Goal: Information Seeking & Learning: Learn about a topic

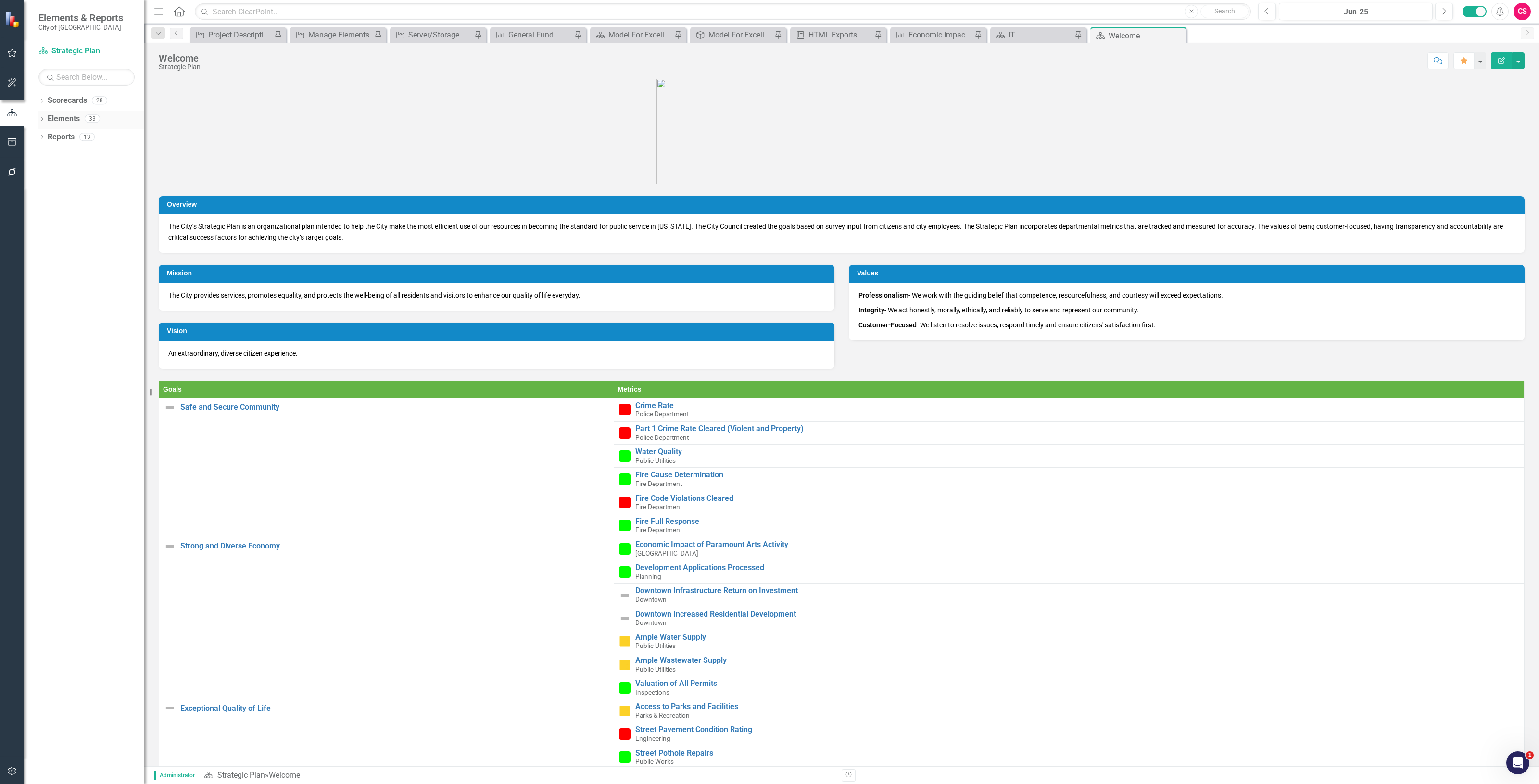
click at [58, 118] on link "Elements" at bounding box center [64, 119] width 32 height 11
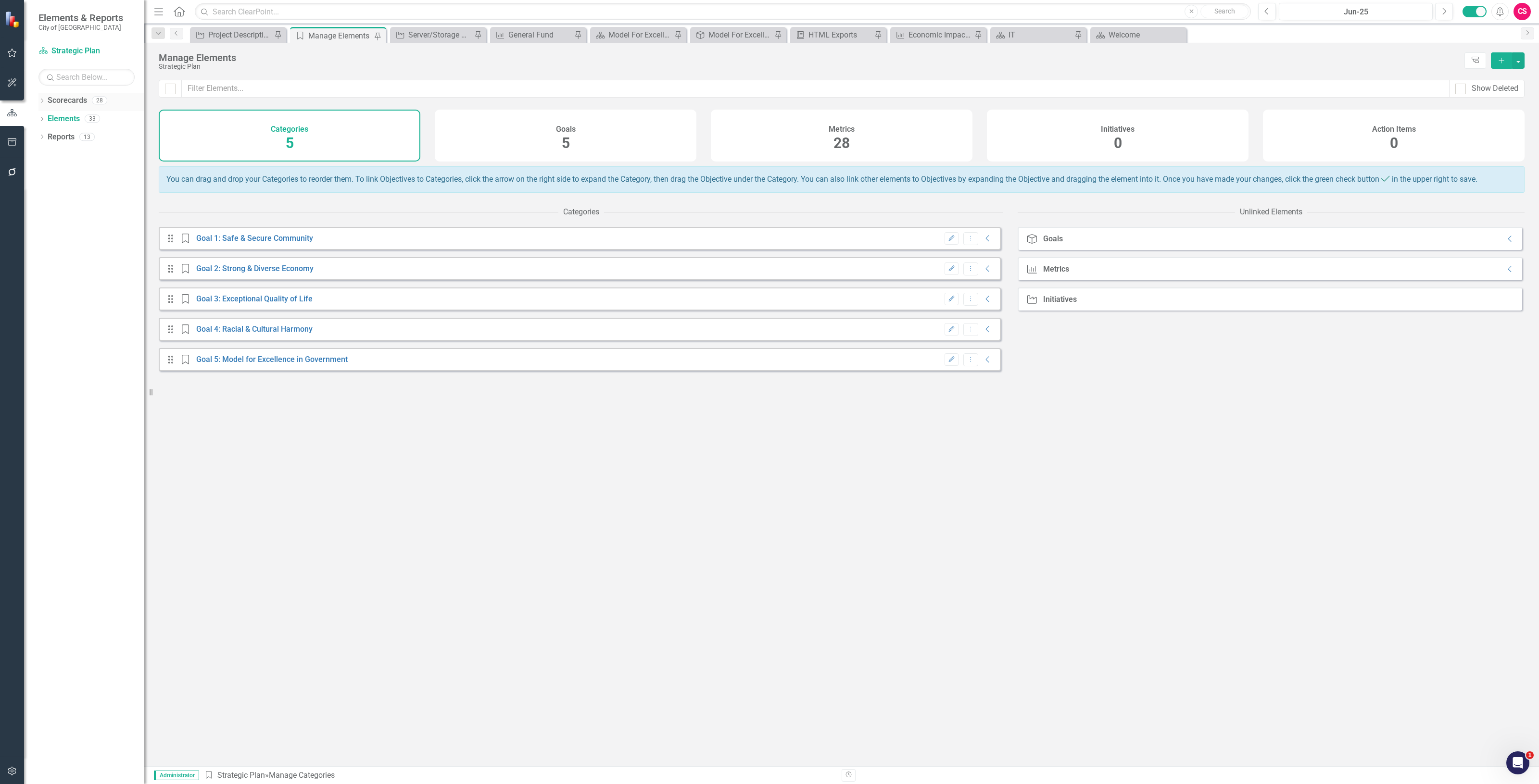
click at [73, 95] on link "Scorecards" at bounding box center [68, 100] width 39 height 11
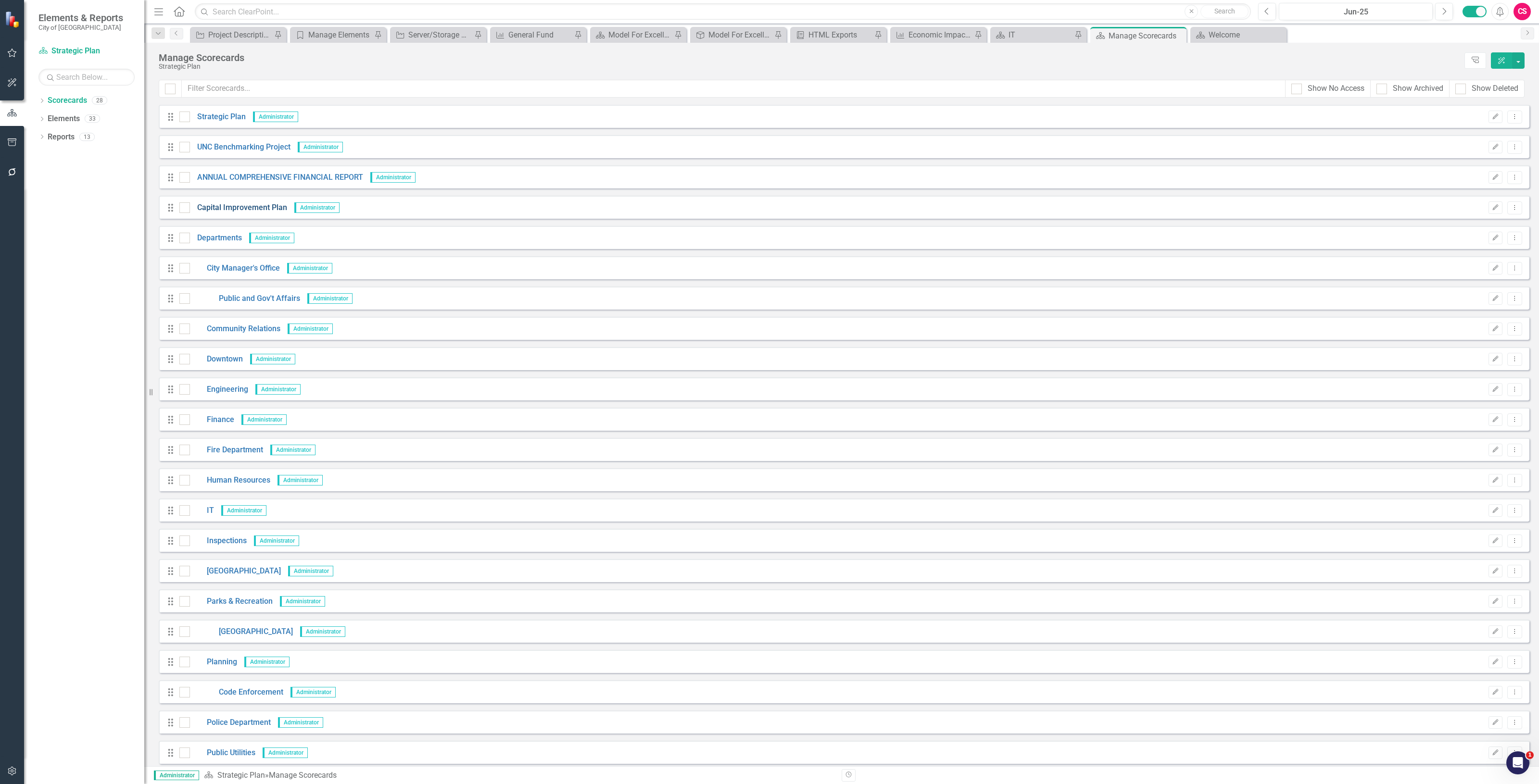
click at [226, 204] on link "Capital Improvement Plan" at bounding box center [238, 208] width 97 height 11
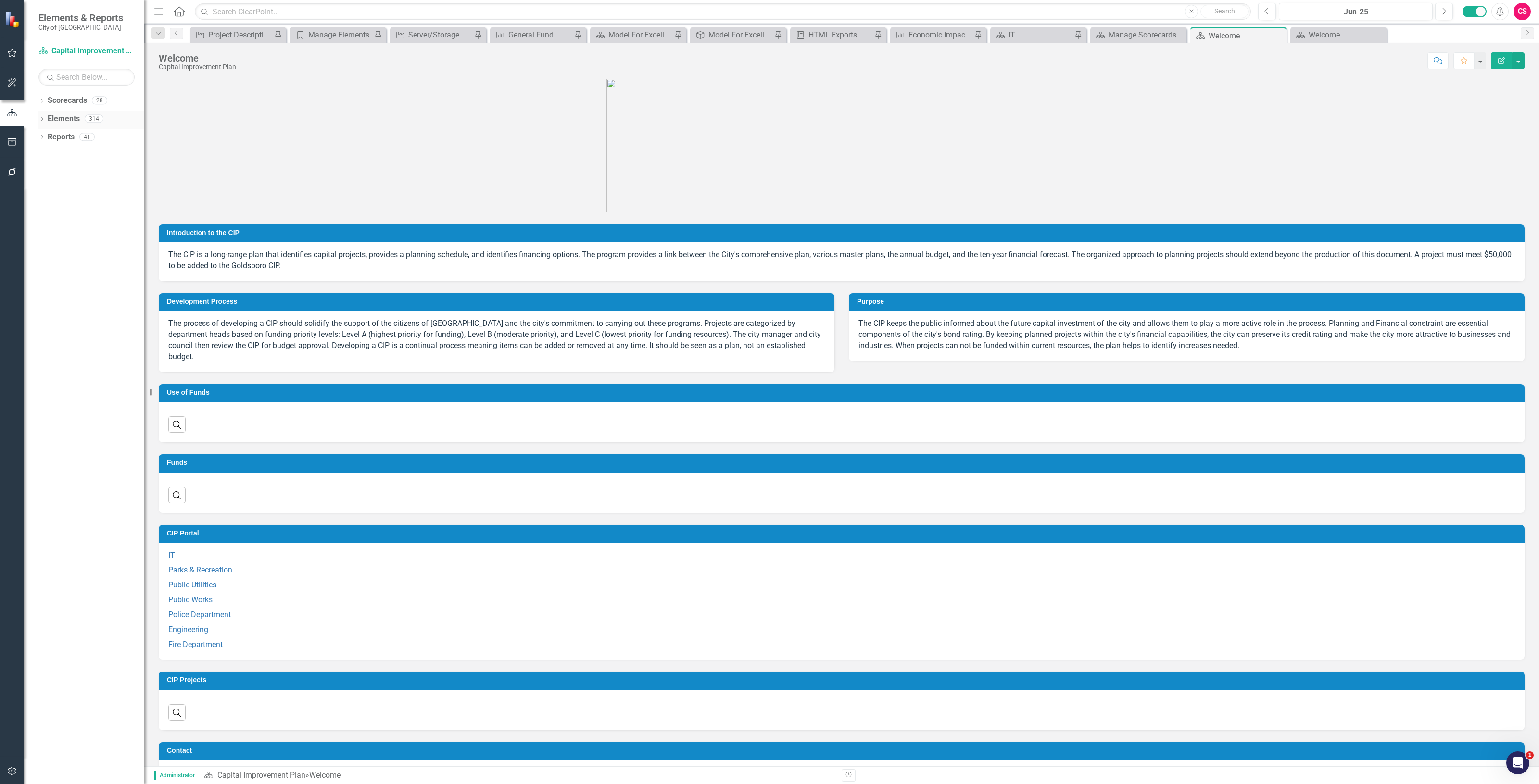
click at [63, 116] on link "Elements" at bounding box center [64, 119] width 32 height 11
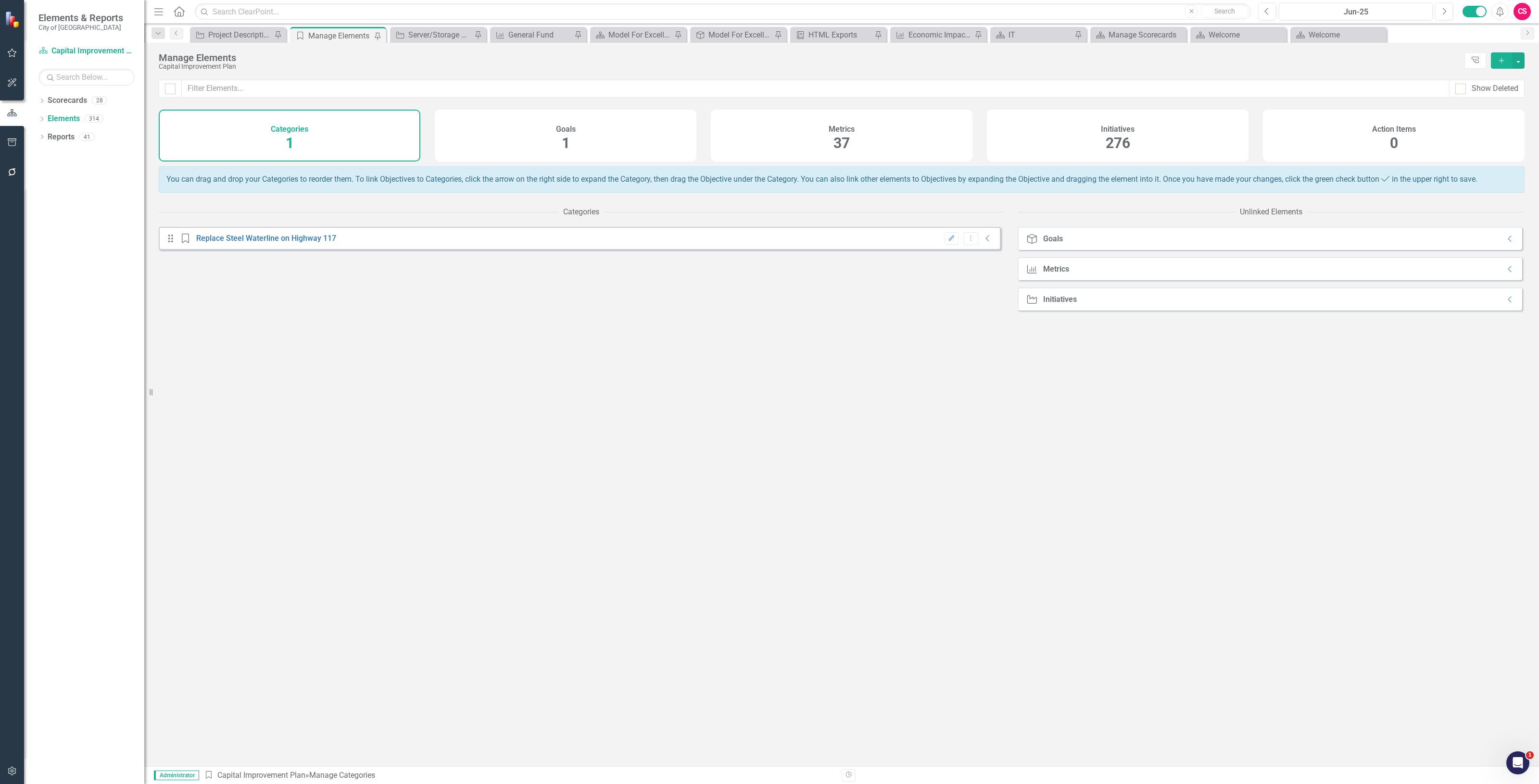
click at [852, 131] on h4 "Metrics" at bounding box center [841, 129] width 26 height 8
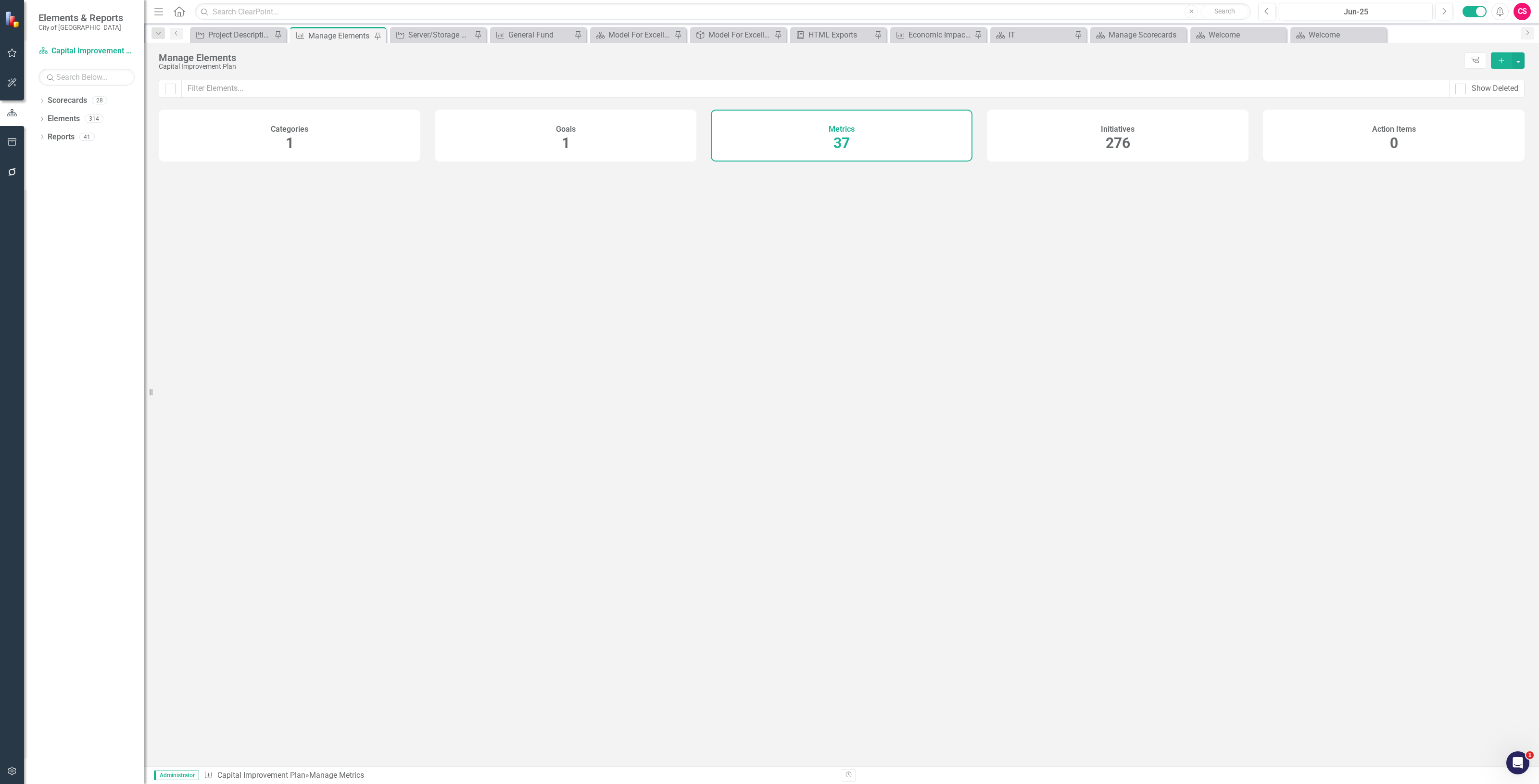
checkbox input "false"
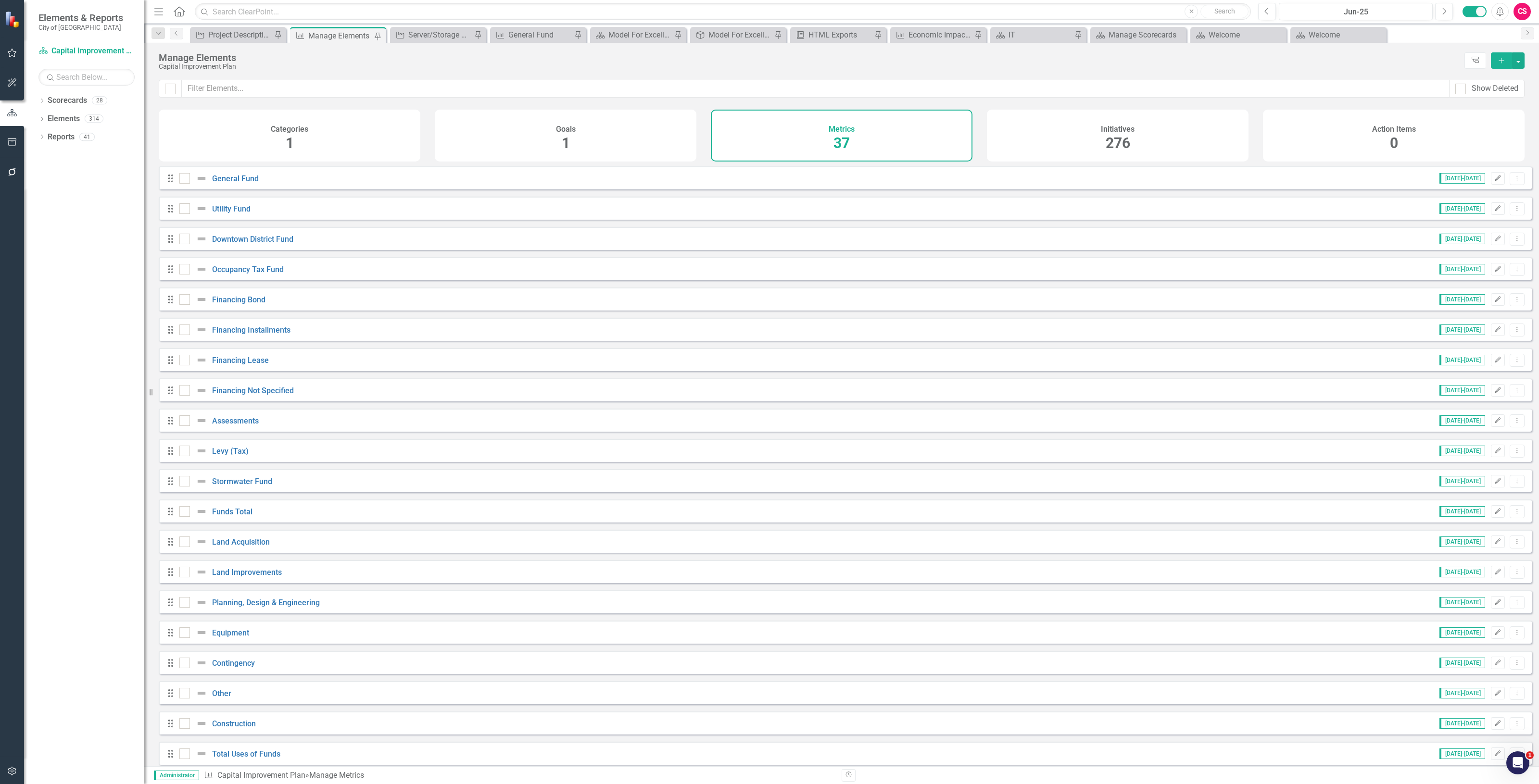
click at [1181, 146] on div "Initiatives 276" at bounding box center [1118, 136] width 262 height 52
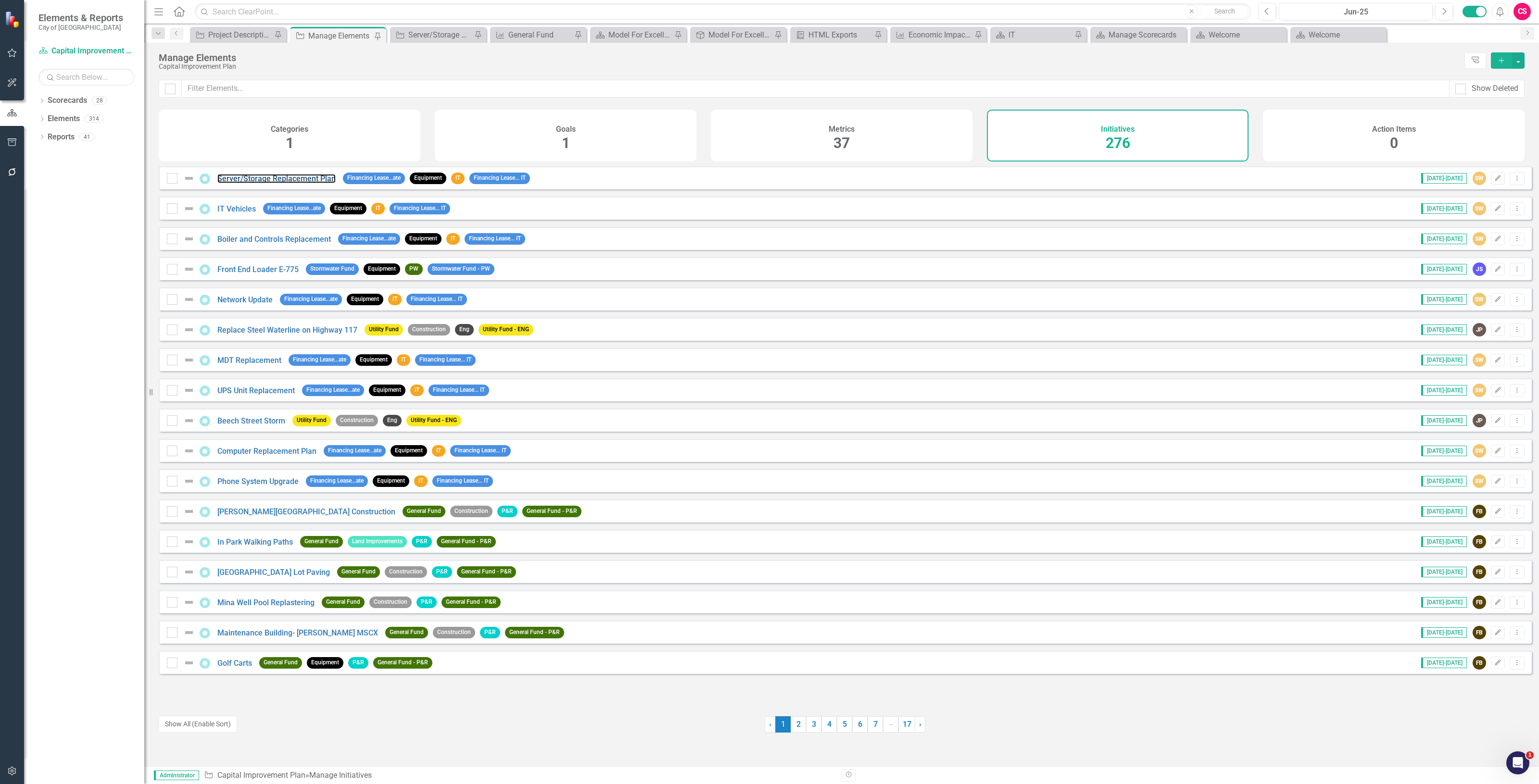
drag, startPoint x: 285, startPoint y: 181, endPoint x: 231, endPoint y: 186, distance: 54.2
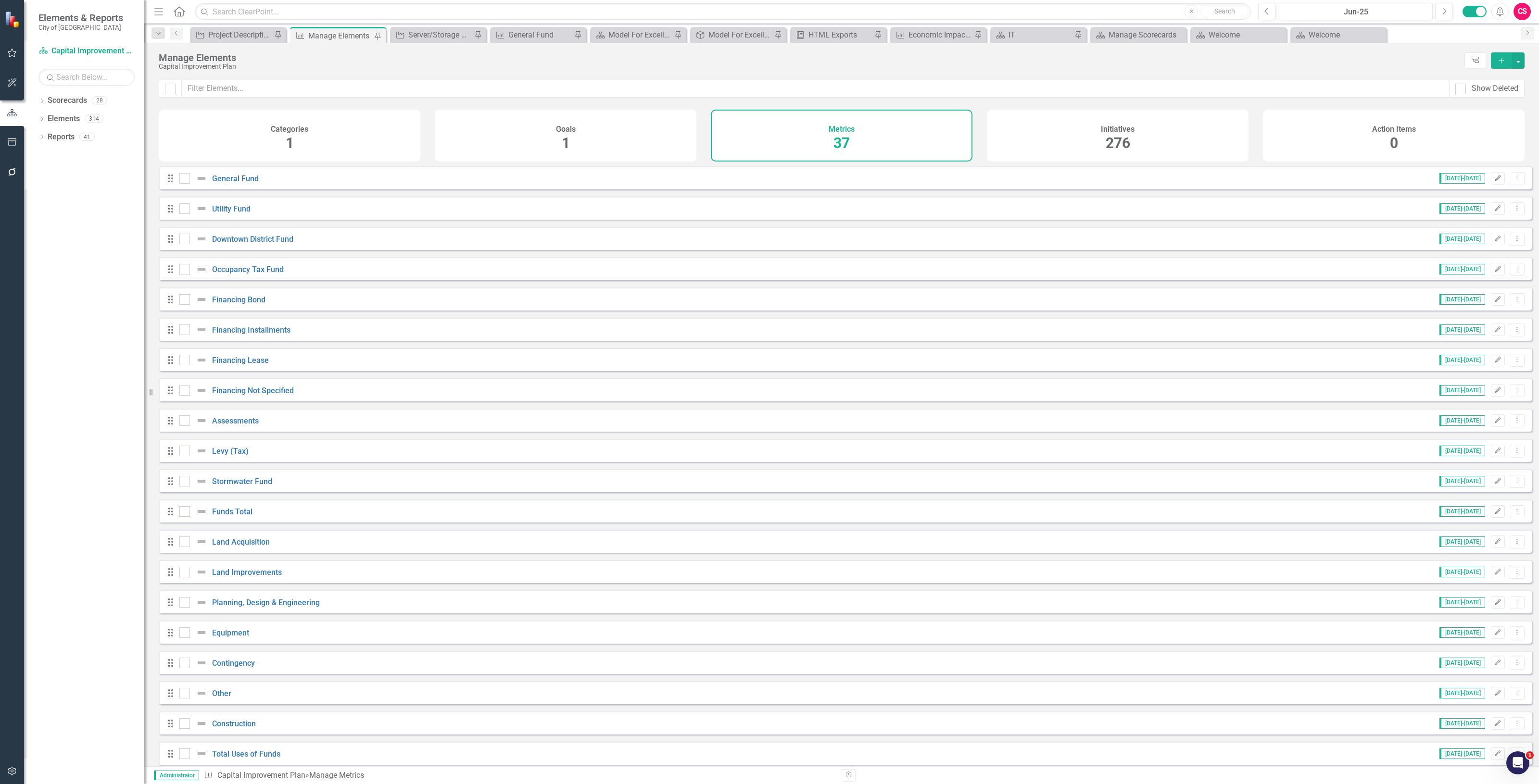
click at [16, 765] on button "button" at bounding box center [12, 771] width 22 height 20
click at [16, 141] on icon "button" at bounding box center [12, 142] width 10 height 8
click at [66, 75] on div "Briefing Books" at bounding box center [86, 67] width 96 height 16
click at [70, 65] on link "Briefing Books" at bounding box center [86, 67] width 96 height 11
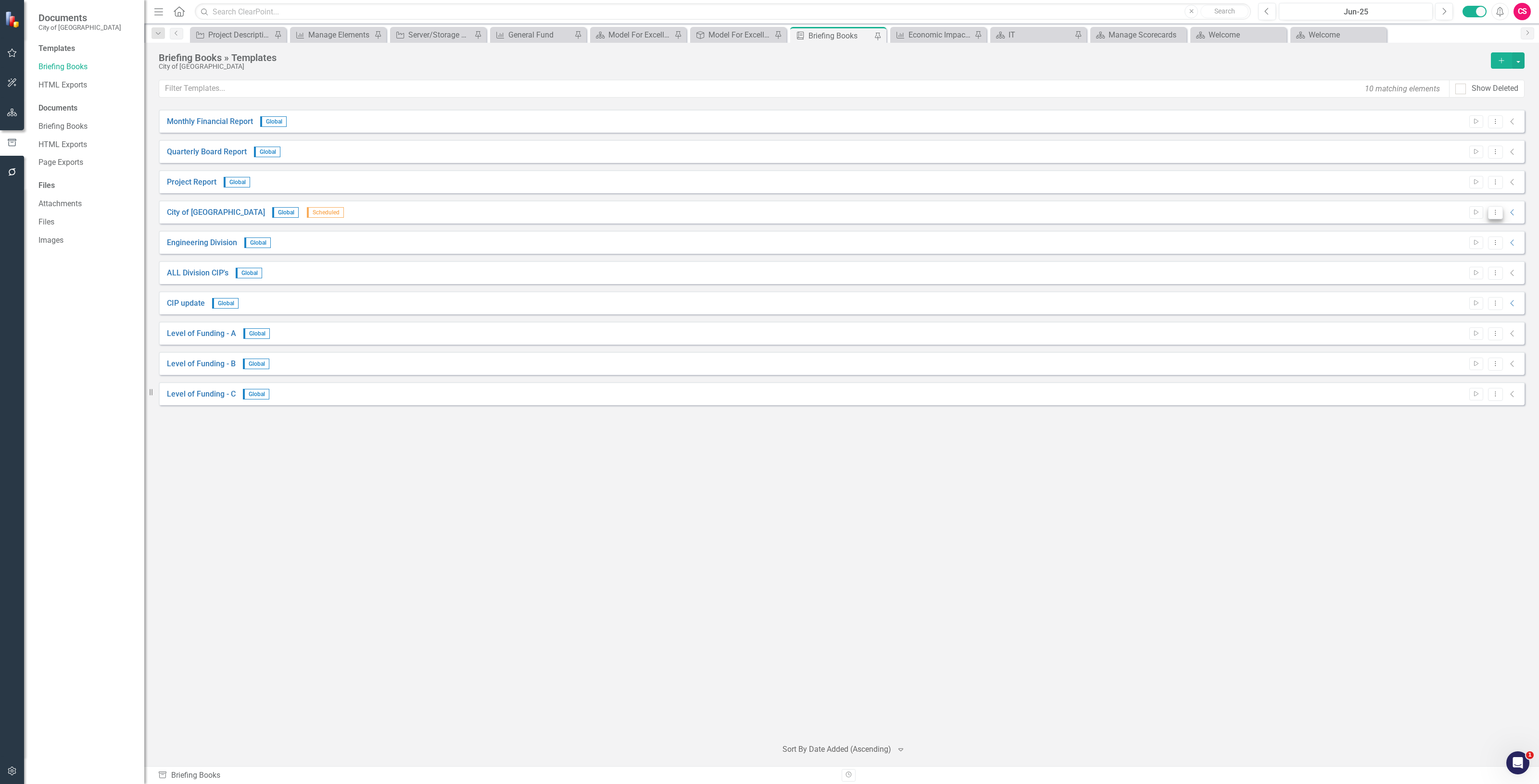
click at [1496, 212] on icon "Dropdown Menu" at bounding box center [1495, 212] width 8 height 6
click at [1451, 265] on link "Edit Edit Template" at bounding box center [1458, 264] width 89 height 18
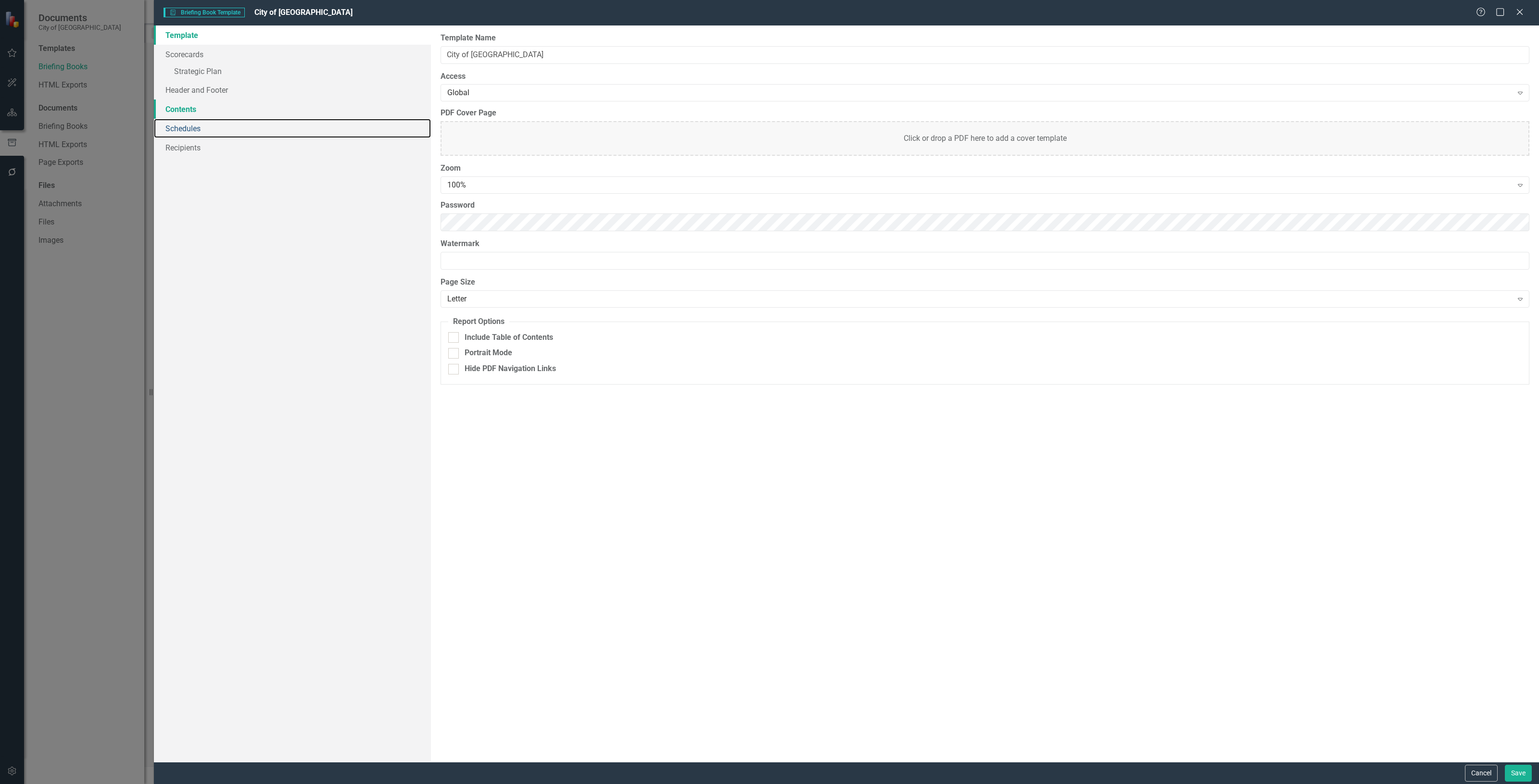
drag, startPoint x: 201, startPoint y: 121, endPoint x: 202, endPoint y: 106, distance: 15.0
click at [201, 119] on link "Schedules" at bounding box center [293, 128] width 277 height 19
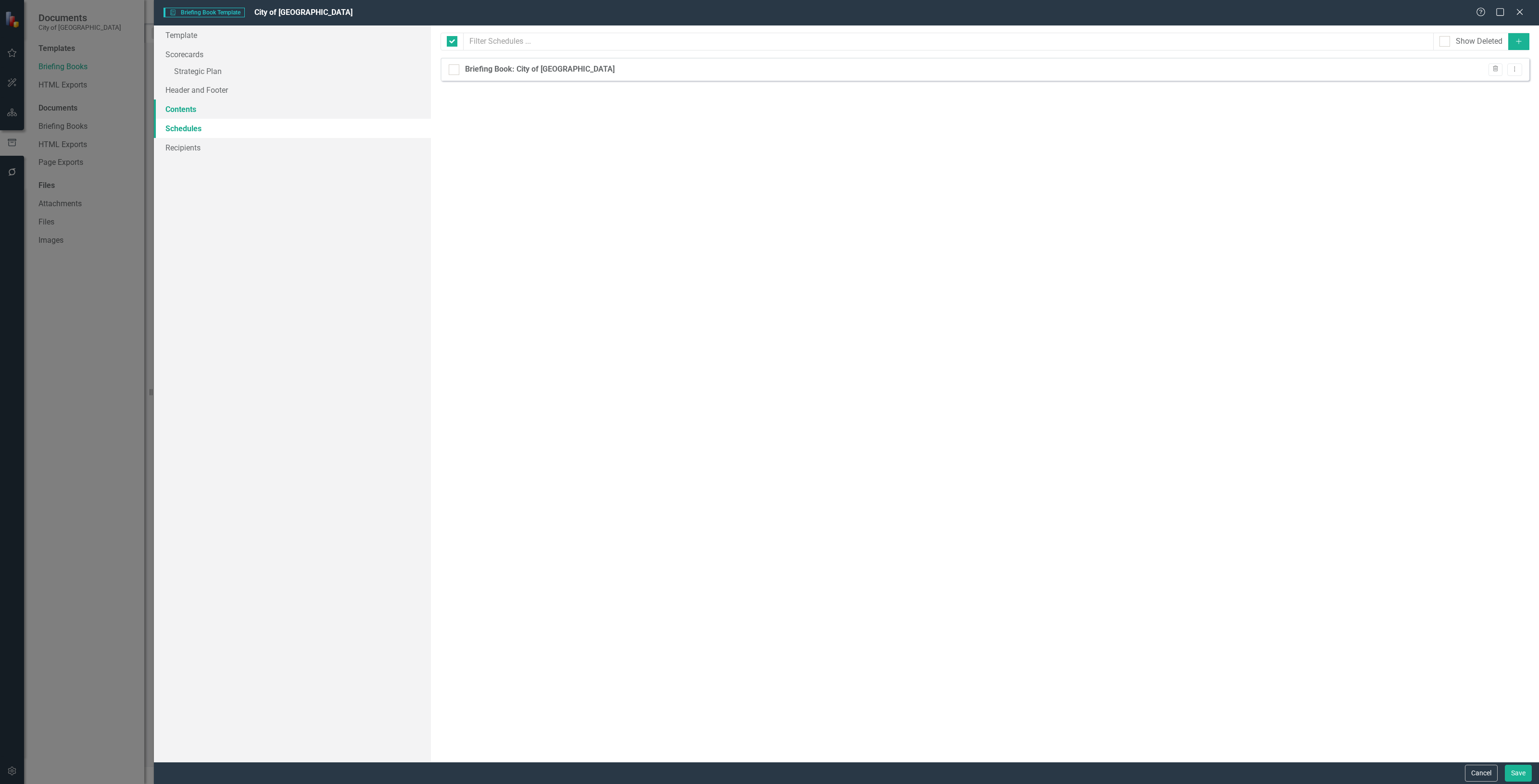
click at [202, 106] on link "Contents" at bounding box center [293, 109] width 277 height 19
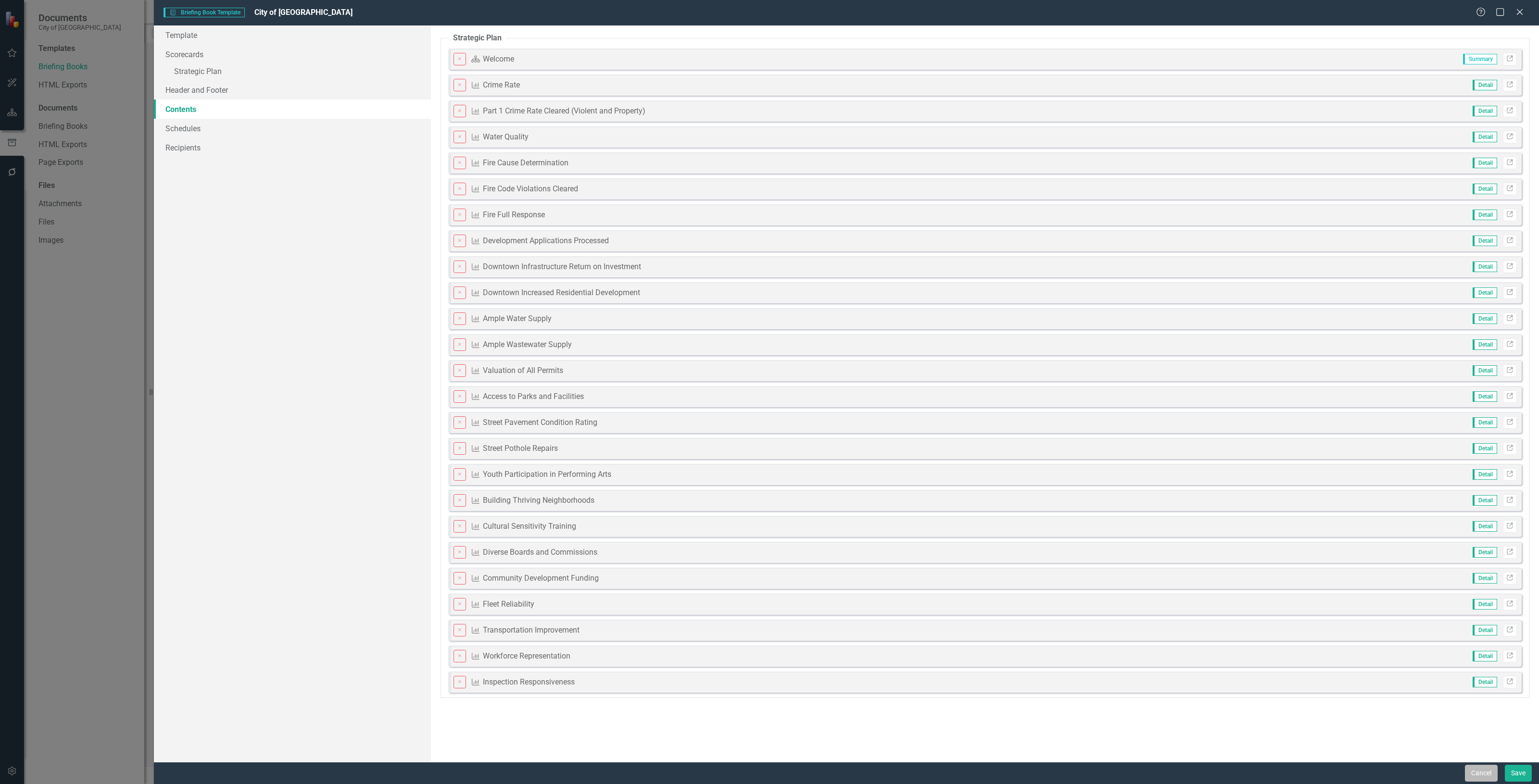
click at [1474, 777] on button "Cancel" at bounding box center [1481, 773] width 33 height 17
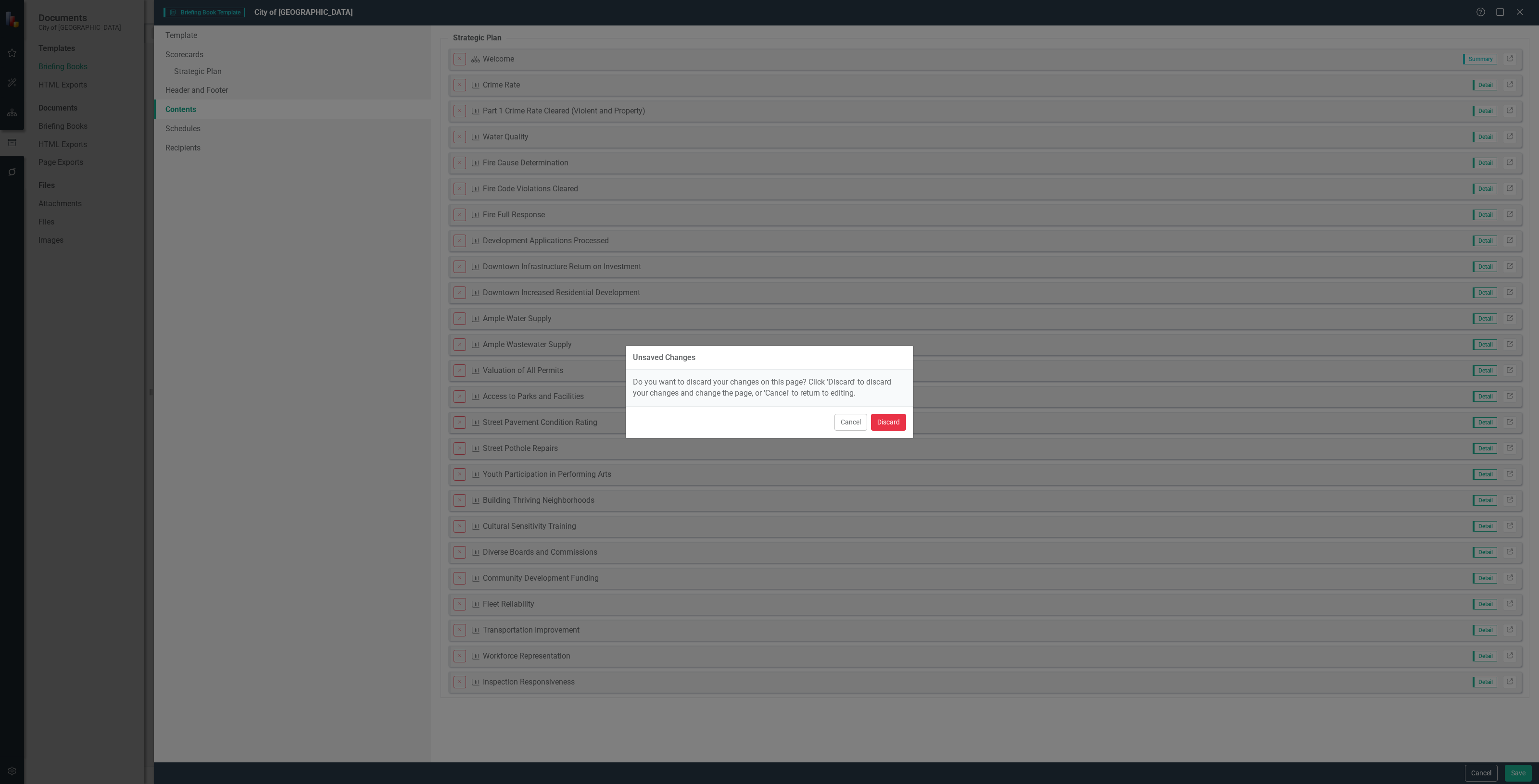
click at [898, 423] on button "Discard" at bounding box center [888, 422] width 35 height 17
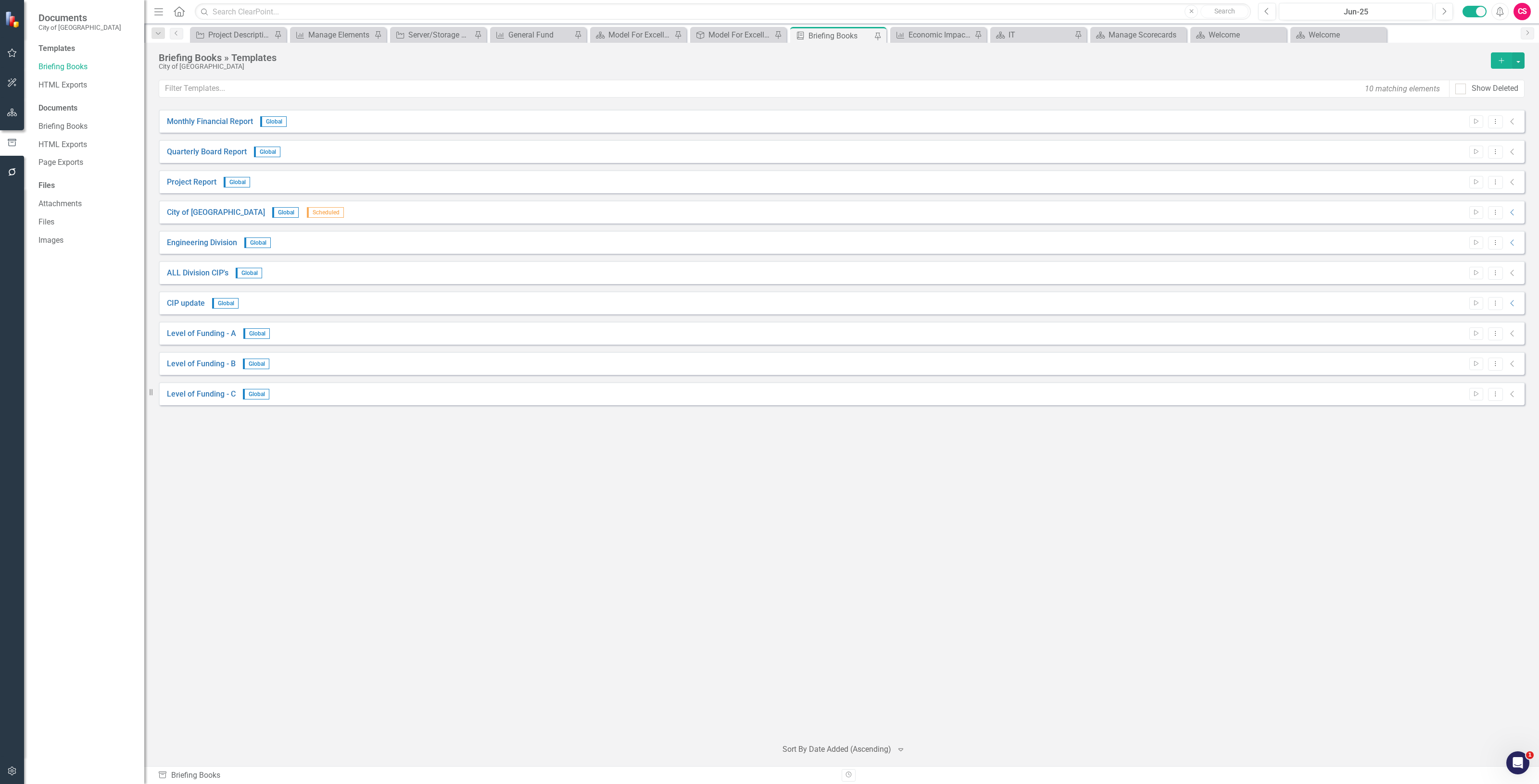
click at [1513, 294] on div "CIP update Global Start Dropdown Menu Collapse" at bounding box center [842, 303] width 1366 height 23
click at [1516, 308] on div "Start Dropdown Menu Collapse" at bounding box center [1491, 303] width 53 height 13
click at [1513, 303] on icon "Collapse" at bounding box center [1513, 303] width 10 height 8
click at [1513, 303] on icon "Expanded" at bounding box center [1513, 303] width 10 height 8
click at [1513, 330] on icon "Collapse" at bounding box center [1513, 333] width 10 height 8
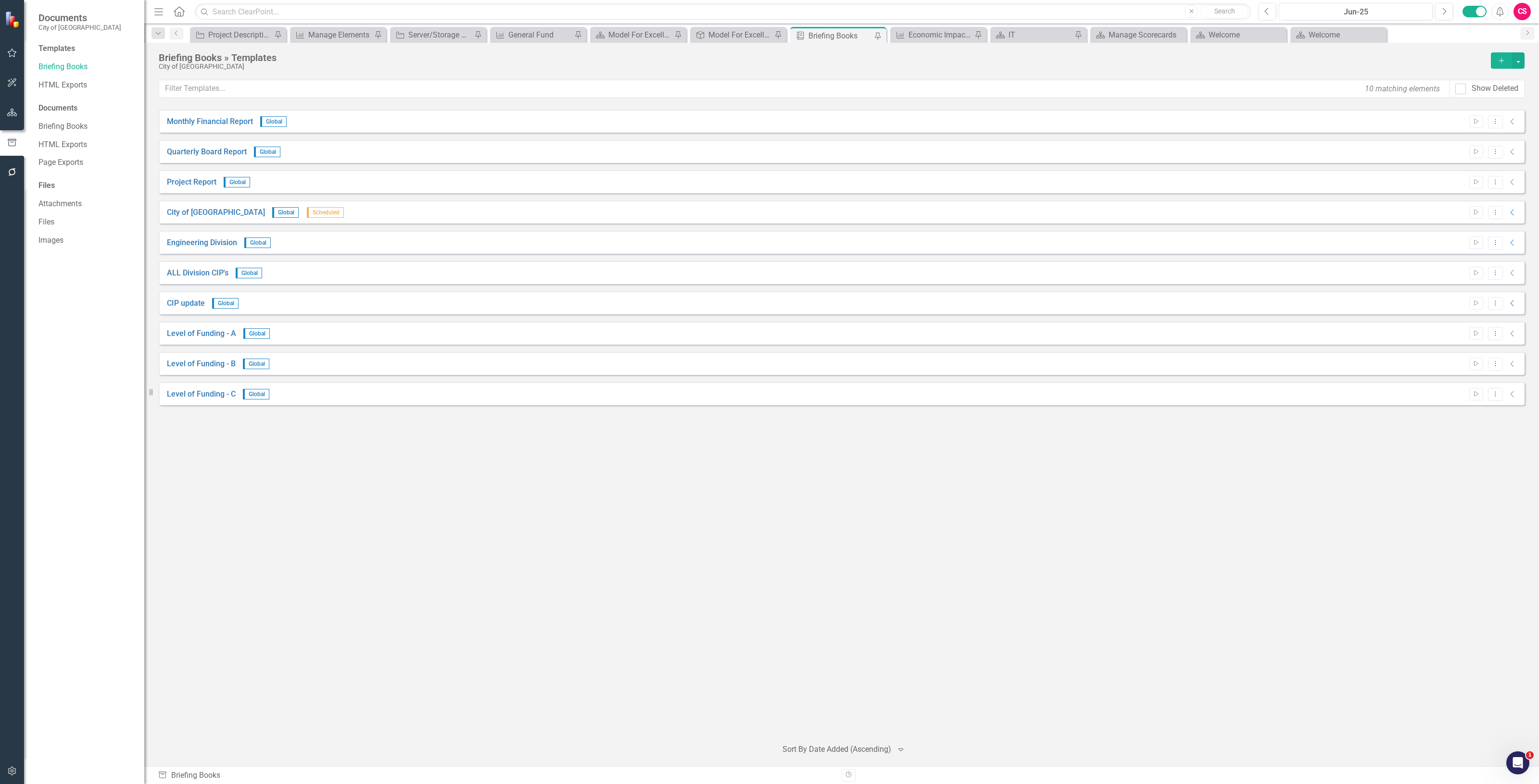
click at [1513, 330] on icon "Collapse" at bounding box center [1513, 333] width 10 height 8
click at [1512, 333] on icon "Collapse" at bounding box center [1513, 333] width 10 height 8
drag, startPoint x: 1513, startPoint y: 274, endPoint x: 1516, endPoint y: 260, distance: 14.3
click at [1513, 273] on icon "Collapse" at bounding box center [1513, 273] width 10 height 8
click at [1513, 238] on div "Start Dropdown Menu Collapse" at bounding box center [1491, 243] width 53 height 13
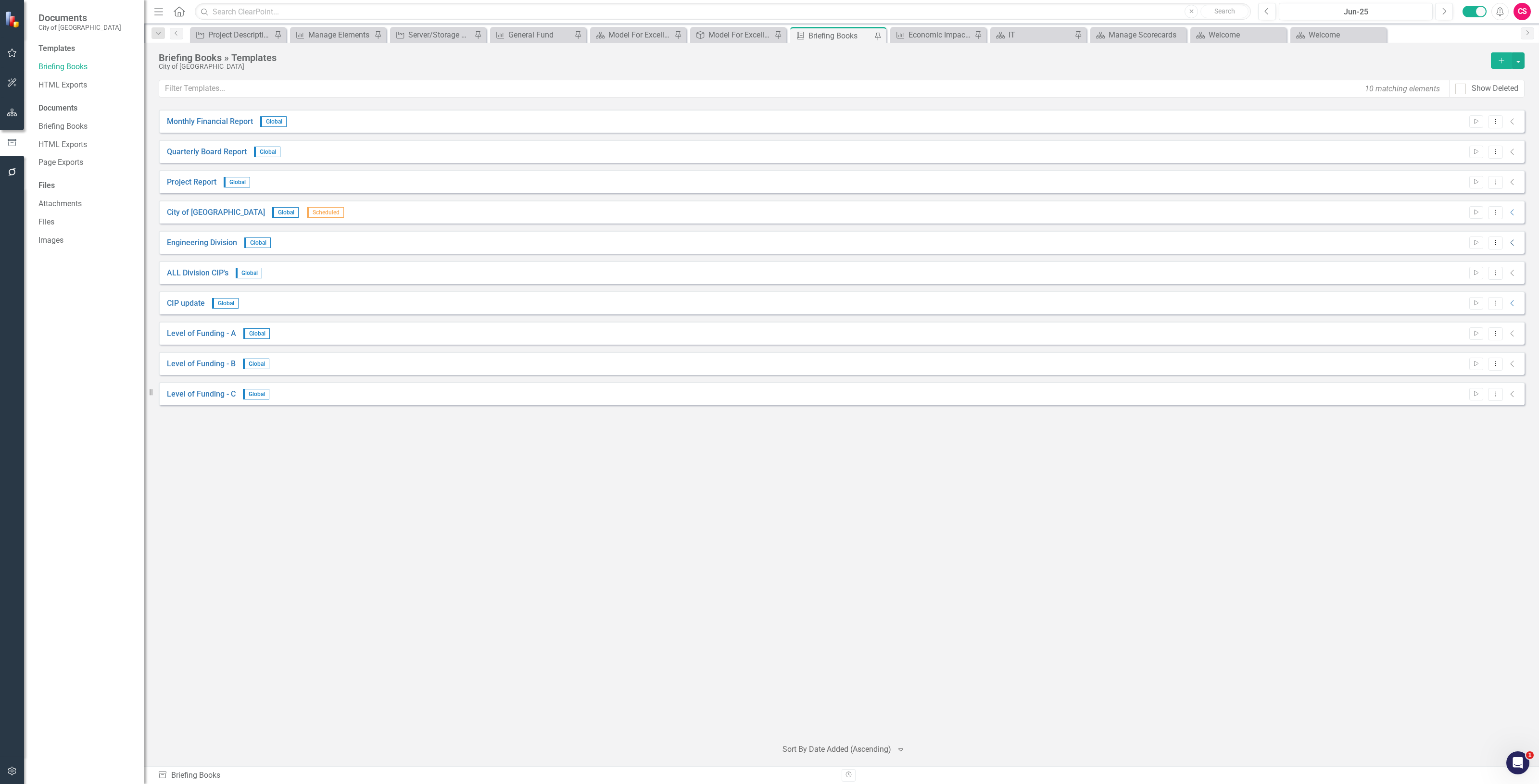
click at [1513, 242] on icon "Collapse" at bounding box center [1513, 242] width 10 height 8
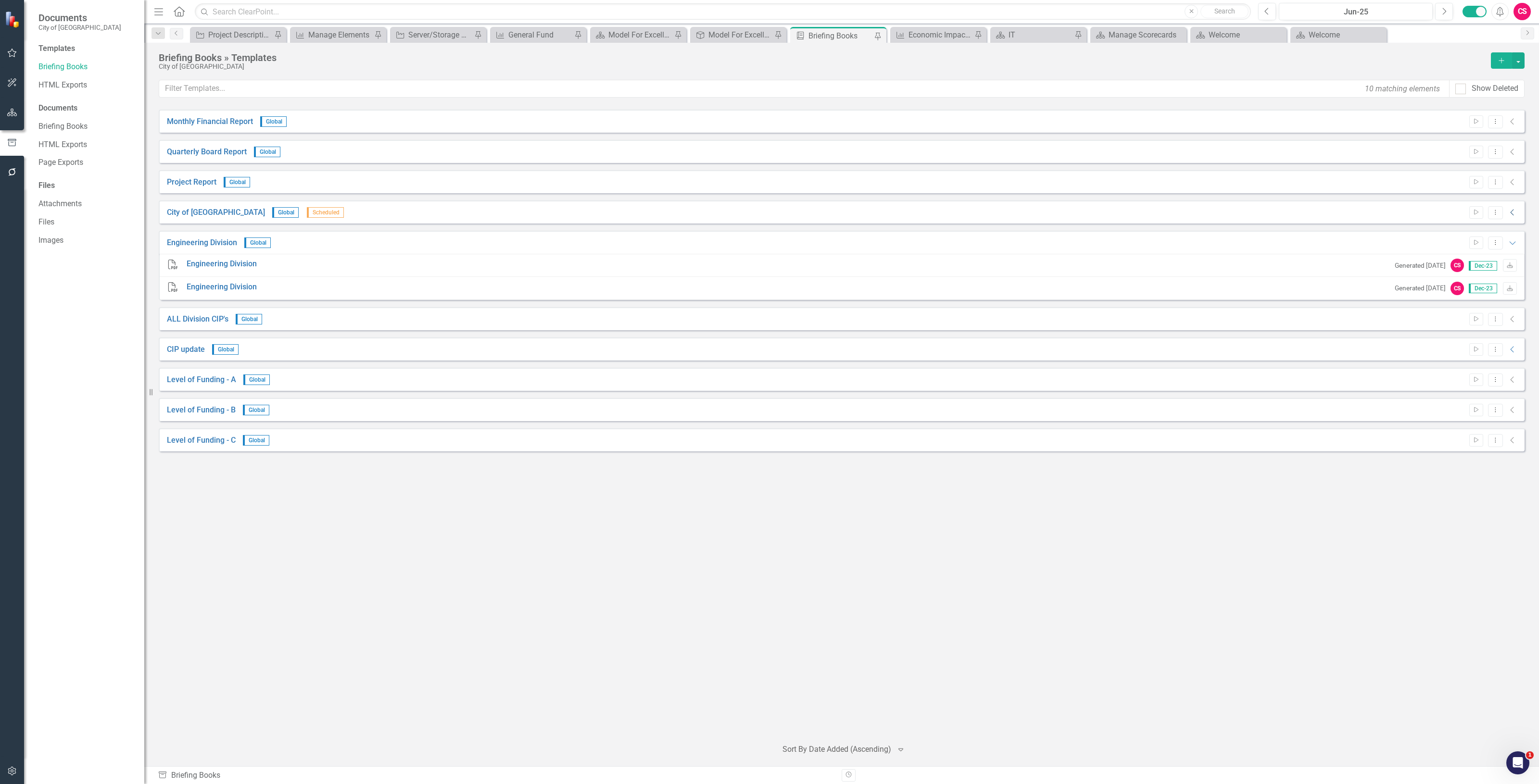
click at [1516, 213] on icon "Collapse" at bounding box center [1513, 212] width 10 height 8
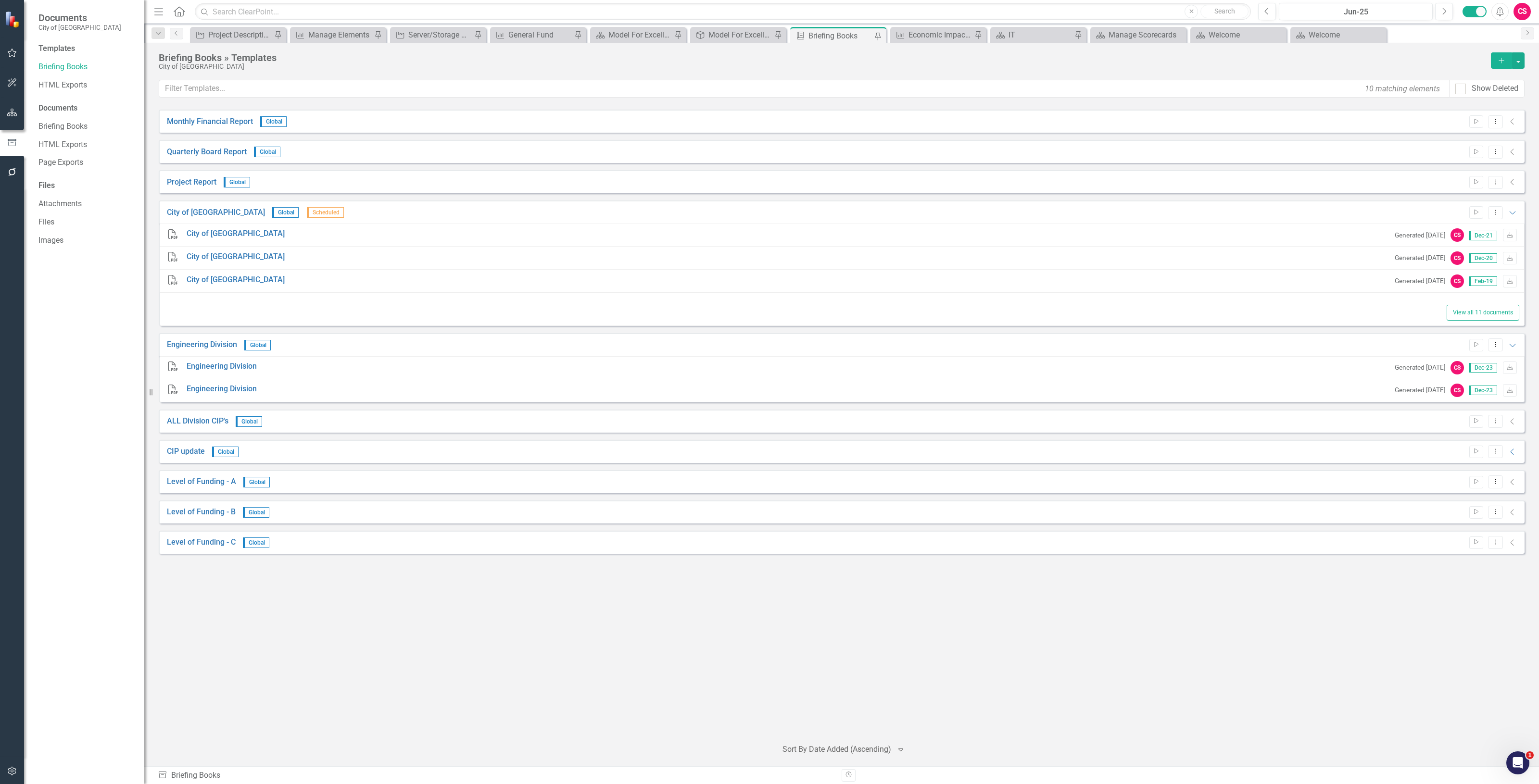
click at [1520, 181] on div "Project Report Global Start Dropdown Menu Collapse" at bounding box center [842, 182] width 1366 height 23
drag, startPoint x: 1518, startPoint y: 176, endPoint x: 1516, endPoint y: 184, distance: 8.2
click at [1516, 179] on div "Project Report Global Start Dropdown Menu Collapse" at bounding box center [842, 182] width 1366 height 23
click at [1513, 184] on icon "Collapse" at bounding box center [1513, 182] width 10 height 8
click at [1513, 150] on icon at bounding box center [1512, 152] width 4 height 6
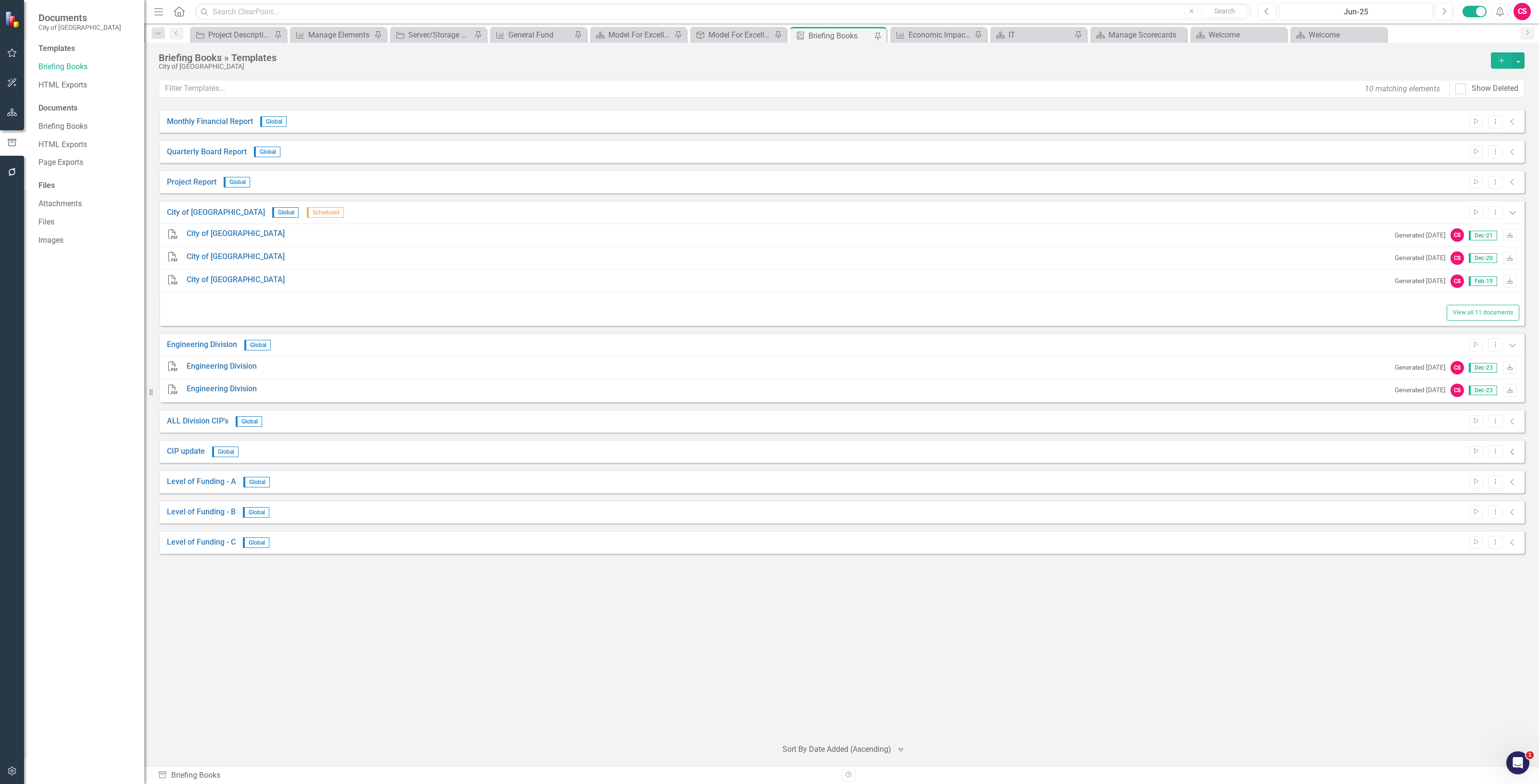
click at [1516, 115] on div "Monthly Financial Report Global Start Dropdown Menu Collapse" at bounding box center [842, 121] width 1366 height 23
click at [1513, 124] on icon "Collapse" at bounding box center [1513, 121] width 10 height 8
click at [1513, 450] on icon "Collapse" at bounding box center [1513, 451] width 10 height 8
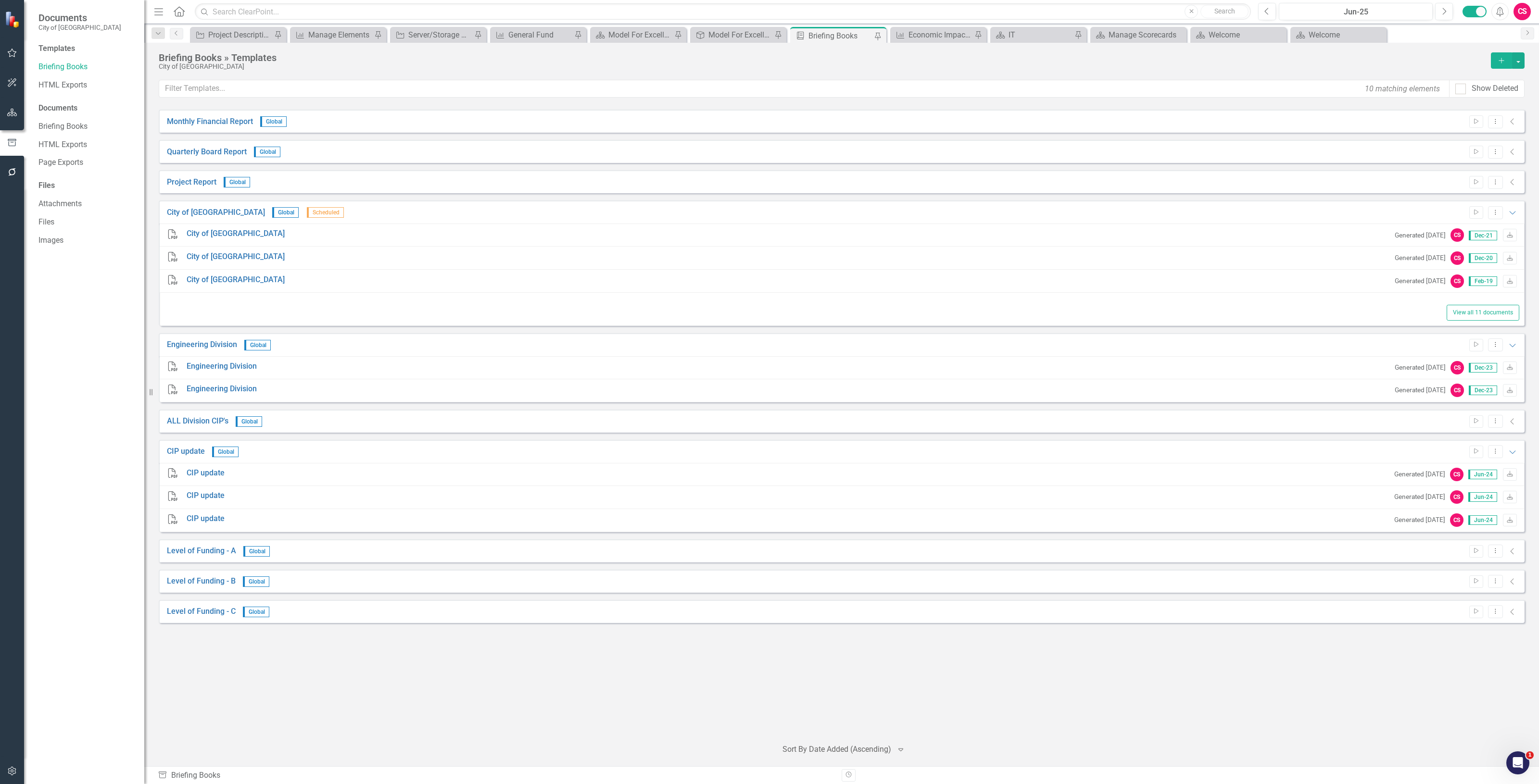
click at [1513, 548] on icon "Collapse" at bounding box center [1513, 551] width 10 height 8
click at [1516, 580] on div "Start Dropdown Menu Collapse" at bounding box center [1491, 582] width 53 height 13
click at [1513, 580] on icon "Collapse" at bounding box center [1513, 582] width 10 height 8
click at [1513, 613] on icon "Collapse" at bounding box center [1513, 611] width 10 height 8
click at [39, 169] on div "Page Exports" at bounding box center [86, 162] width 96 height 16
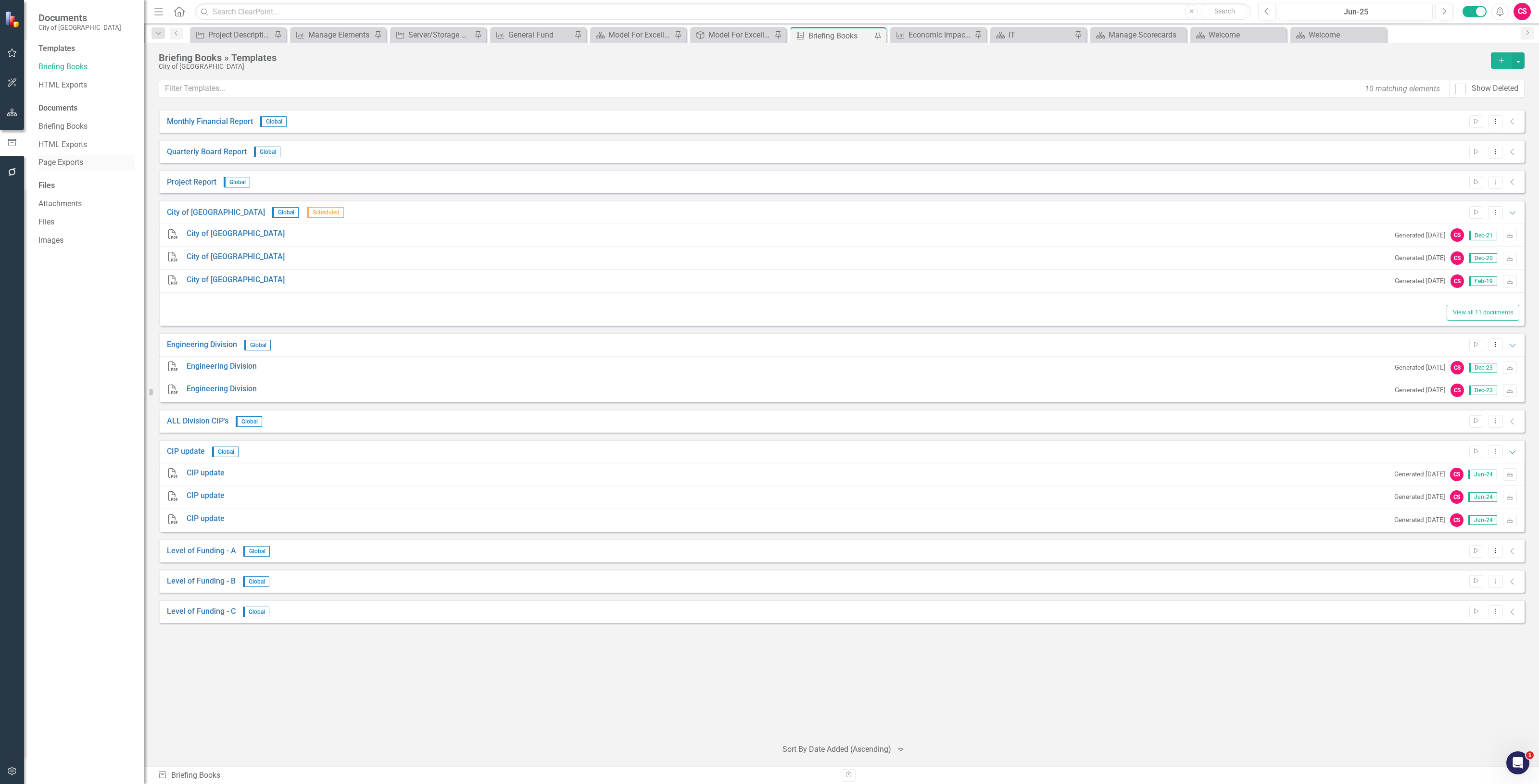
click at [71, 160] on link "Page Exports" at bounding box center [86, 162] width 96 height 11
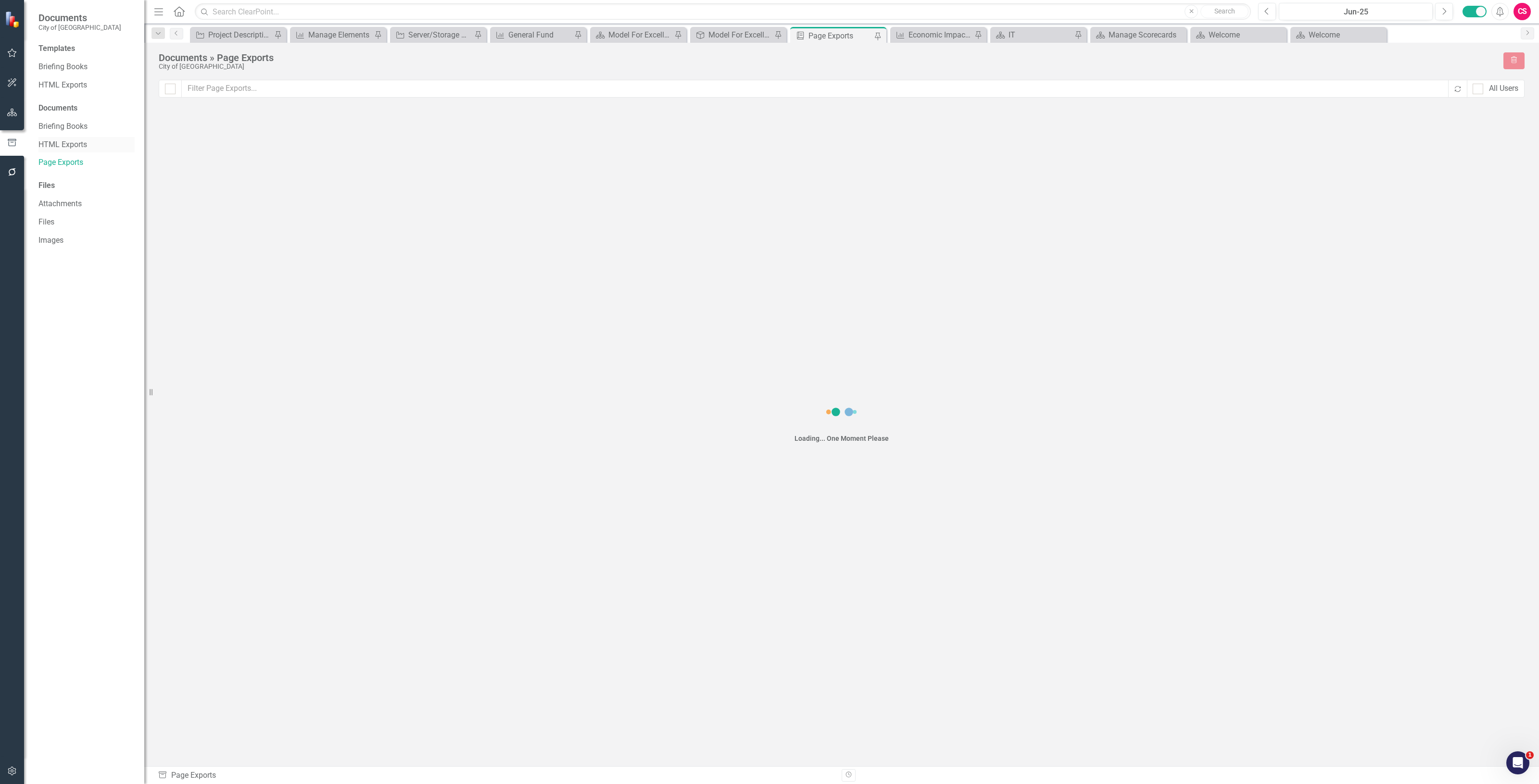
click at [70, 149] on link "HTML Exports" at bounding box center [86, 144] width 96 height 11
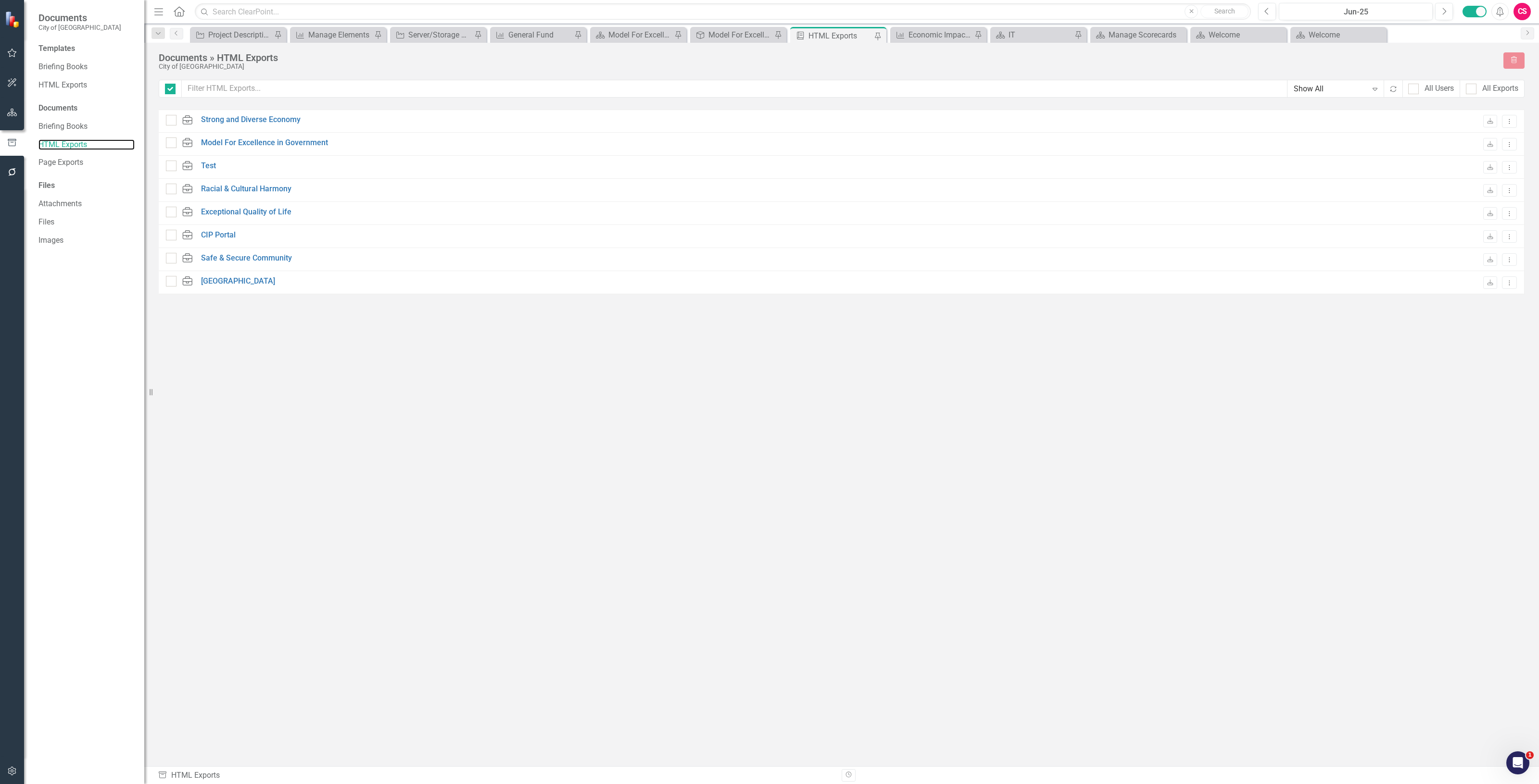
checkbox input "false"
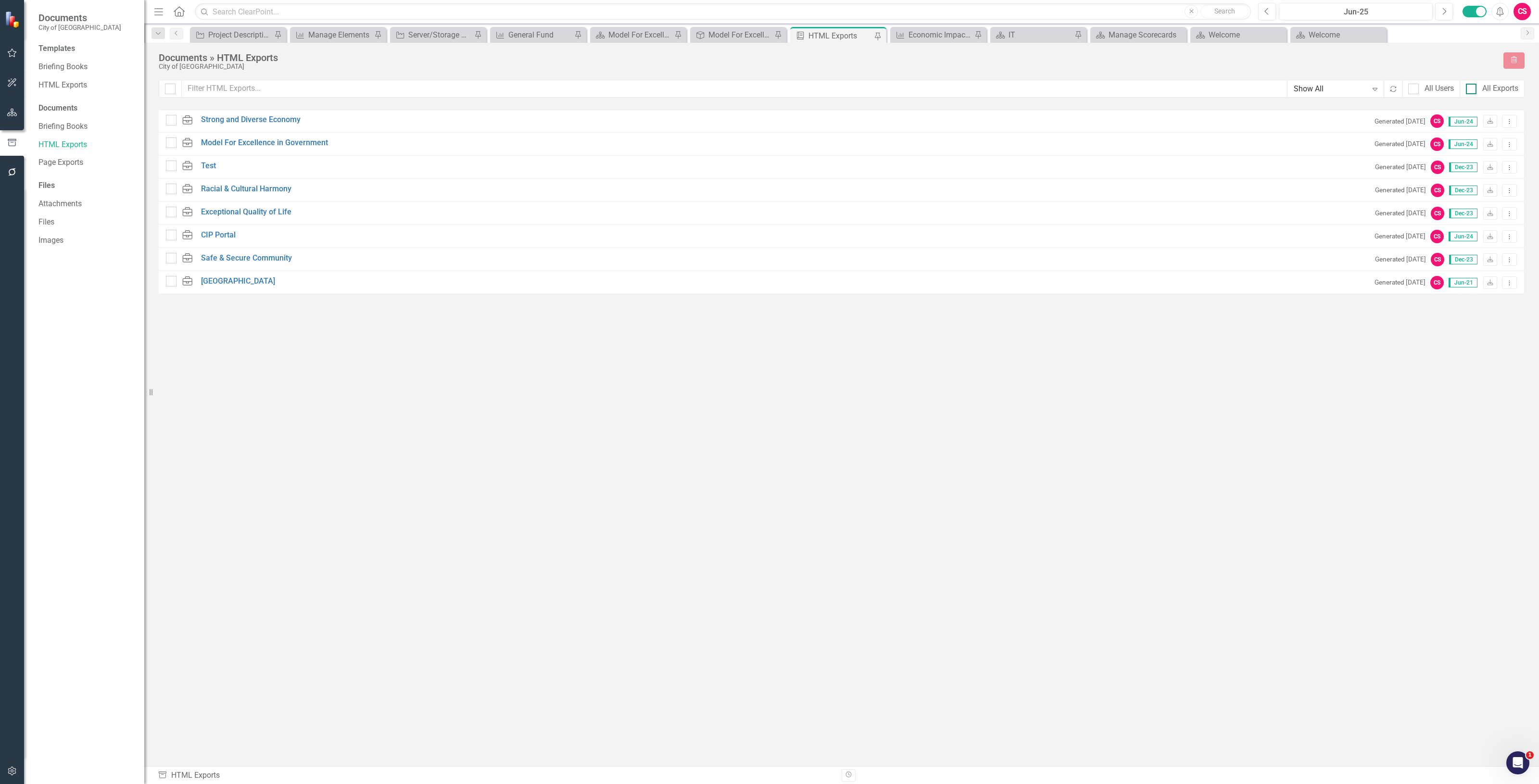
click at [1497, 85] on div "All Exports" at bounding box center [1500, 88] width 36 height 11
click at [1472, 85] on input "All Exports" at bounding box center [1469, 87] width 6 height 6
checkbox input "true"
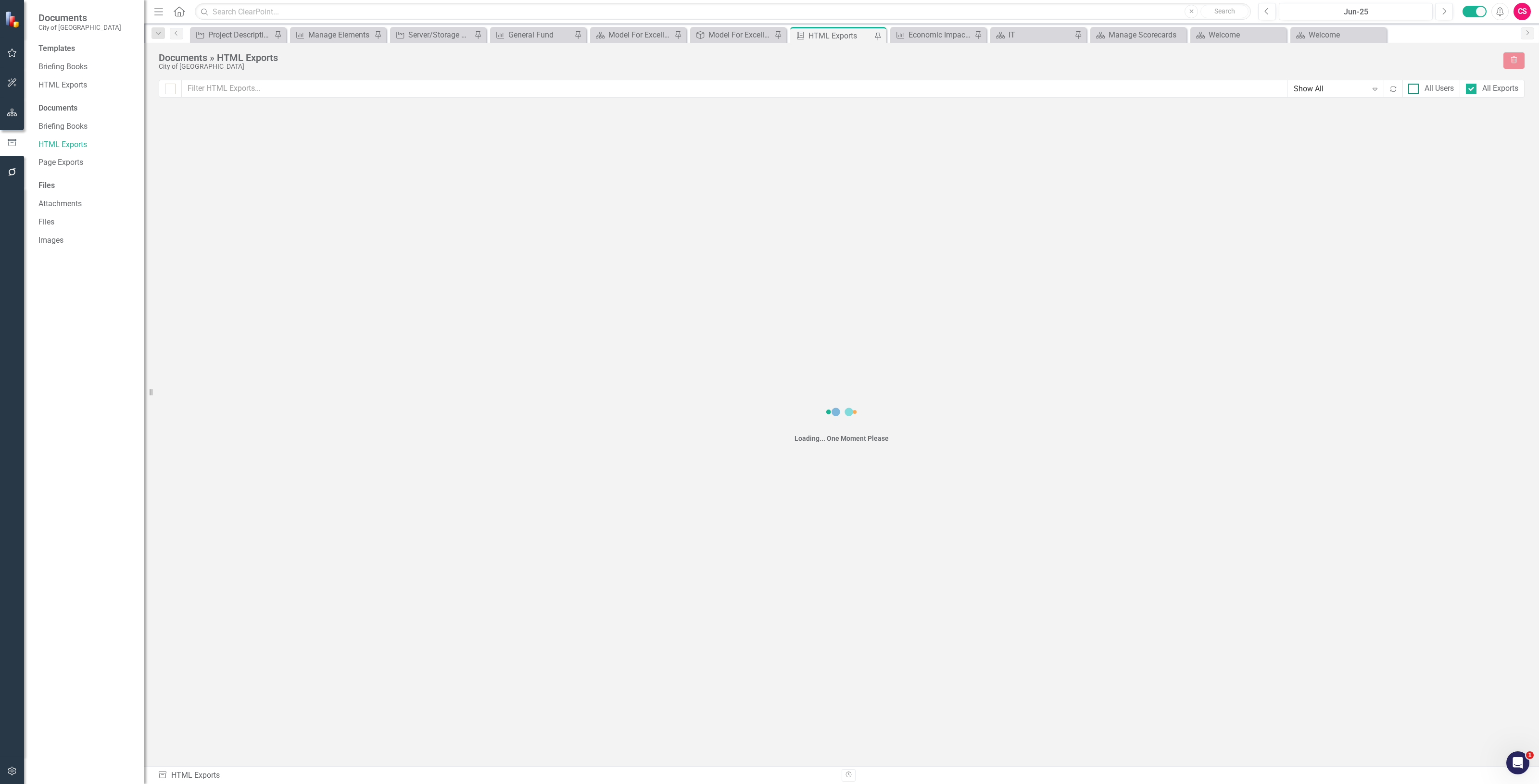
click at [1436, 90] on div "All Users" at bounding box center [1439, 88] width 29 height 11
click at [1415, 90] on input "All Users" at bounding box center [1411, 87] width 6 height 6
checkbox input "true"
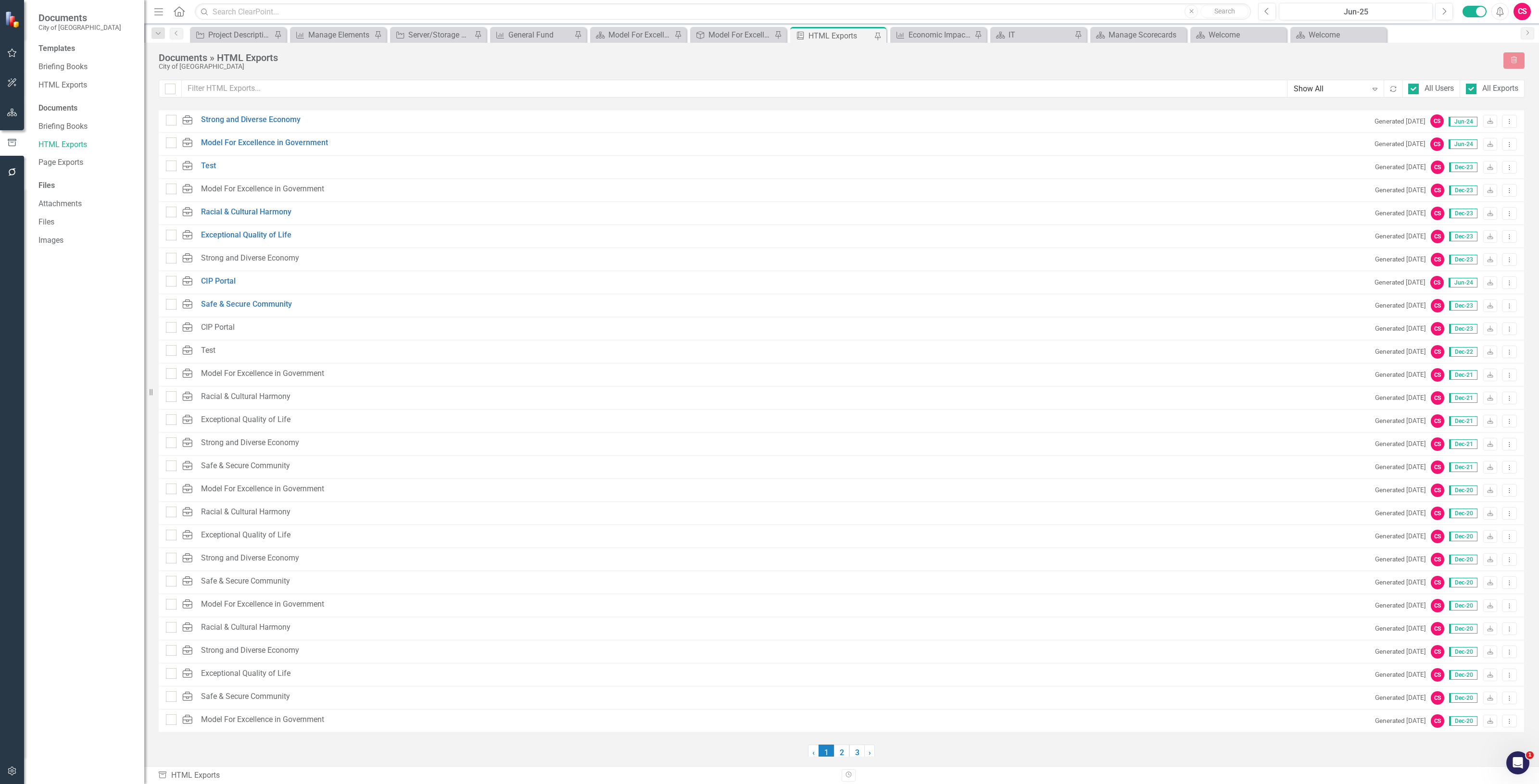
click at [840, 756] on div "Documents » HTML Exports City of Goldsboro Trash Show All Expand Recalculate Al…" at bounding box center [842, 405] width 1394 height 724
click at [835, 750] on link "2" at bounding box center [842, 752] width 16 height 16
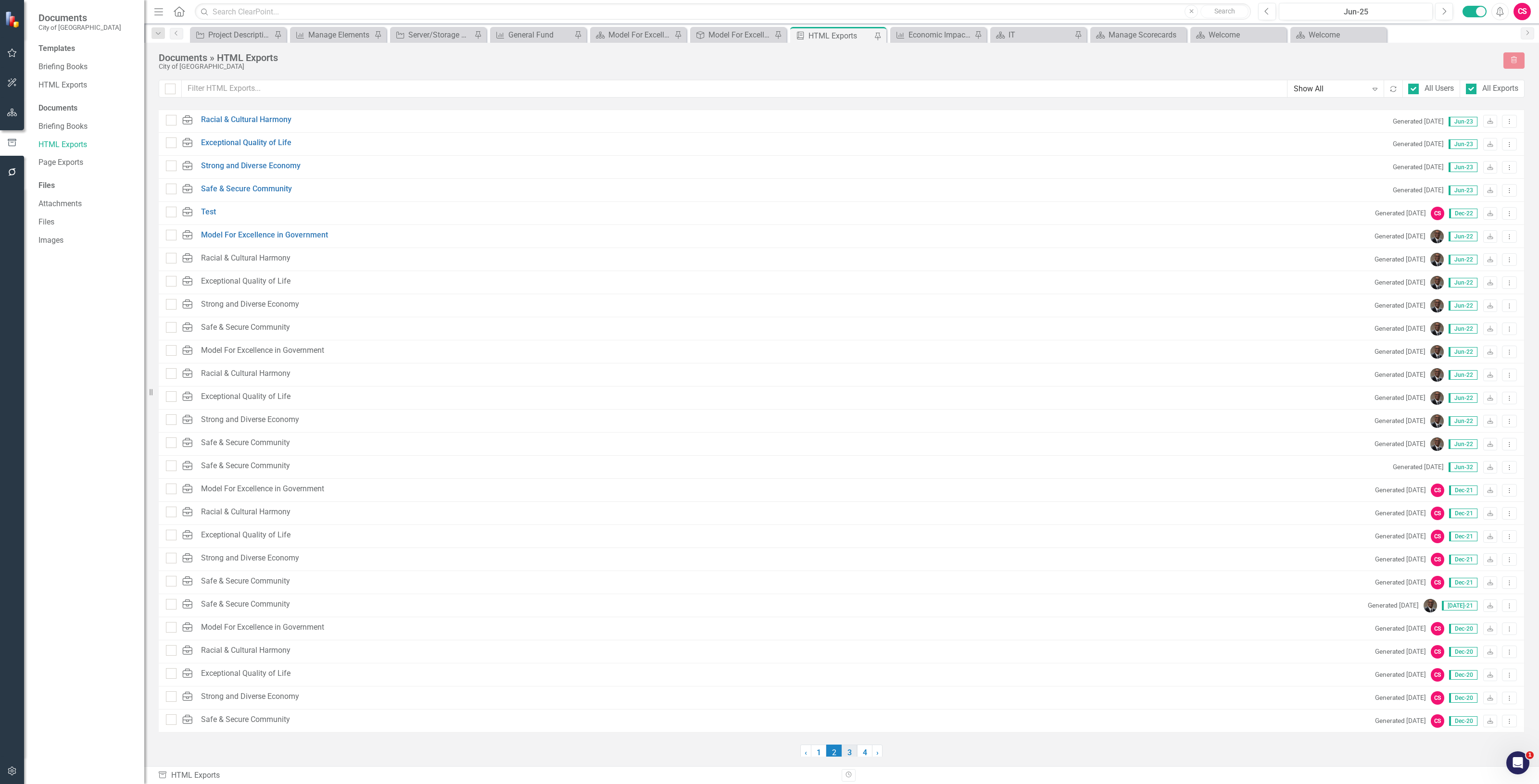
click at [848, 755] on link "3" at bounding box center [850, 752] width 16 height 16
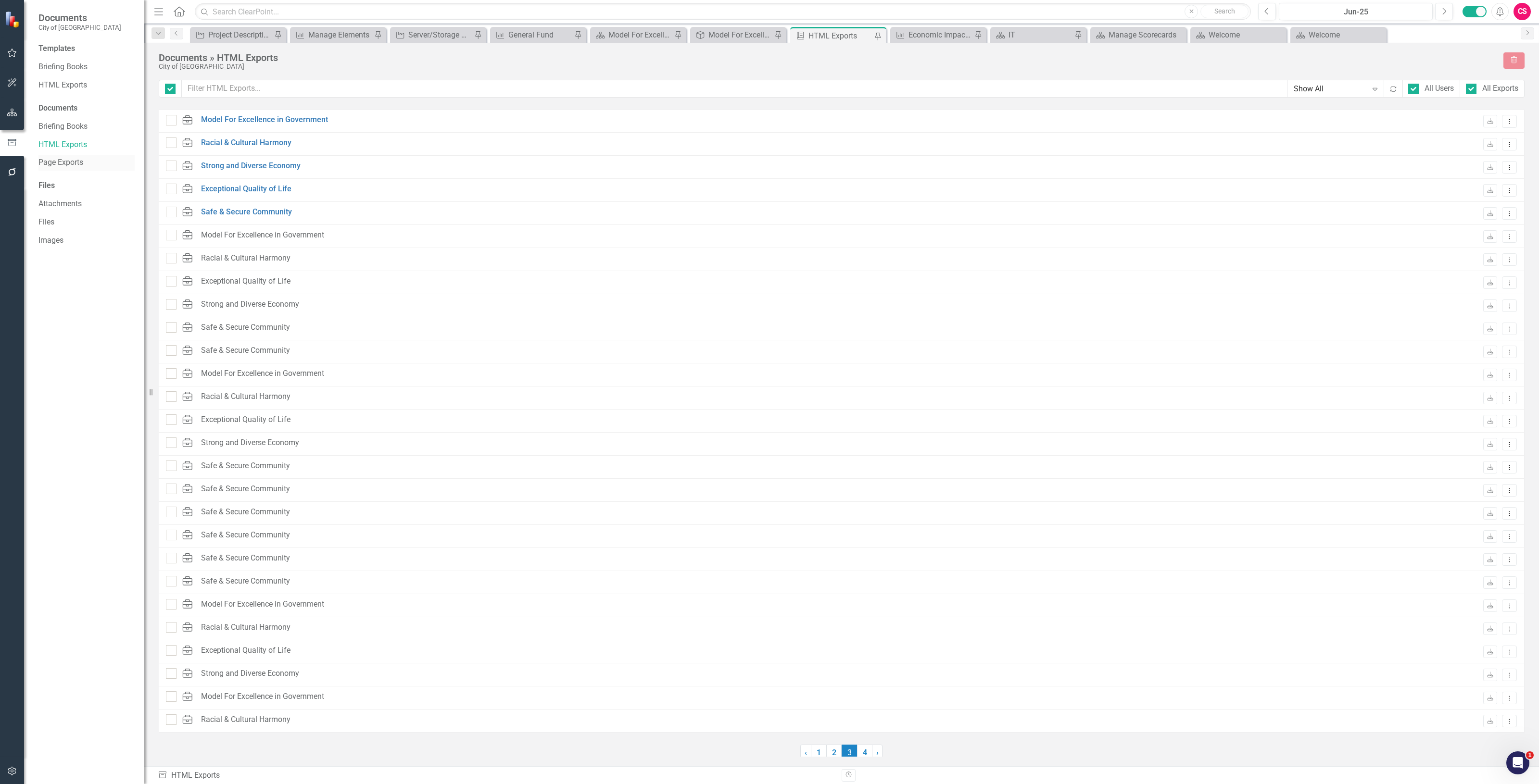
checkbox input "false"
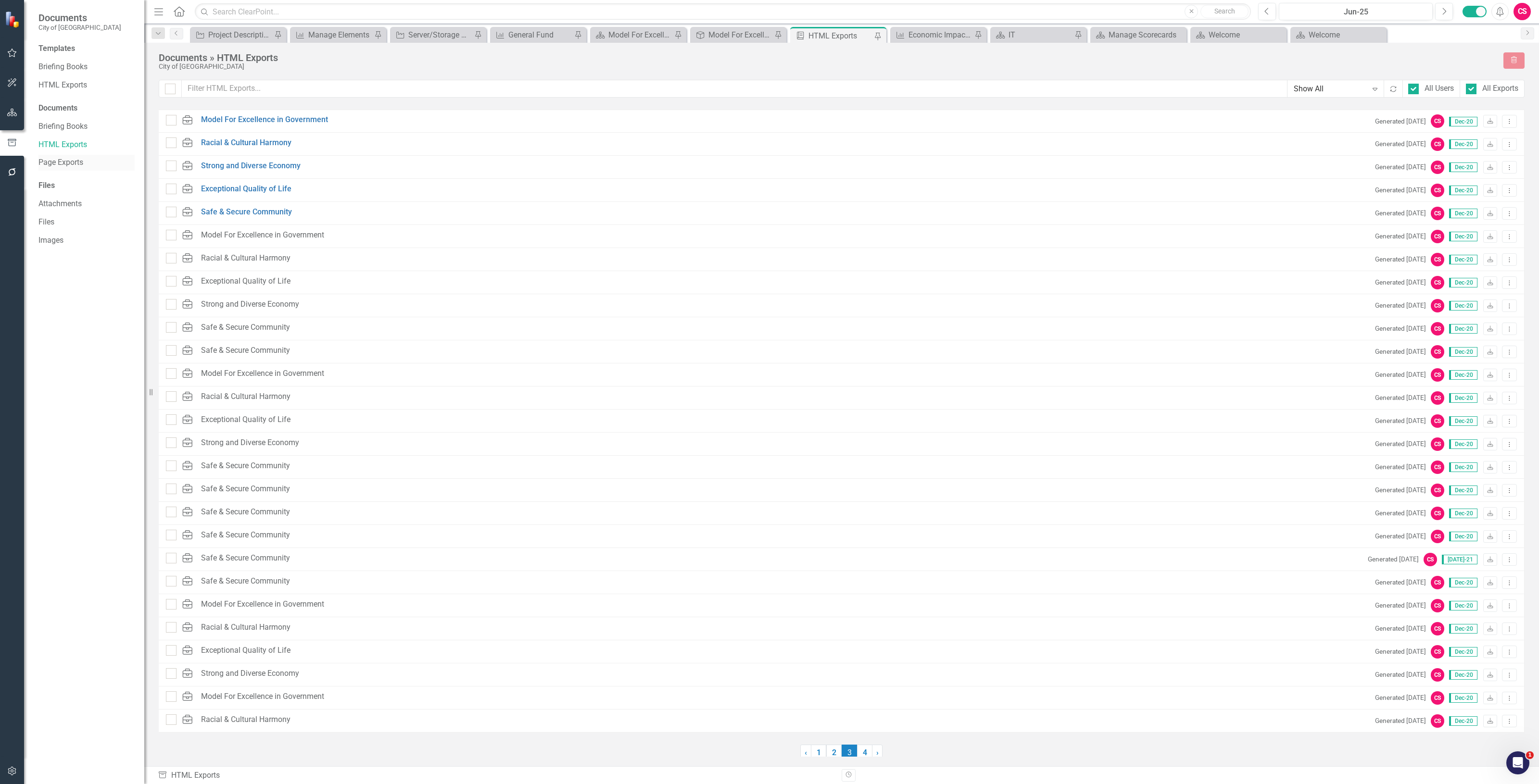
click at [87, 165] on link "Page Exports" at bounding box center [86, 162] width 96 height 11
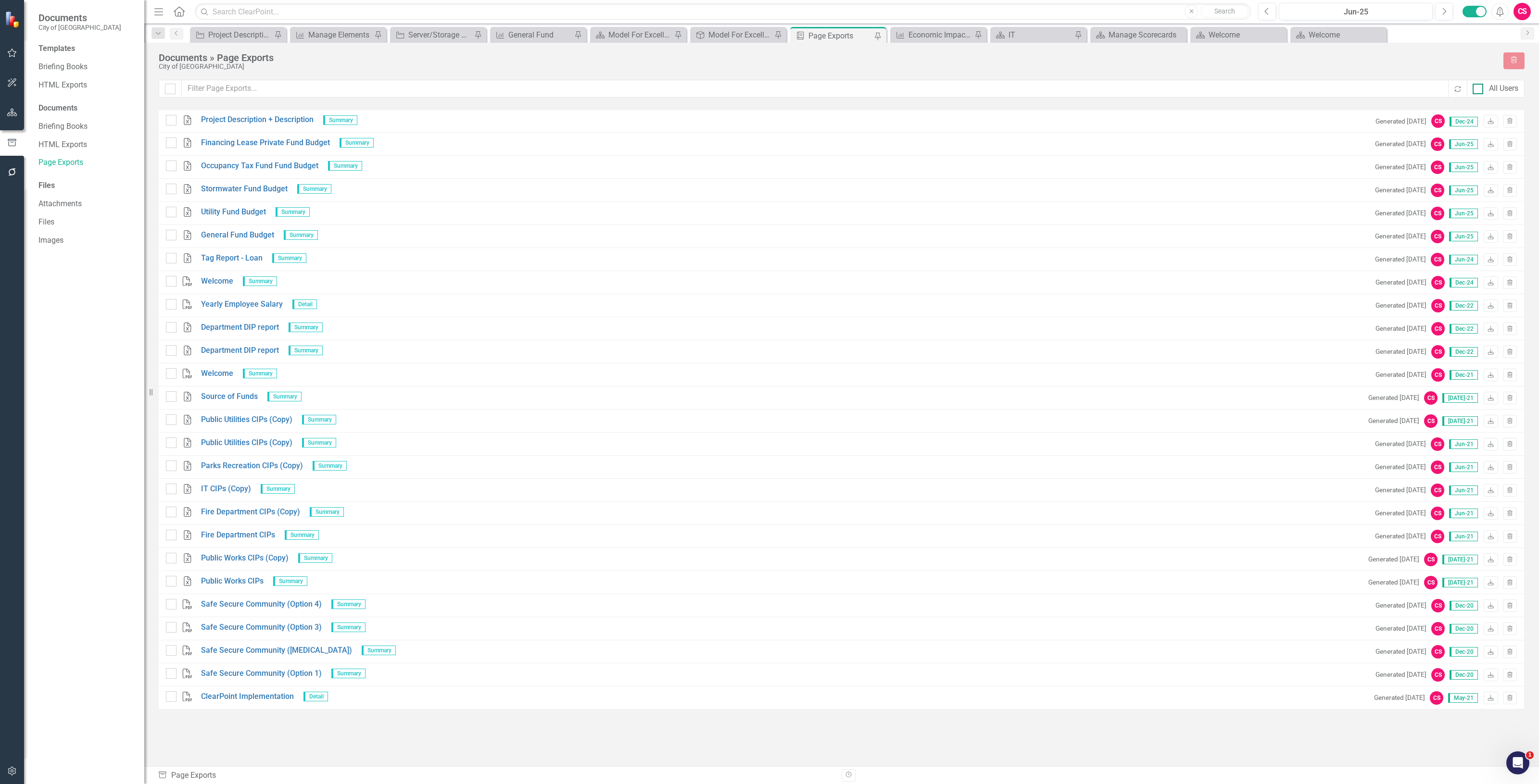
click at [1518, 85] on div "All Users" at bounding box center [1503, 88] width 29 height 11
click at [1479, 85] on input "All Users" at bounding box center [1476, 87] width 6 height 6
checkbox input "true"
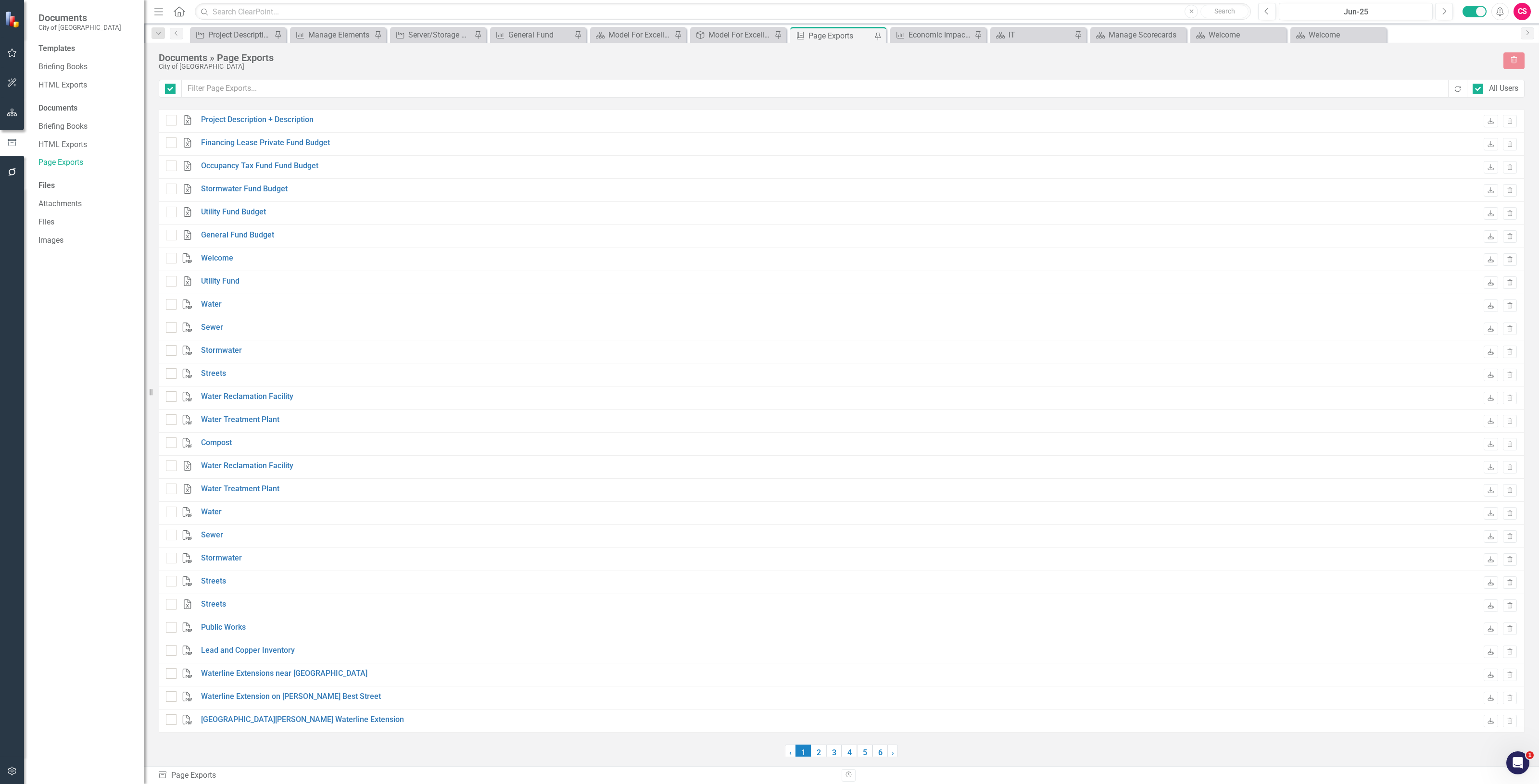
checkbox input "false"
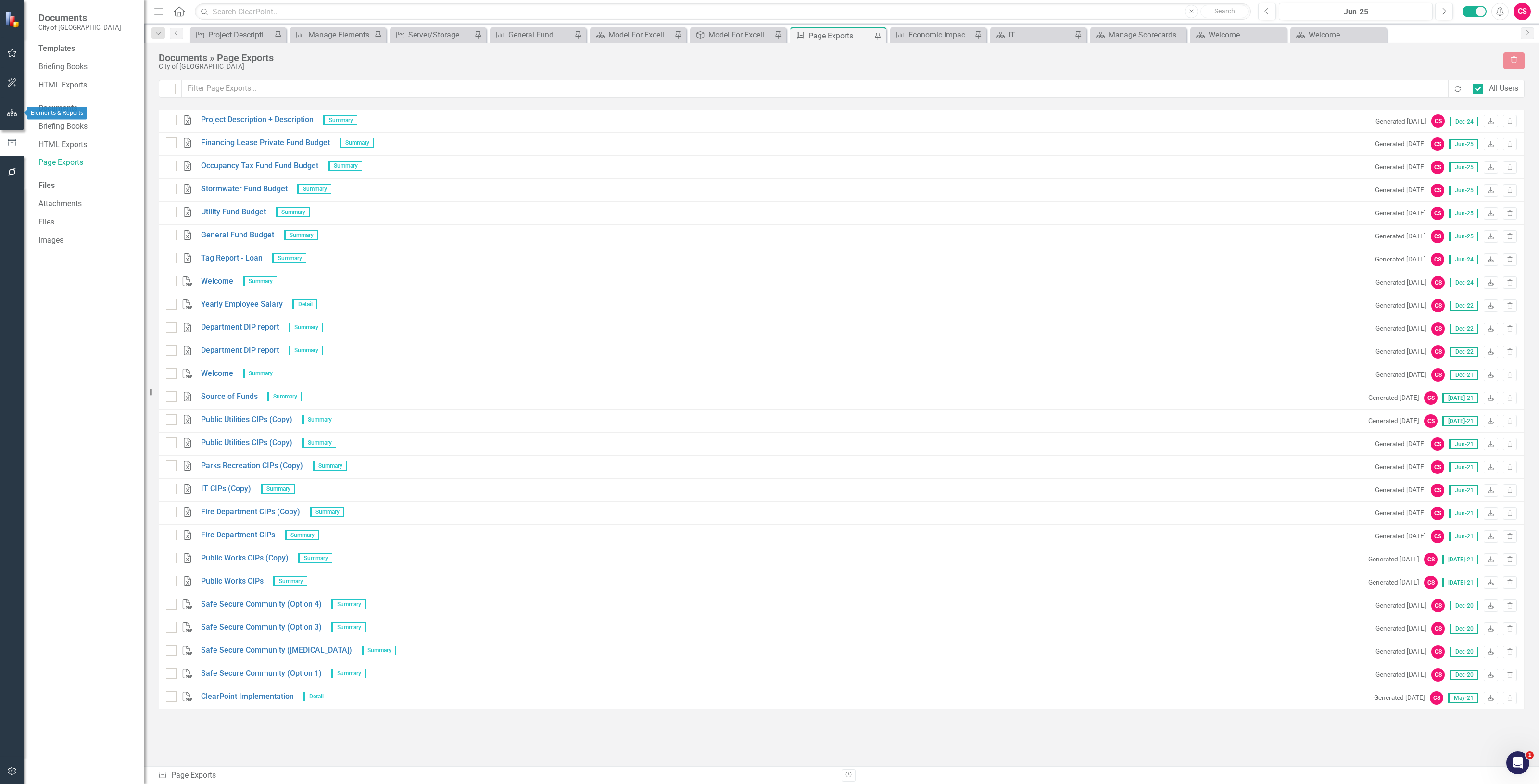
click at [14, 110] on icon "button" at bounding box center [12, 112] width 10 height 8
click at [91, 53] on link "Scorecard Capital Improvement Plan" at bounding box center [86, 51] width 96 height 11
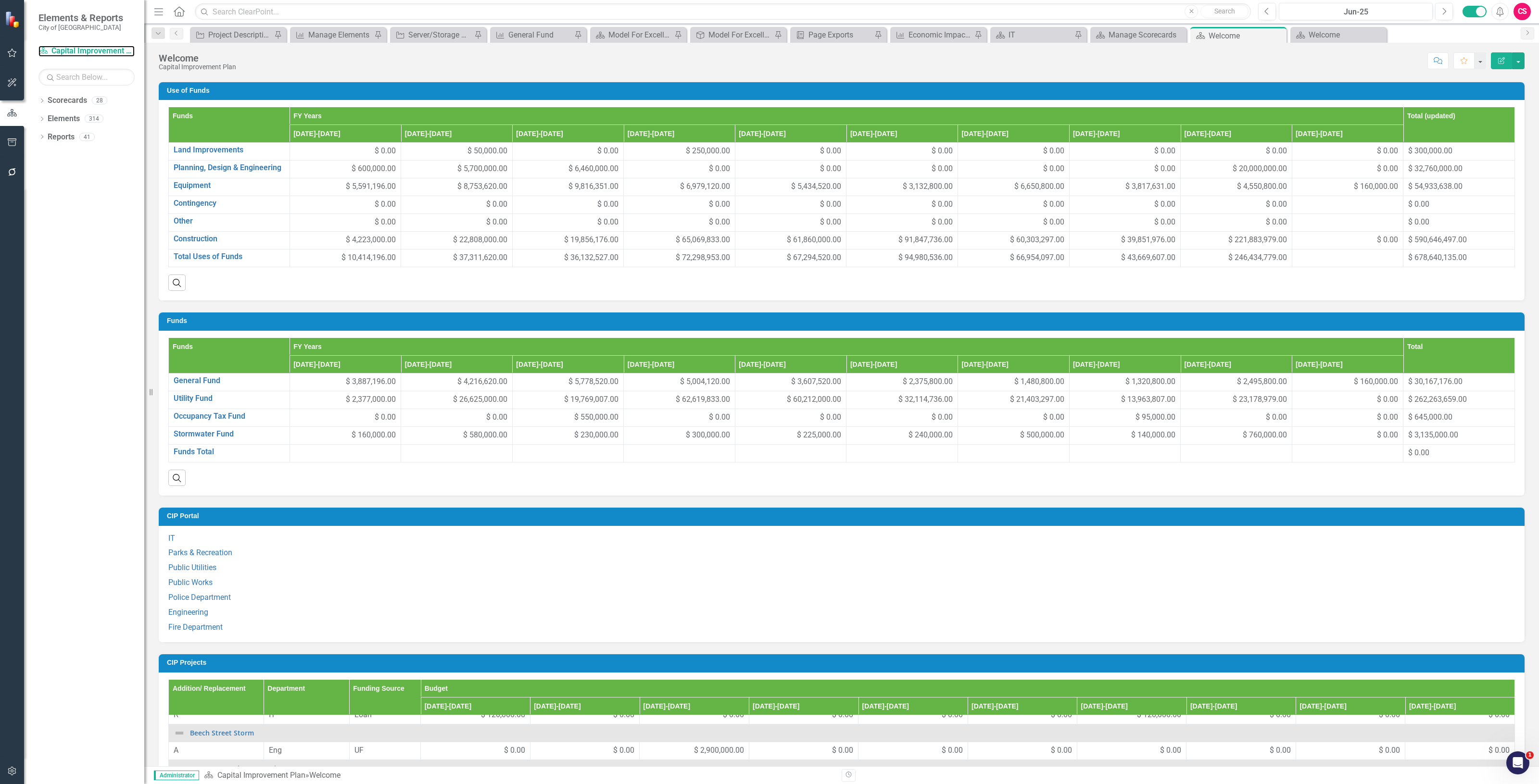
scroll to position [296, 0]
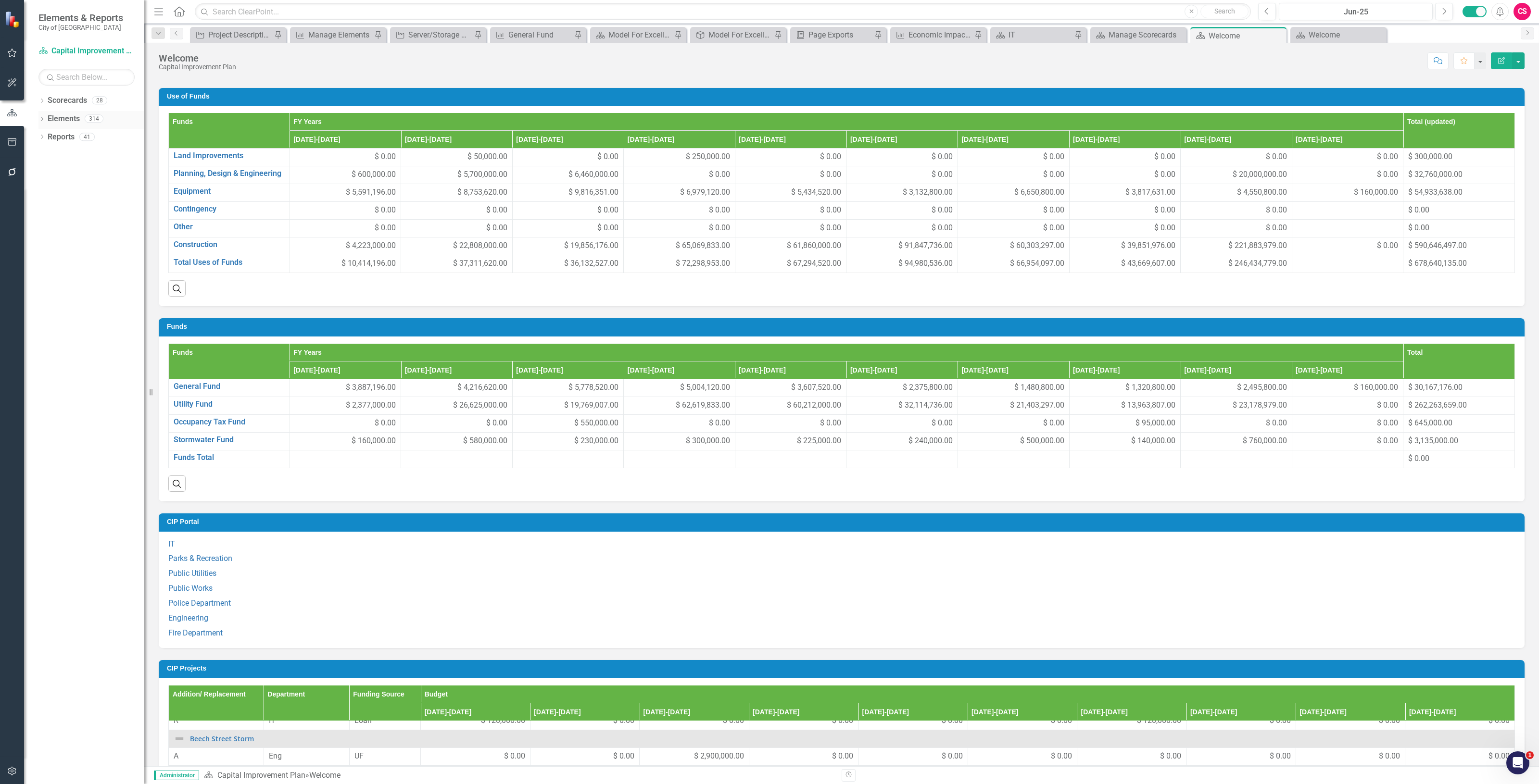
click at [66, 119] on link "Elements" at bounding box center [64, 119] width 32 height 11
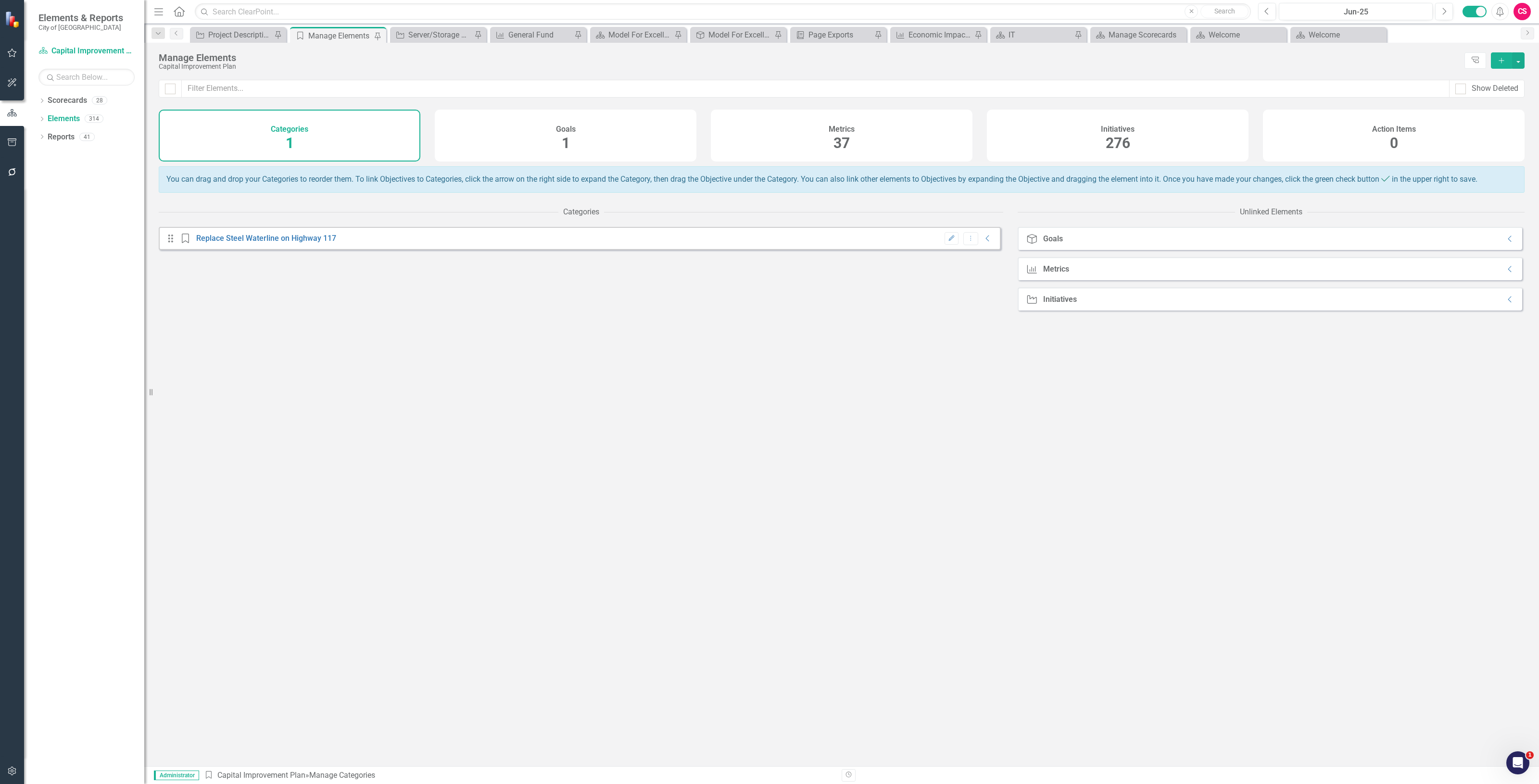
click at [612, 147] on div "Goals 1" at bounding box center [566, 136] width 262 height 52
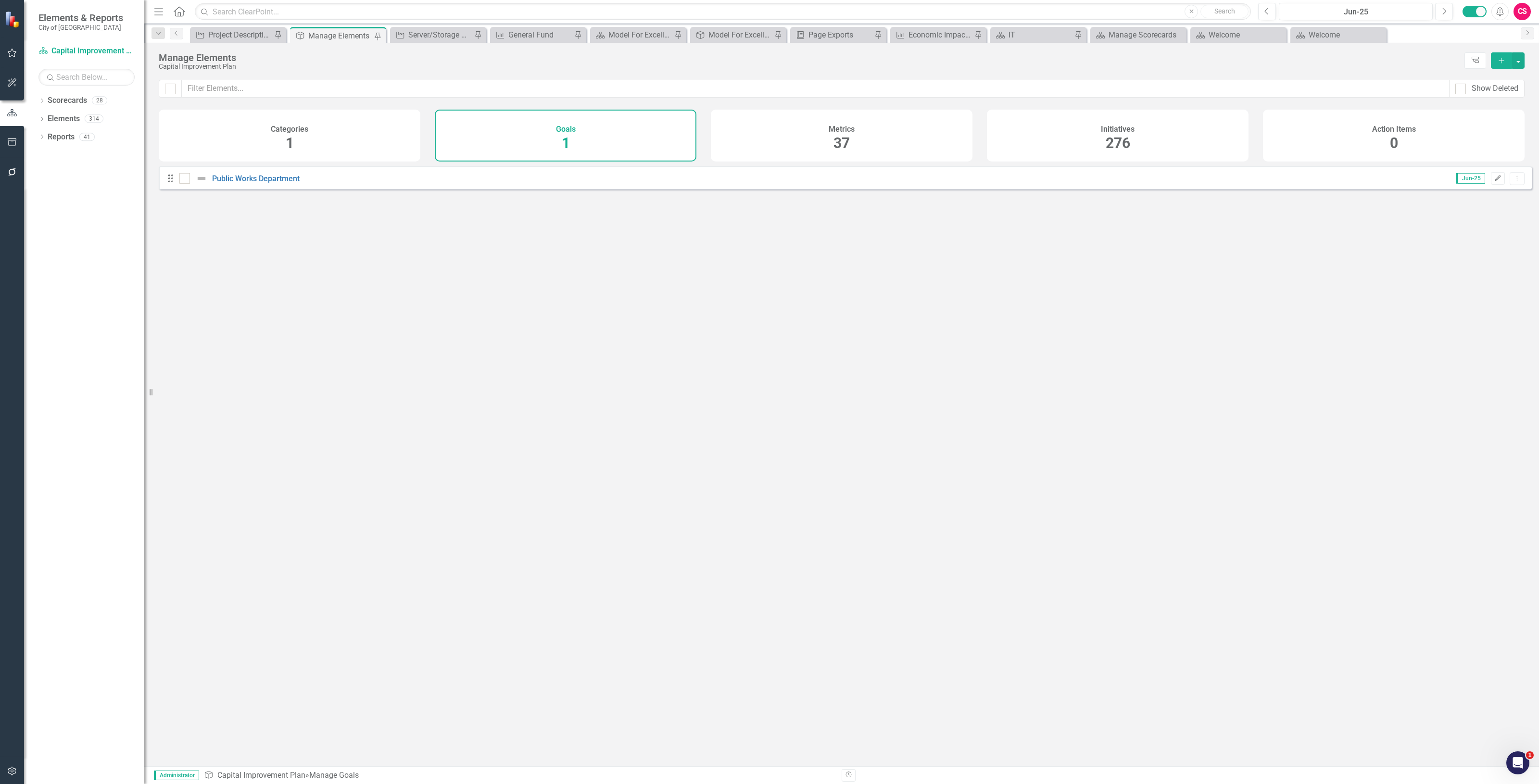
click at [820, 140] on div "Metrics 37" at bounding box center [842, 136] width 262 height 52
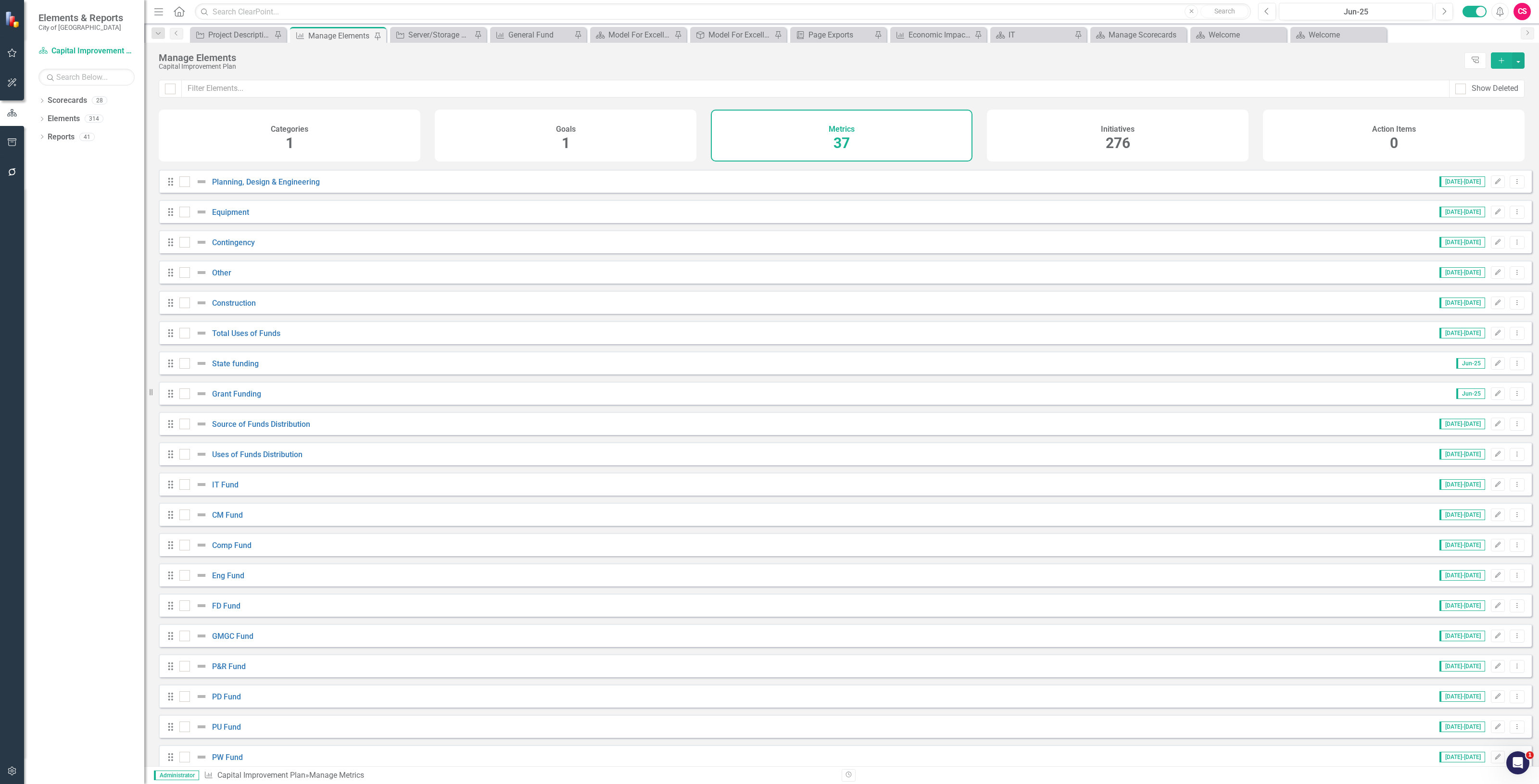
scroll to position [528, 0]
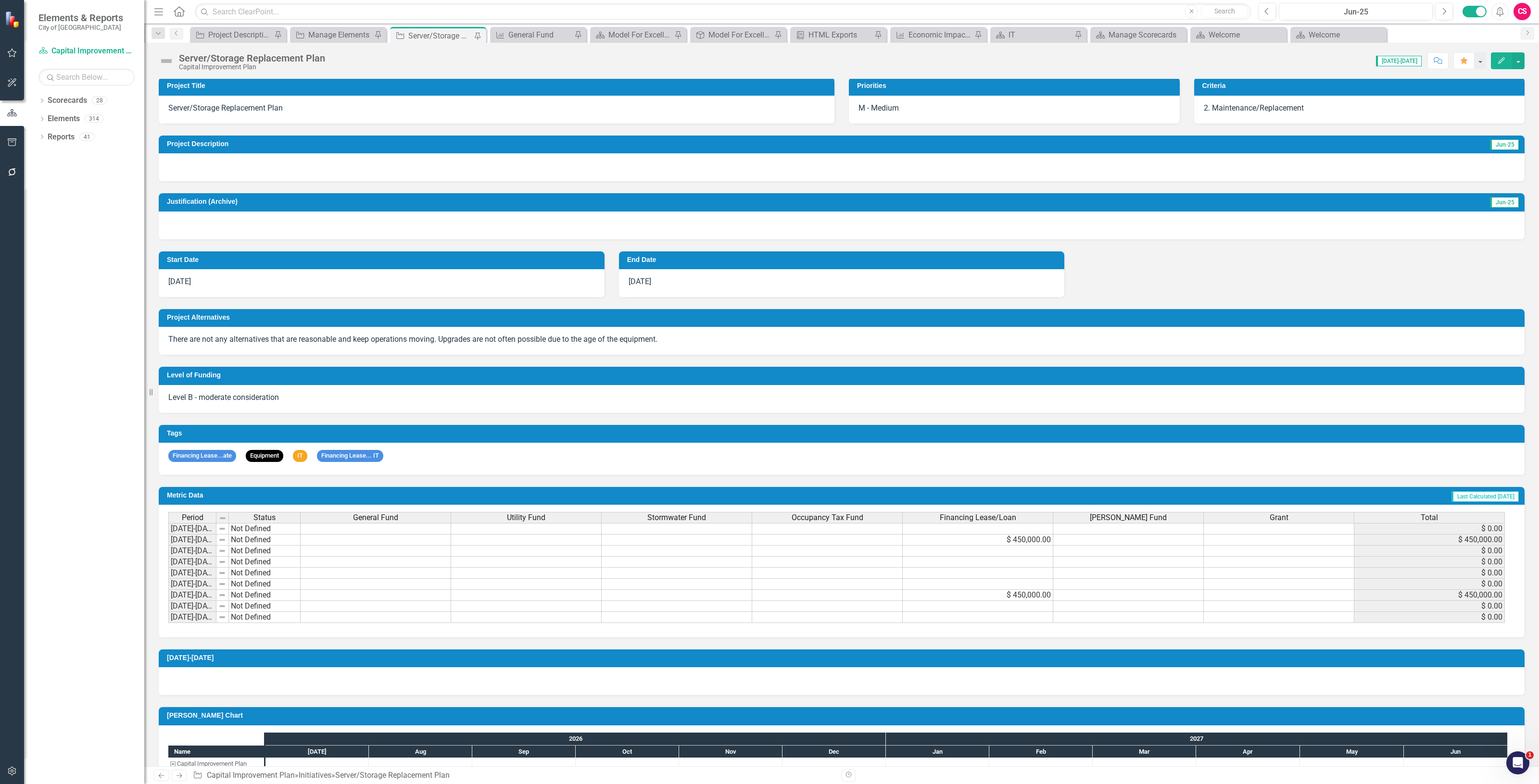
scroll to position [104, 0]
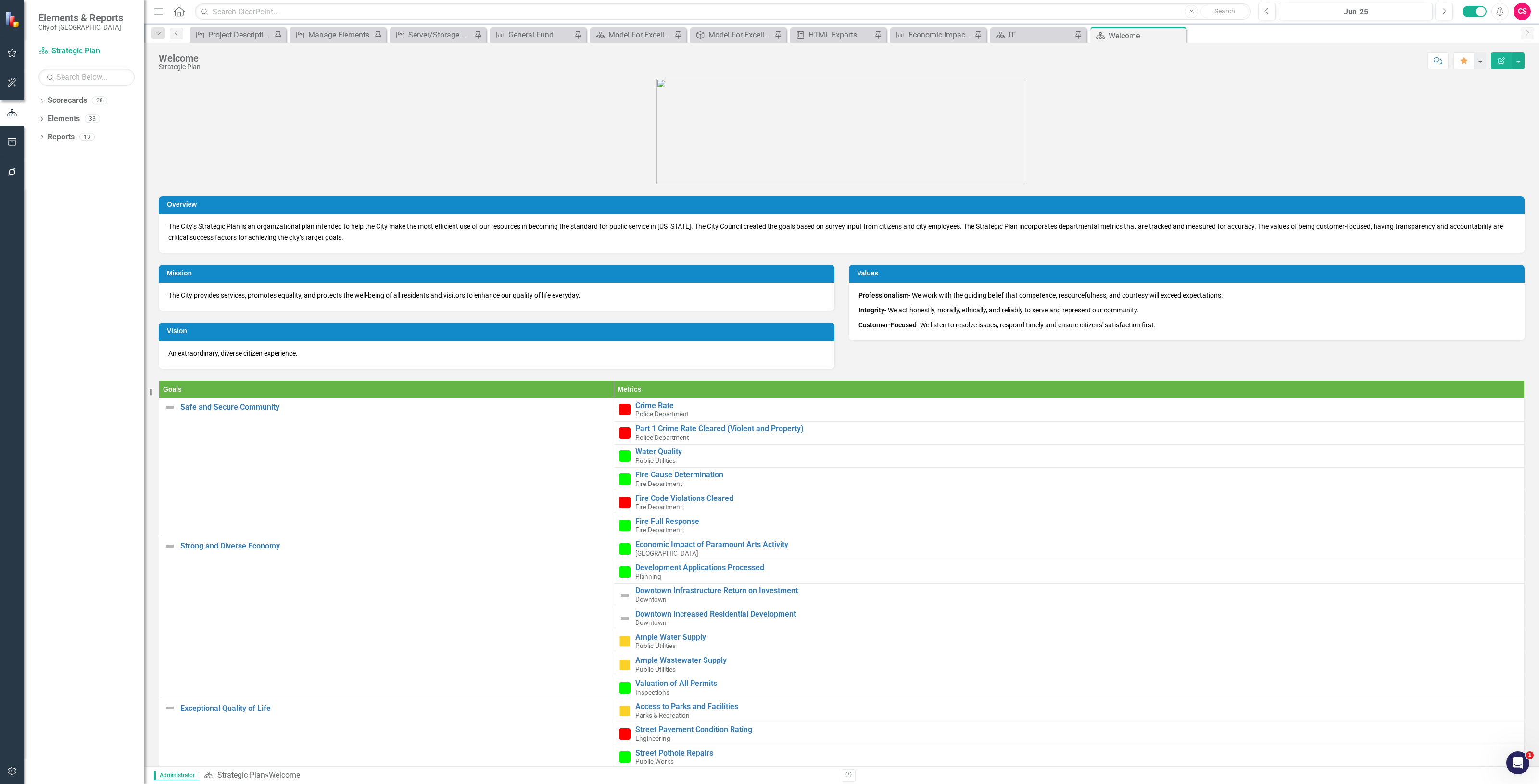
click at [15, 767] on icon "button" at bounding box center [12, 771] width 10 height 8
click at [63, 256] on div "Revision History" at bounding box center [86, 263] width 96 height 16
click at [73, 258] on link "Revision History" at bounding box center [86, 263] width 96 height 11
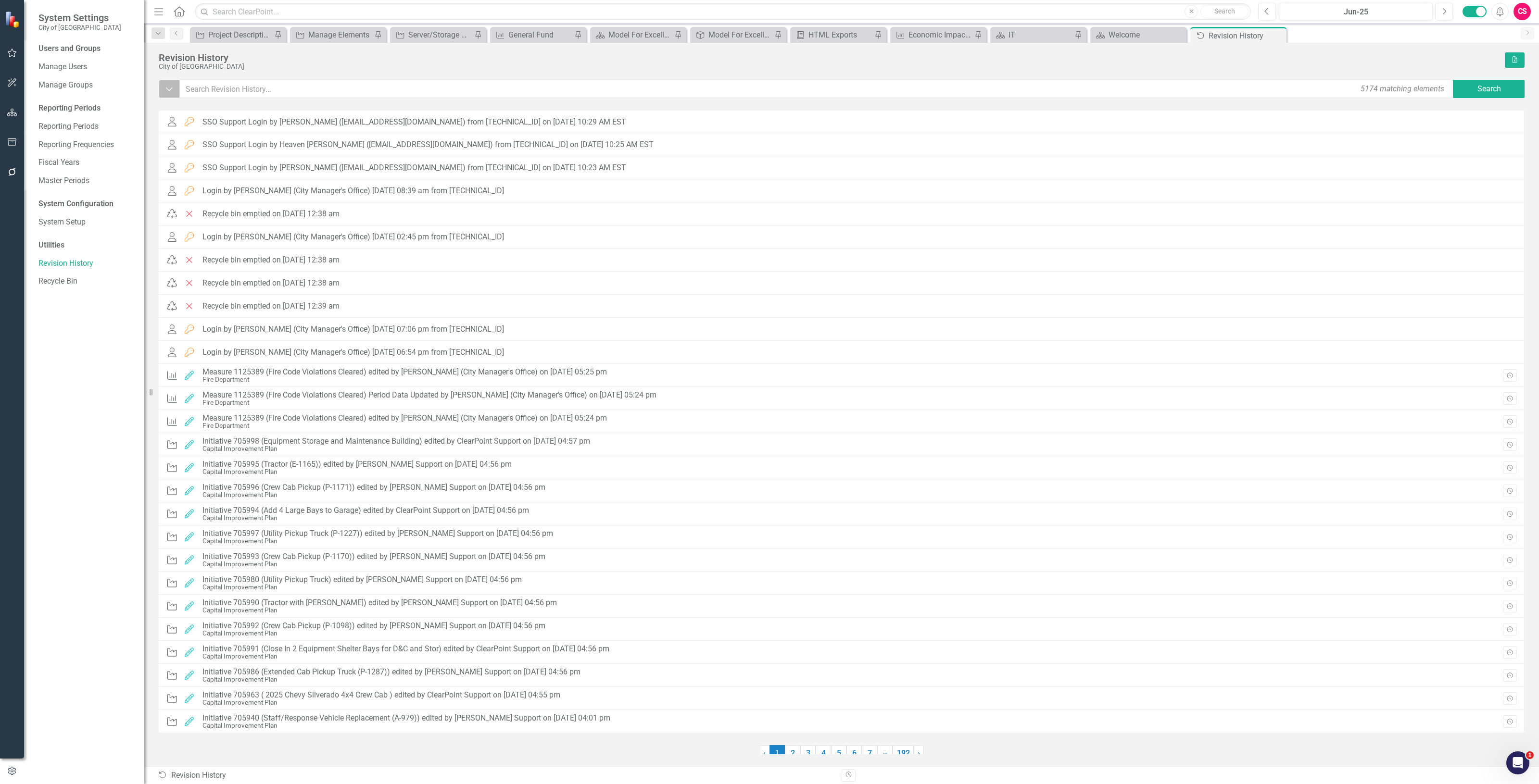
click at [167, 93] on icon "Dropdown" at bounding box center [169, 89] width 8 height 10
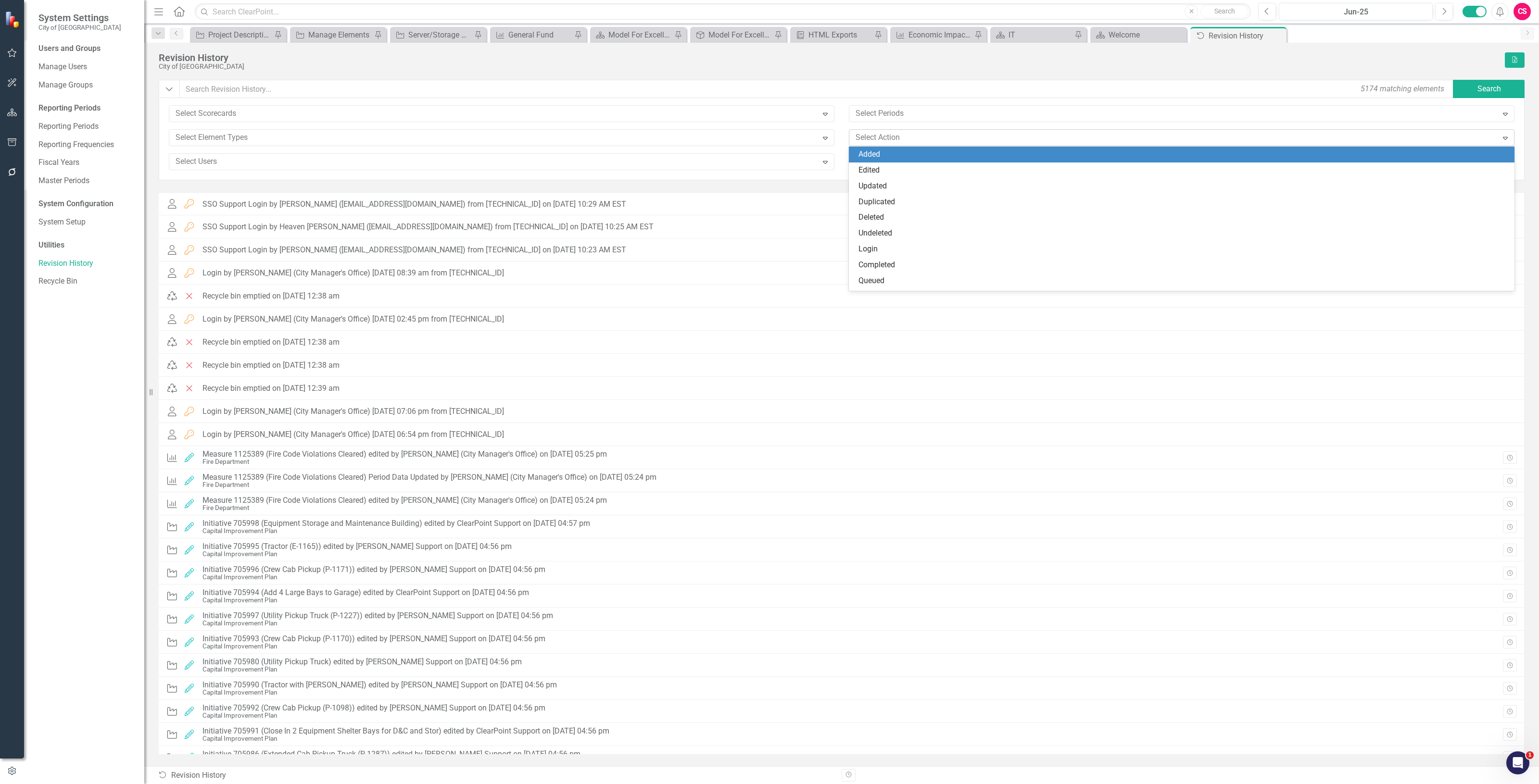
click at [985, 139] on div at bounding box center [1175, 138] width 646 height 13
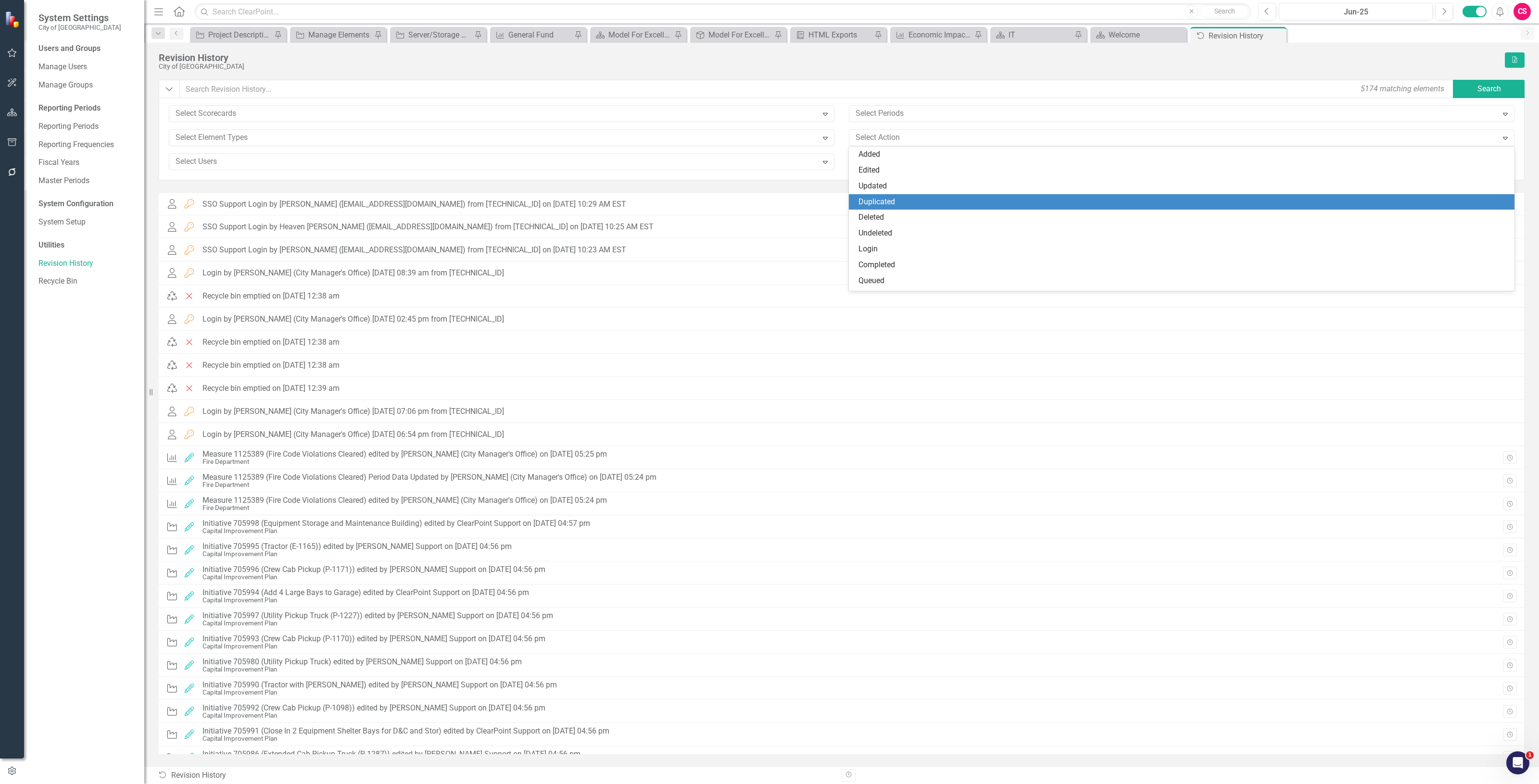
click at [920, 205] on div "Duplicated" at bounding box center [1184, 202] width 650 height 11
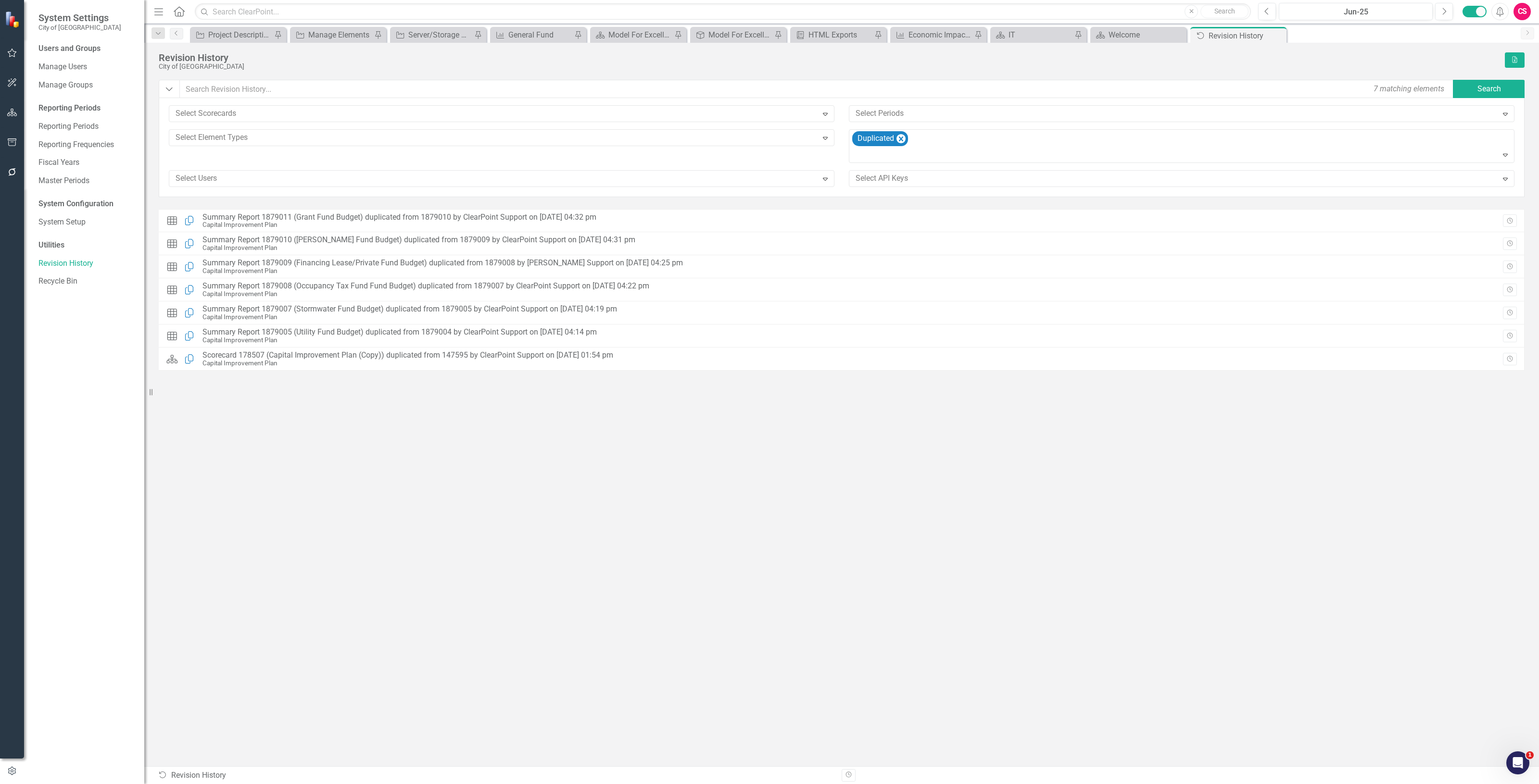
drag, startPoint x: 852, startPoint y: 359, endPoint x: 569, endPoint y: 549, distance: 340.9
click at [569, 549] on div "Grid Layout Duplicated Summary Report 1879011 (Grant Fund Budget) duplicated fr…" at bounding box center [842, 469] width 1366 height 519
click at [903, 138] on icon "Remove Duplicated" at bounding box center [901, 139] width 9 height 12
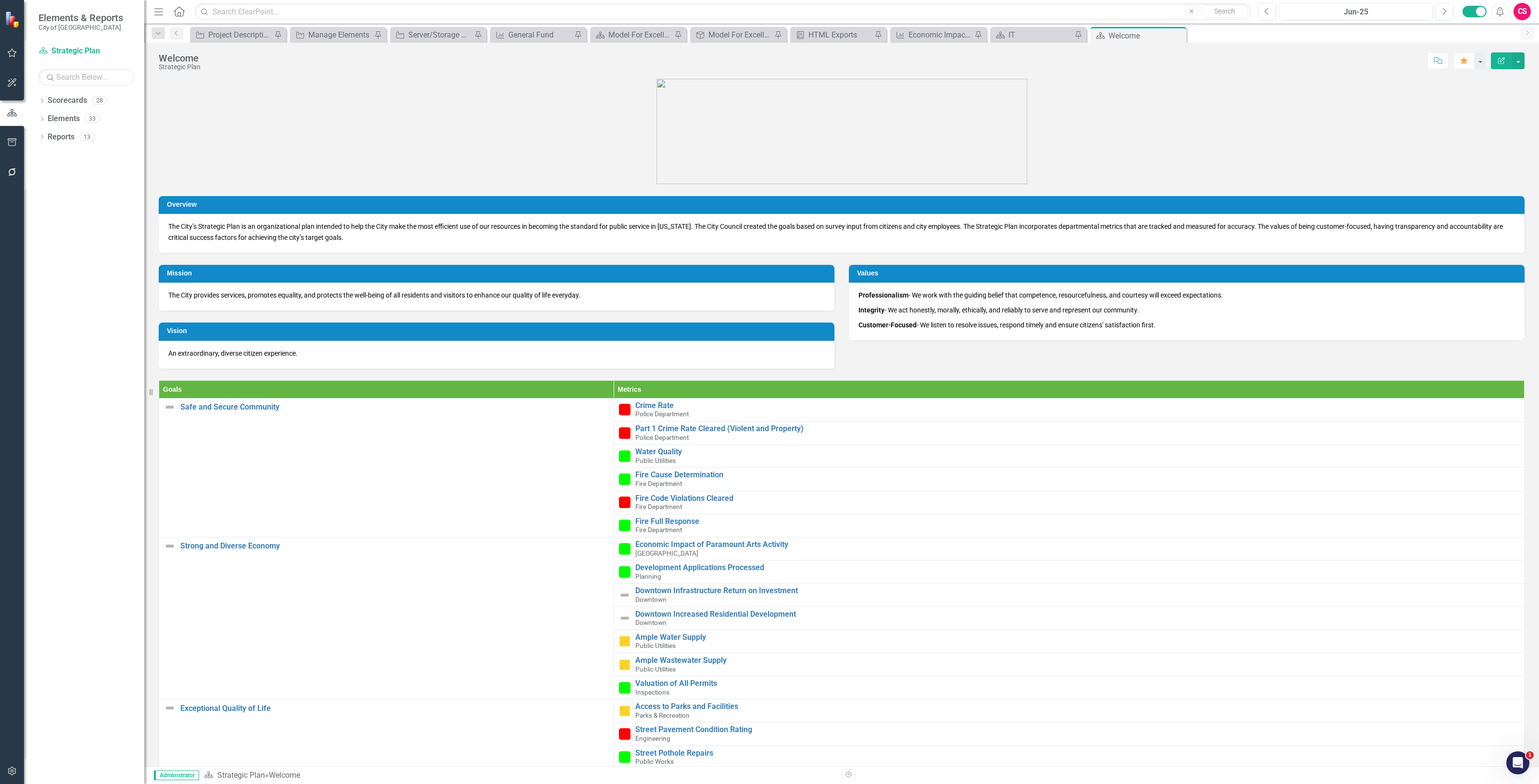
click at [6, 773] on button "button" at bounding box center [12, 771] width 22 height 20
click at [14, 110] on icon "button" at bounding box center [12, 112] width 10 height 8
click at [48, 100] on link "Scorecards" at bounding box center [68, 100] width 39 height 11
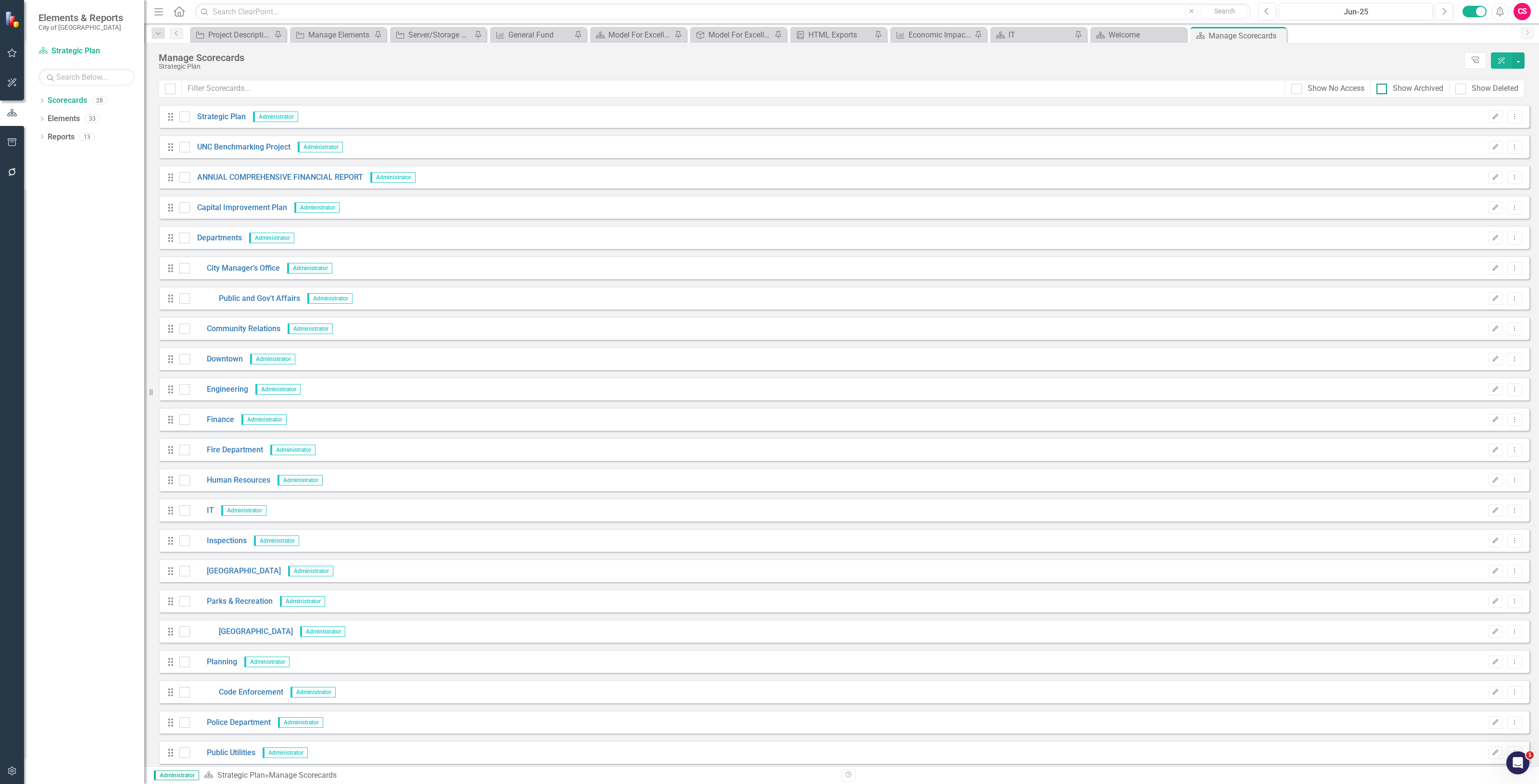
click at [1409, 85] on div "Show Archived" at bounding box center [1418, 88] width 51 height 11
click at [1382, 85] on input "Show Archived" at bounding box center [1379, 87] width 6 height 6
checkbox input "true"
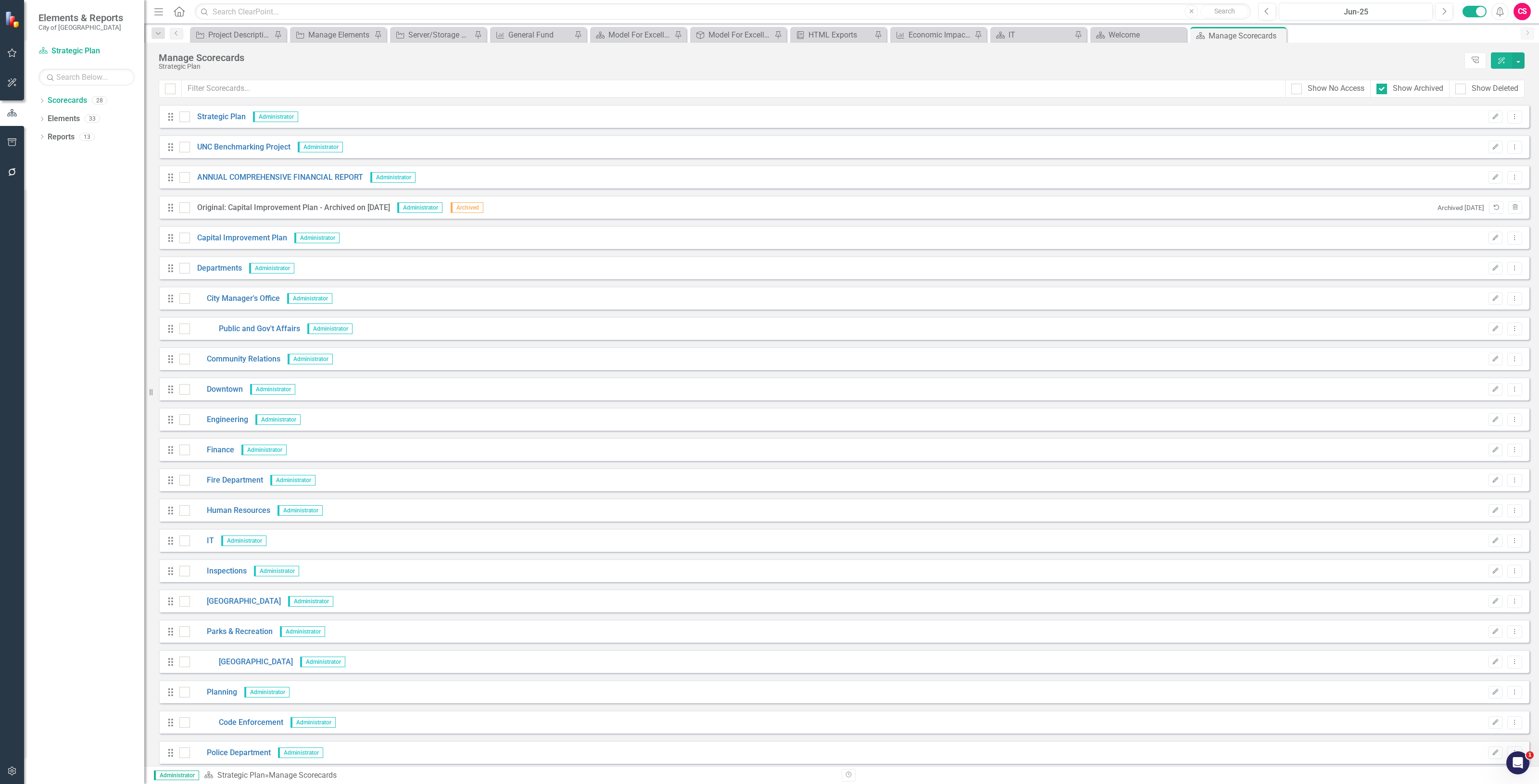
click at [1494, 205] on icon "button" at bounding box center [1496, 207] width 5 height 5
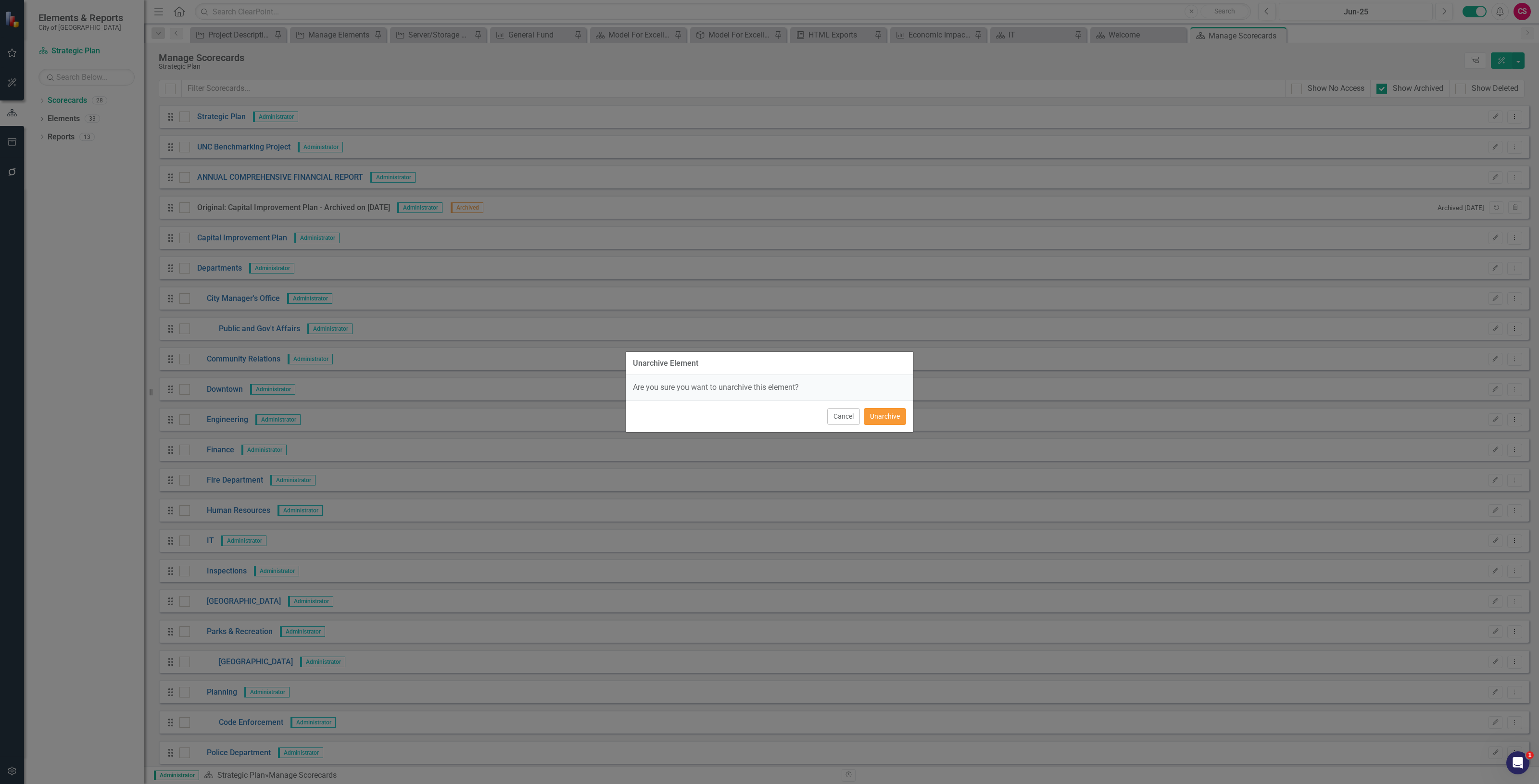
click at [876, 416] on button "Unarchive" at bounding box center [885, 416] width 42 height 17
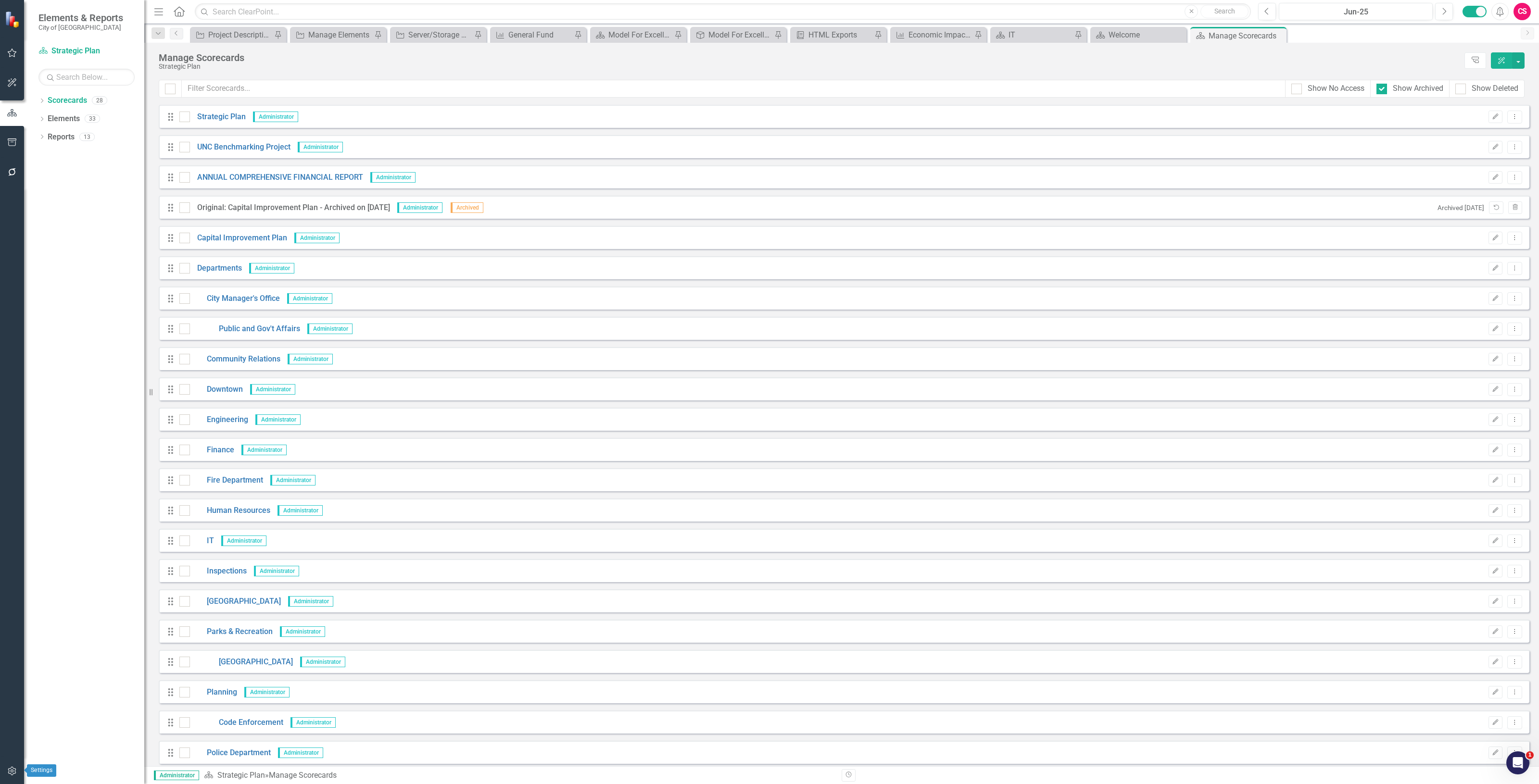
click at [14, 772] on icon "button" at bounding box center [12, 771] width 10 height 8
click at [59, 253] on div "Users and Groups Manage Users Manage Groups Reporting Periods Reporting Periods…" at bounding box center [84, 413] width 120 height 741
click at [75, 261] on link "Revision History" at bounding box center [86, 263] width 96 height 11
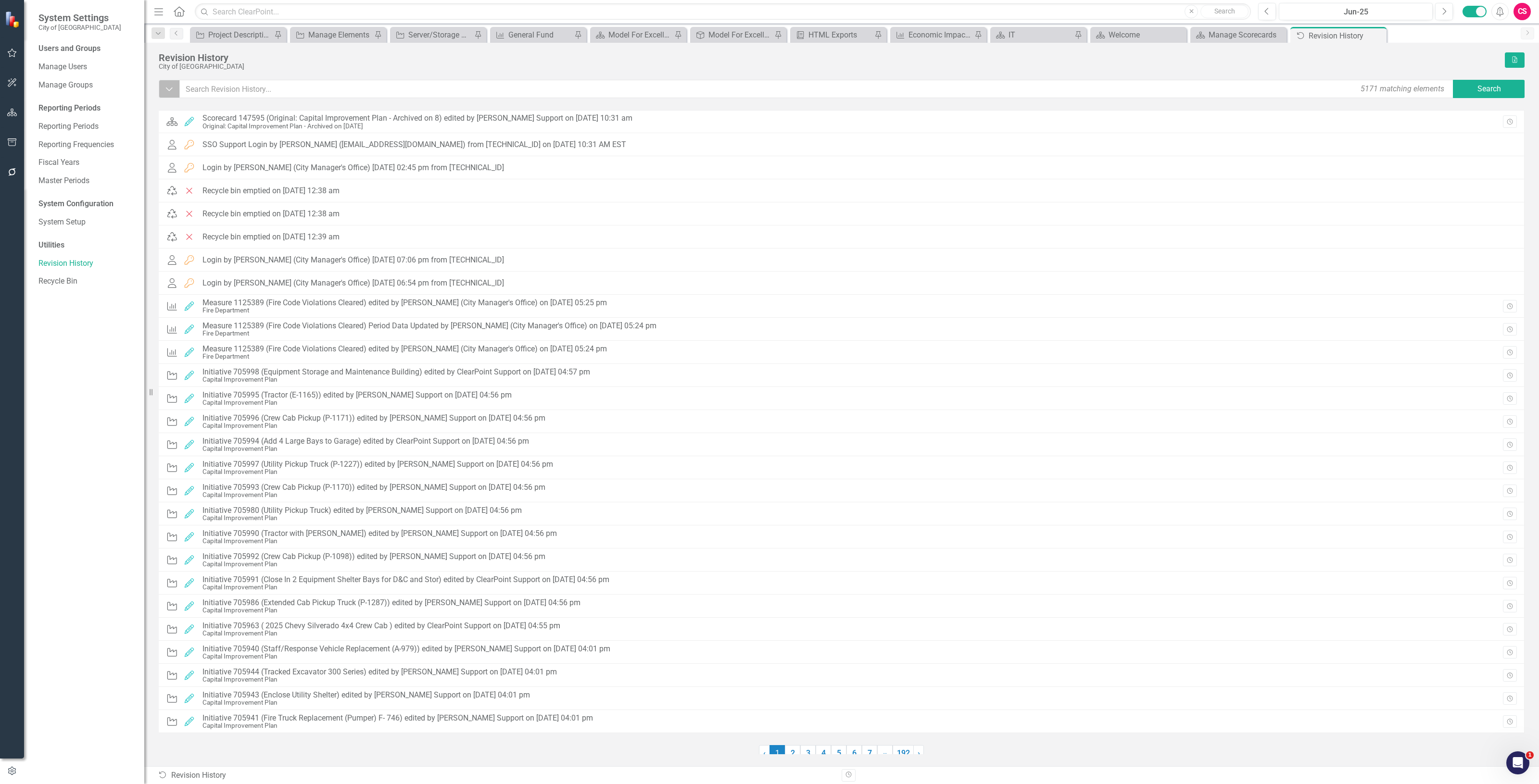
click at [171, 94] on button "Dropdown" at bounding box center [169, 89] width 21 height 19
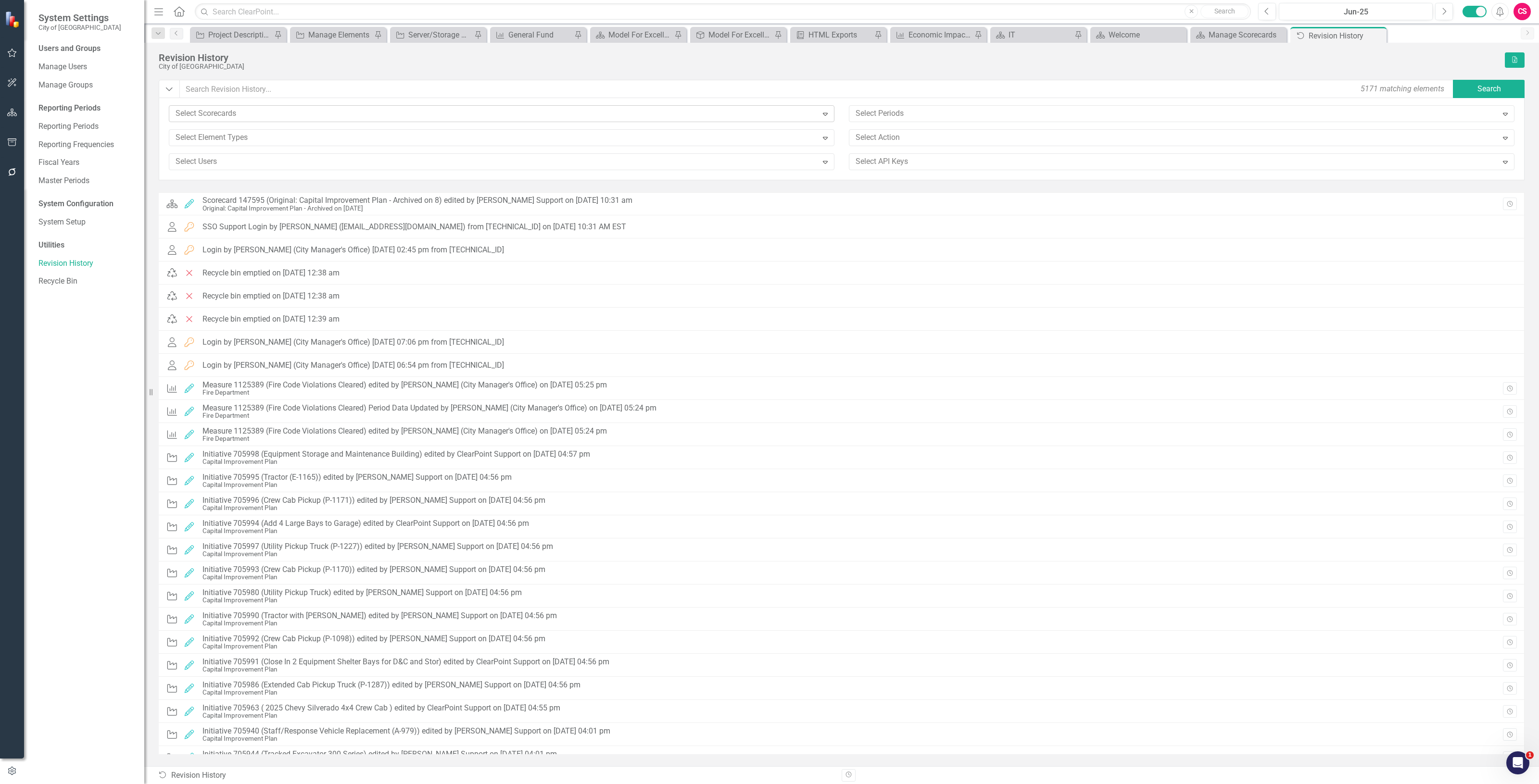
click at [376, 117] on div at bounding box center [494, 114] width 646 height 13
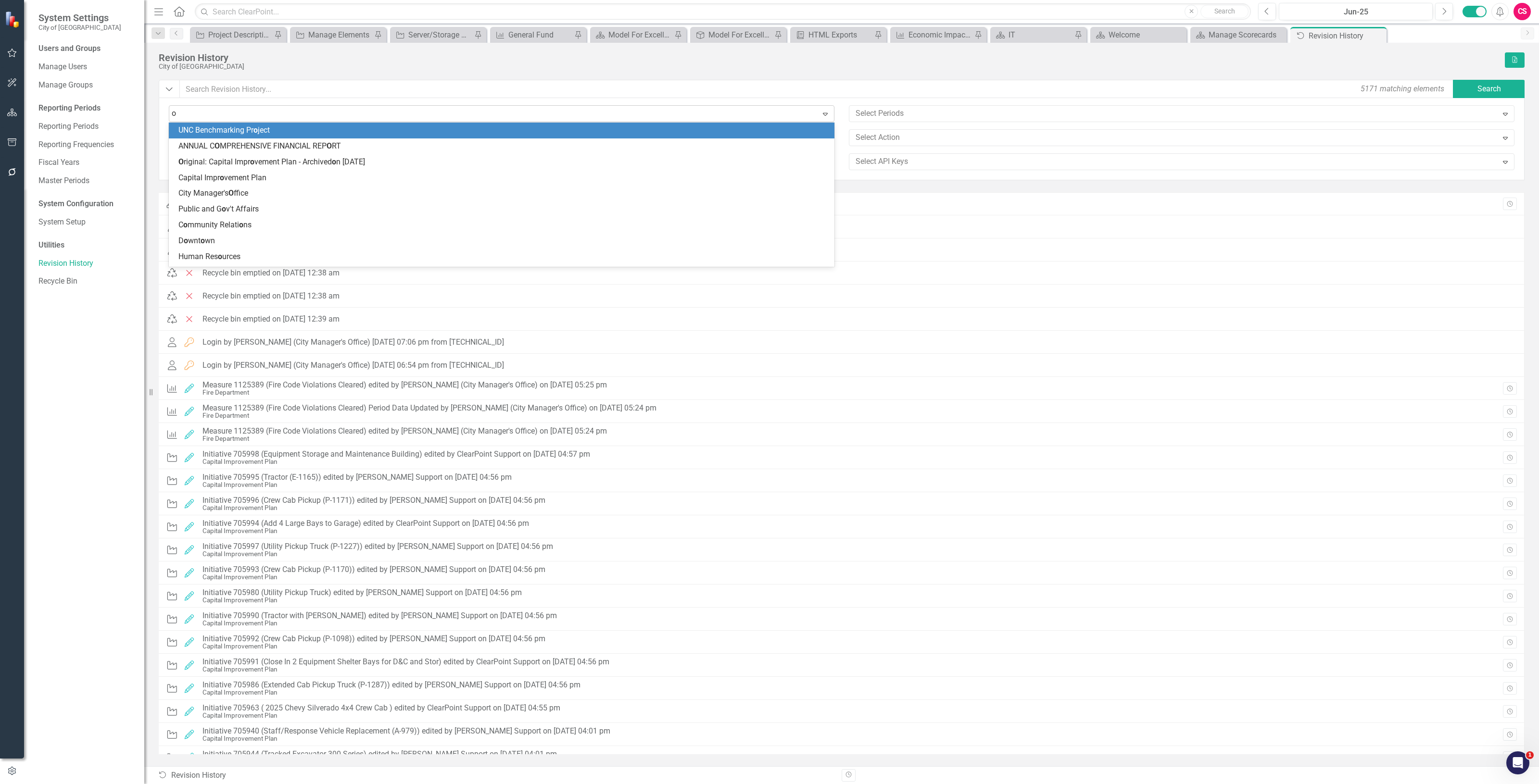
type input "or"
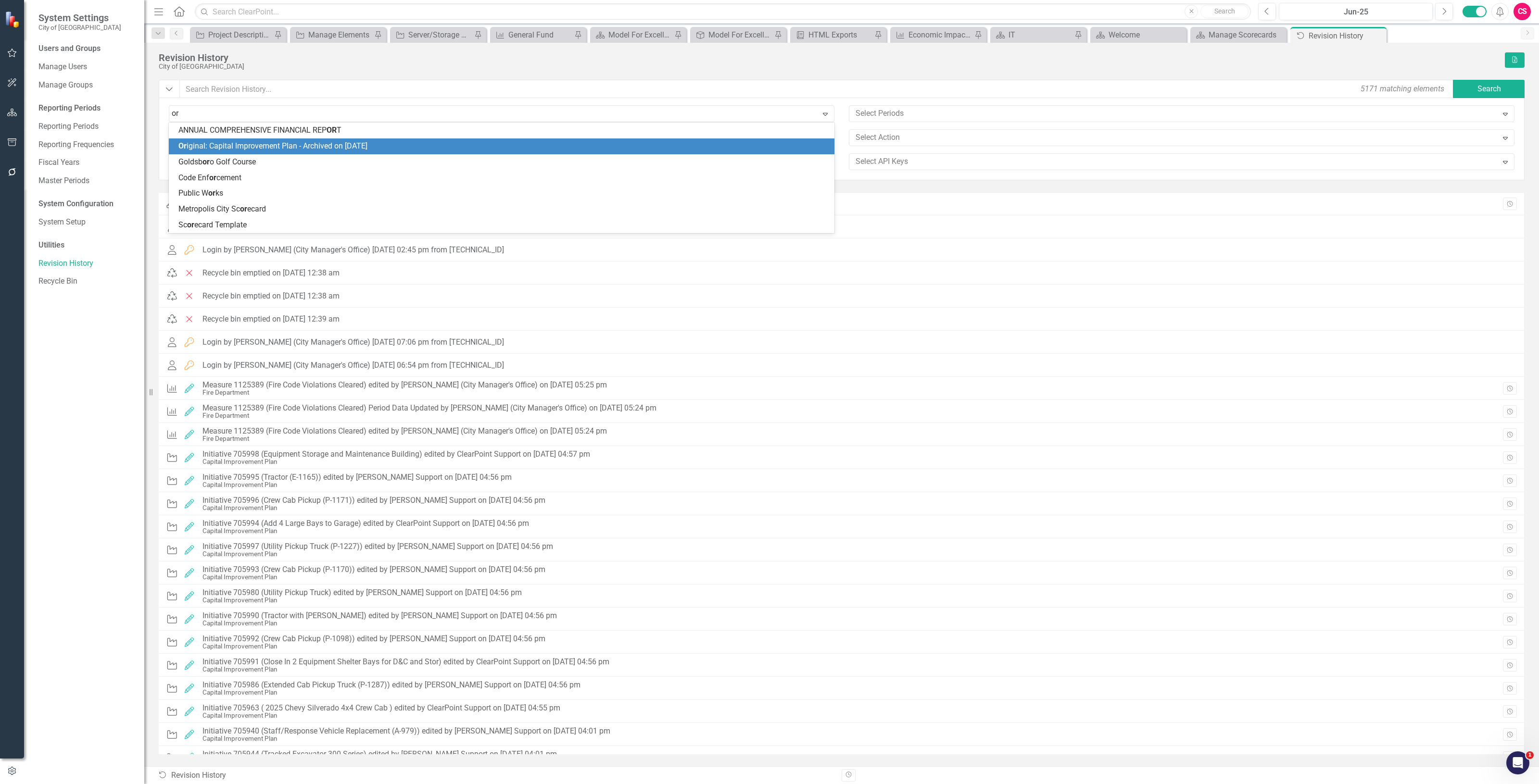
click at [349, 147] on span "Or iginal: Capital Improvement Plan - Archived on [DATE]" at bounding box center [273, 146] width 189 height 9
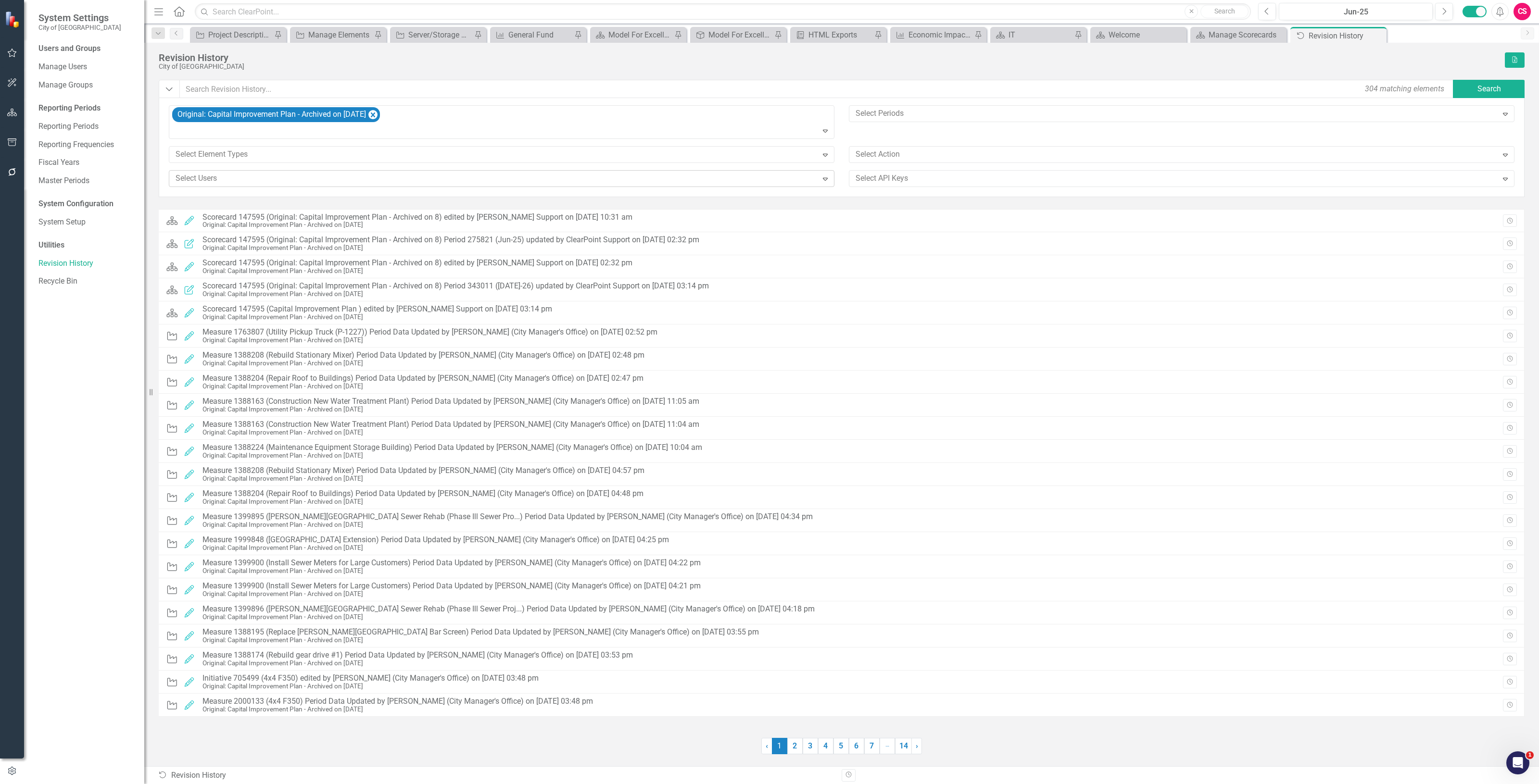
drag, startPoint x: 578, startPoint y: 179, endPoint x: 564, endPoint y: 183, distance: 14.6
click at [578, 179] on div at bounding box center [494, 179] width 646 height 13
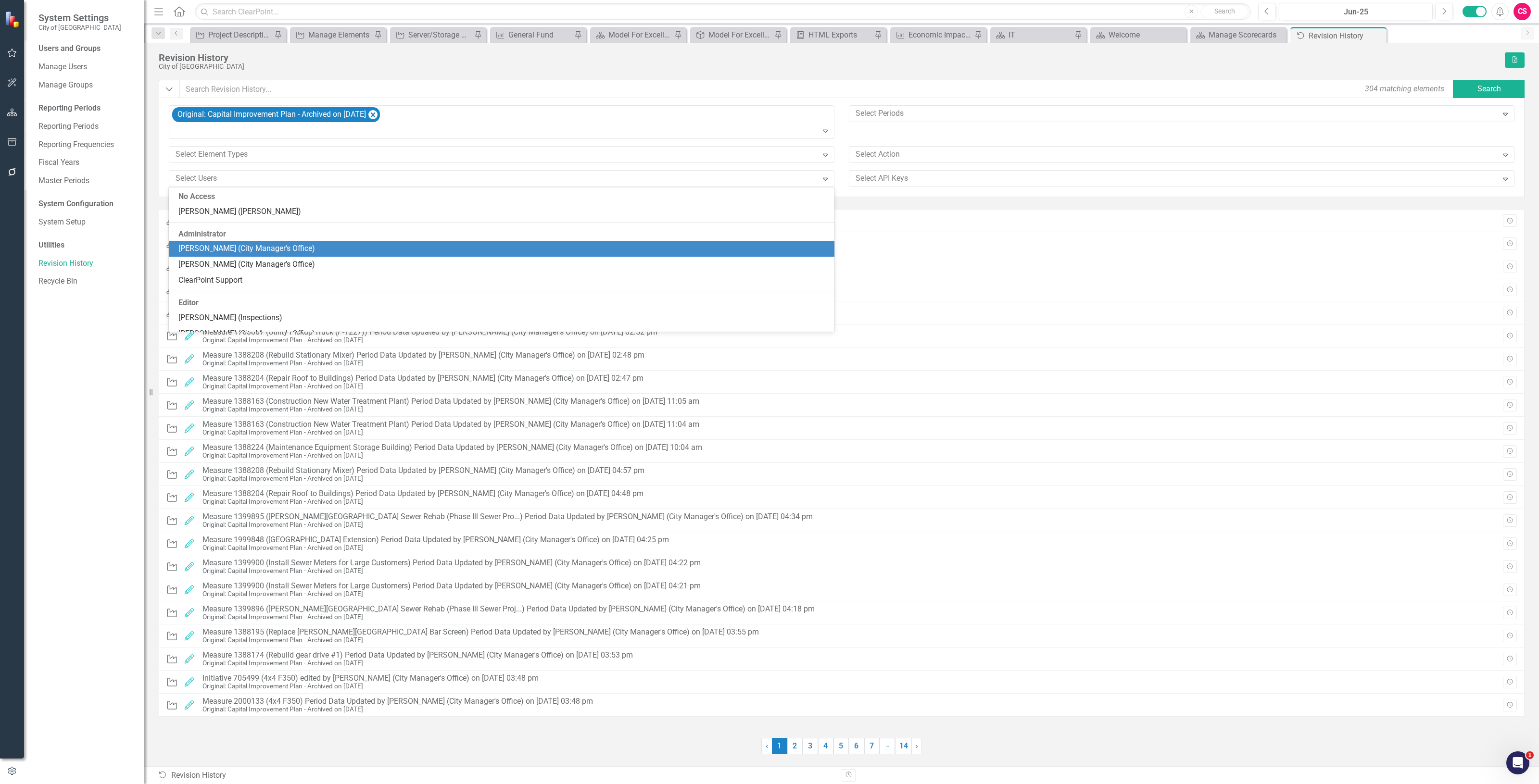
click at [304, 247] on div "[PERSON_NAME] (City Manager's Office)" at bounding box center [504, 248] width 650 height 11
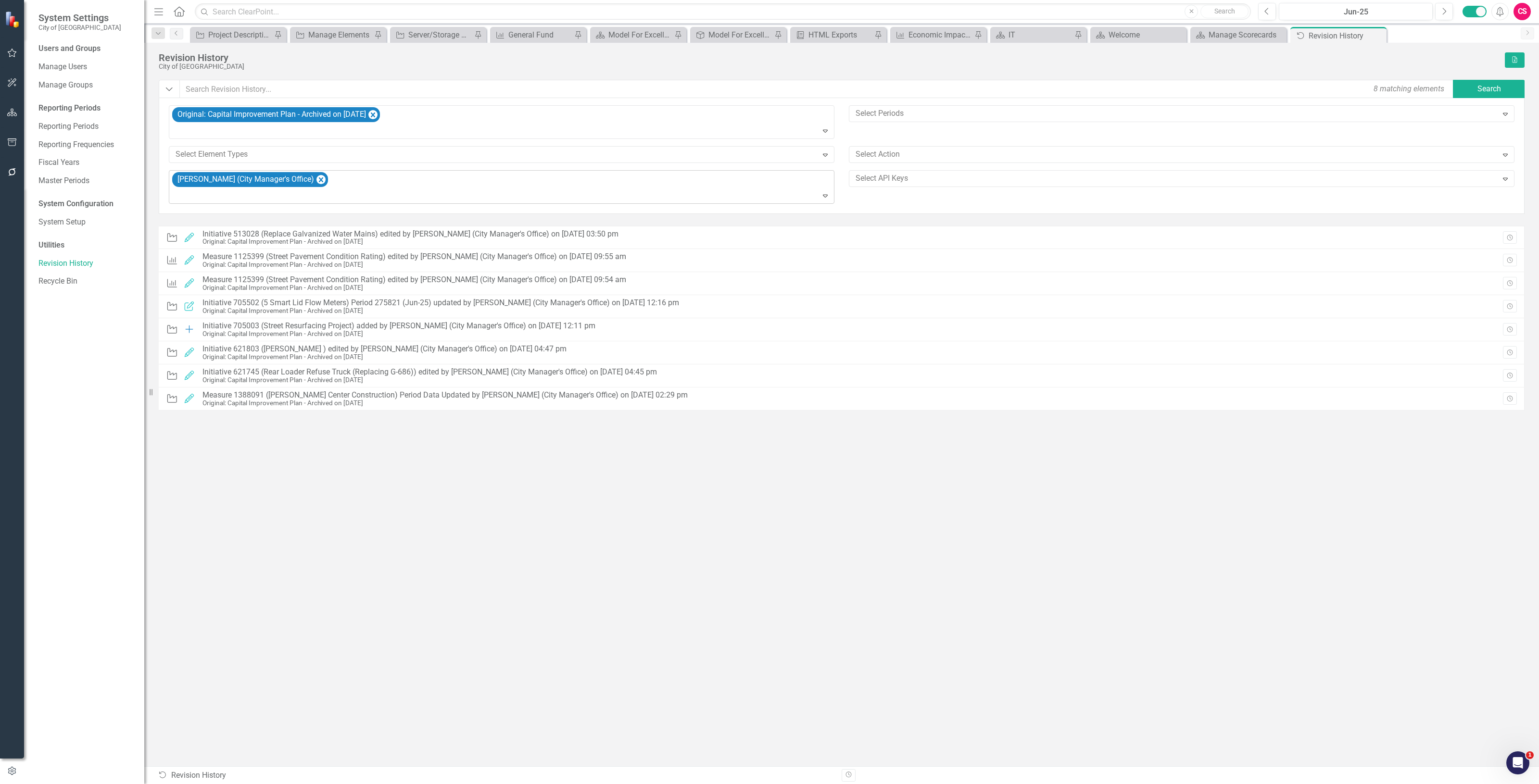
click at [399, 180] on div "[PERSON_NAME] (City Manager's Office)" at bounding box center [502, 187] width 663 height 33
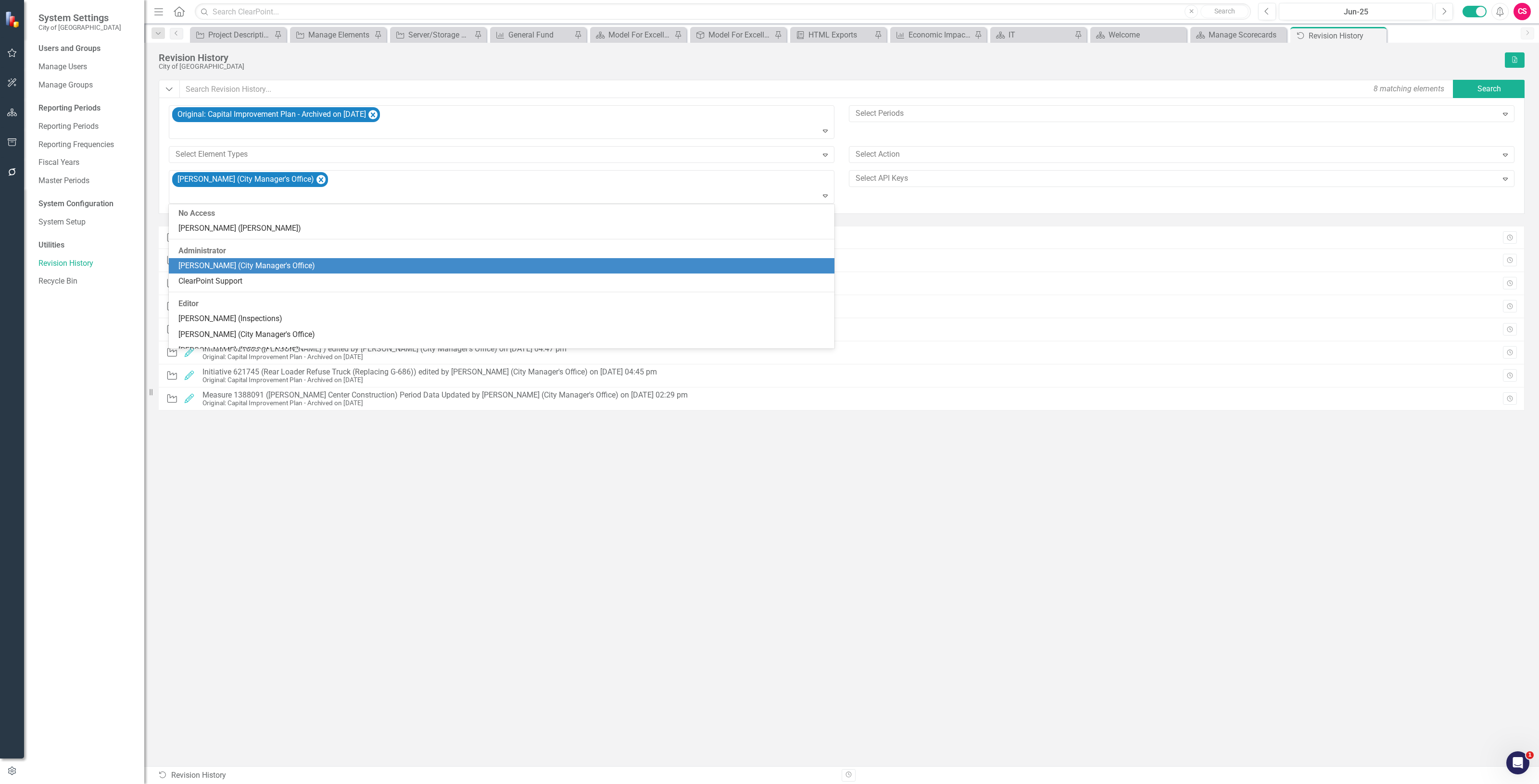
click at [339, 258] on div "[PERSON_NAME] (City Manager's Office)" at bounding box center [502, 266] width 666 height 16
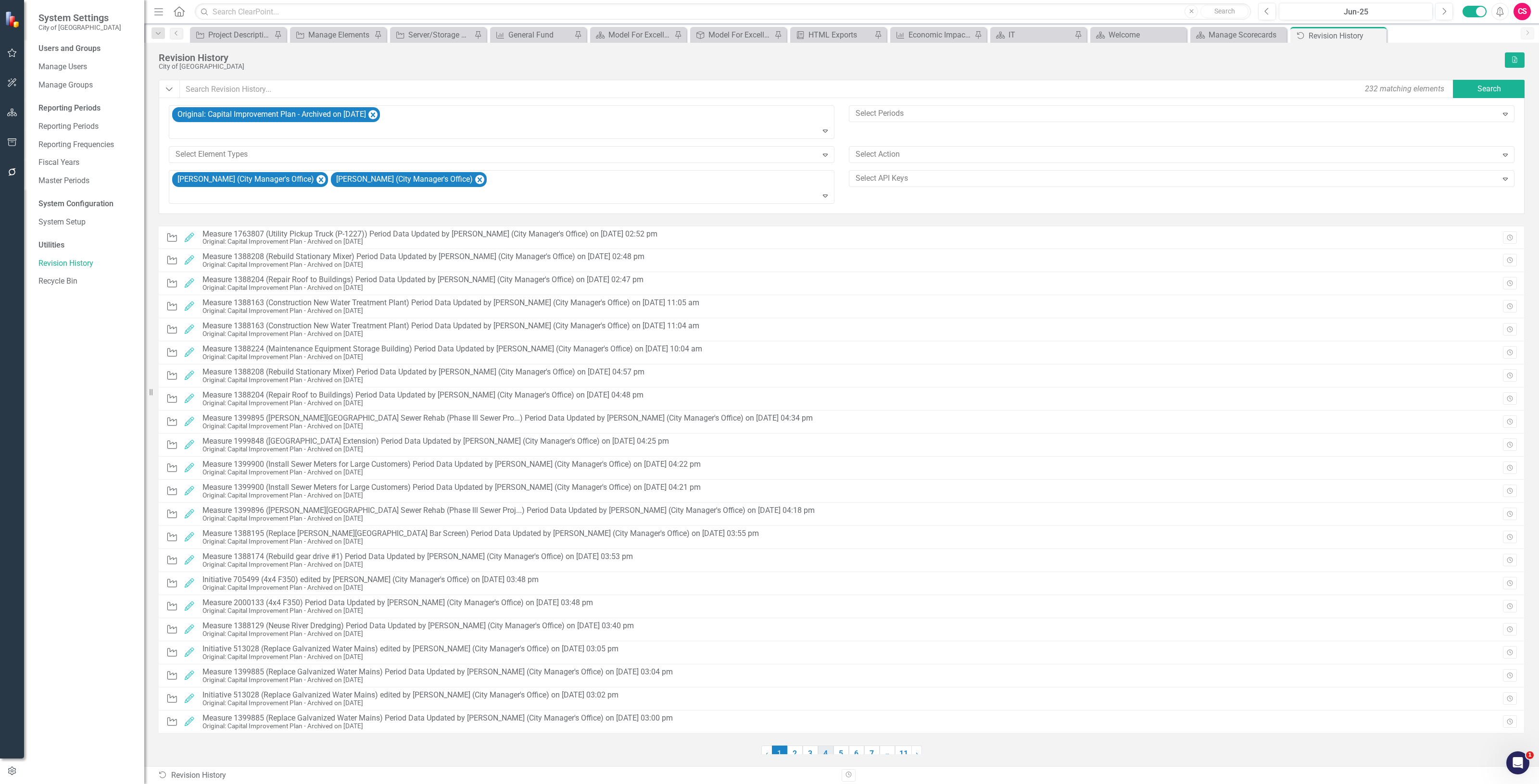
click at [826, 748] on link "4" at bounding box center [826, 754] width 16 height 16
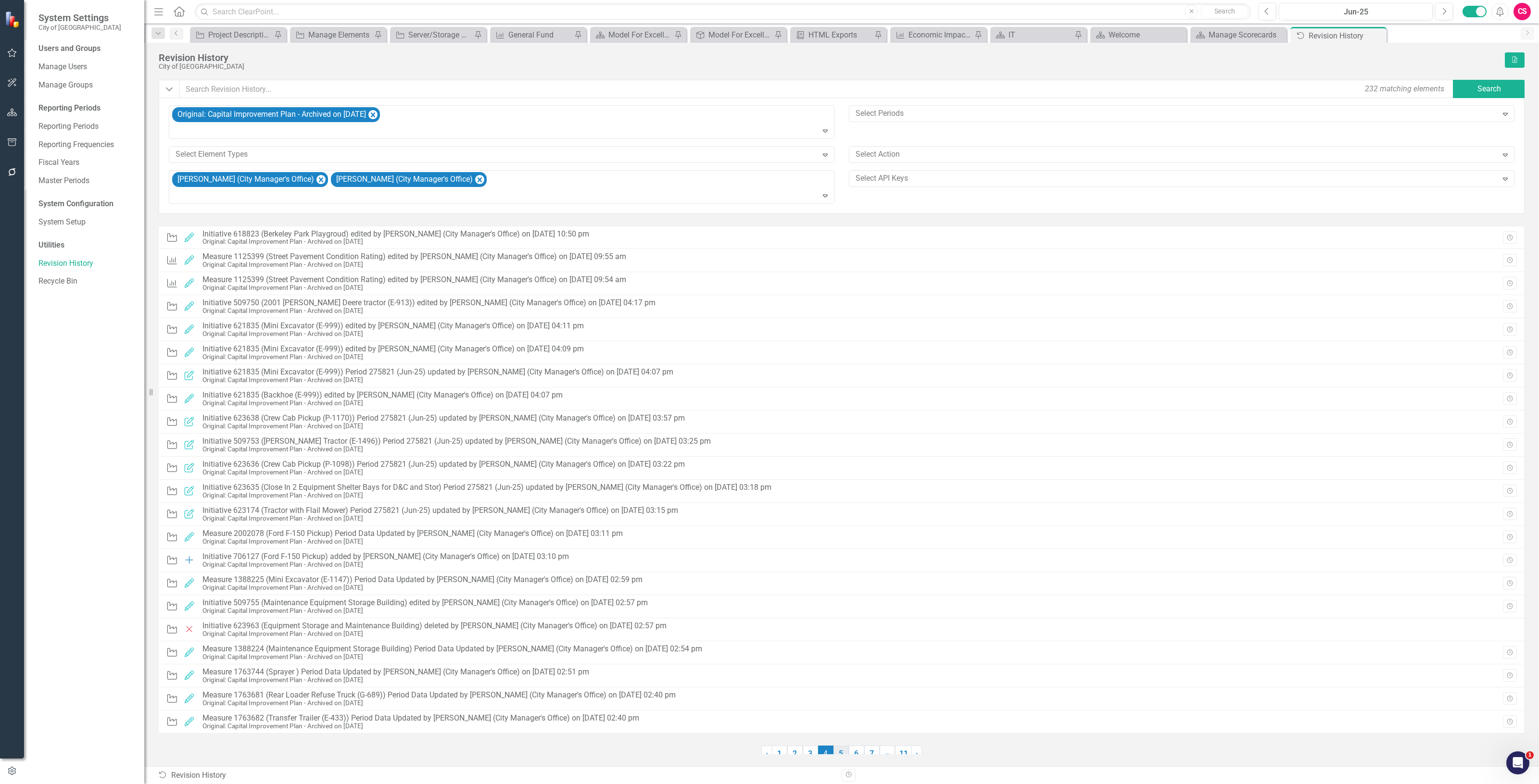
click at [844, 748] on link "5" at bounding box center [841, 754] width 16 height 16
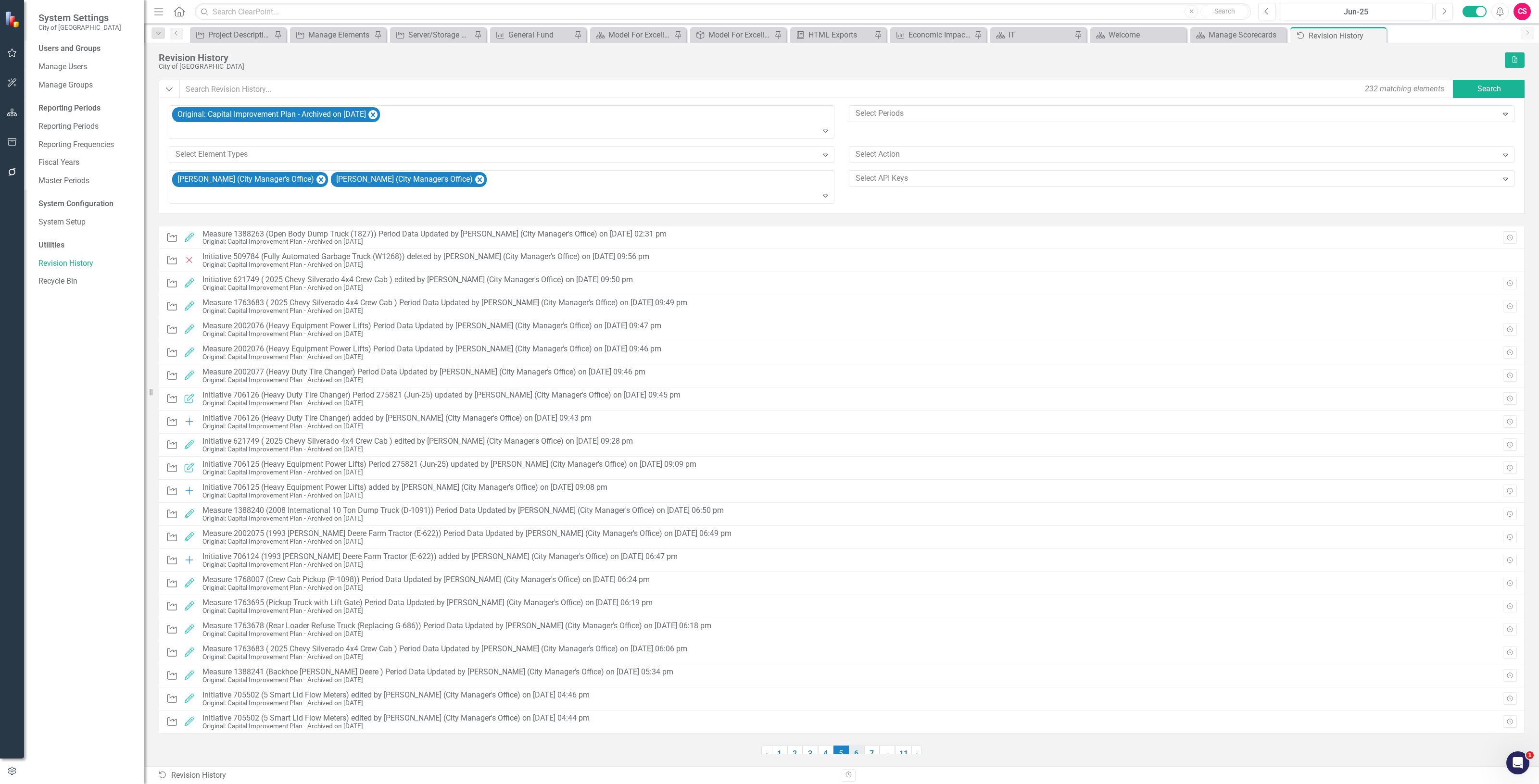
click at [854, 748] on link "6" at bounding box center [857, 754] width 16 height 16
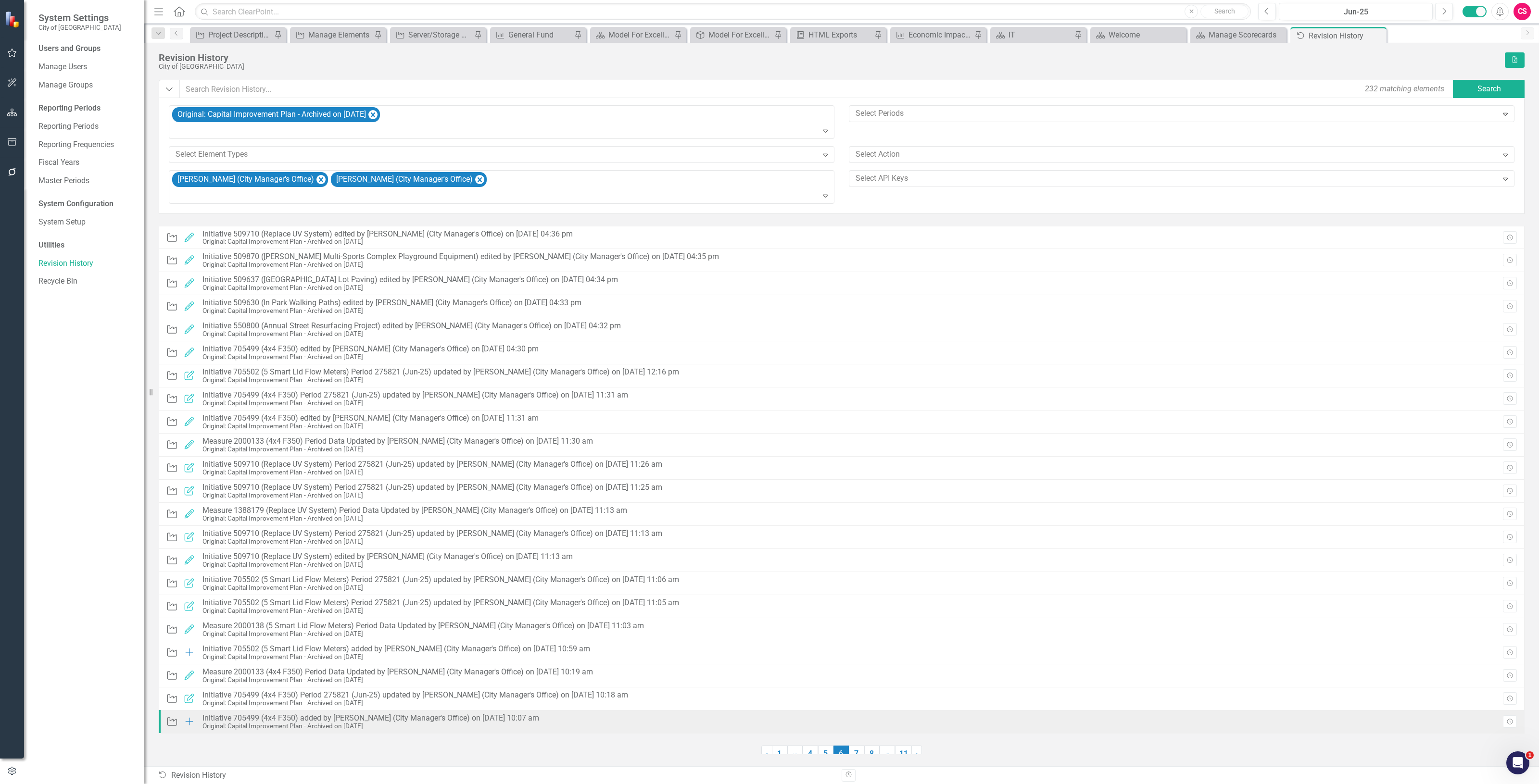
click at [425, 717] on div "Initiative 705499 (4x4 F350) added by [PERSON_NAME] (City Manager's Office) on …" at bounding box center [371, 718] width 337 height 8
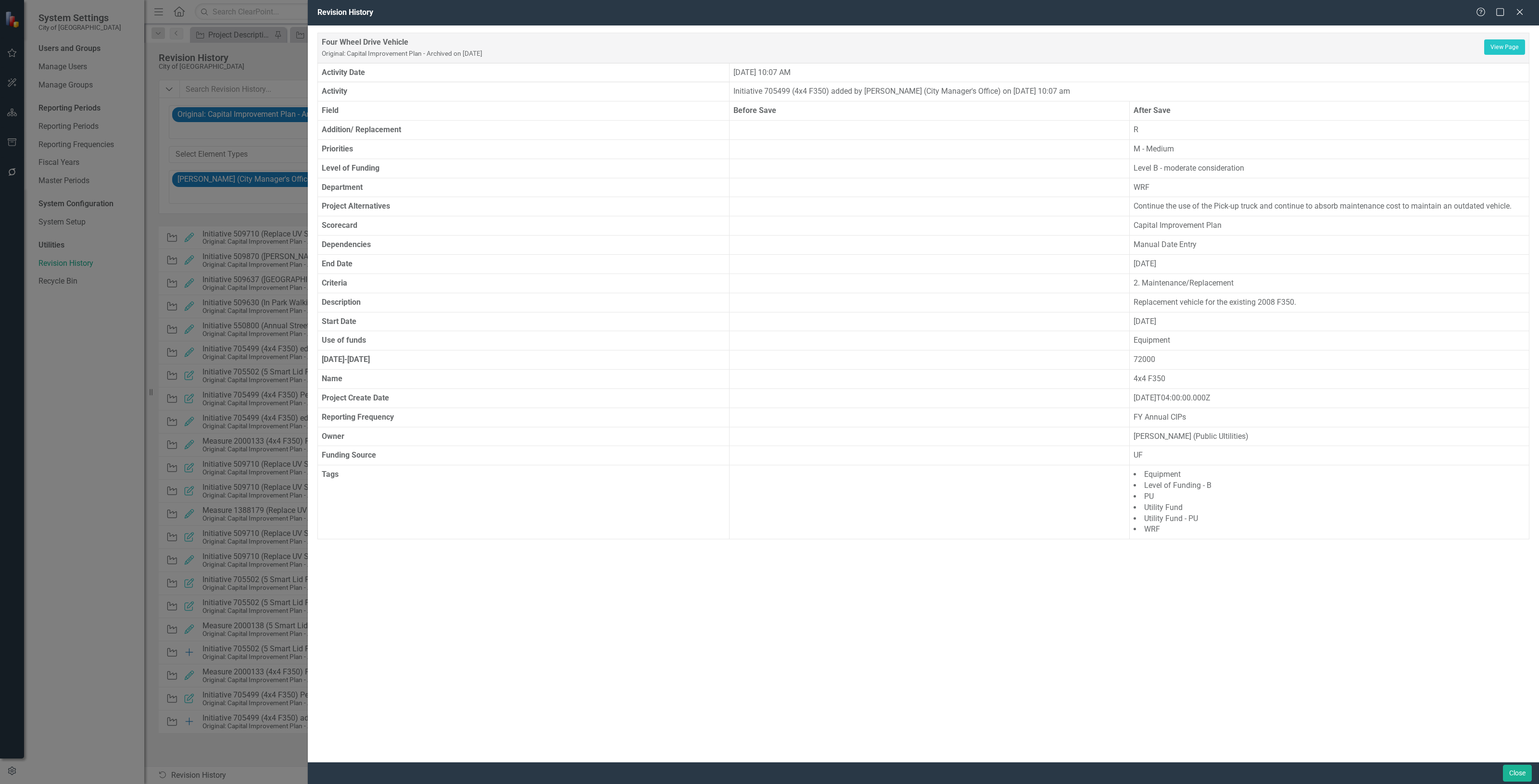
click at [1528, 6] on div "Revision History Help Maximize Close" at bounding box center [923, 13] width 1231 height 26
click at [1520, 7] on icon "Close" at bounding box center [1519, 11] width 12 height 9
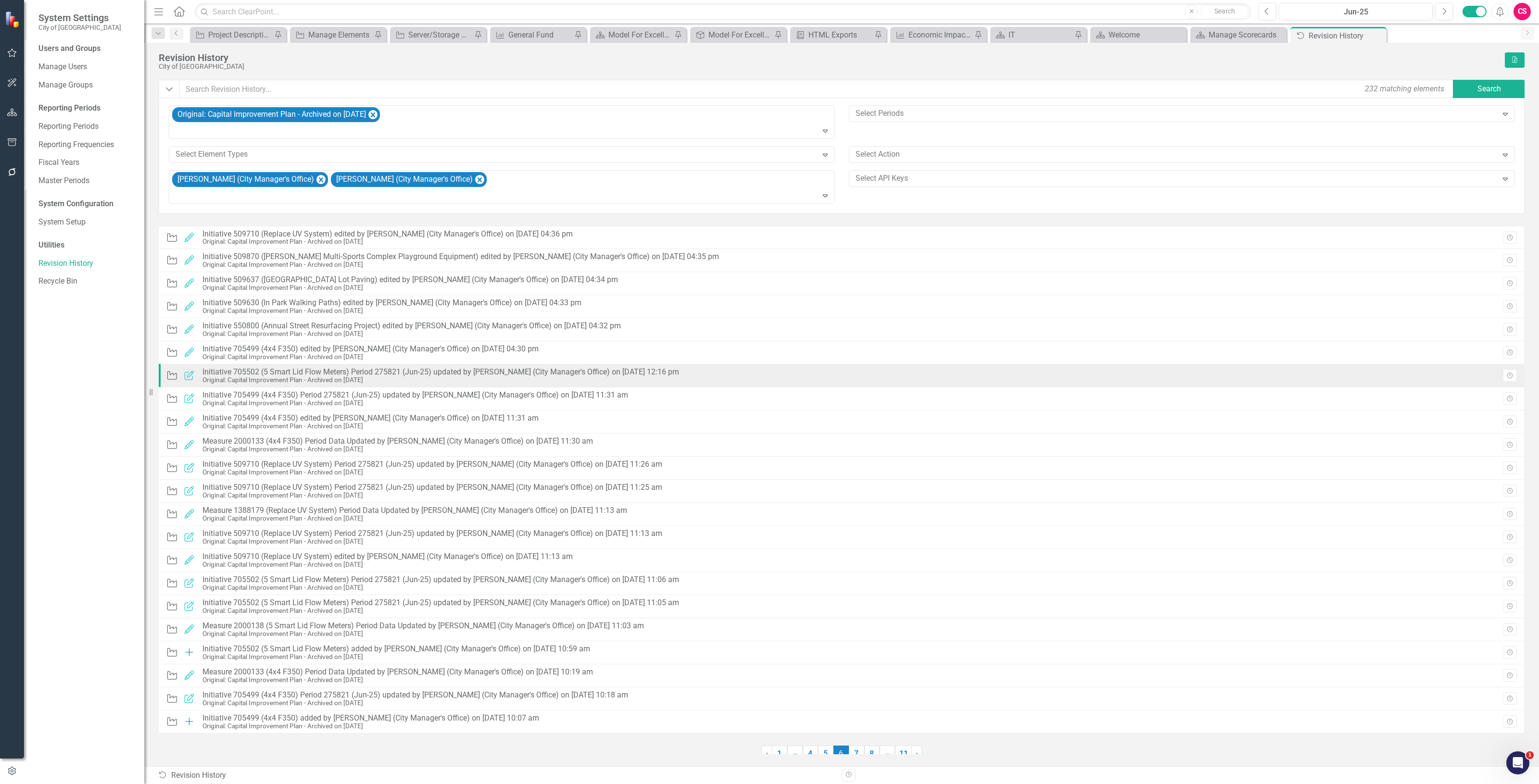
click at [357, 379] on div "Original: Capital Improvement Plan - Archived on [DATE]" at bounding box center [441, 380] width 477 height 7
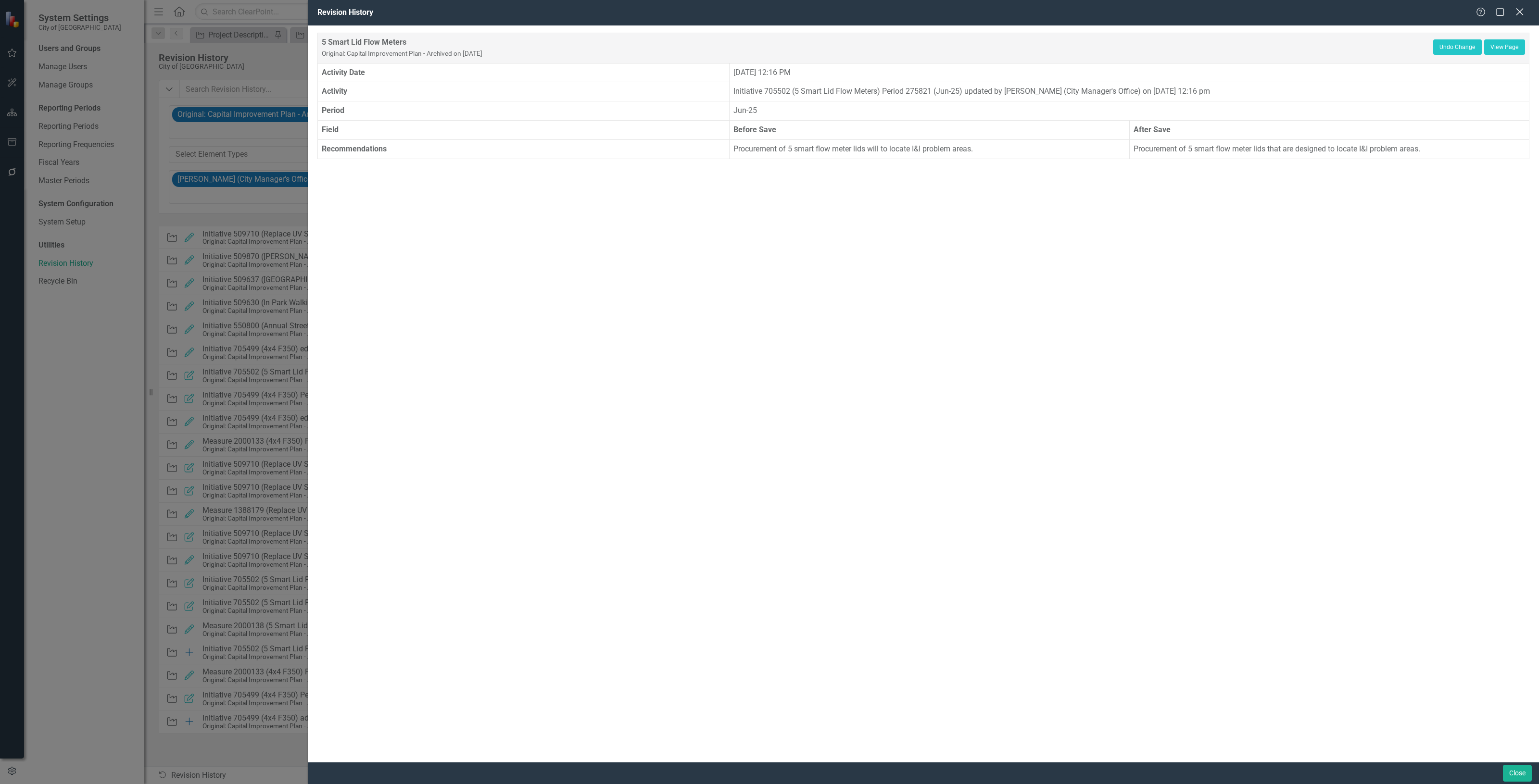
click at [1523, 14] on icon "Close" at bounding box center [1519, 11] width 12 height 9
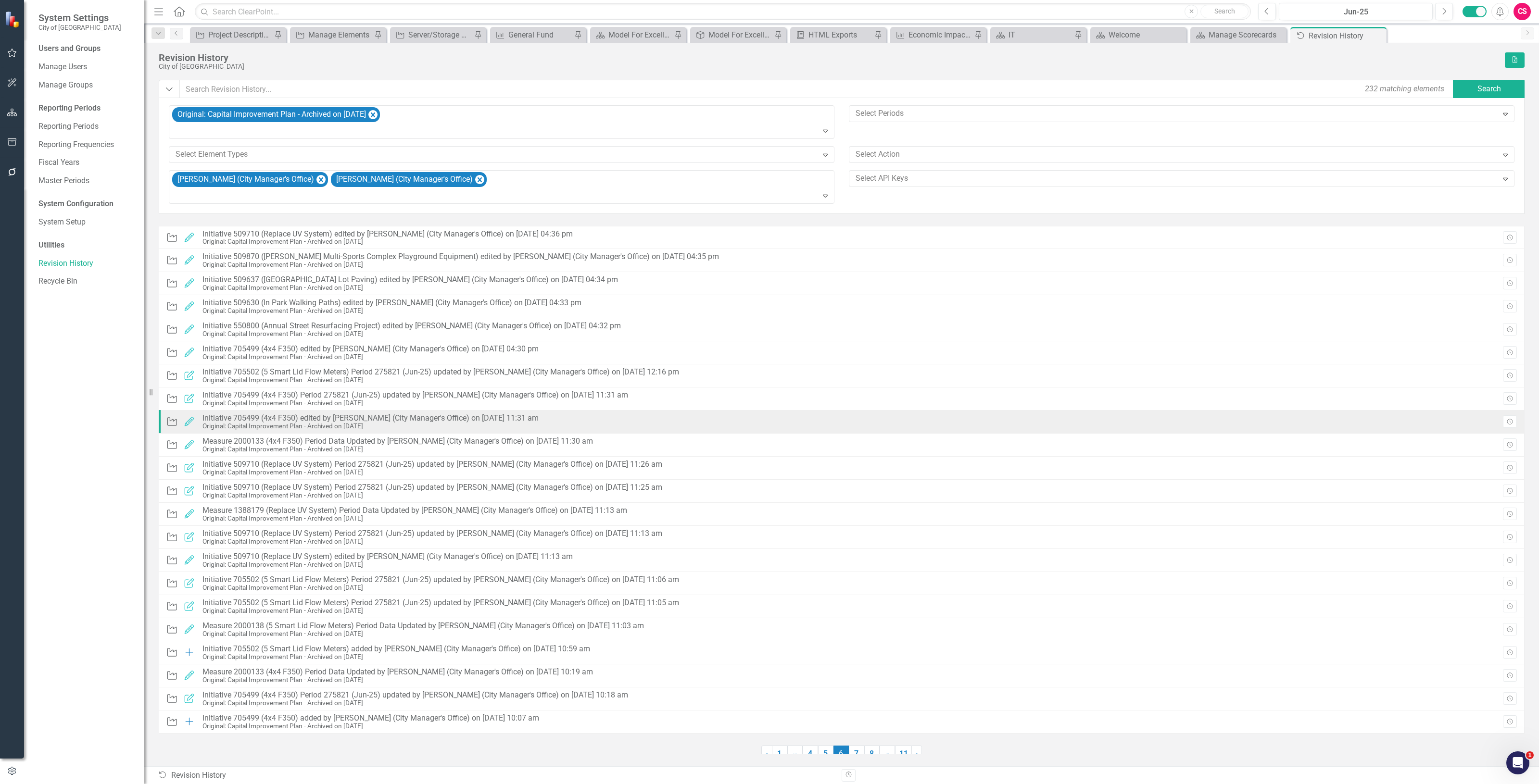
click at [489, 423] on div "Original: Capital Improvement Plan - Archived on [DATE]" at bounding box center [370, 426] width 336 height 7
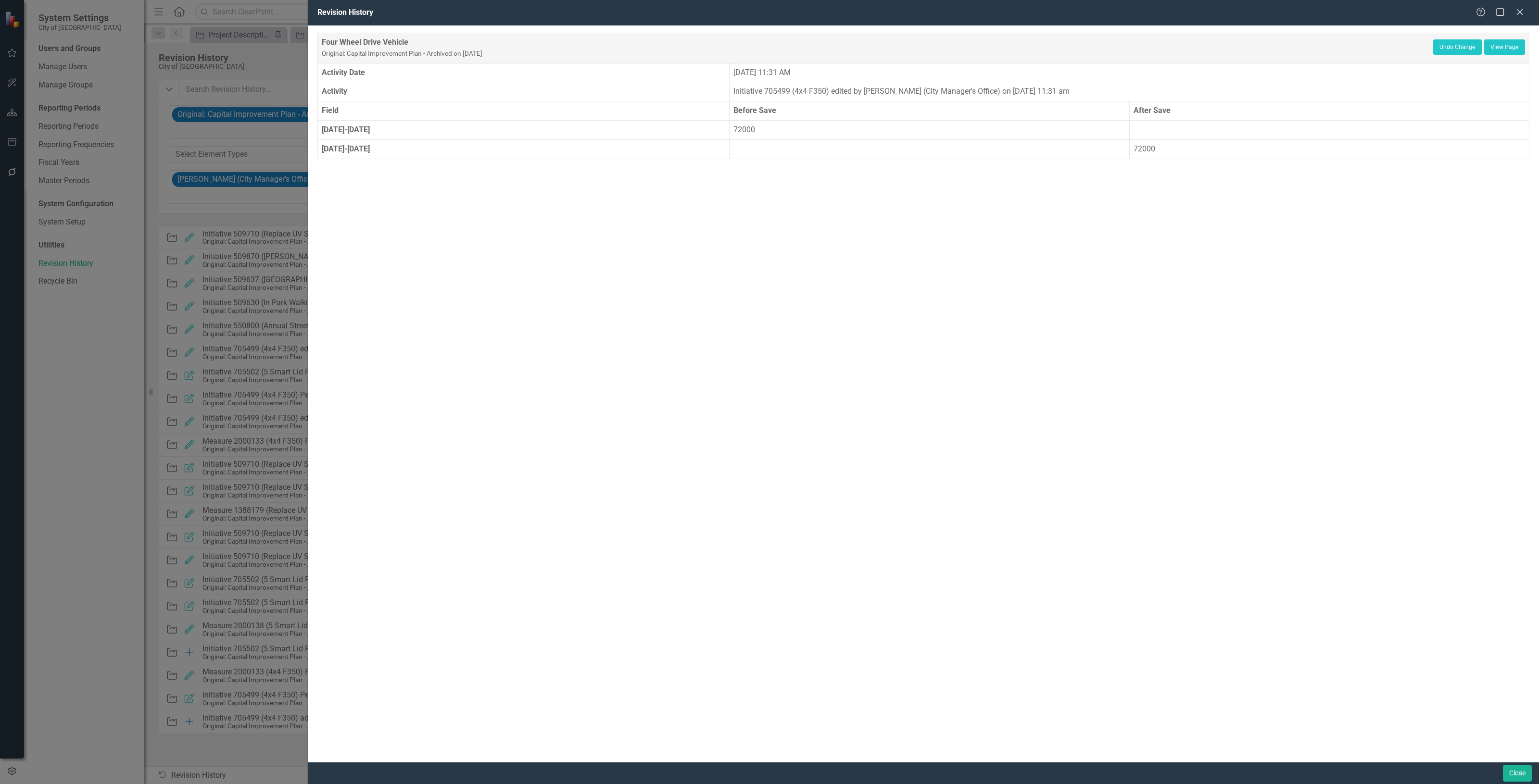
click at [1525, 10] on div "Help Maximize Close" at bounding box center [1503, 13] width 53 height 11
click at [1523, 10] on icon "Close" at bounding box center [1519, 11] width 12 height 9
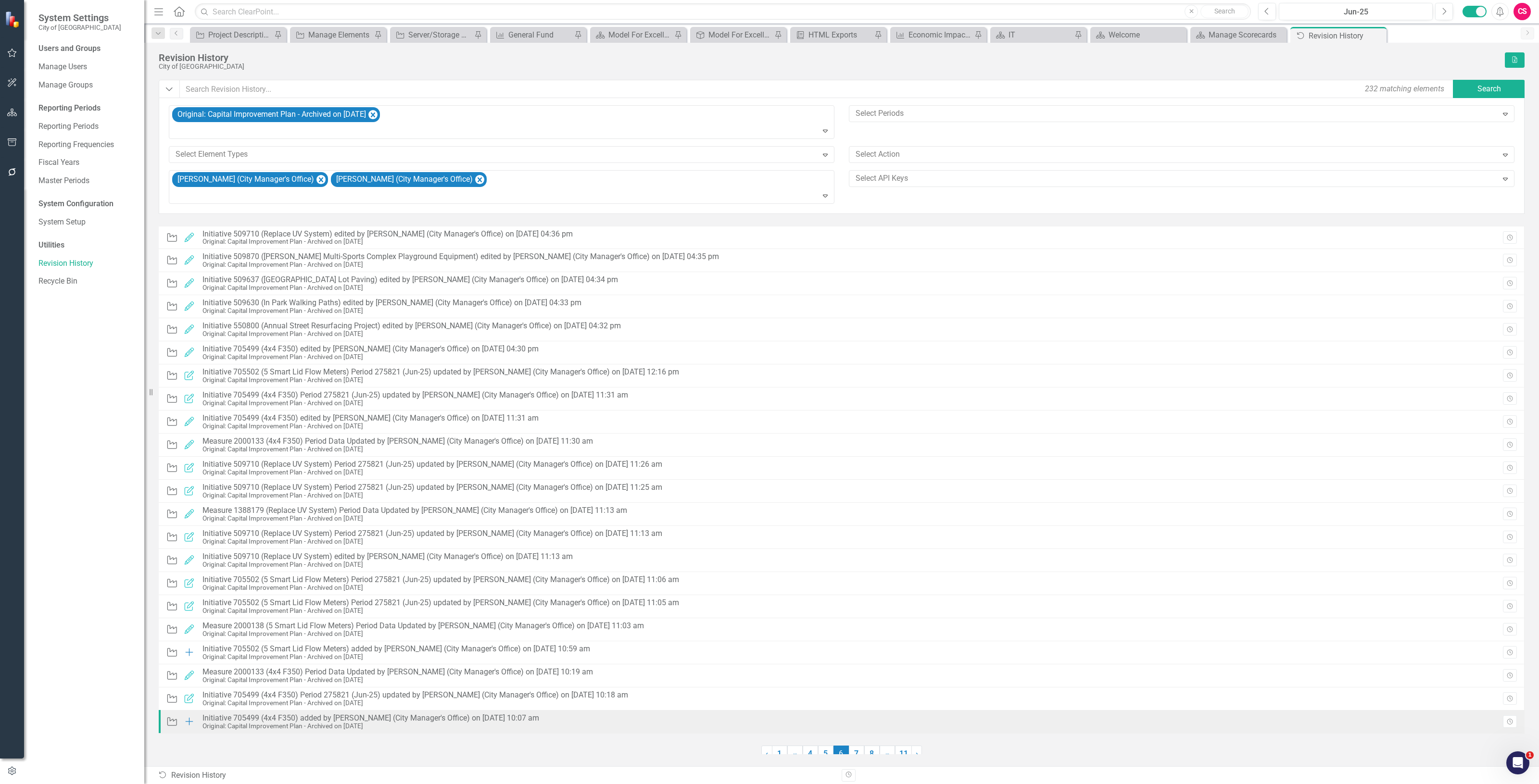
click at [462, 725] on div "Original: Capital Improvement Plan - Archived on [DATE]" at bounding box center [371, 726] width 337 height 7
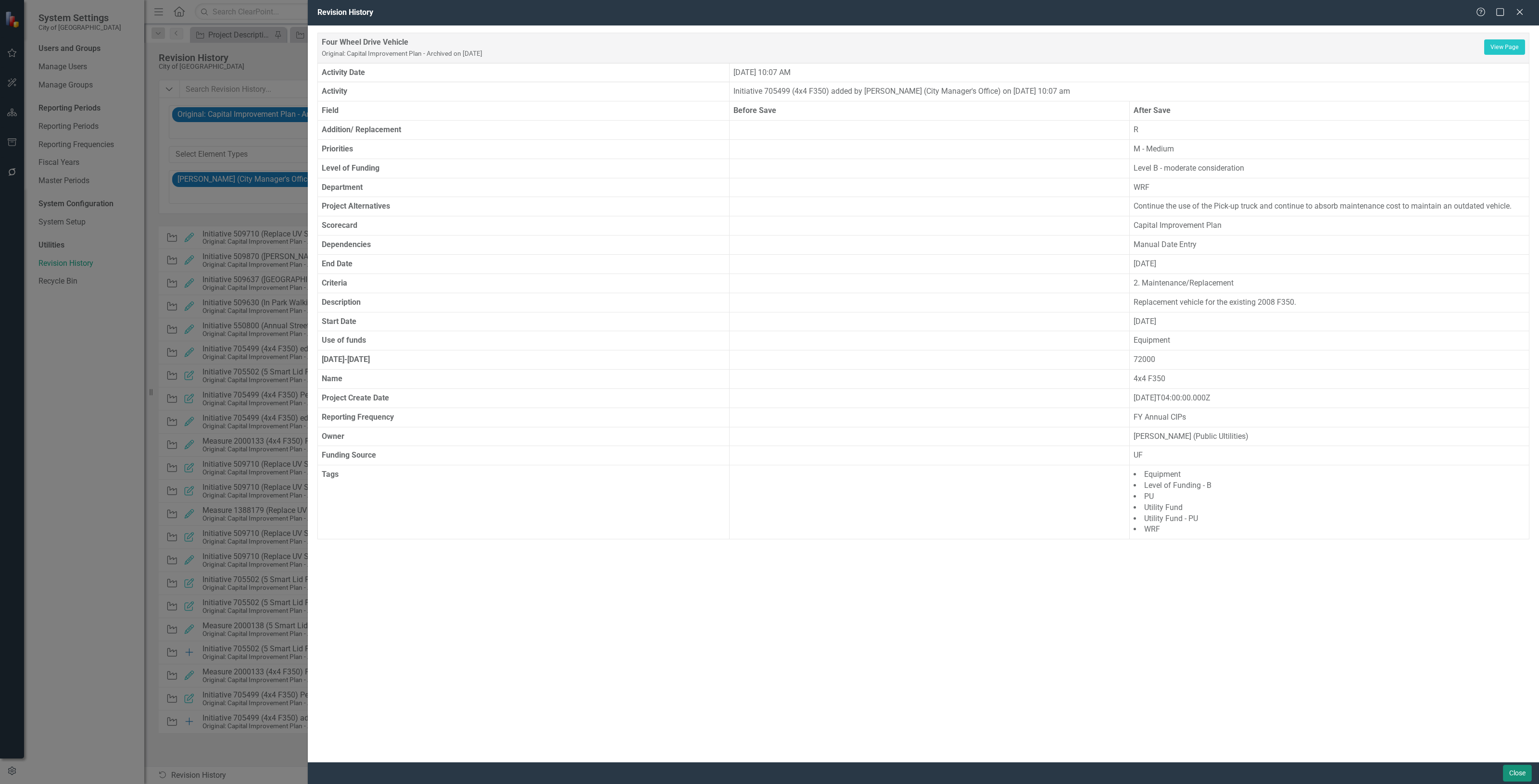
click at [1513, 768] on button "Close" at bounding box center [1517, 773] width 29 height 17
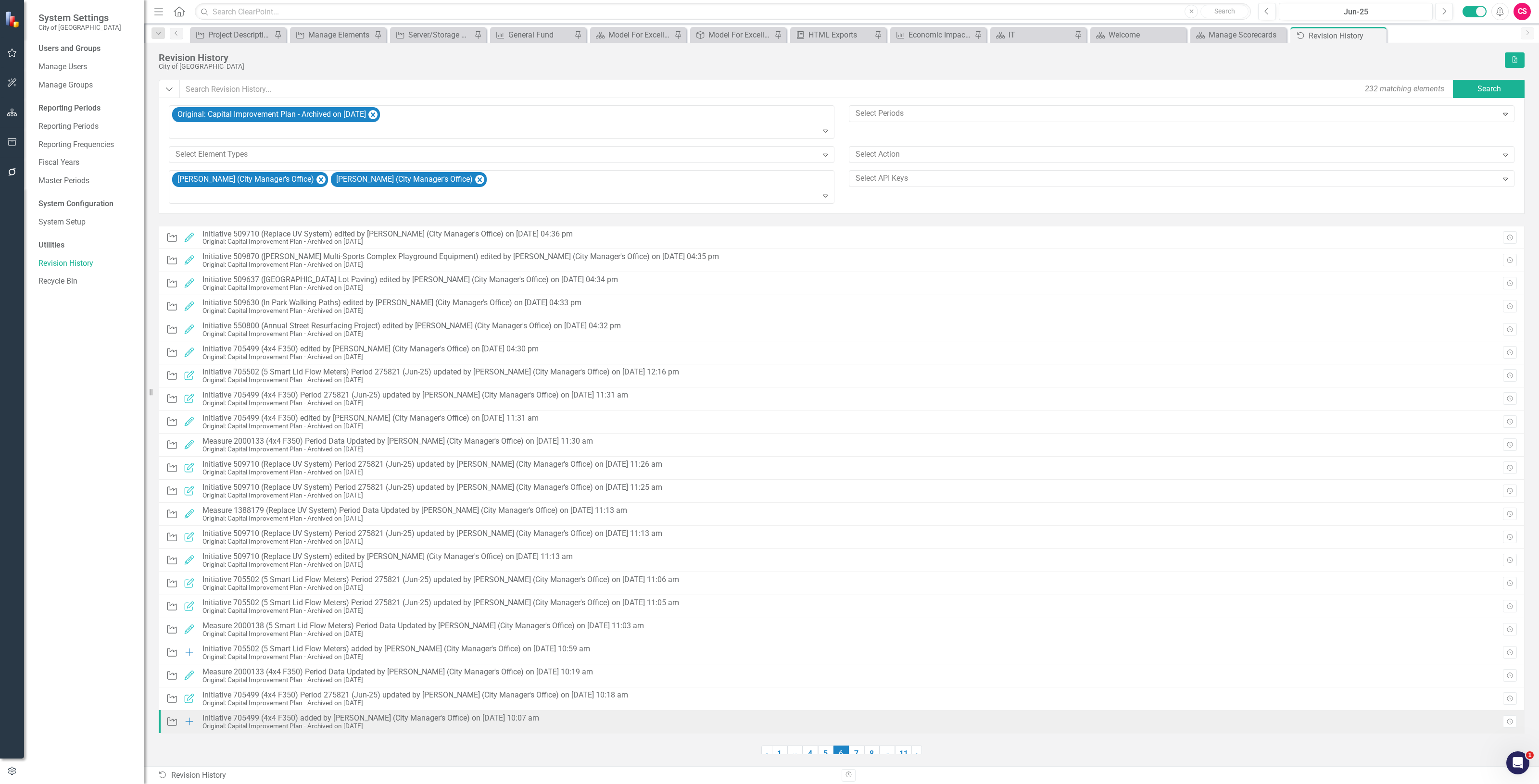
click at [445, 725] on div "Original: Capital Improvement Plan - Archived on [DATE]" at bounding box center [371, 726] width 337 height 7
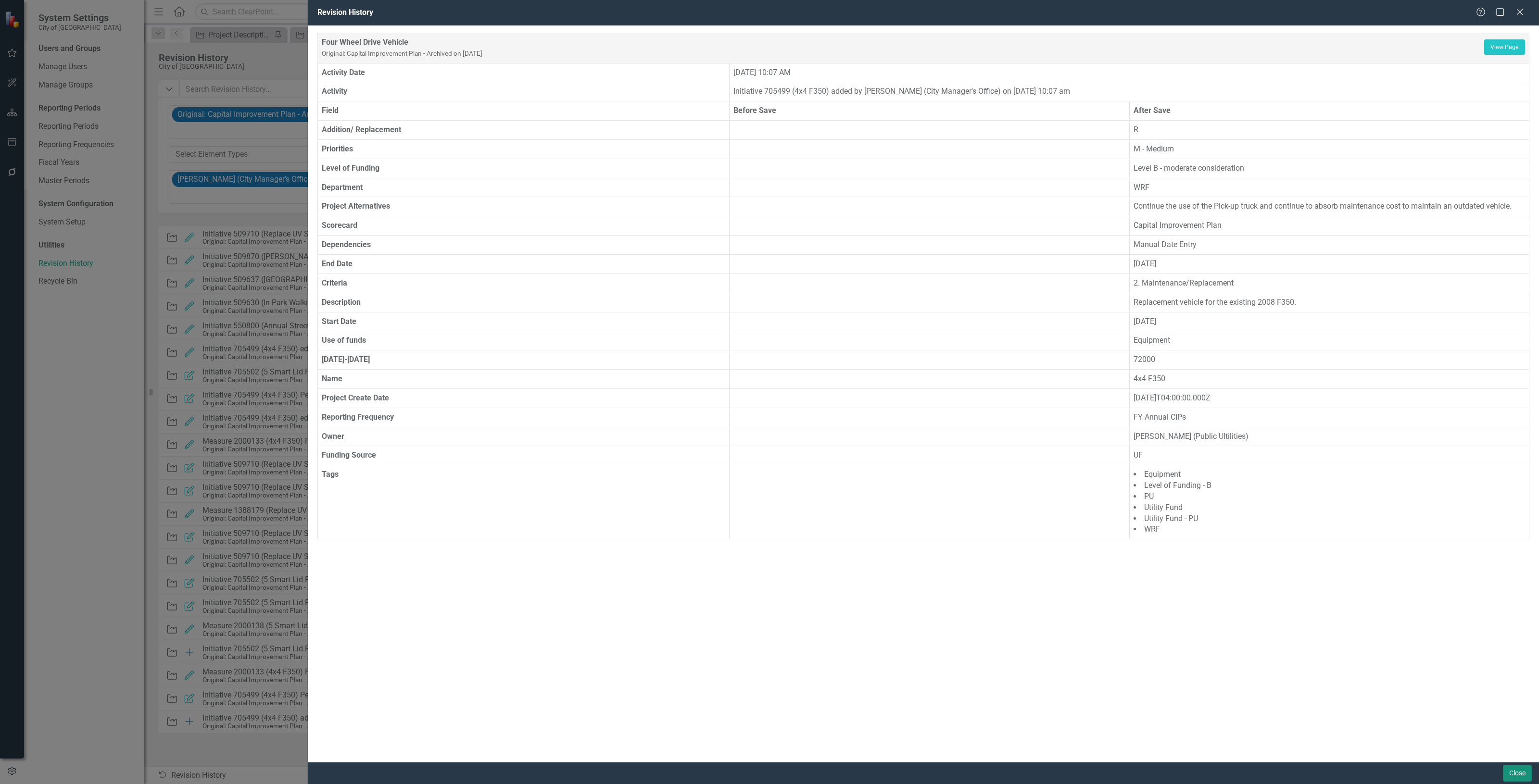
click at [1513, 767] on button "Close" at bounding box center [1517, 773] width 29 height 17
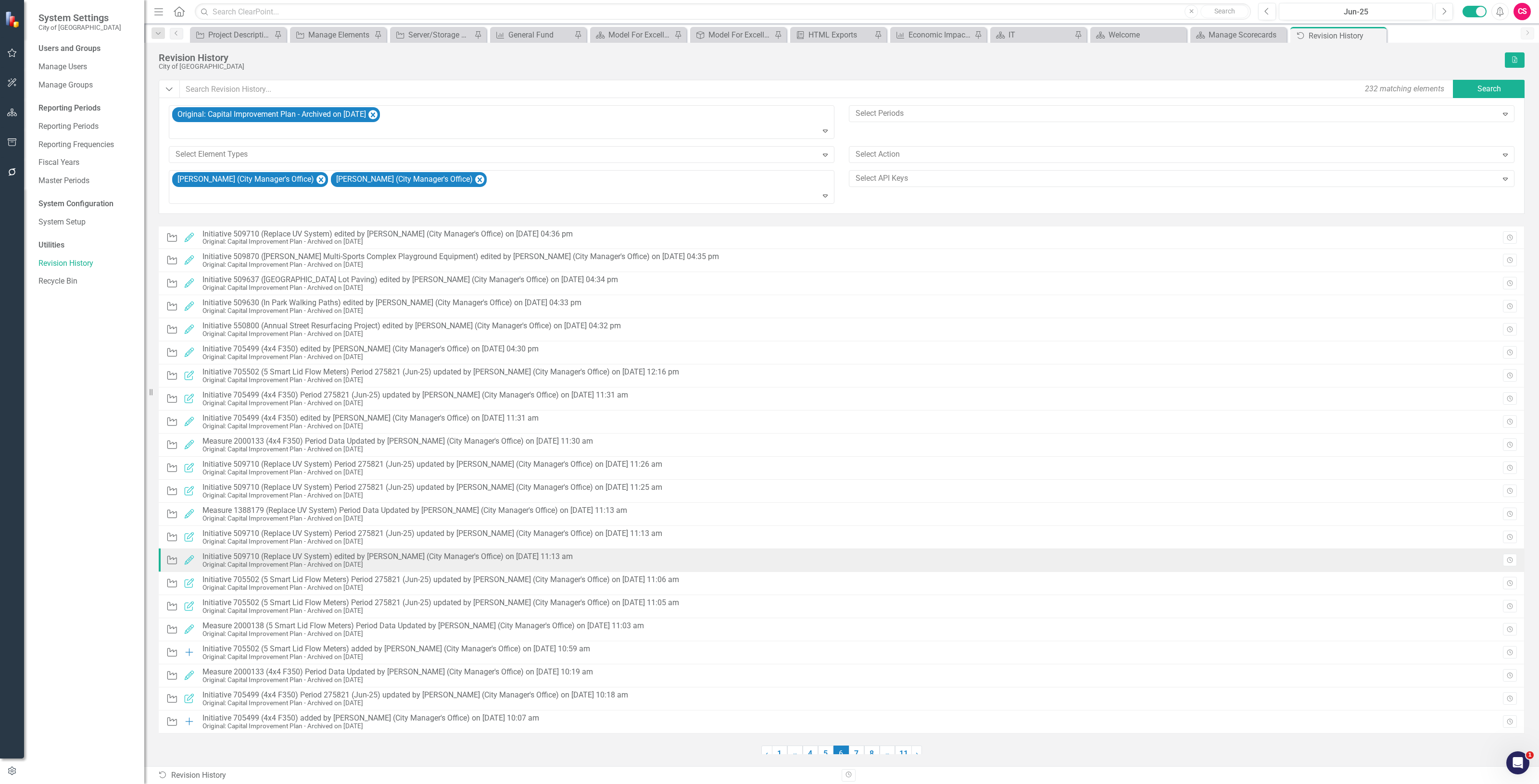
click at [578, 560] on div "Initiative Edited Initiative 509710 (Replace UV System) edited by [PERSON_NAME]…" at bounding box center [372, 560] width 412 height 21
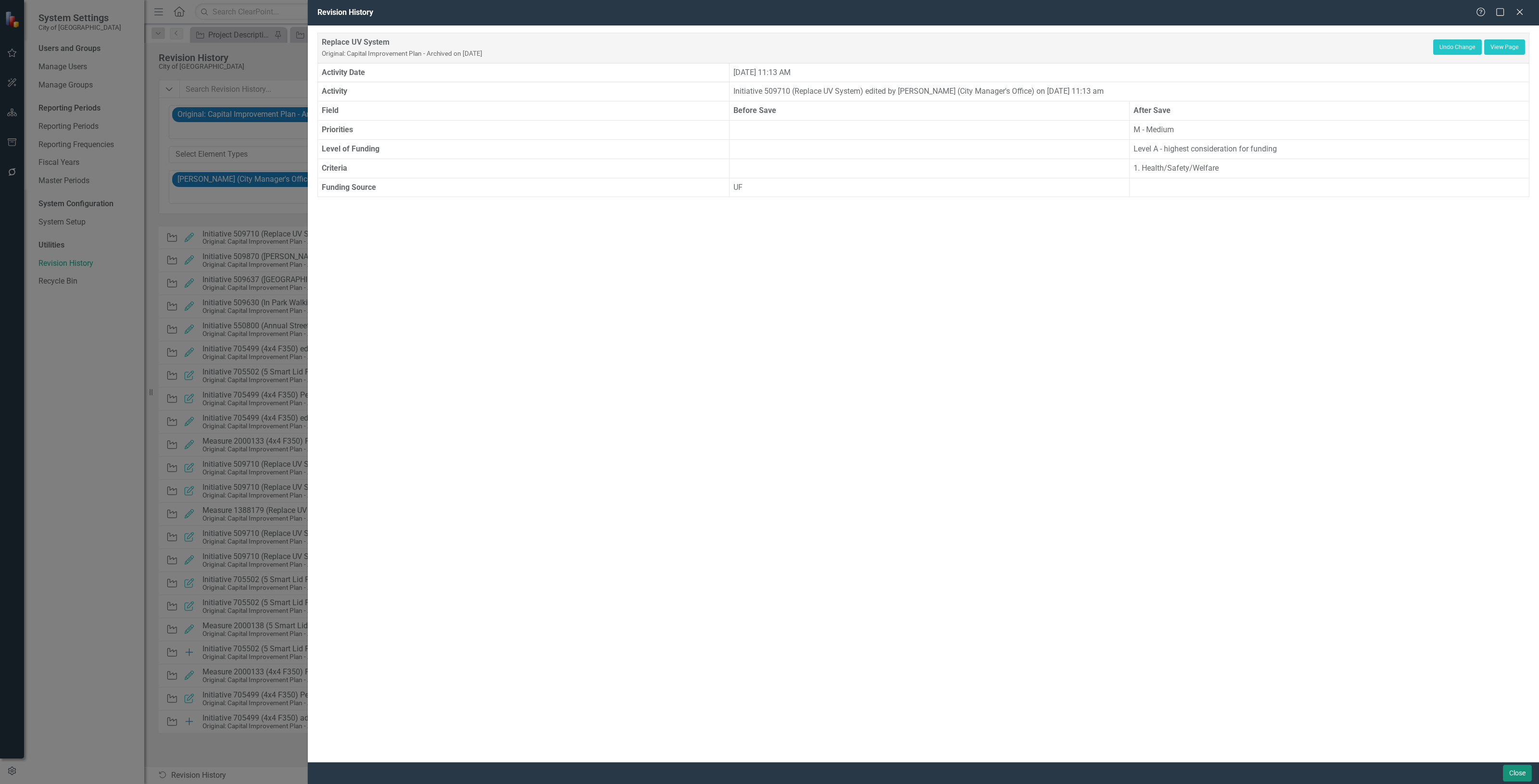
click at [1518, 765] on button "Close" at bounding box center [1517, 773] width 29 height 17
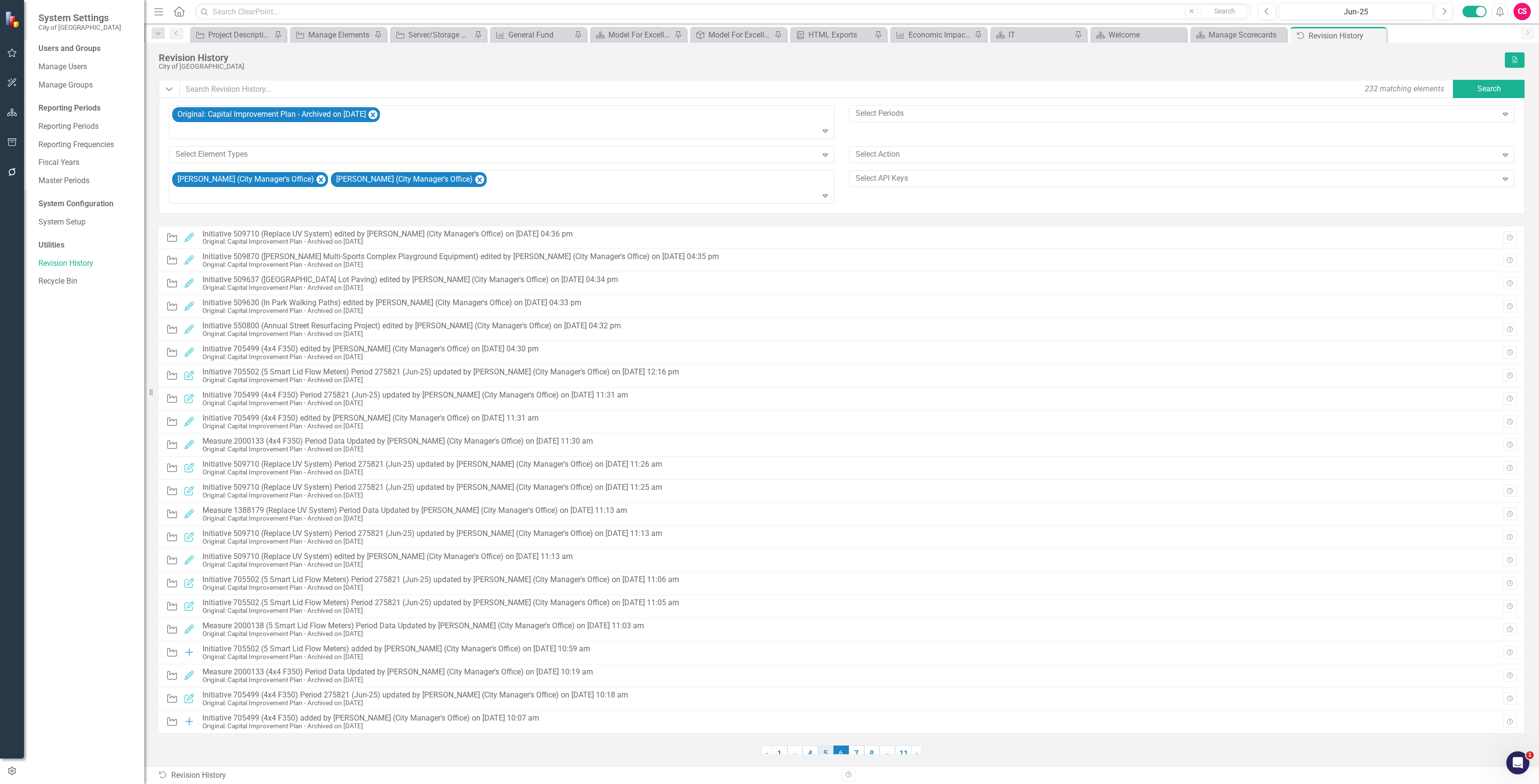
click at [826, 749] on link "5" at bounding box center [826, 754] width 16 height 16
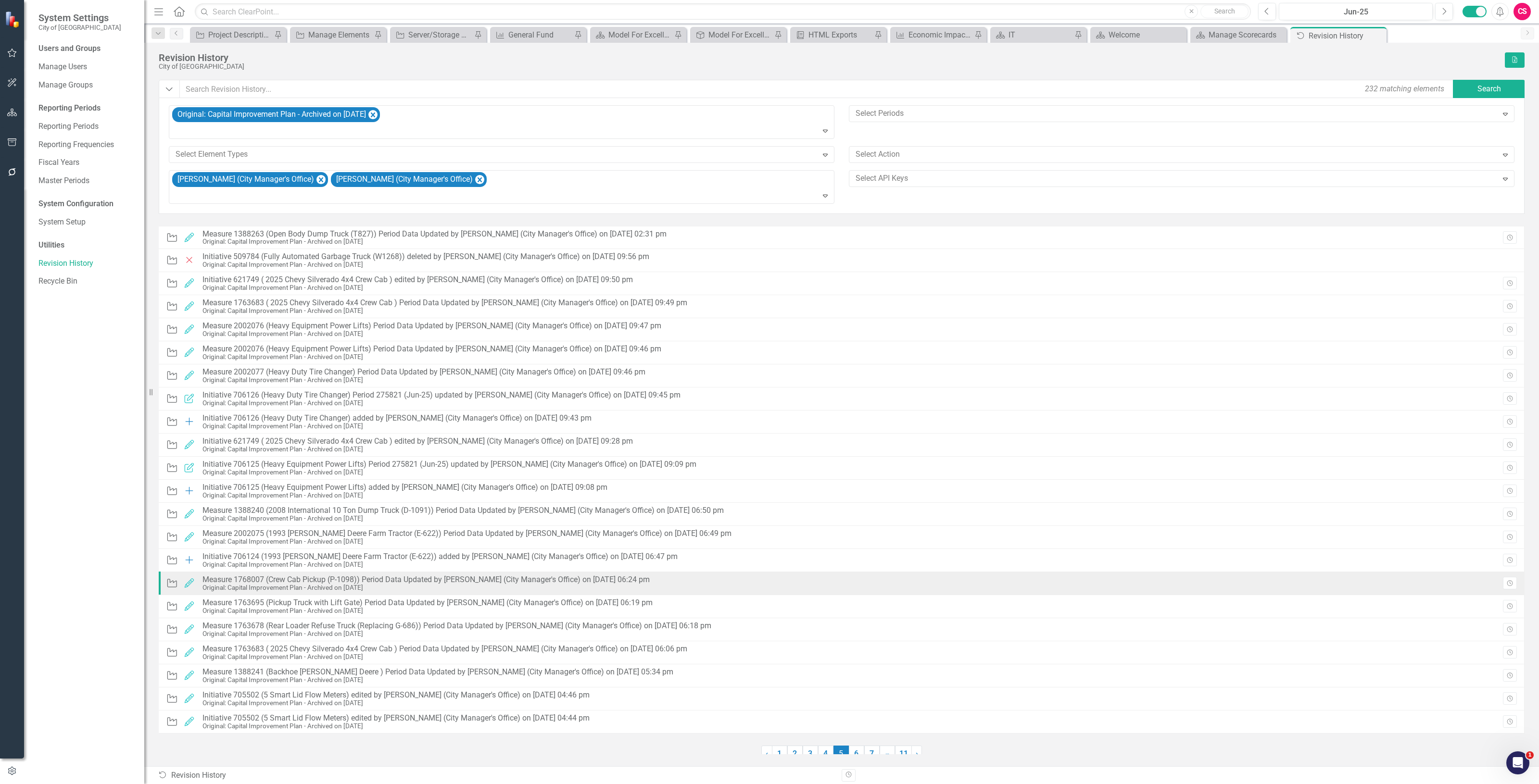
click at [530, 588] on div "Original: Capital Improvement Plan - Archived on [DATE]" at bounding box center [426, 588] width 447 height 7
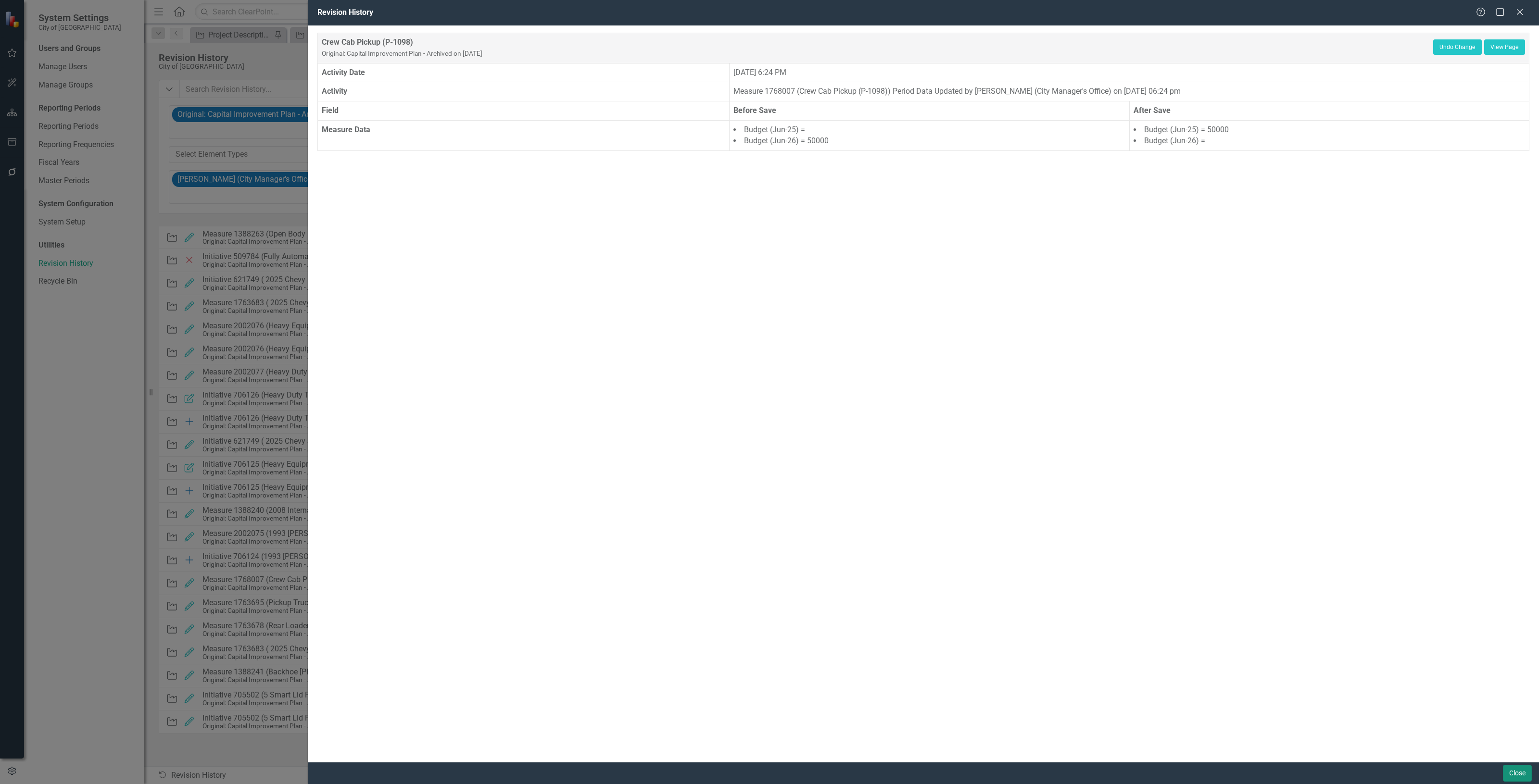
drag, startPoint x: 1515, startPoint y: 765, endPoint x: 5, endPoint y: 13, distance: 1686.9
click at [1515, 765] on button "Close" at bounding box center [1517, 773] width 29 height 17
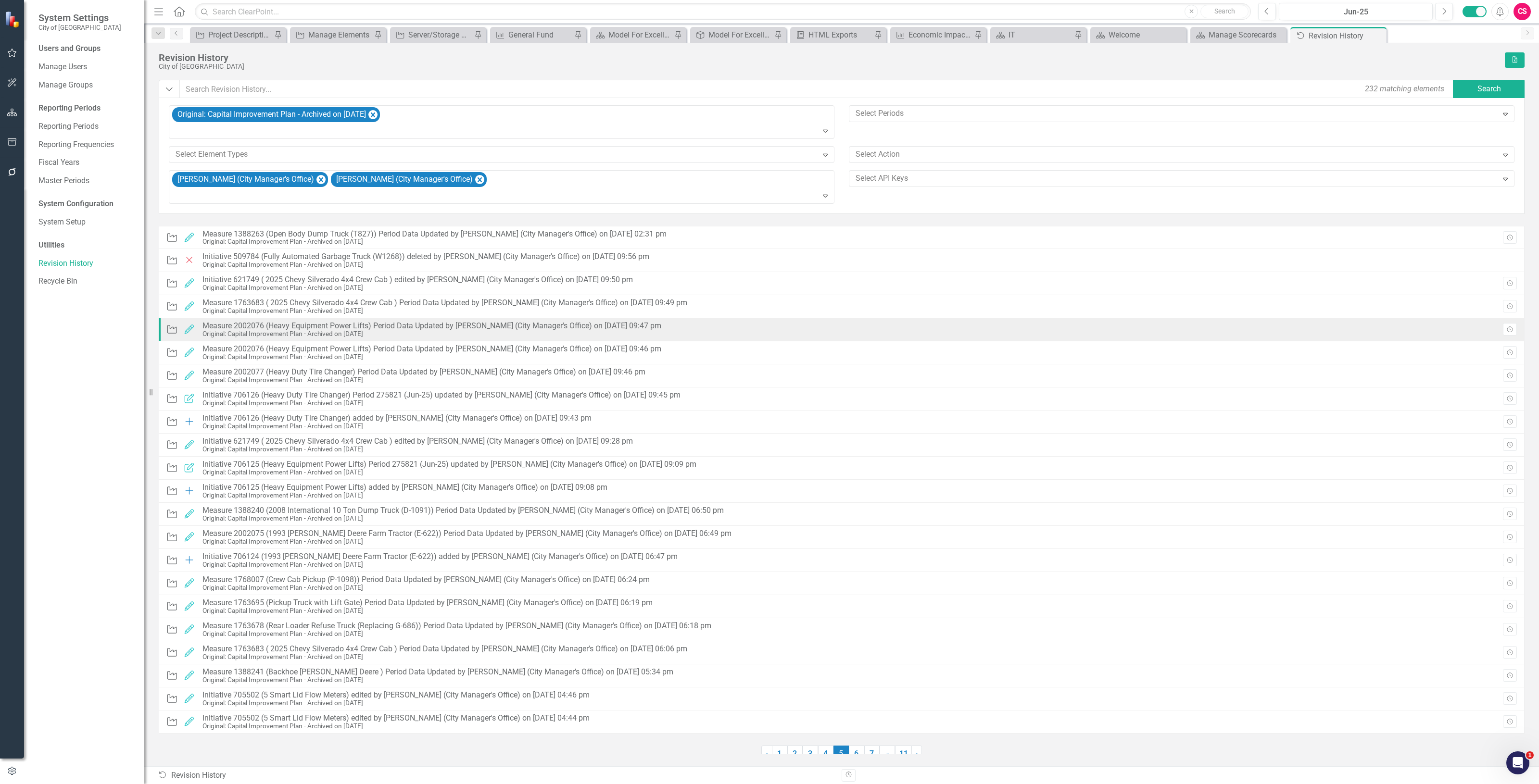
click at [527, 335] on div "Original: Capital Improvement Plan - Archived on [DATE]" at bounding box center [432, 334] width 459 height 7
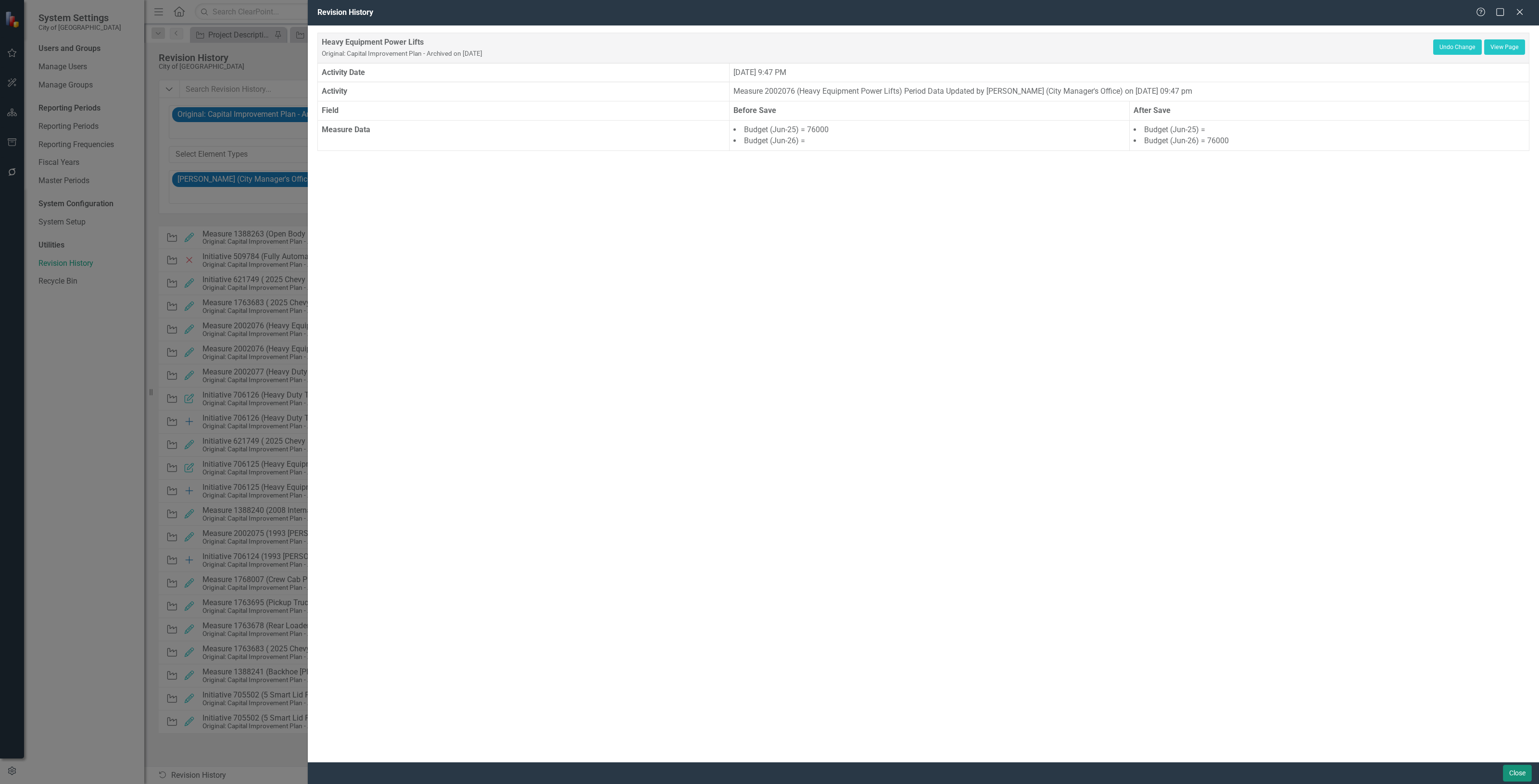
click at [1523, 770] on button "Close" at bounding box center [1517, 773] width 29 height 17
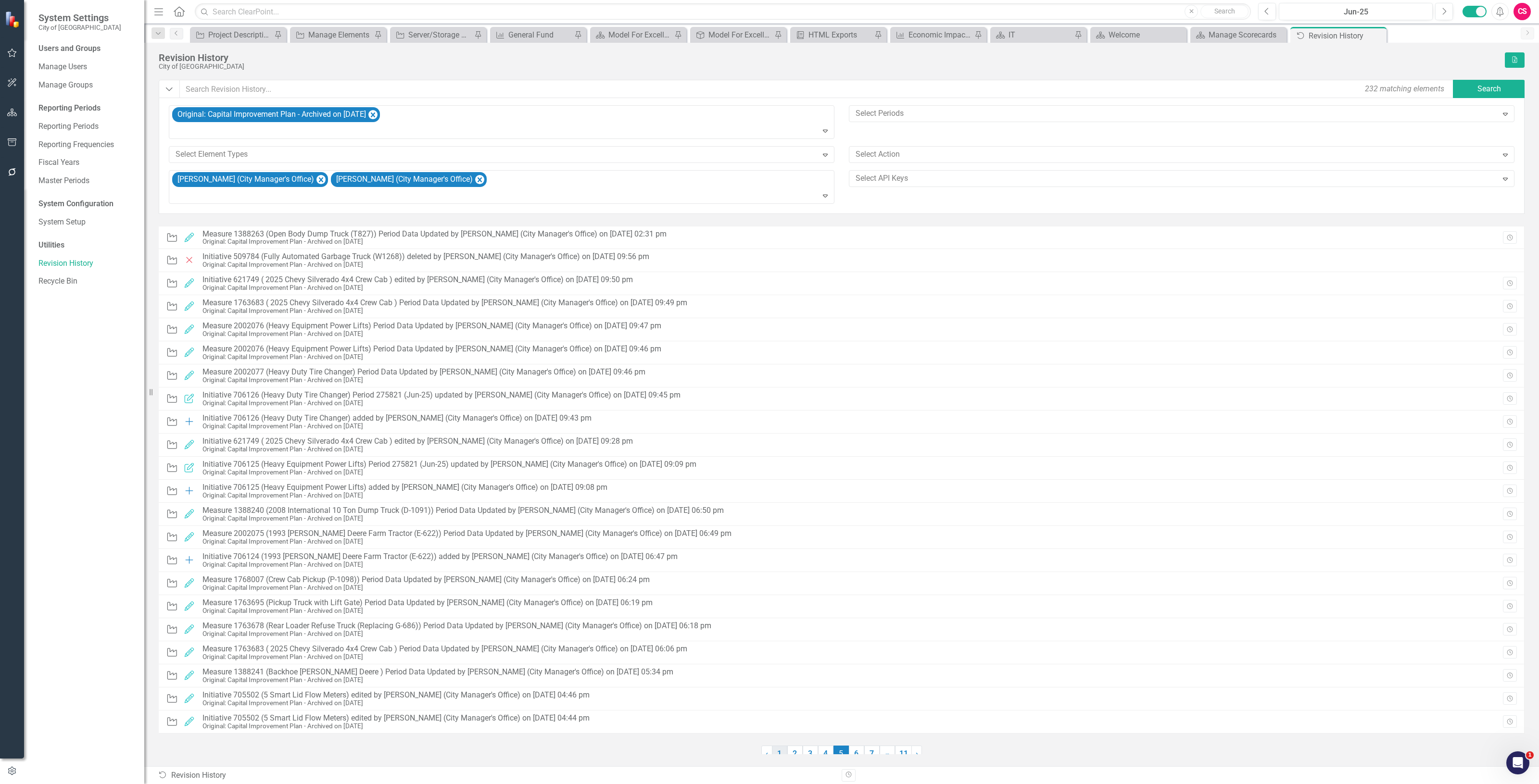
click at [780, 748] on link "1" at bounding box center [780, 754] width 16 height 16
click at [792, 753] on link "2" at bounding box center [795, 754] width 16 height 16
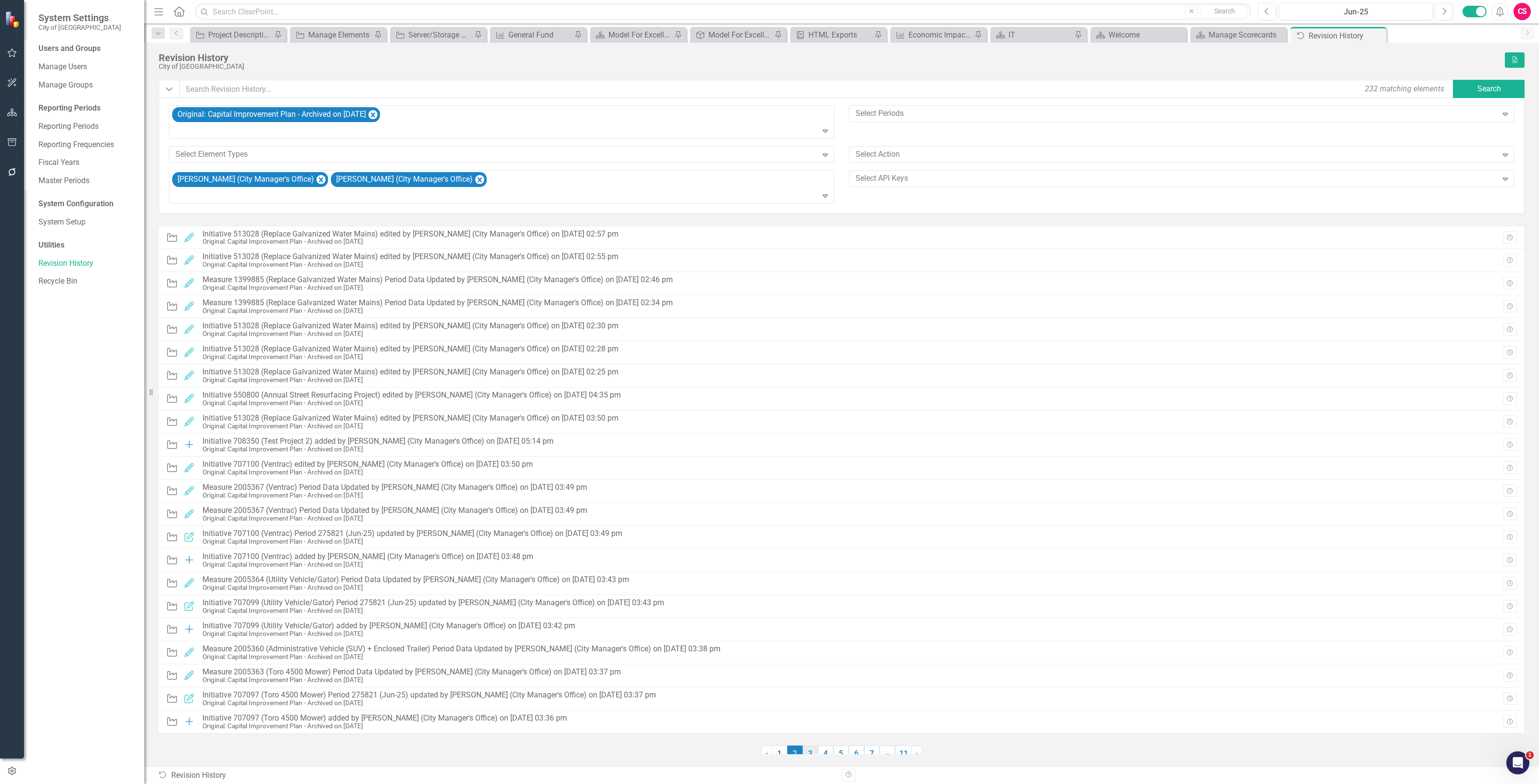
click at [814, 751] on link "3" at bounding box center [811, 754] width 16 height 16
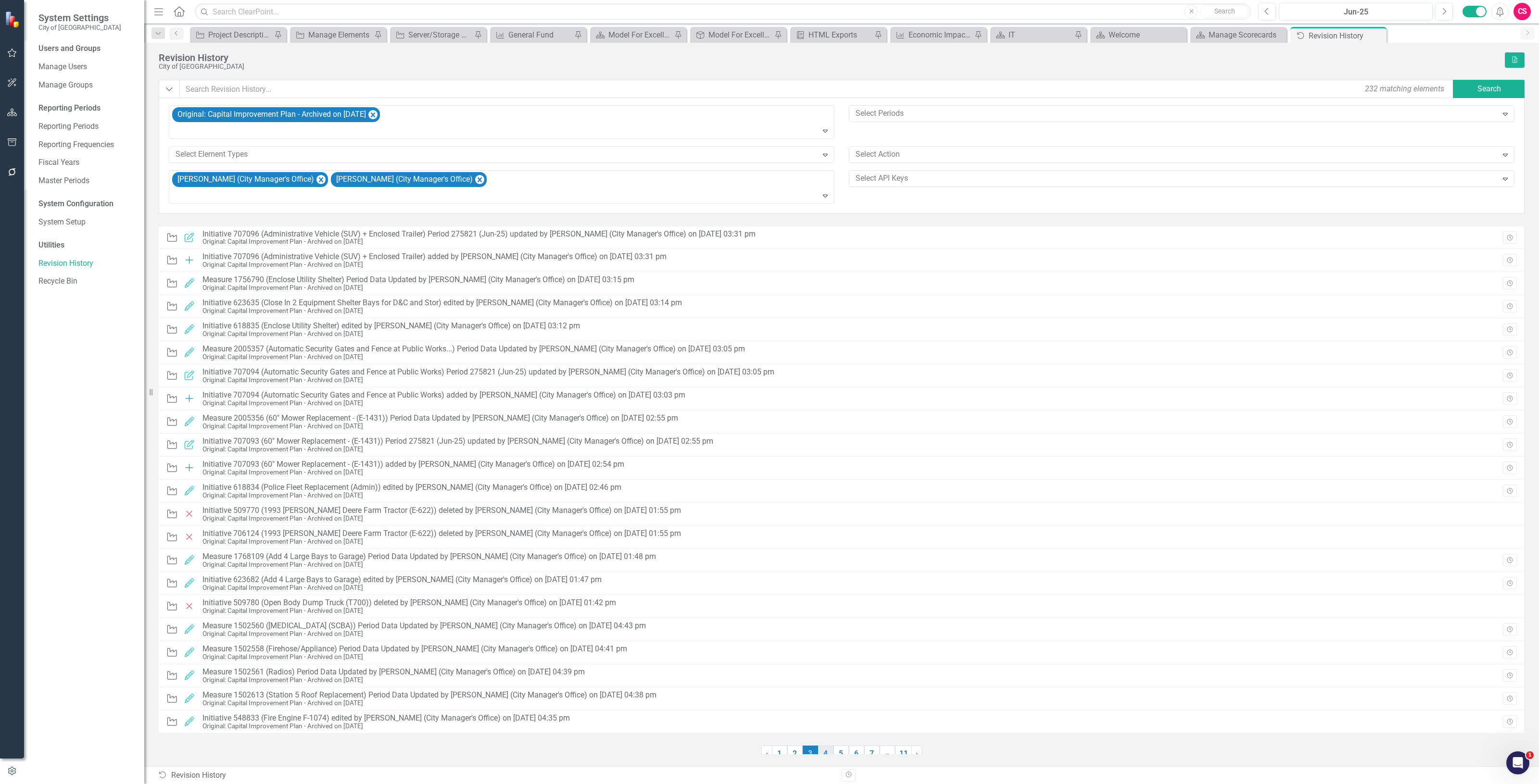
click at [823, 751] on link "4" at bounding box center [826, 754] width 16 height 16
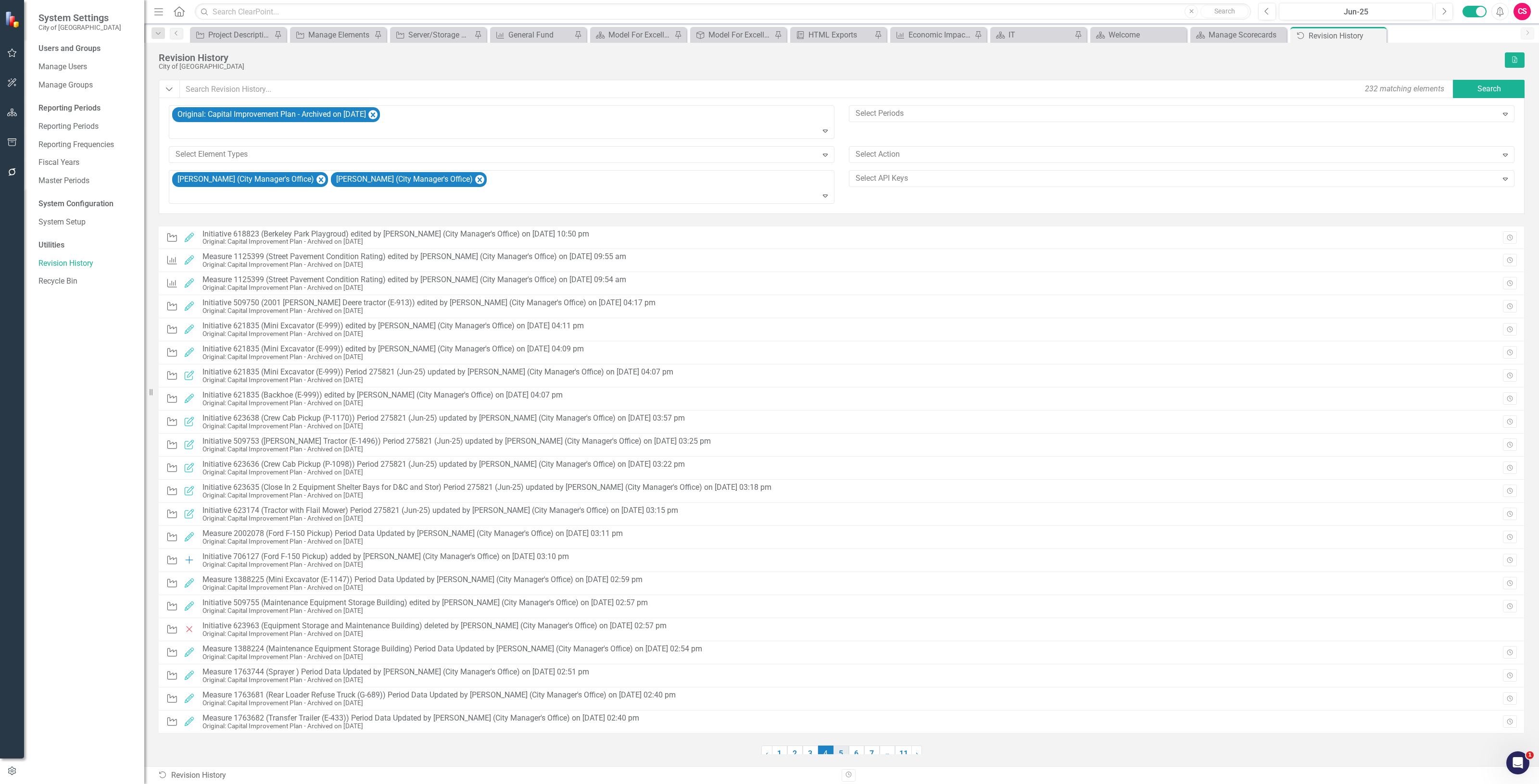
click at [844, 748] on link "5" at bounding box center [841, 754] width 16 height 16
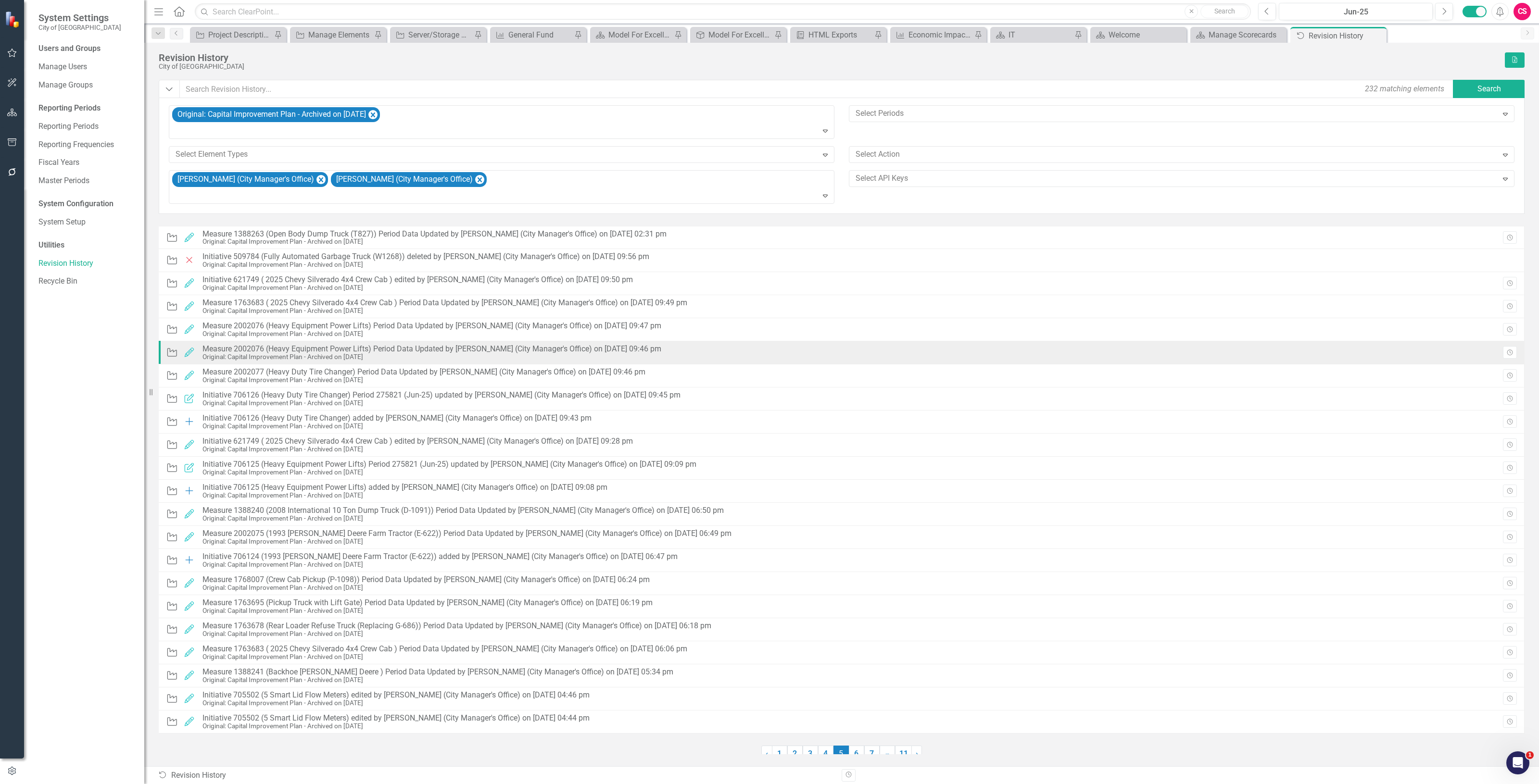
click at [640, 351] on div "Measure 2002076 (Heavy Equipment Power Lifts) Period Data Updated by [PERSON_NA…" at bounding box center [432, 349] width 459 height 8
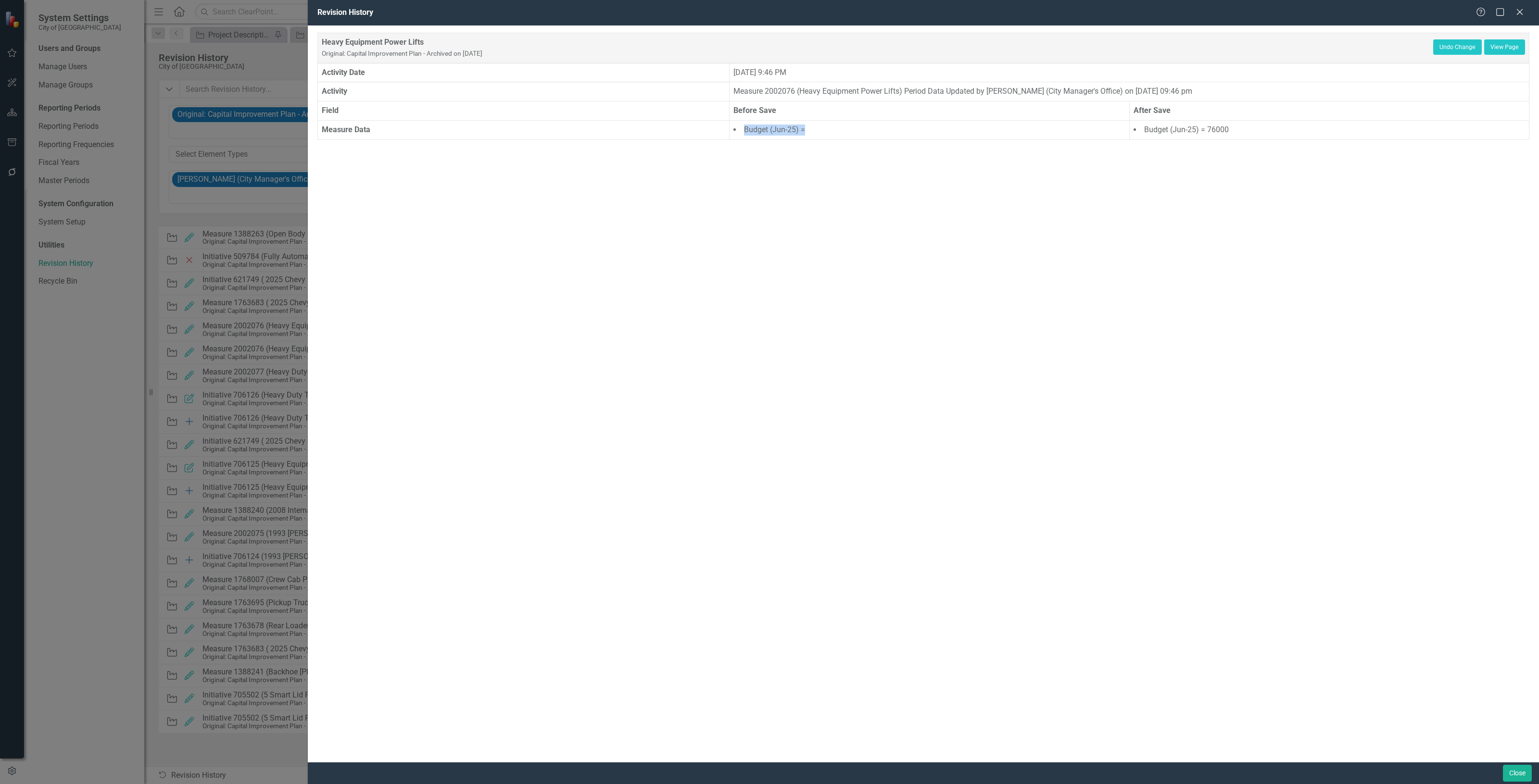
drag, startPoint x: 878, startPoint y: 123, endPoint x: 738, endPoint y: 127, distance: 140.1
click at [738, 127] on td "Budget (Jun-25) =" at bounding box center [929, 130] width 400 height 19
click at [1525, 769] on button "Close" at bounding box center [1517, 773] width 29 height 17
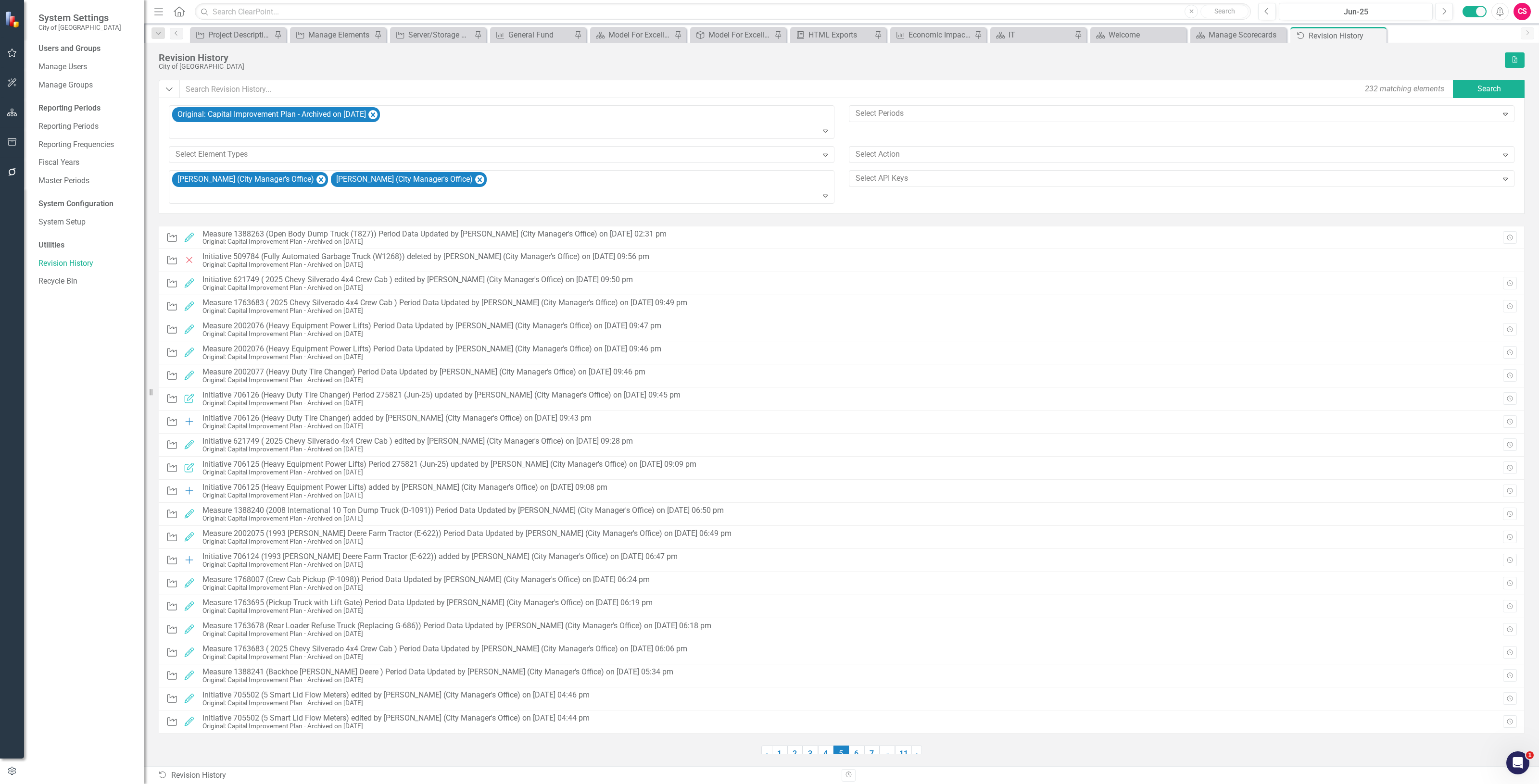
click at [17, 116] on button "button" at bounding box center [12, 113] width 22 height 20
click at [78, 102] on link "Scorecards" at bounding box center [68, 100] width 39 height 11
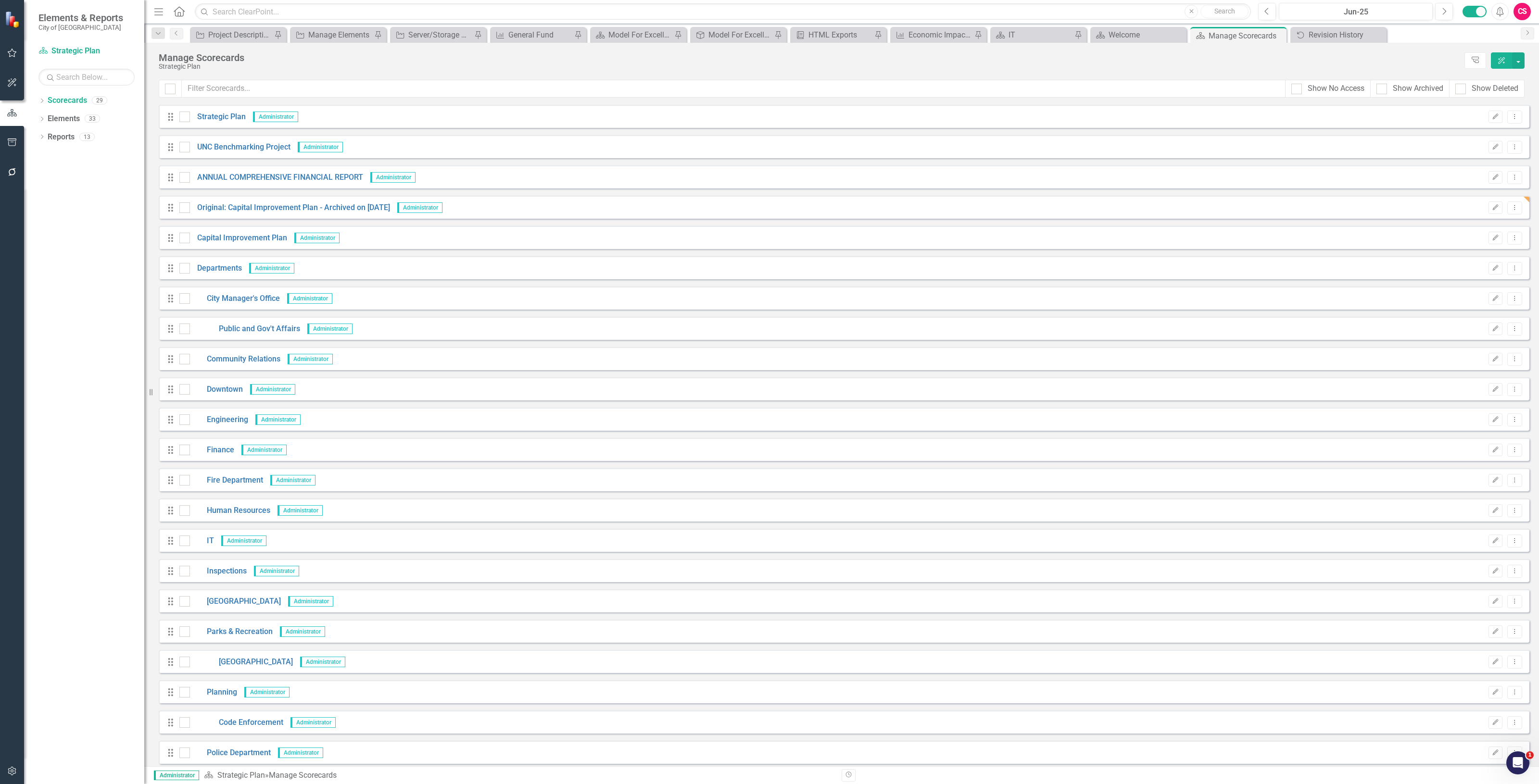
click at [247, 244] on div "Drag Capital Improvement Plan Administrator Edit Dropdown Menu" at bounding box center [844, 237] width 1371 height 23
click at [241, 238] on link "Capital Improvement Plan" at bounding box center [238, 238] width 97 height 11
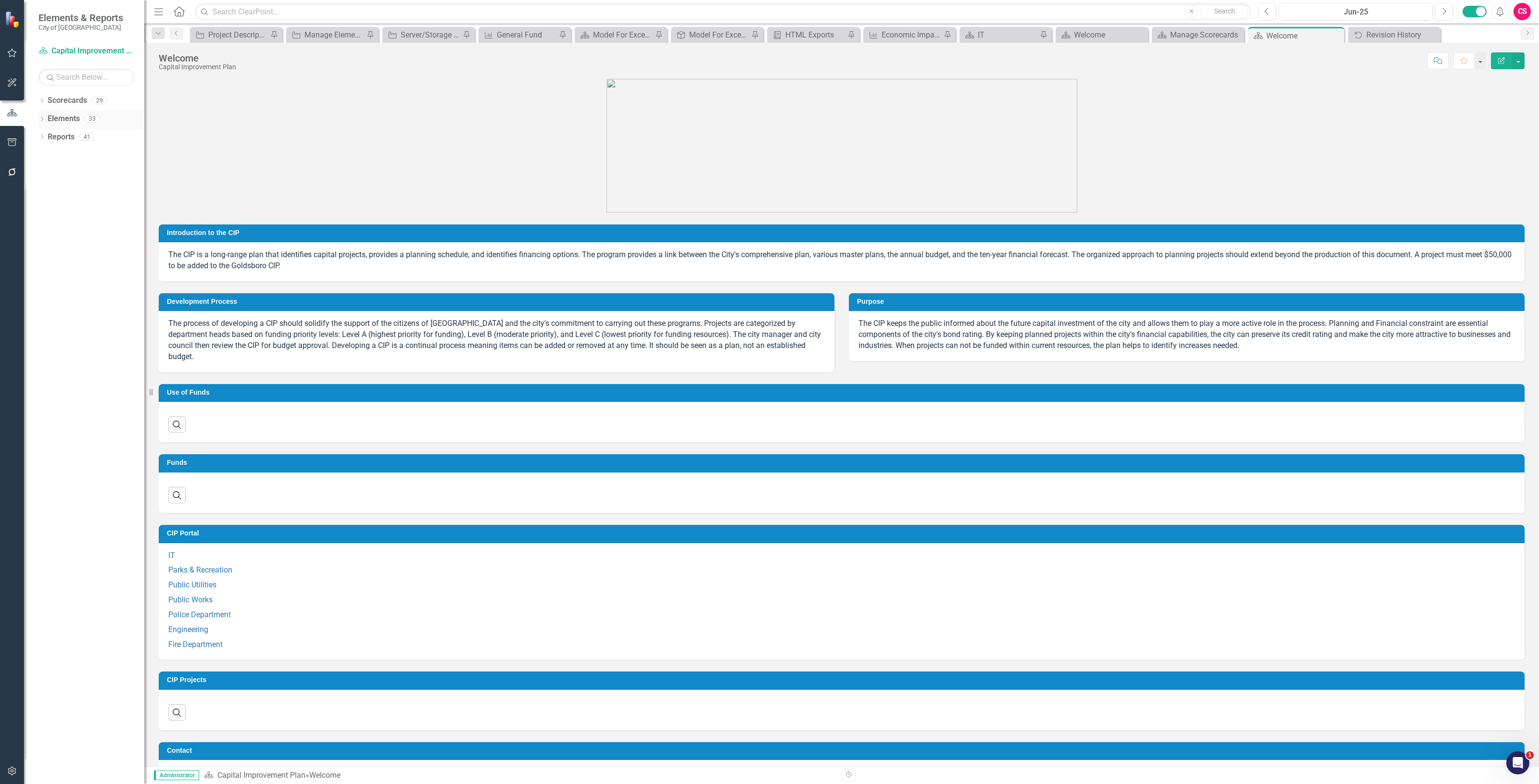
click at [63, 120] on link "Elements" at bounding box center [64, 119] width 32 height 11
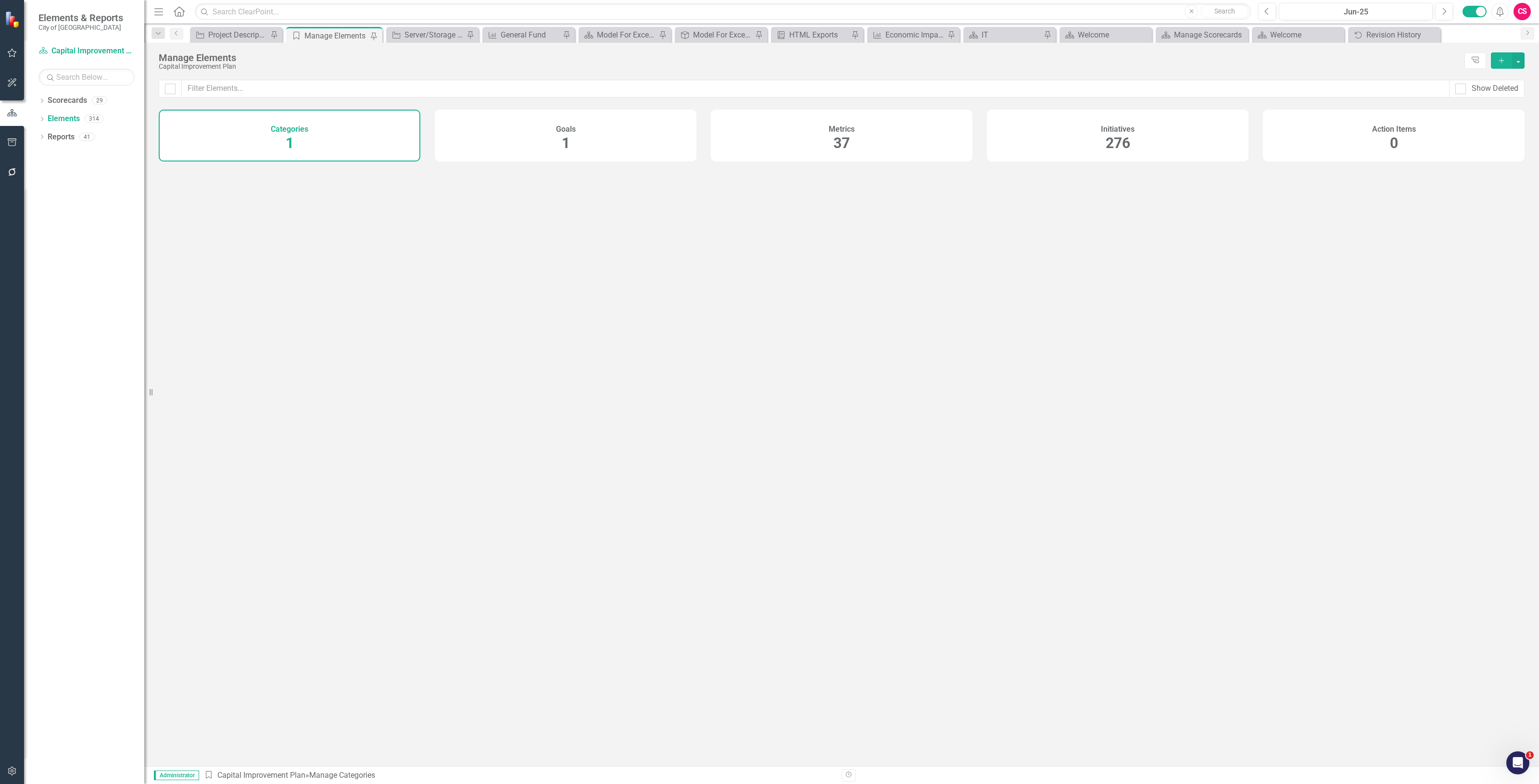
click at [1132, 128] on h4 "Initiatives" at bounding box center [1118, 129] width 33 height 8
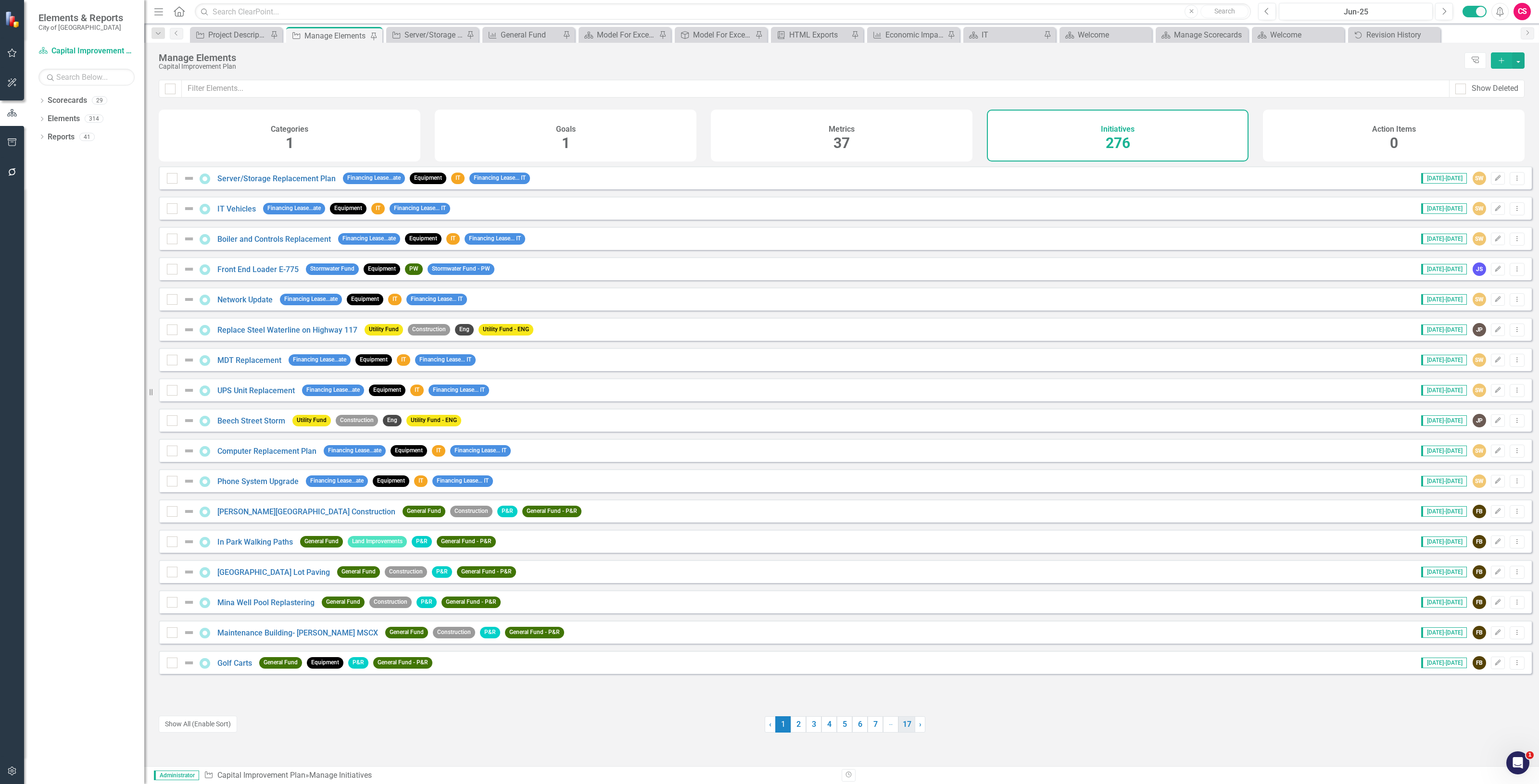
click at [903, 719] on link "17" at bounding box center [907, 724] width 17 height 16
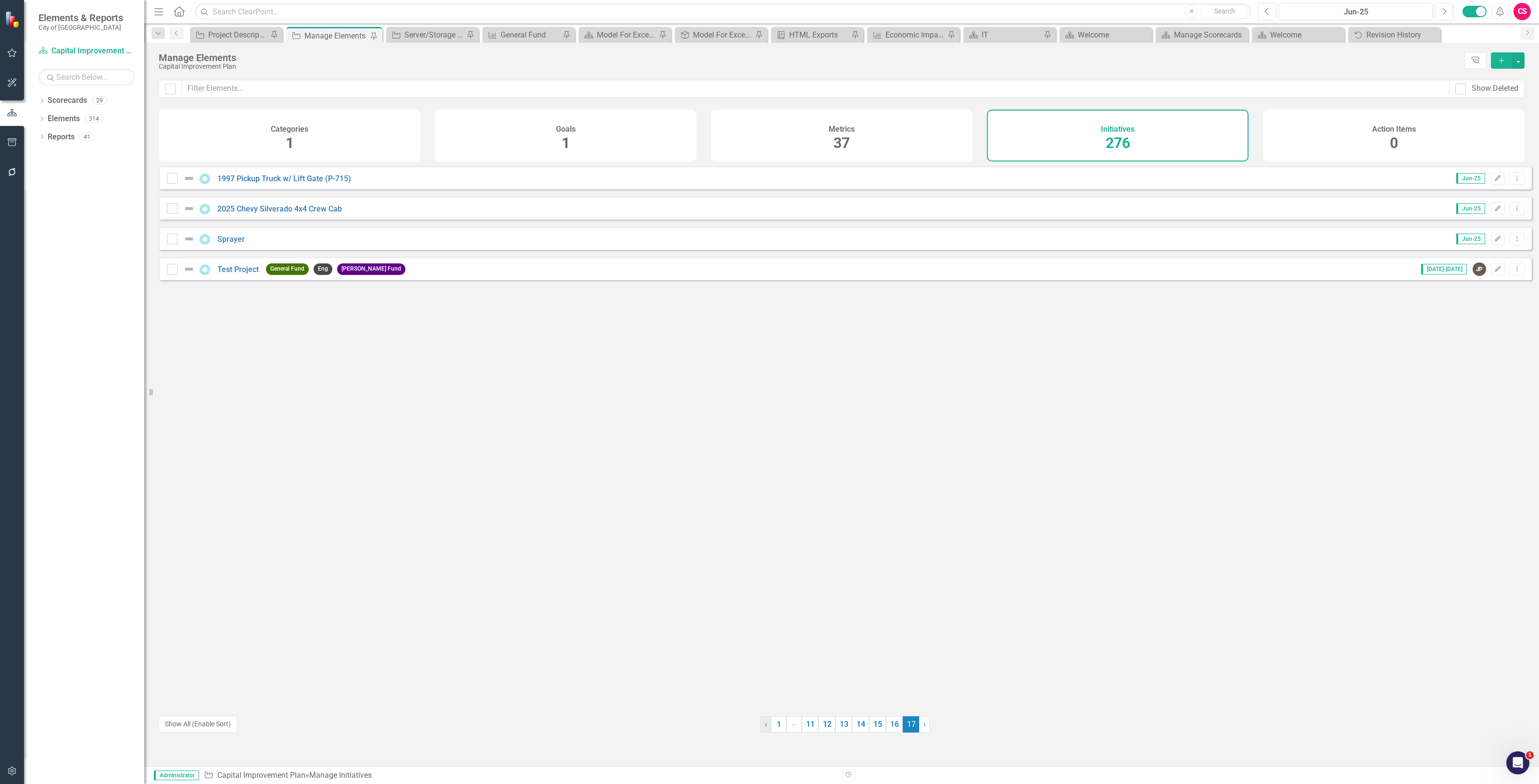
click at [761, 726] on link "‹ Previous" at bounding box center [766, 724] width 11 height 16
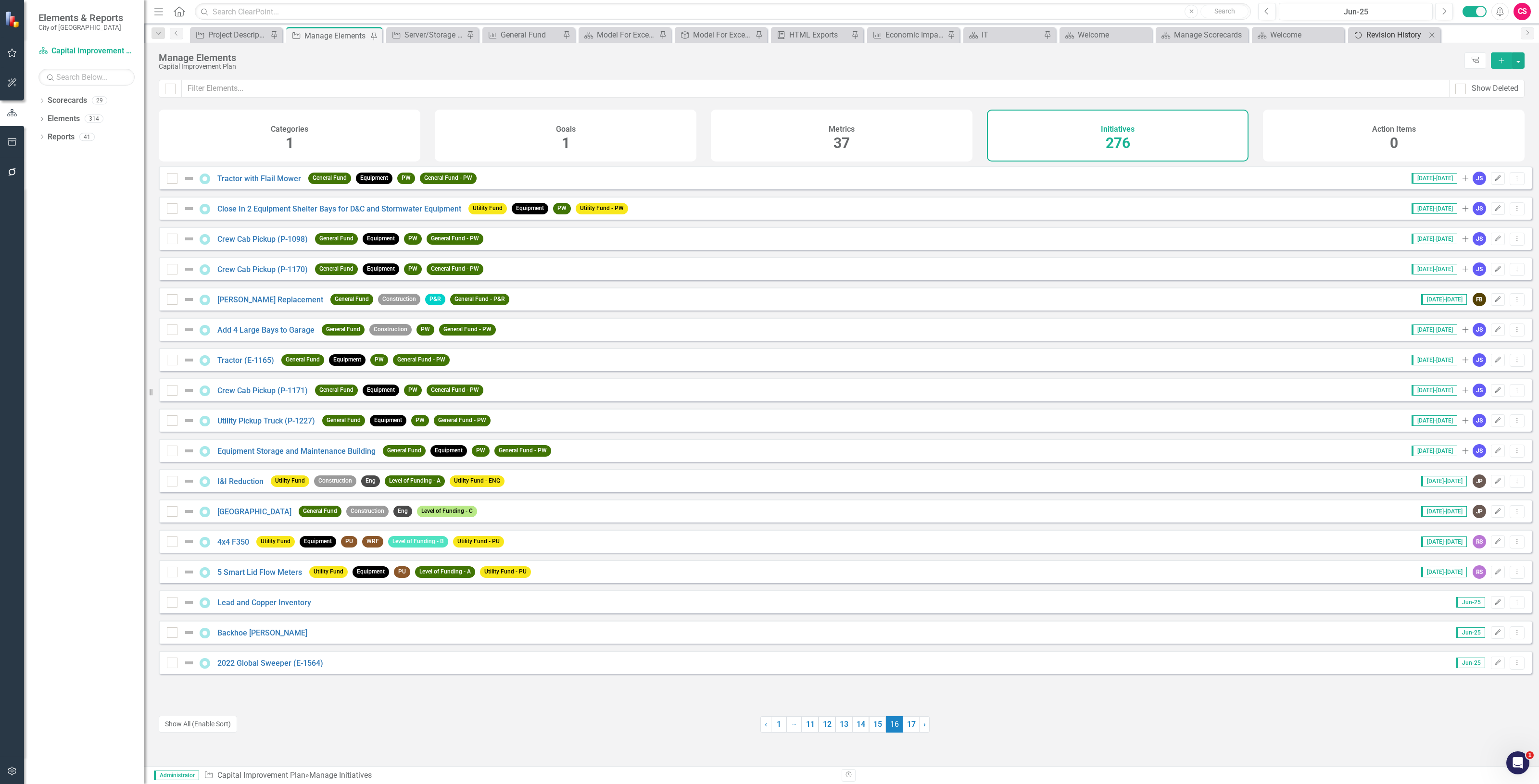
click at [1374, 32] on div "Revision History" at bounding box center [1396, 35] width 60 height 12
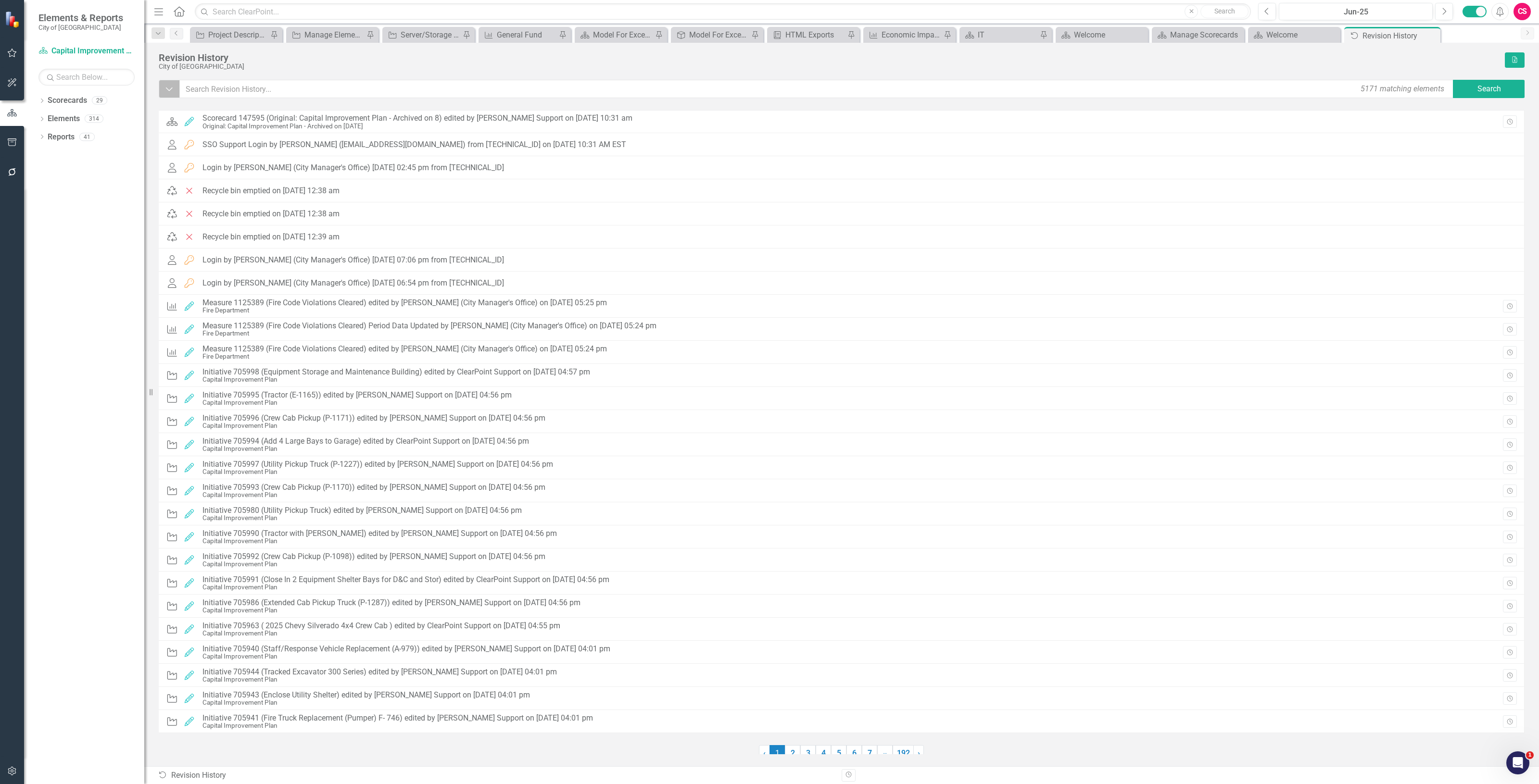
click at [167, 95] on button "Dropdown" at bounding box center [169, 89] width 21 height 19
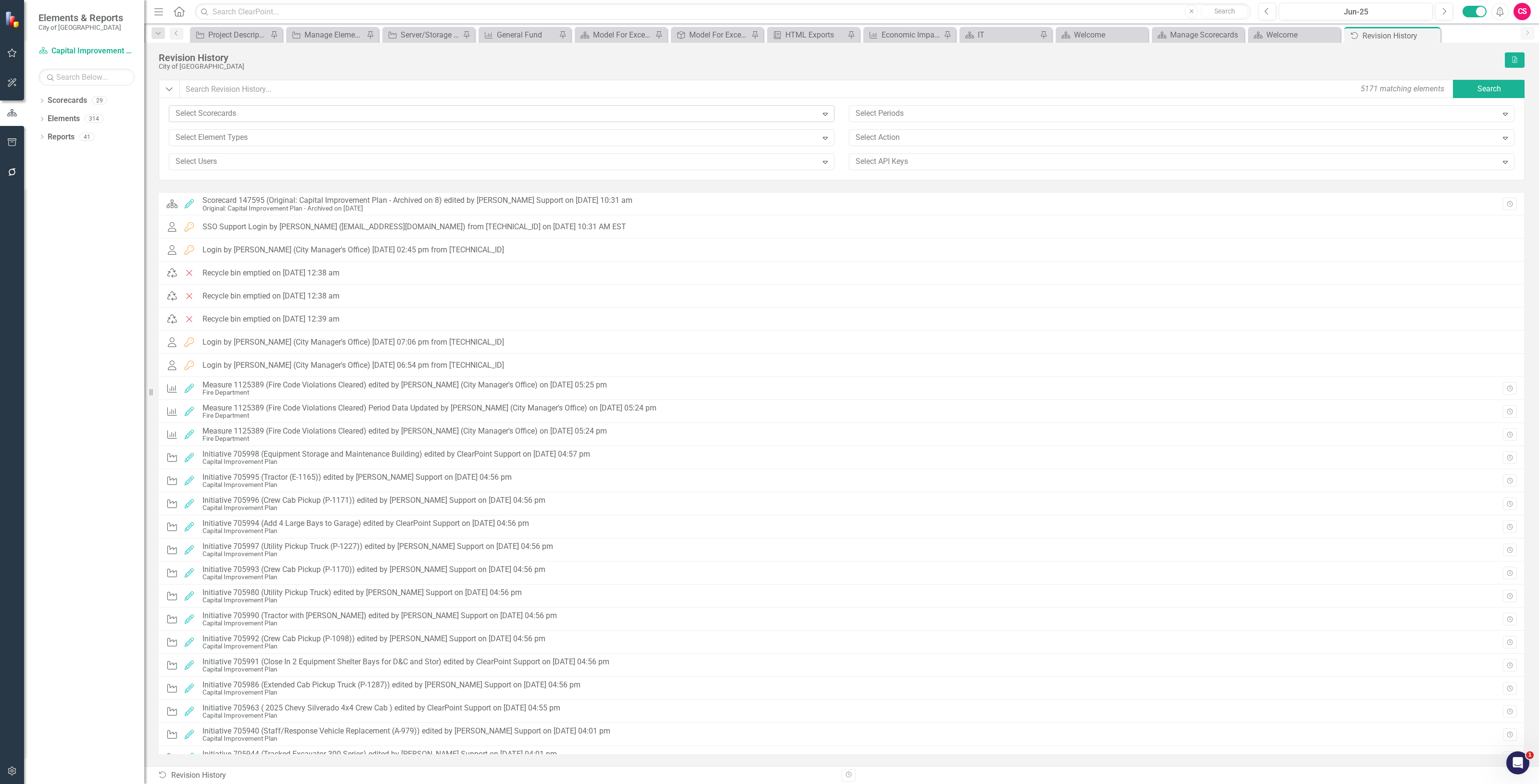
click at [228, 113] on div at bounding box center [494, 114] width 646 height 13
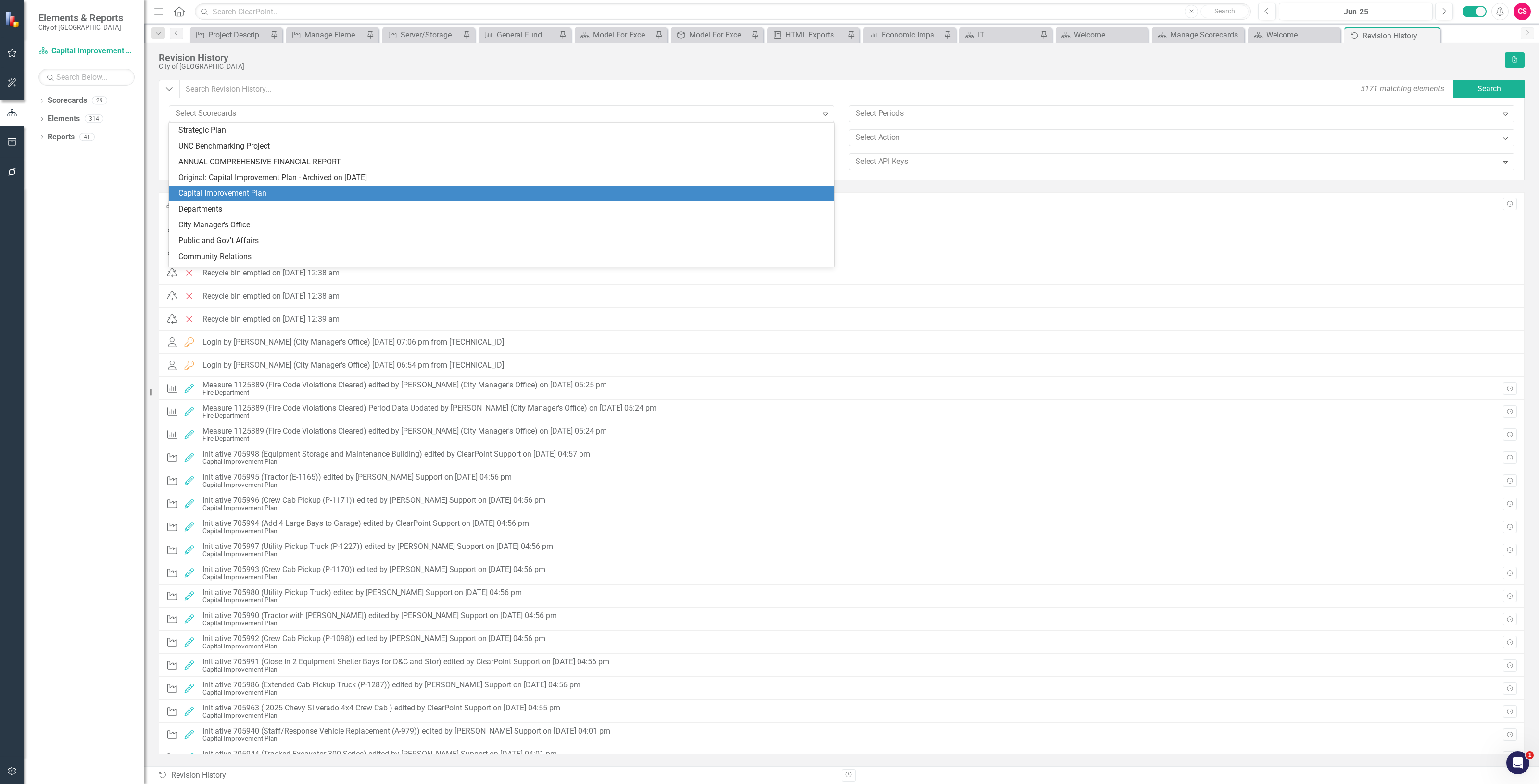
click at [242, 191] on div "Capital Improvement Plan" at bounding box center [504, 193] width 650 height 11
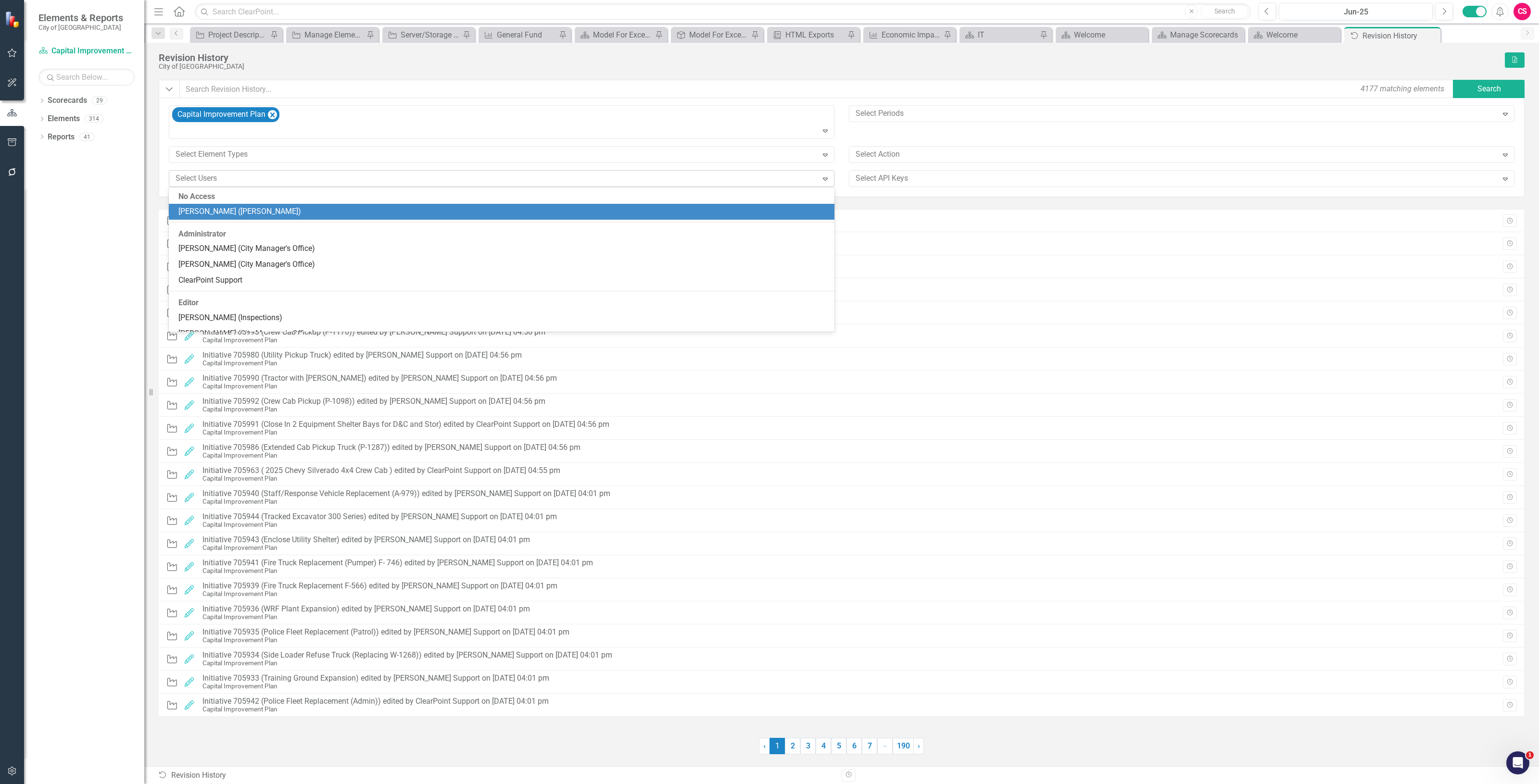
click at [235, 183] on div at bounding box center [494, 179] width 646 height 13
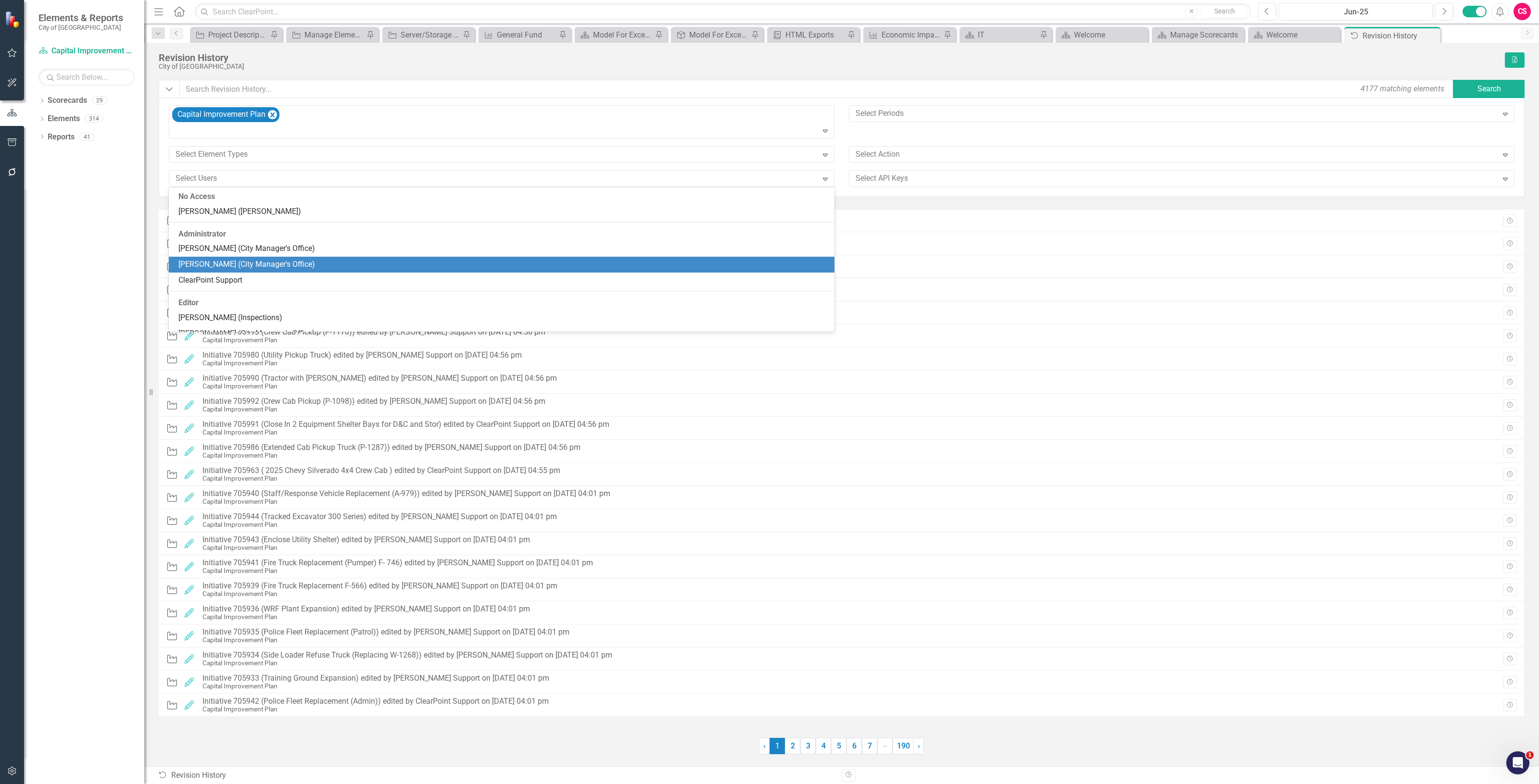
click at [235, 269] on div "[PERSON_NAME] (City Manager's Office)" at bounding box center [504, 265] width 650 height 11
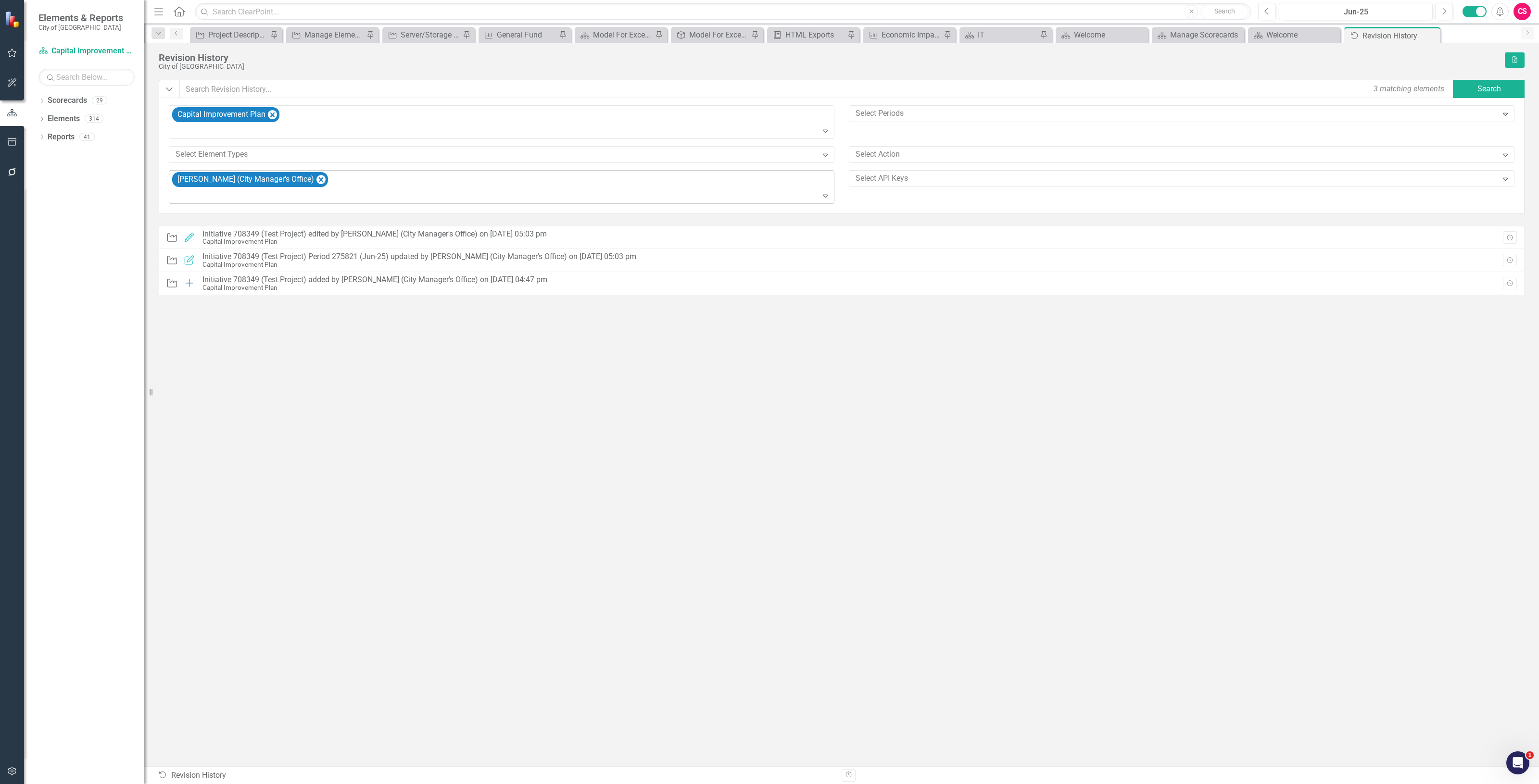
click at [390, 191] on div at bounding box center [502, 196] width 661 height 13
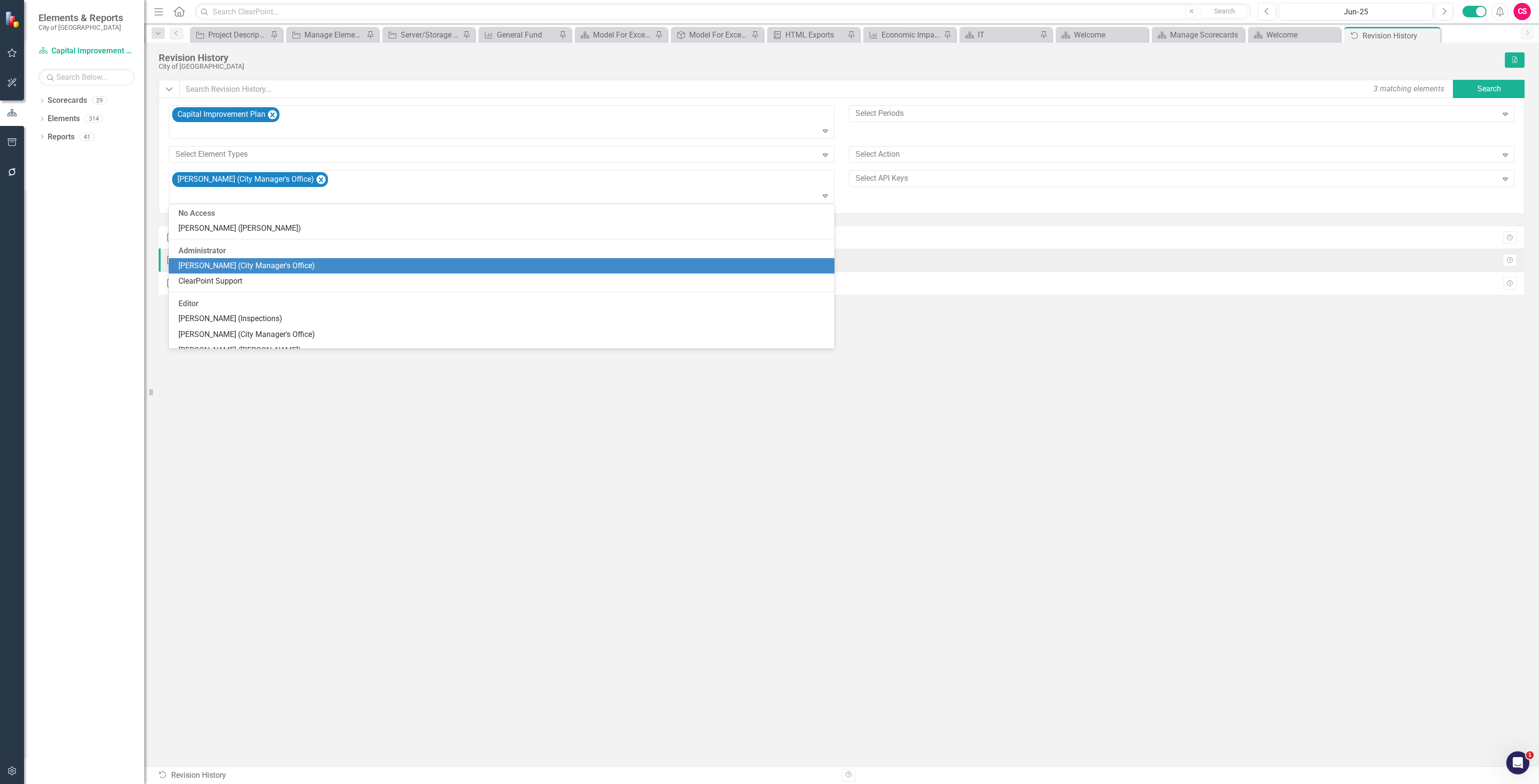
click at [361, 268] on div "[PERSON_NAME] (City Manager's Office)" at bounding box center [504, 266] width 650 height 11
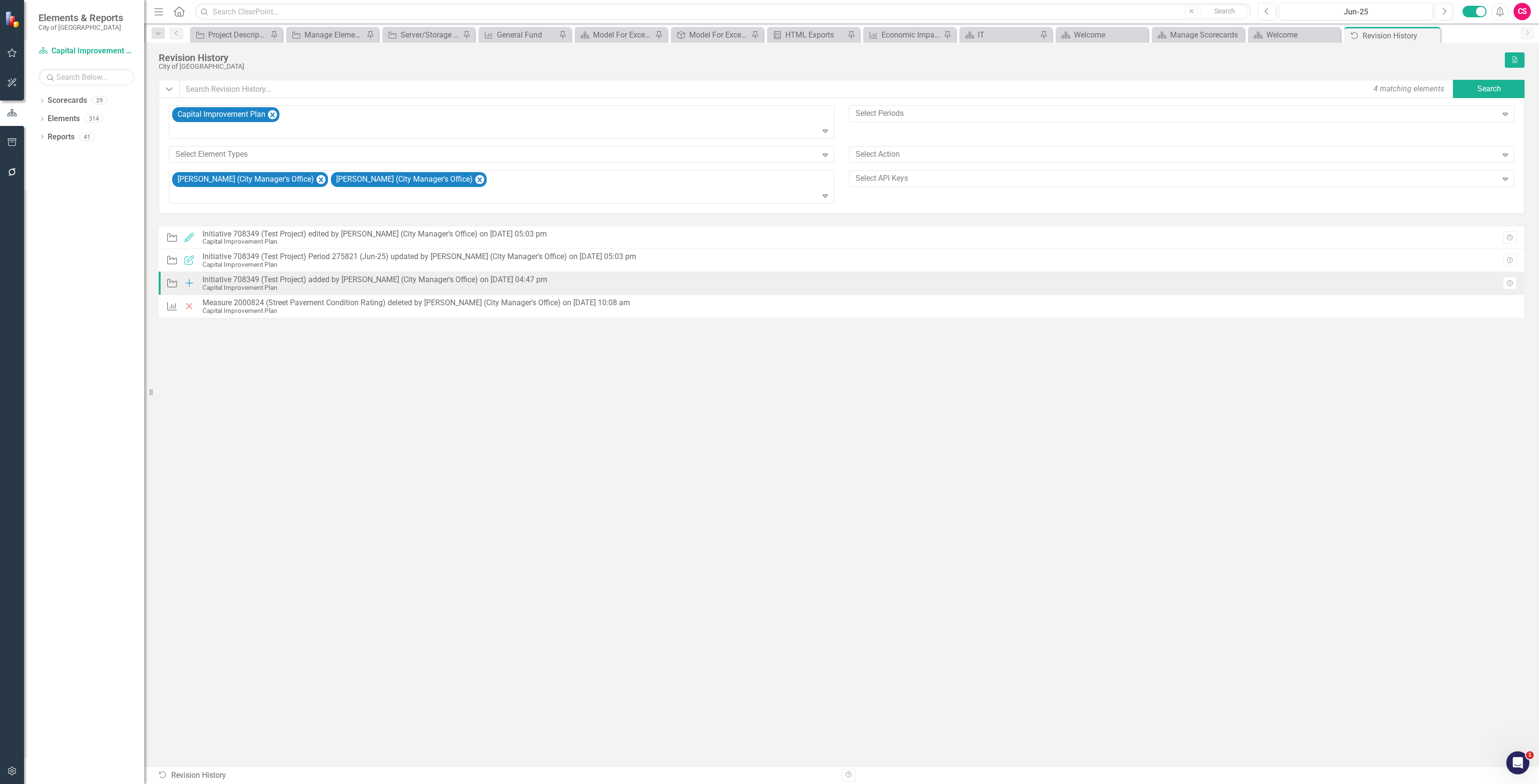
click at [422, 285] on div "Capital Improvement Plan" at bounding box center [375, 288] width 345 height 7
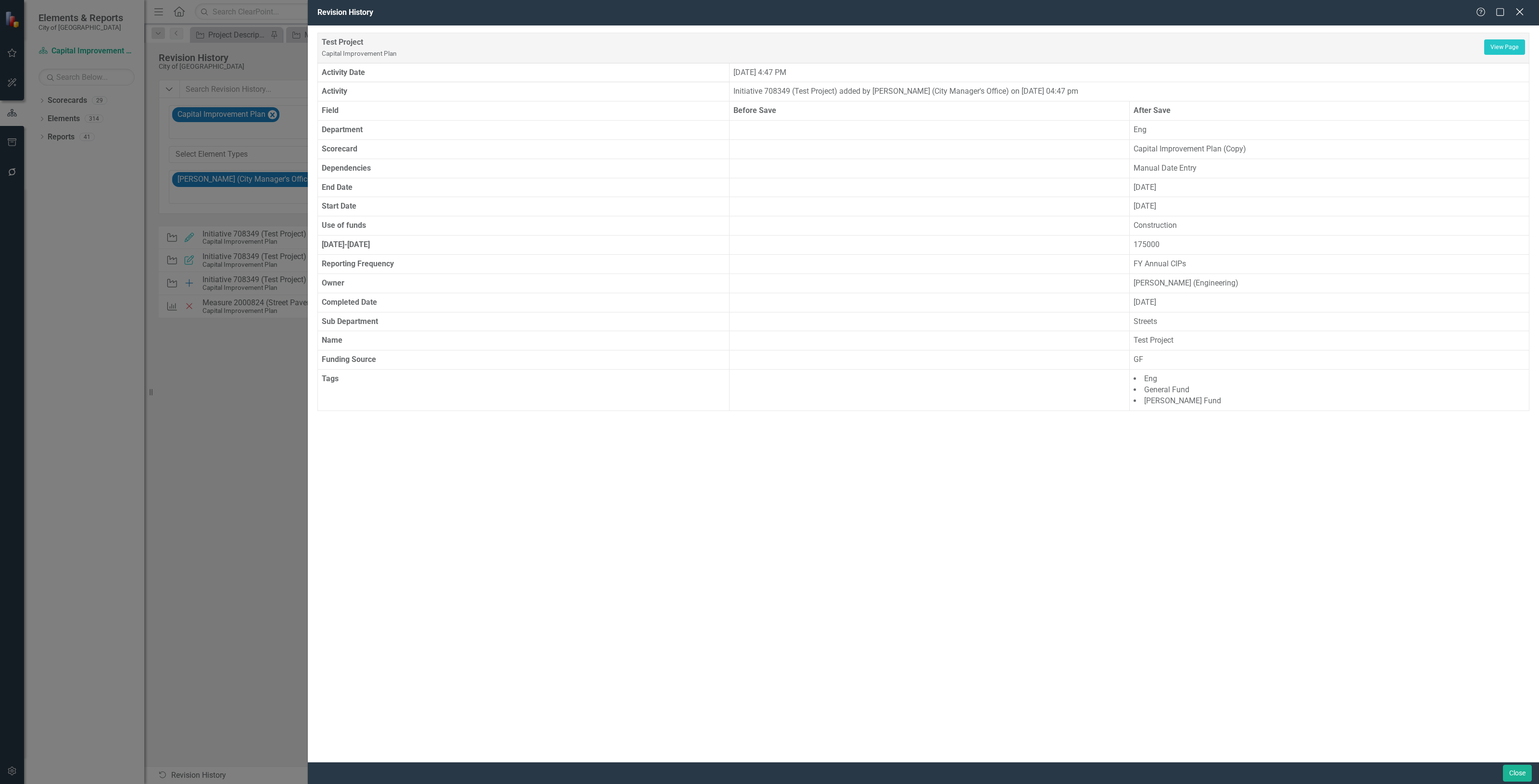
click at [1520, 15] on icon "Close" at bounding box center [1519, 11] width 12 height 9
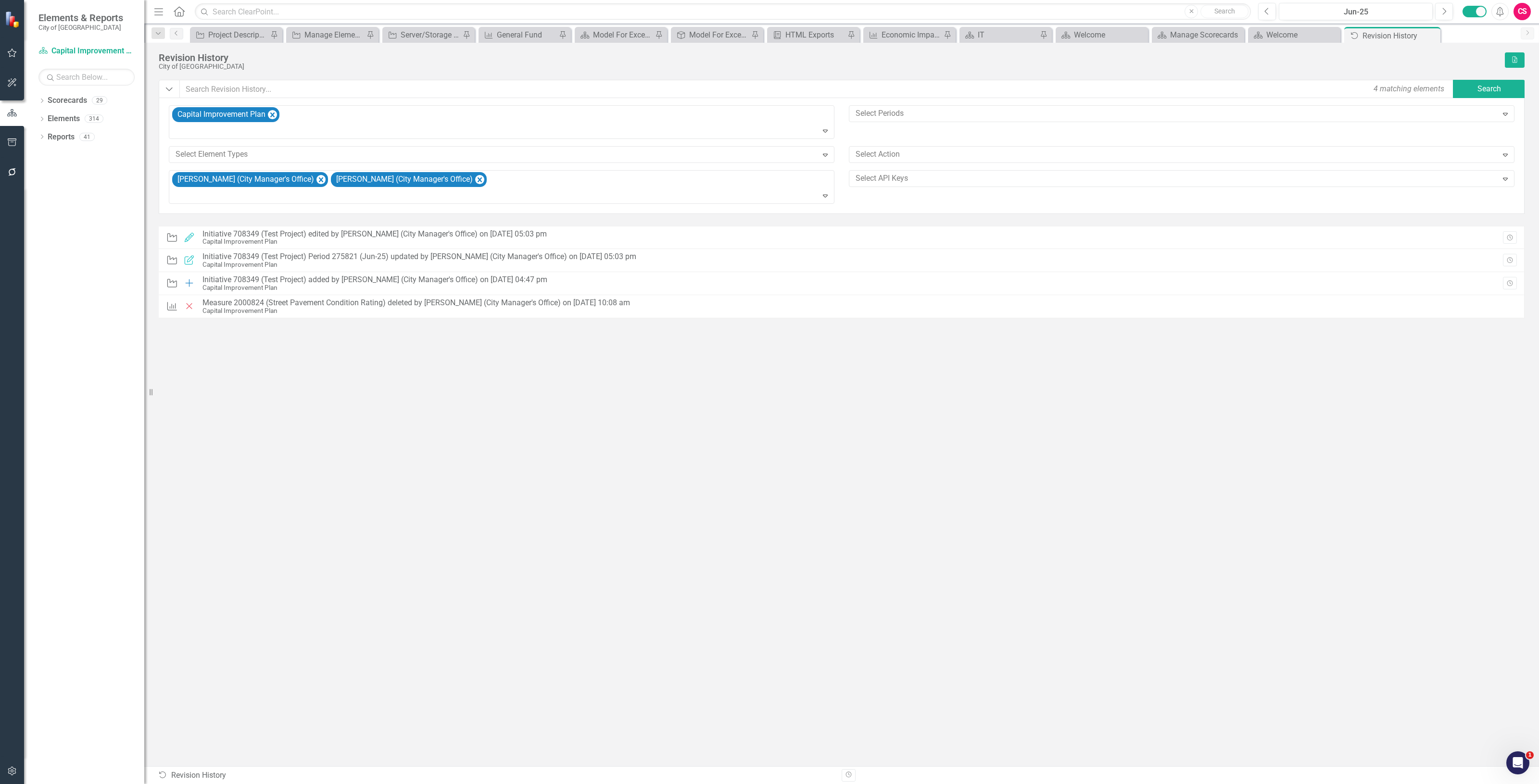
click at [1520, 15] on div "CS" at bounding box center [1522, 11] width 17 height 17
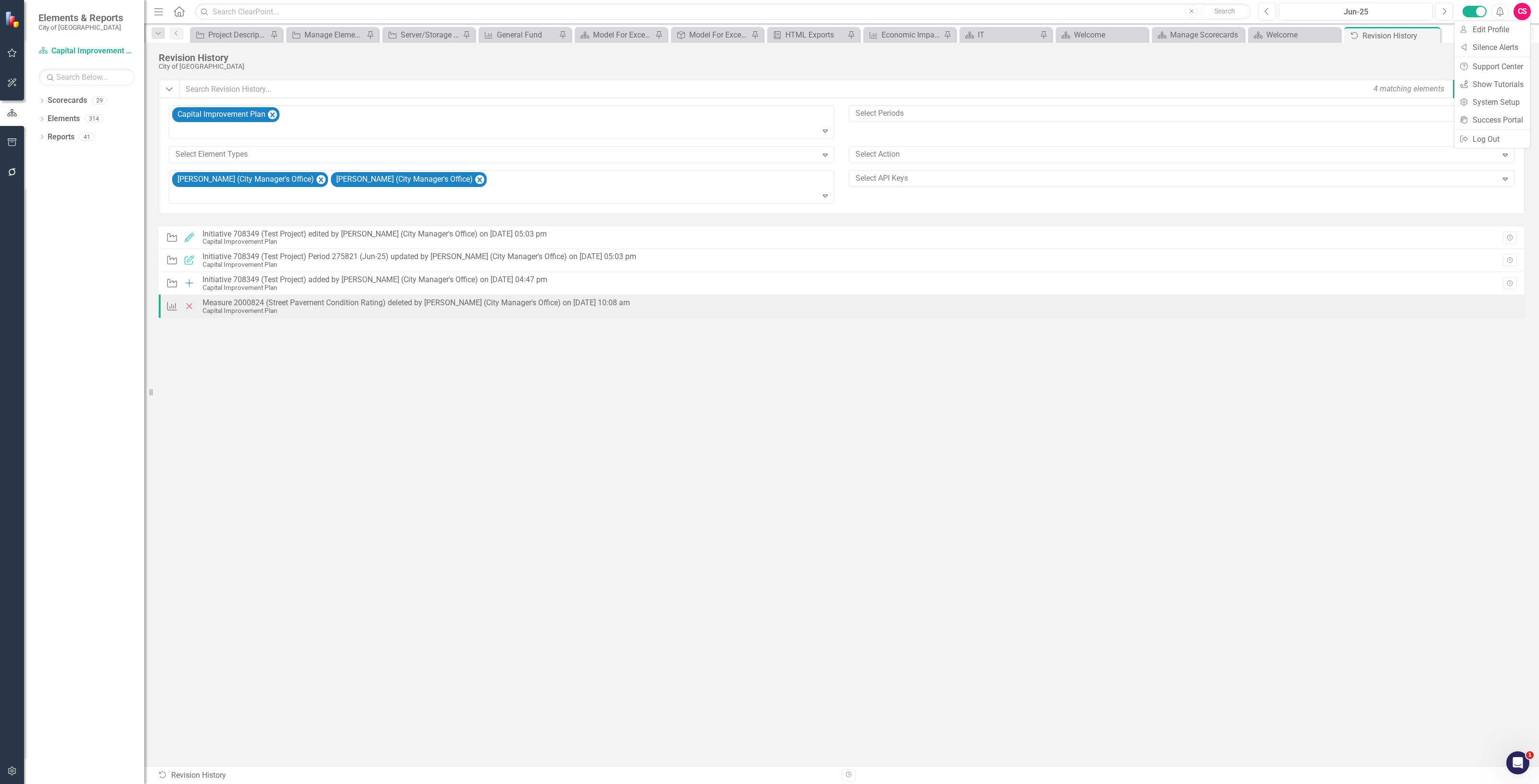
click at [456, 304] on div "Measure 2000824 (Street Pavement Condition Rating) deleted by [PERSON_NAME] (Ci…" at bounding box center [416, 303] width 428 height 8
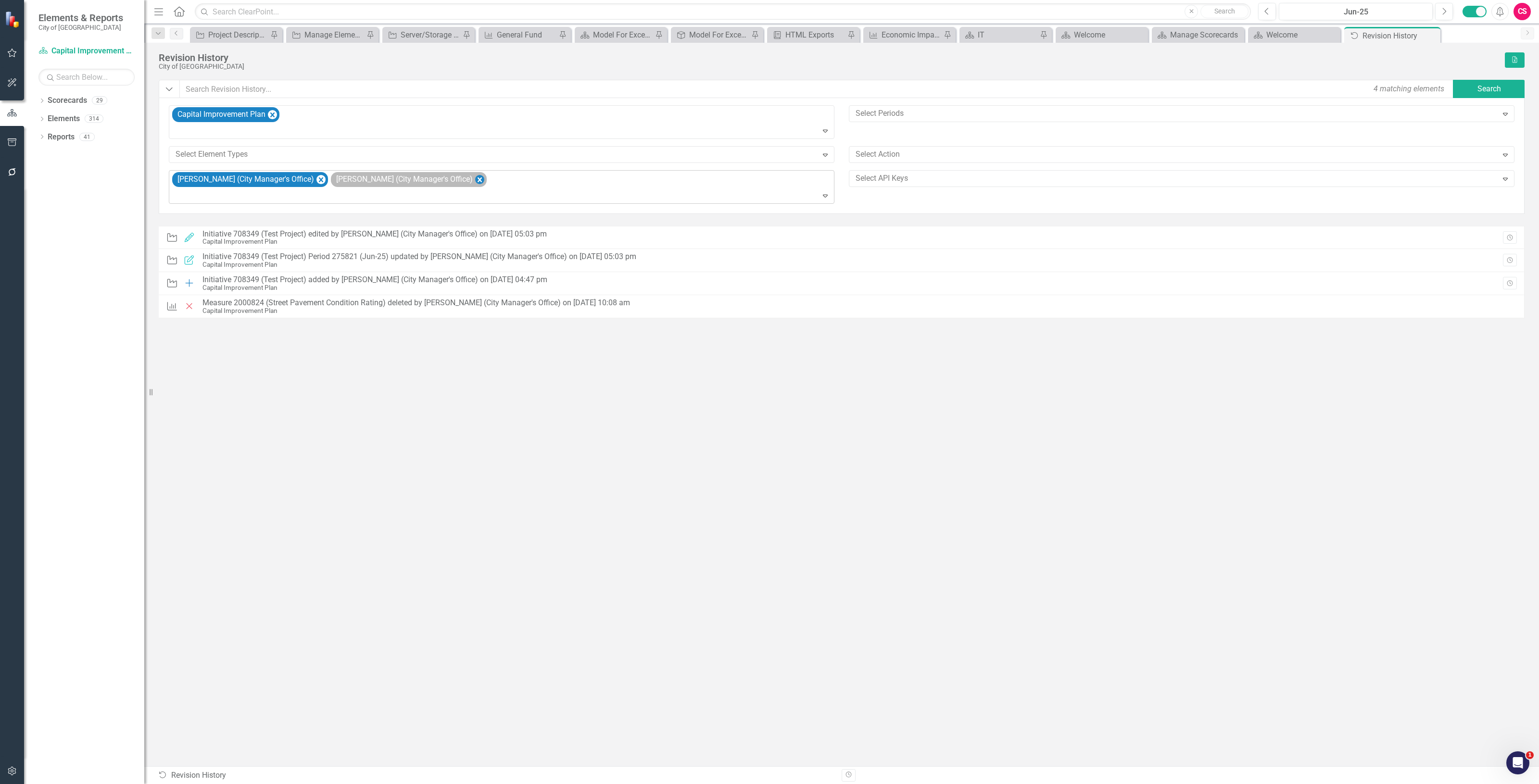
click at [485, 179] on icon "Remove Yadiel Reyes Cruz (City Manager's Office)" at bounding box center [479, 180] width 9 height 12
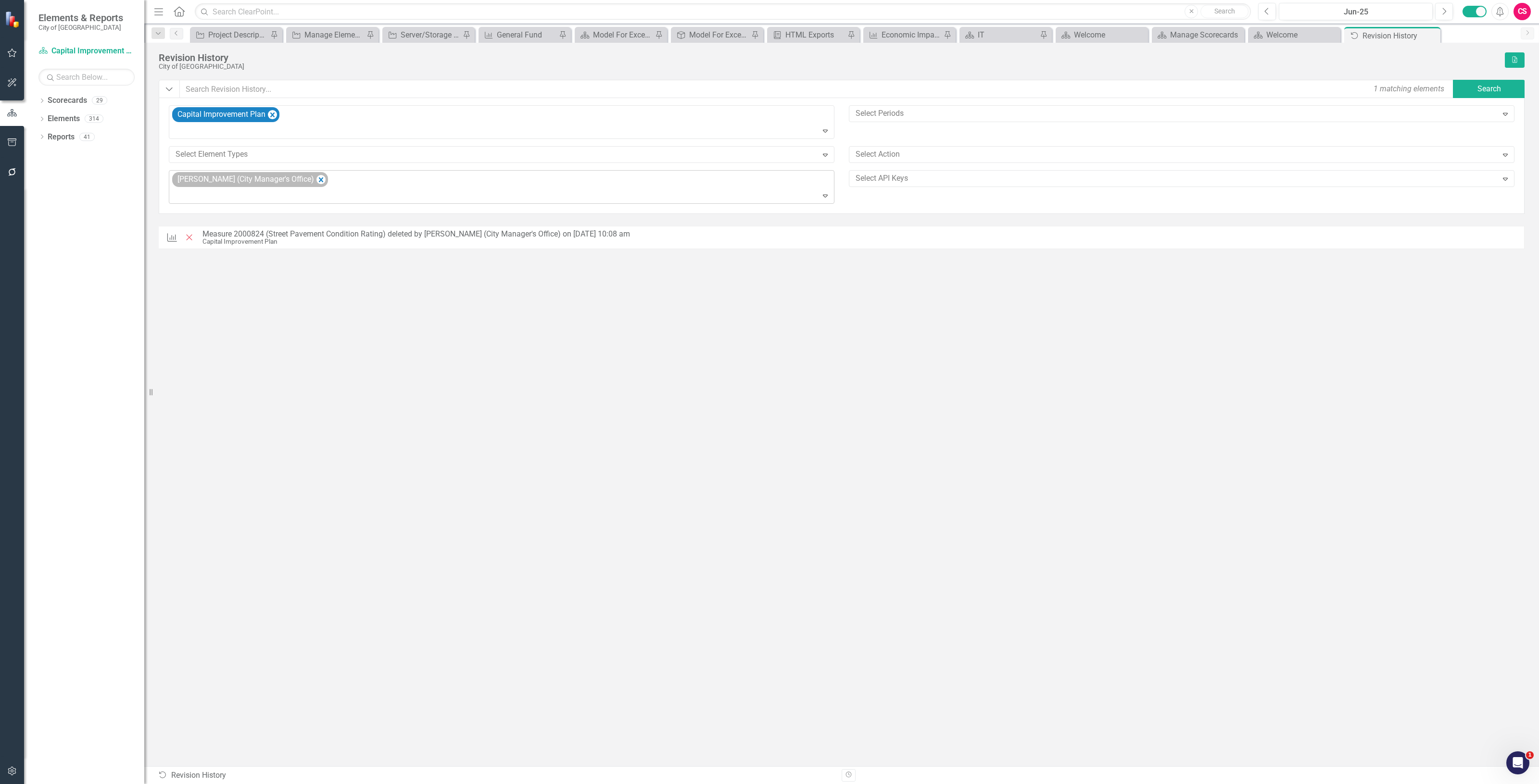
click at [312, 184] on div "[PERSON_NAME] (City Manager's Office)" at bounding box center [245, 179] width 141 height 14
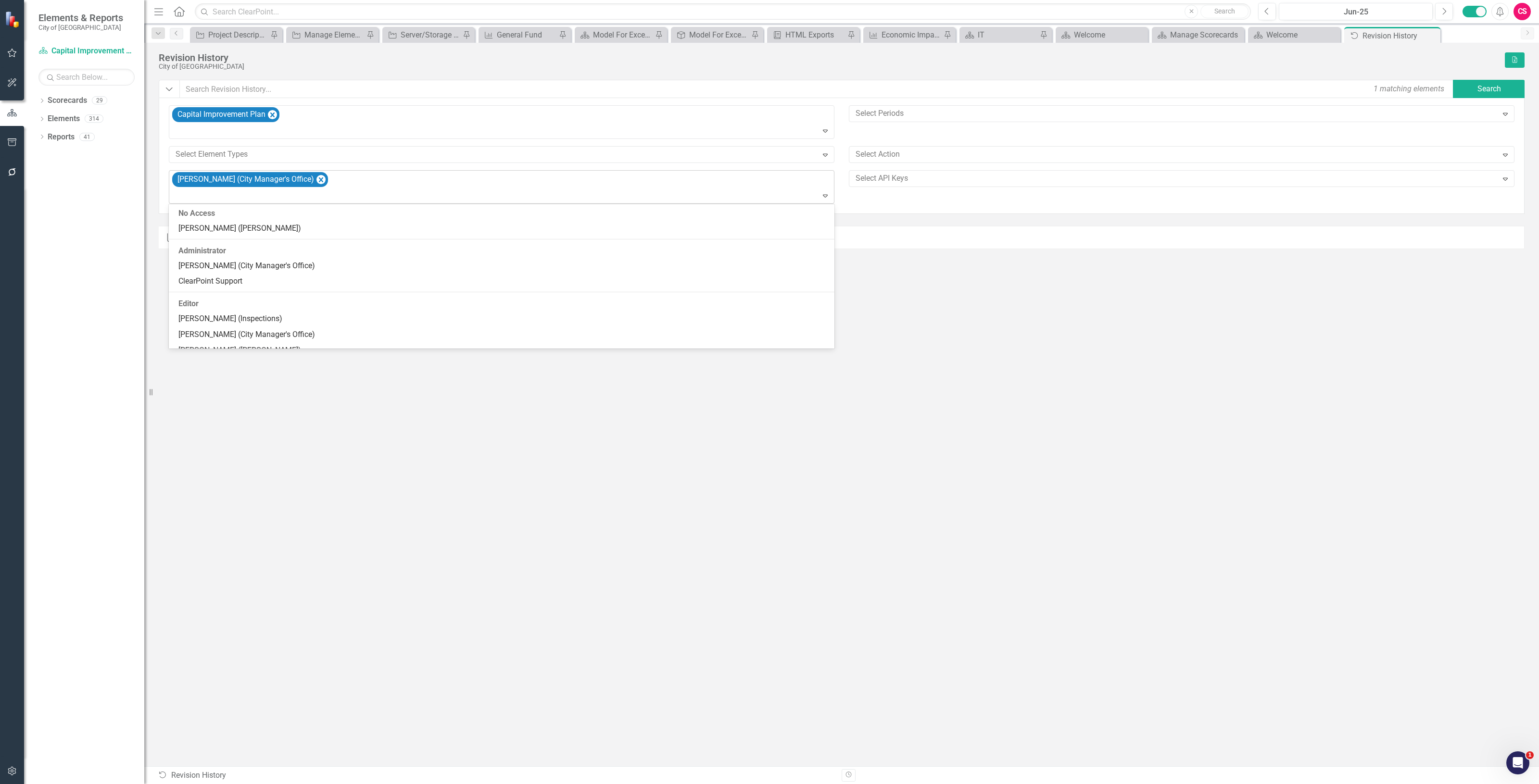
click at [321, 181] on icon "Remove Octavius Murphy (City Manager's Office)" at bounding box center [321, 180] width 9 height 12
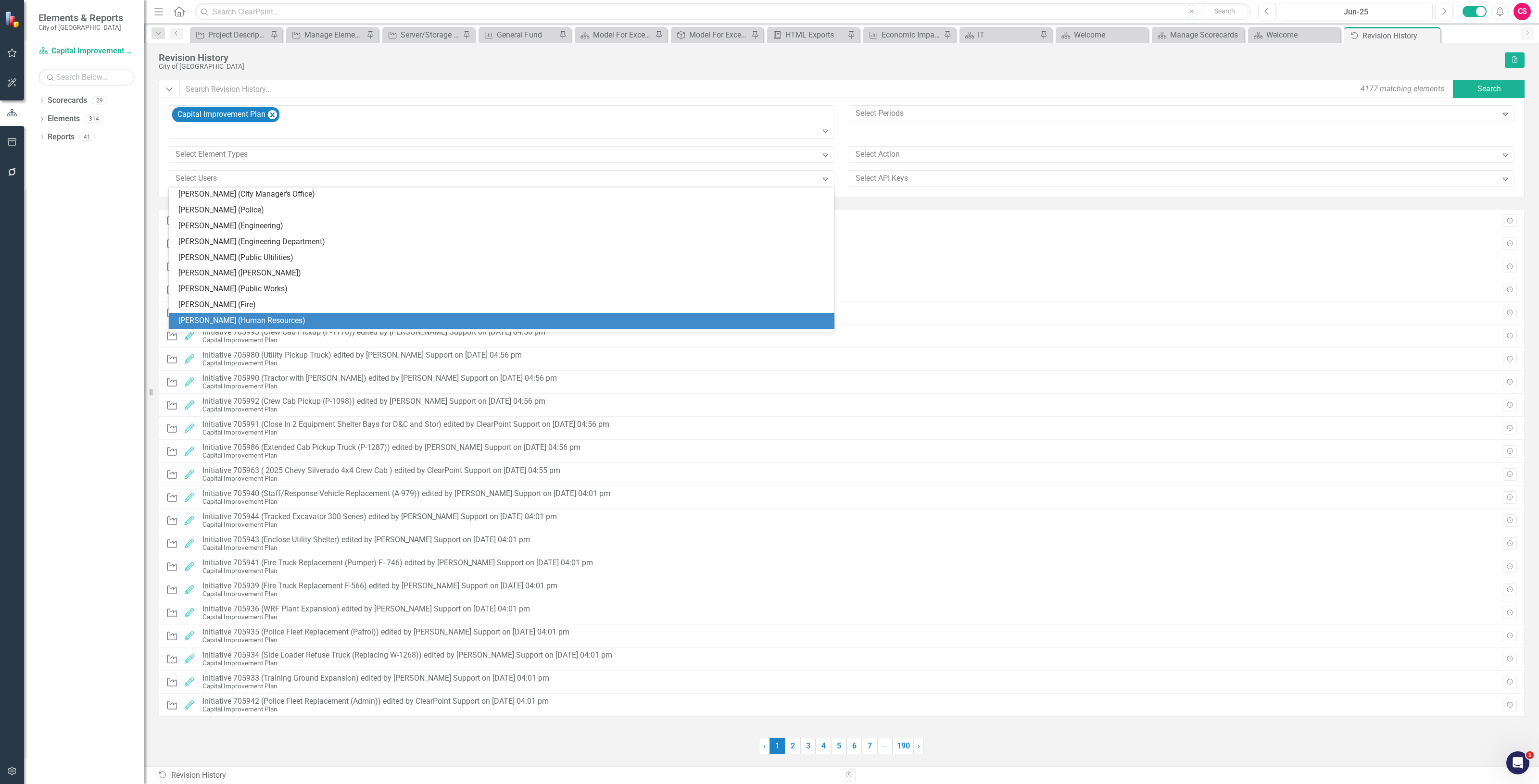
scroll to position [325, 0]
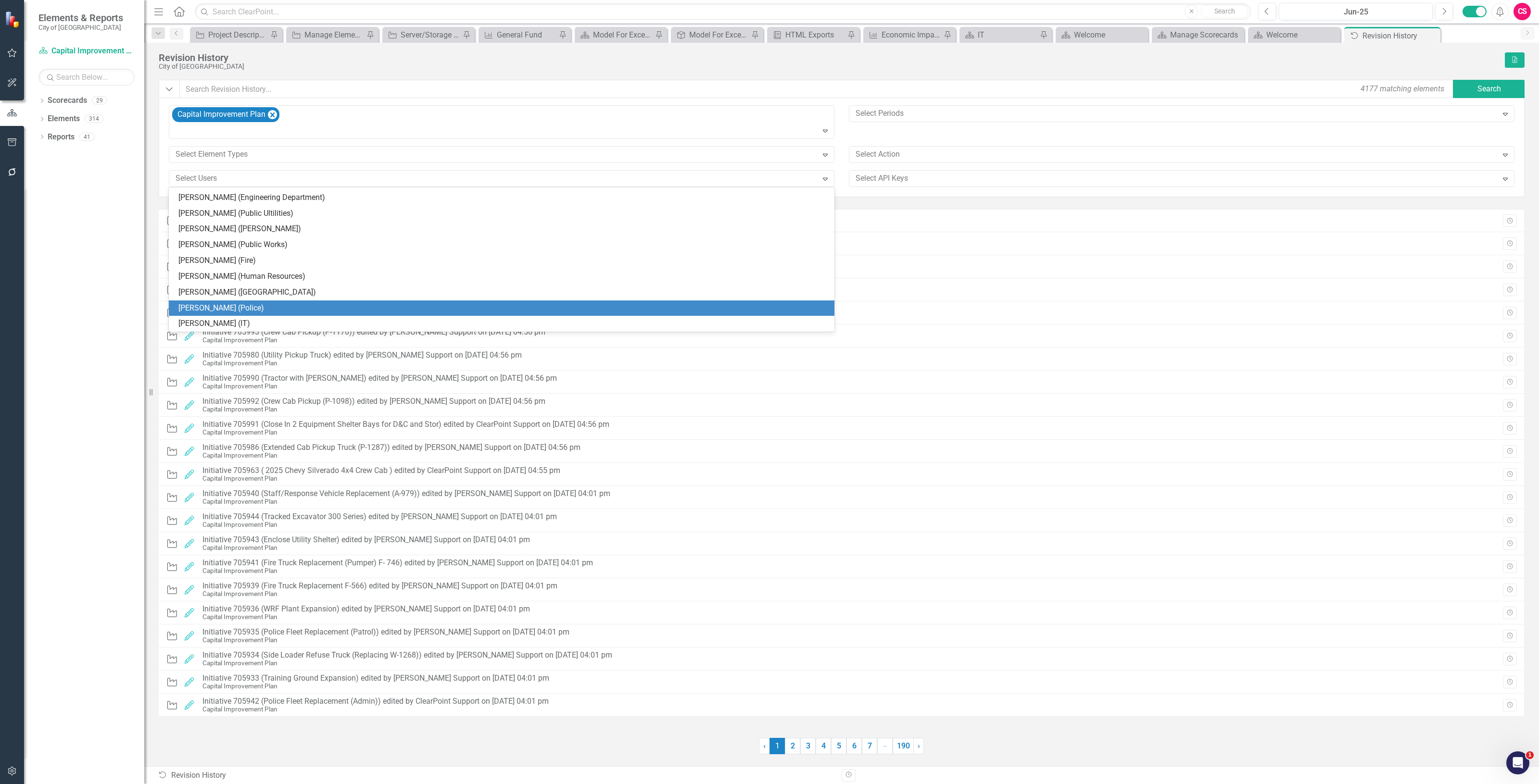
click at [52, 304] on div "Dropdown Scorecards 29 Strategic Plan UNC Benchmarking Project ANNUAL COMPREHEN…" at bounding box center [84, 438] width 120 height 691
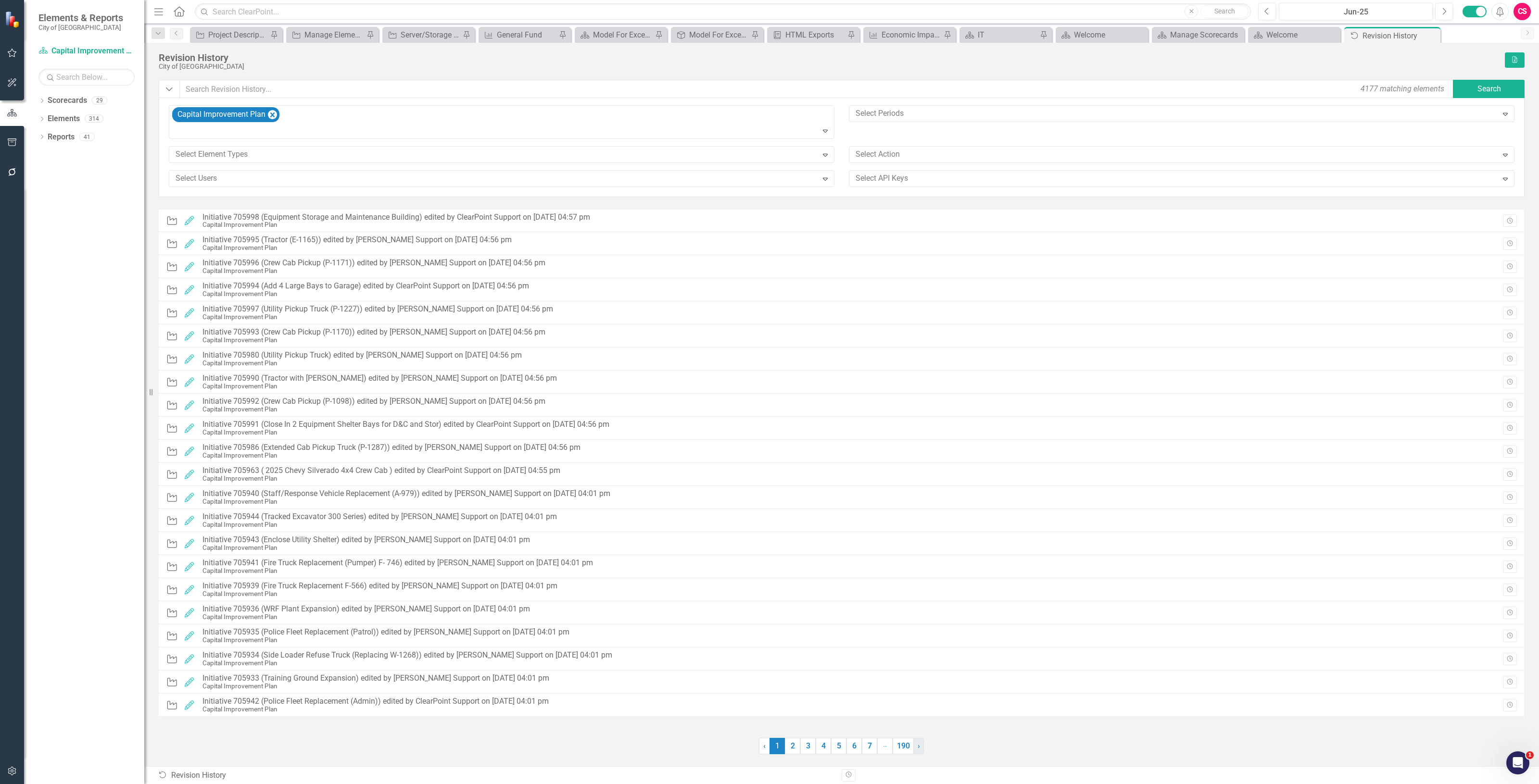
click at [921, 746] on link "› Next" at bounding box center [919, 746] width 11 height 16
click at [918, 746] on span "›" at bounding box center [919, 745] width 2 height 9
click at [918, 743] on span "›" at bounding box center [919, 745] width 2 height 9
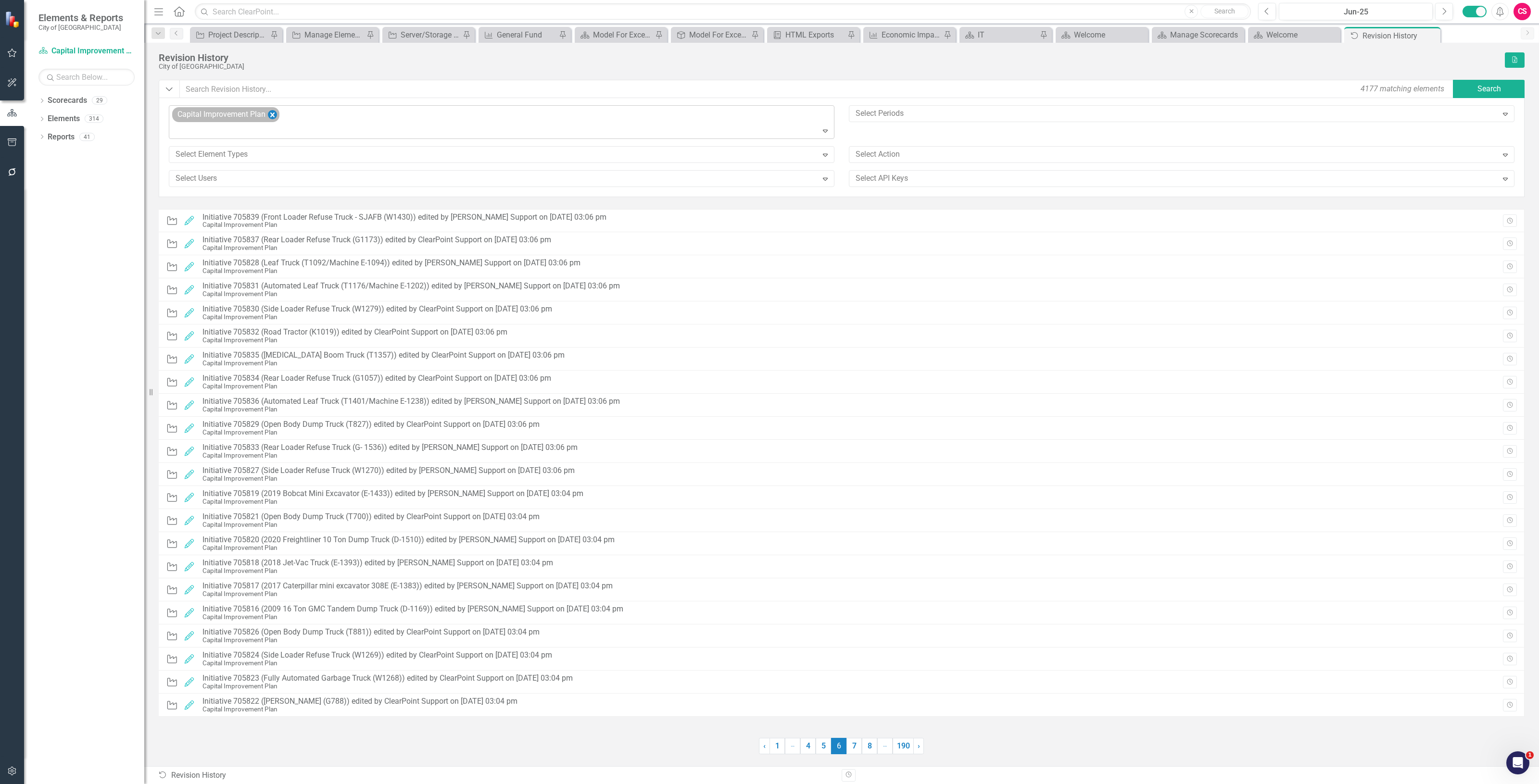
click at [272, 118] on icon "Remove Capital Improvement Plan" at bounding box center [272, 115] width 9 height 12
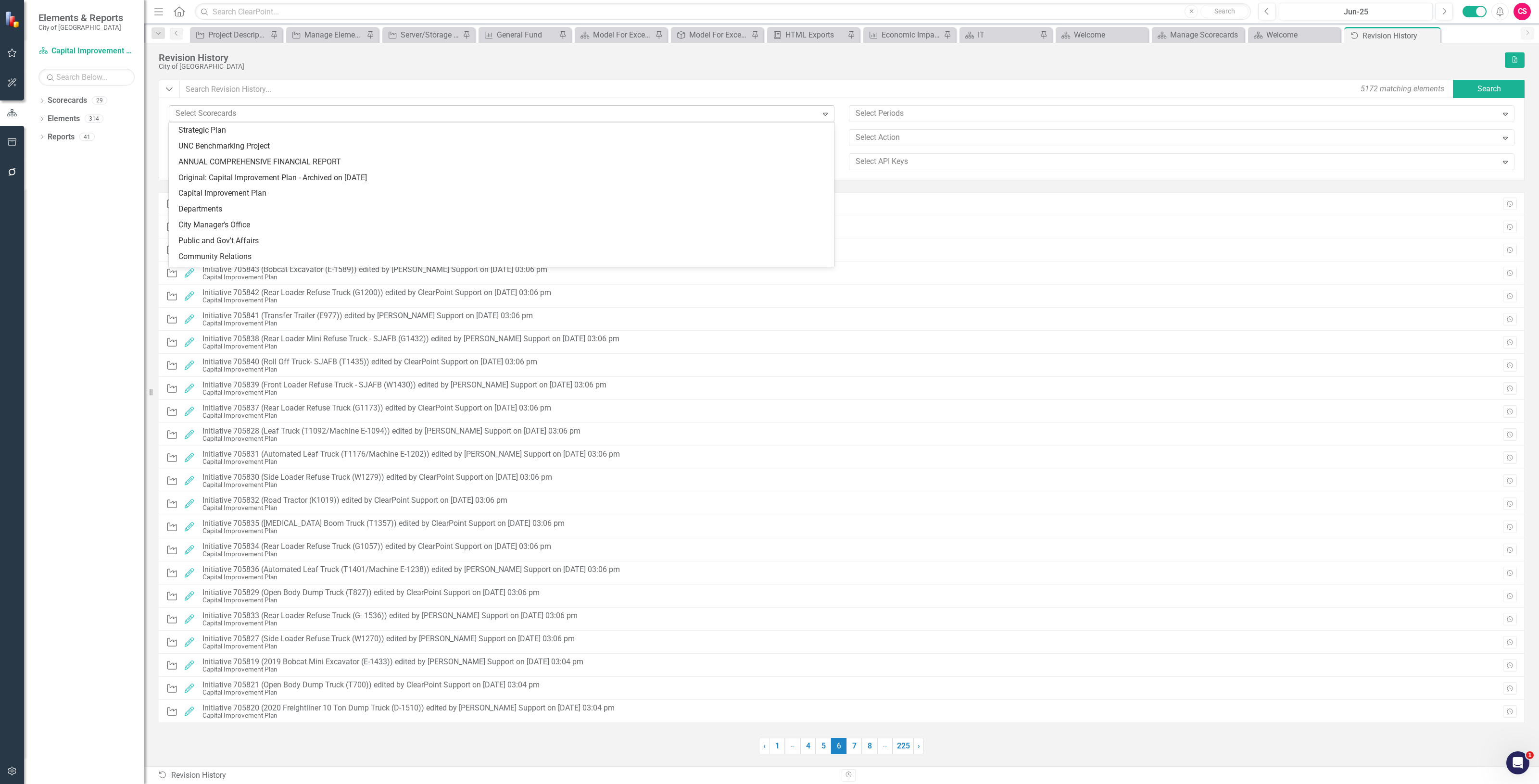
click at [236, 117] on div at bounding box center [494, 114] width 646 height 13
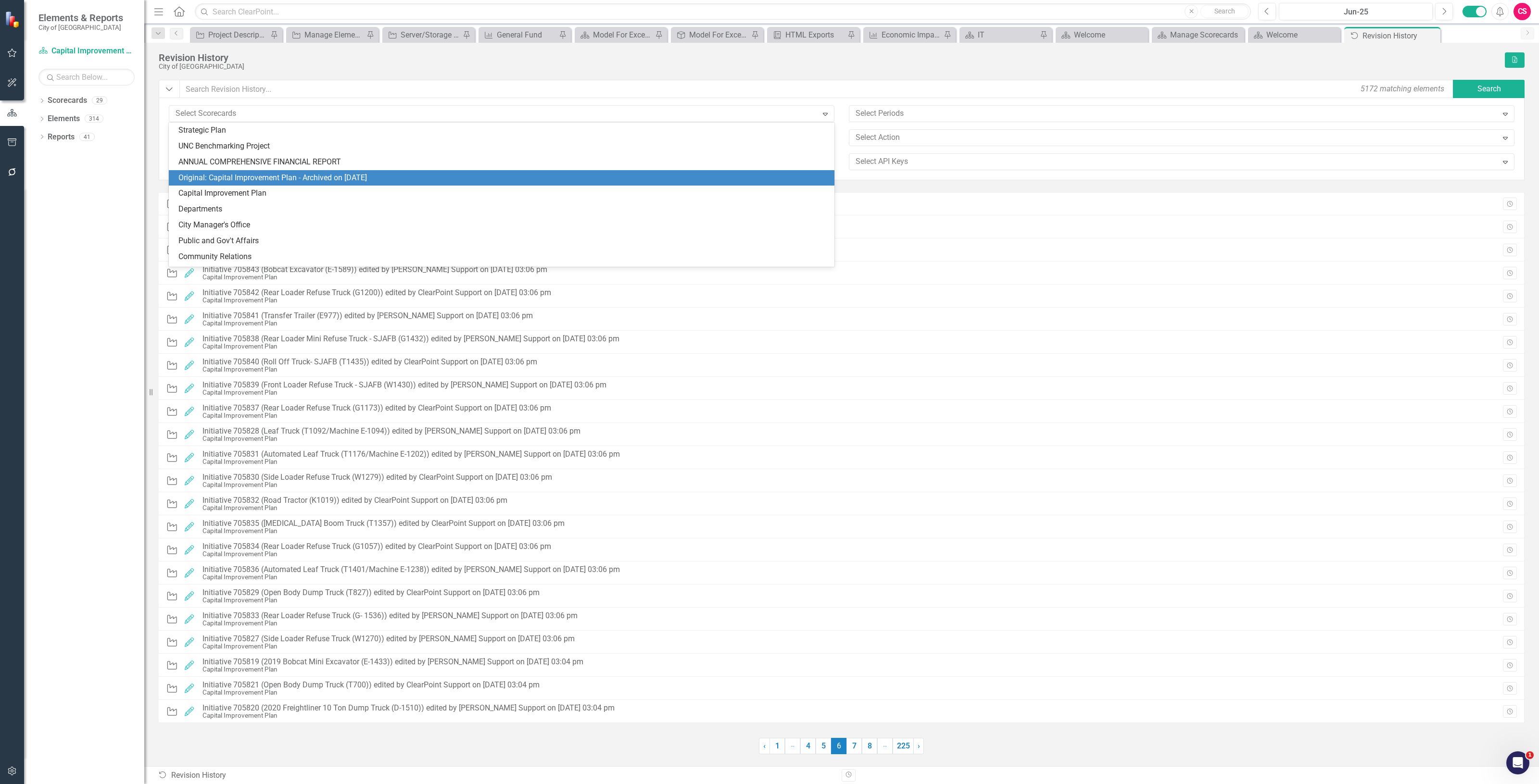
click at [295, 181] on div "Original: Capital Improvement Plan - Archived on [DATE]" at bounding box center [504, 178] width 650 height 11
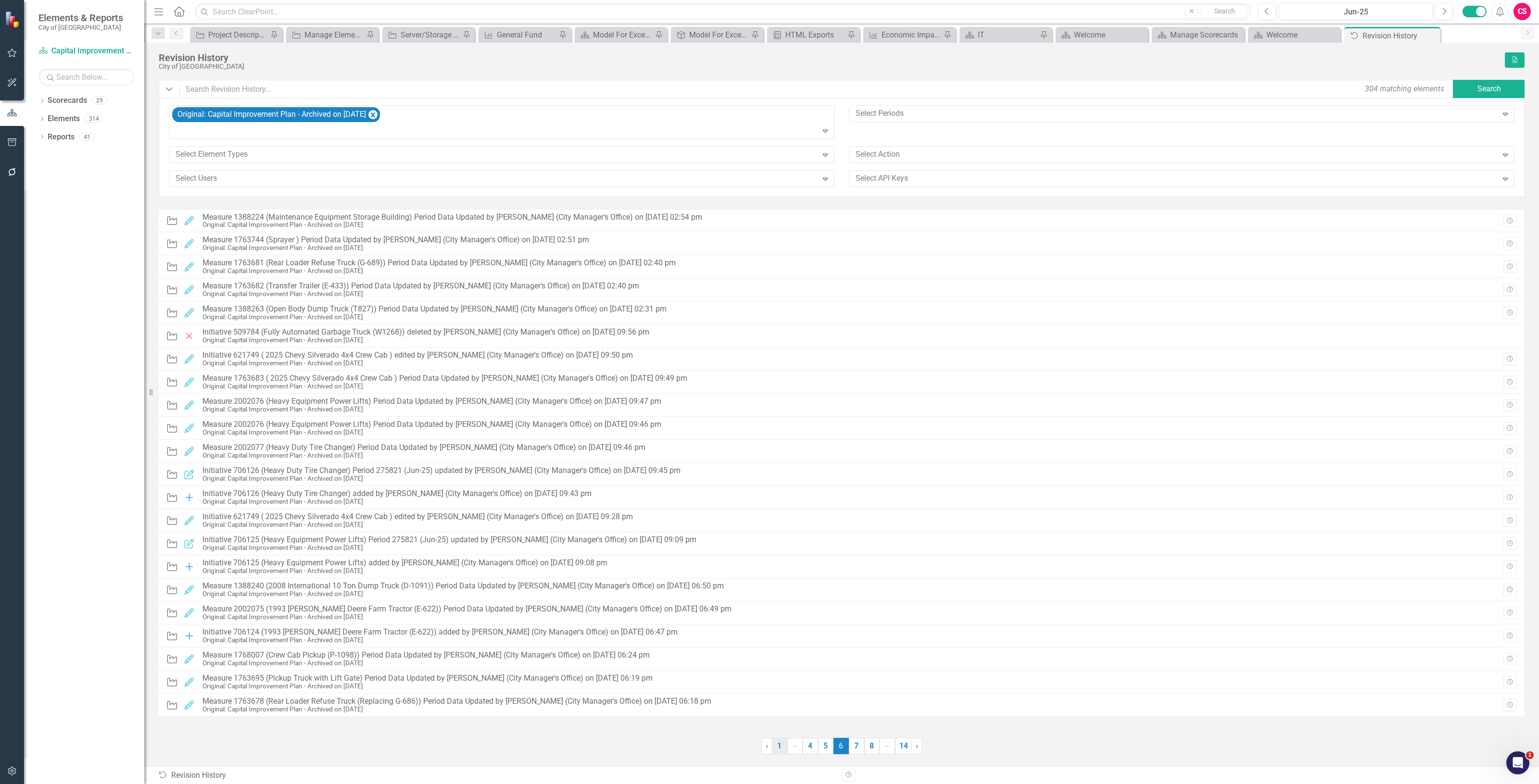
click at [777, 750] on link "1" at bounding box center [780, 746] width 16 height 16
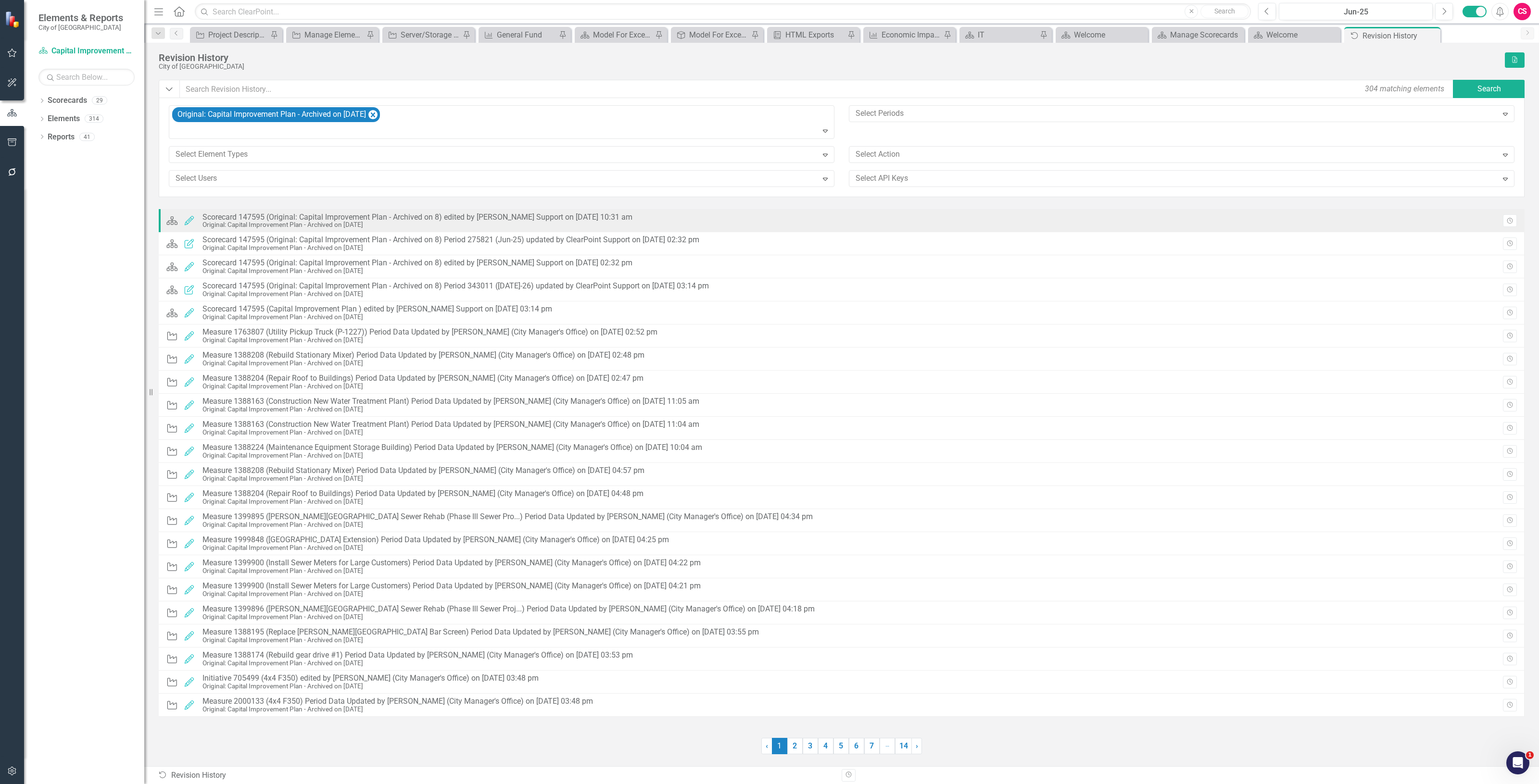
click at [334, 228] on div "Original: Capital Improvement Plan - Archived on [DATE]" at bounding box center [418, 225] width 430 height 7
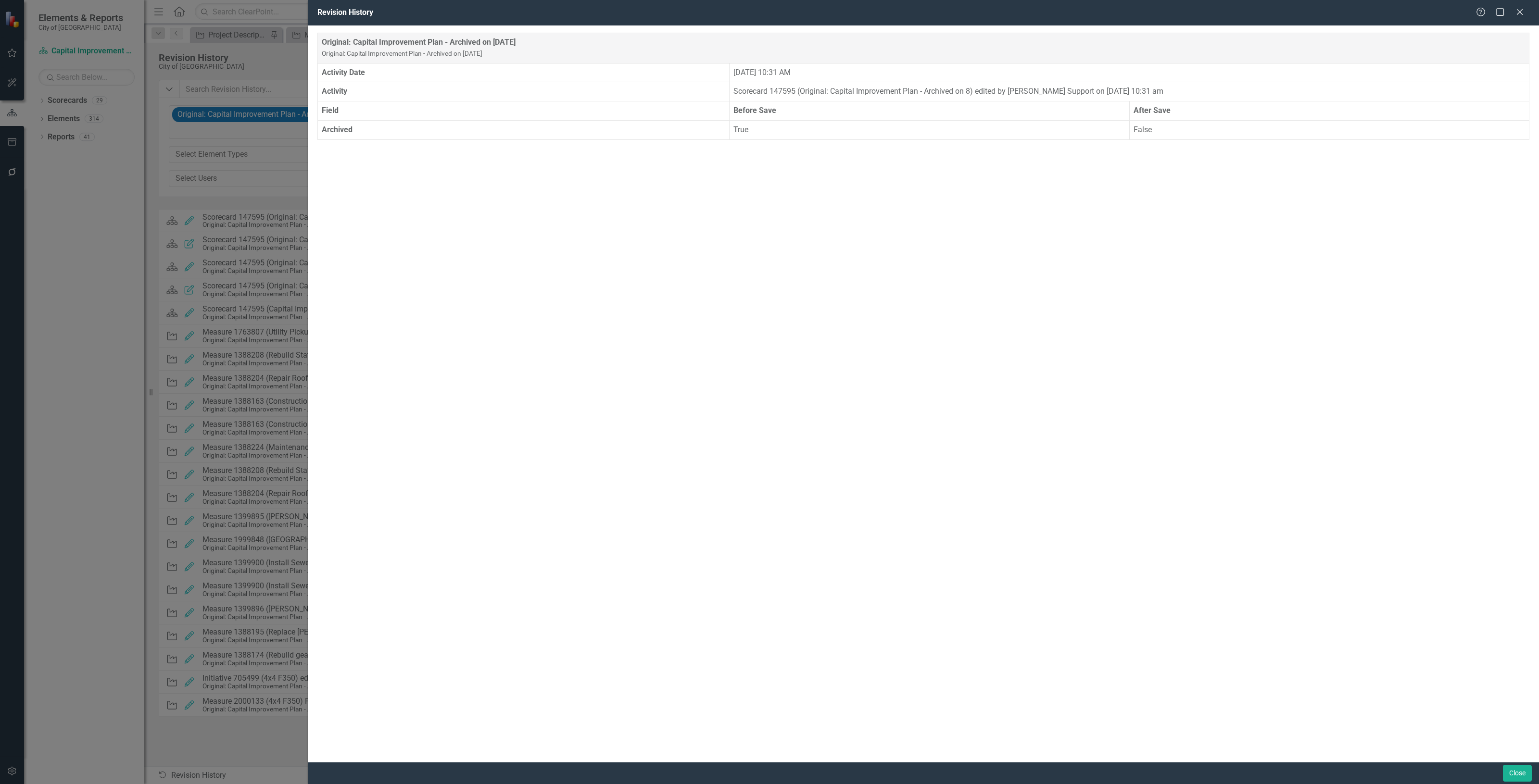
click at [1510, 763] on div "Close" at bounding box center [923, 773] width 1231 height 22
click at [1516, 774] on button "Close" at bounding box center [1517, 773] width 29 height 17
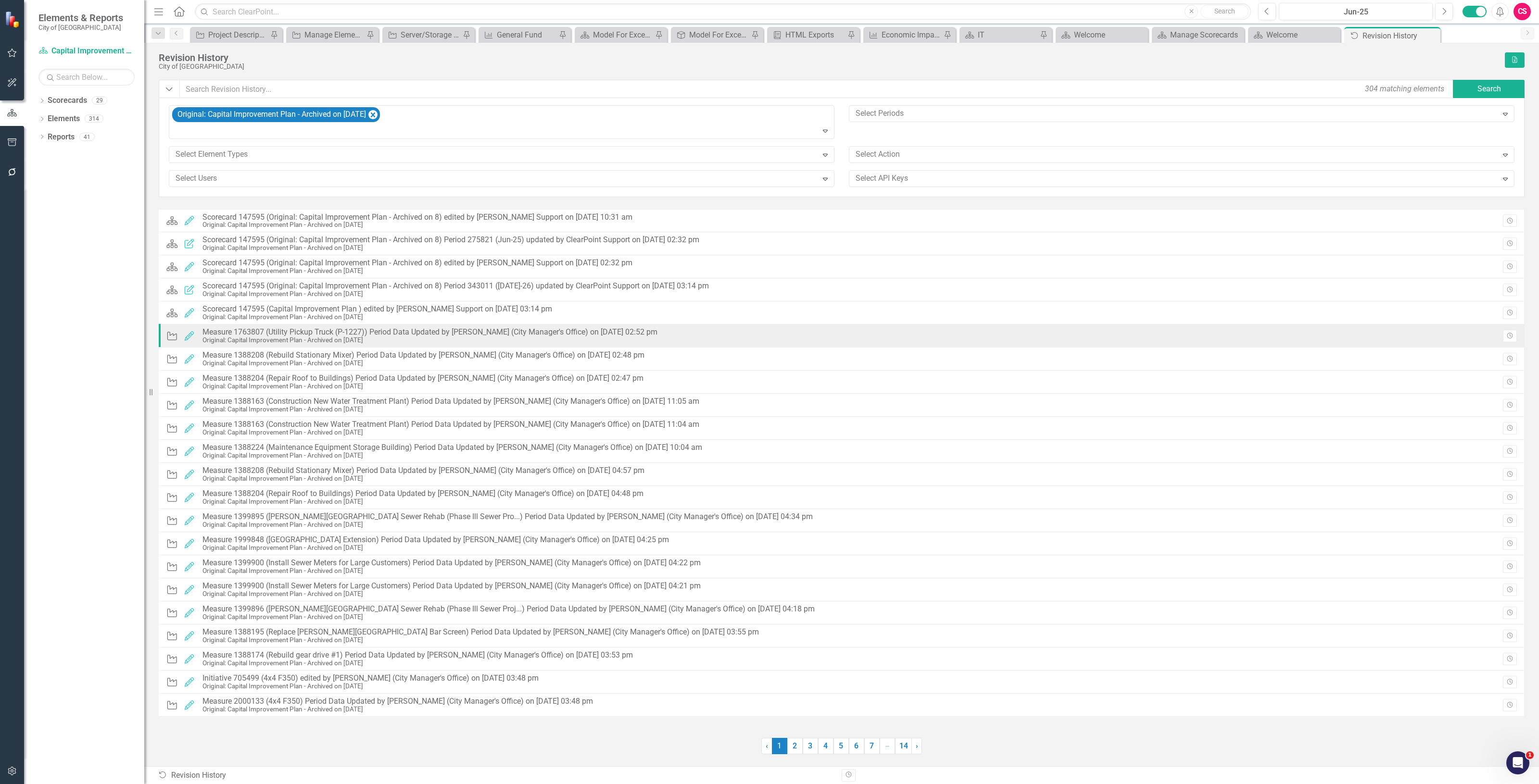
click at [566, 329] on div "Measure 1763807 (Utility Pickup Truck (P-1227)) Period Data Updated by [PERSON_…" at bounding box center [430, 332] width 455 height 8
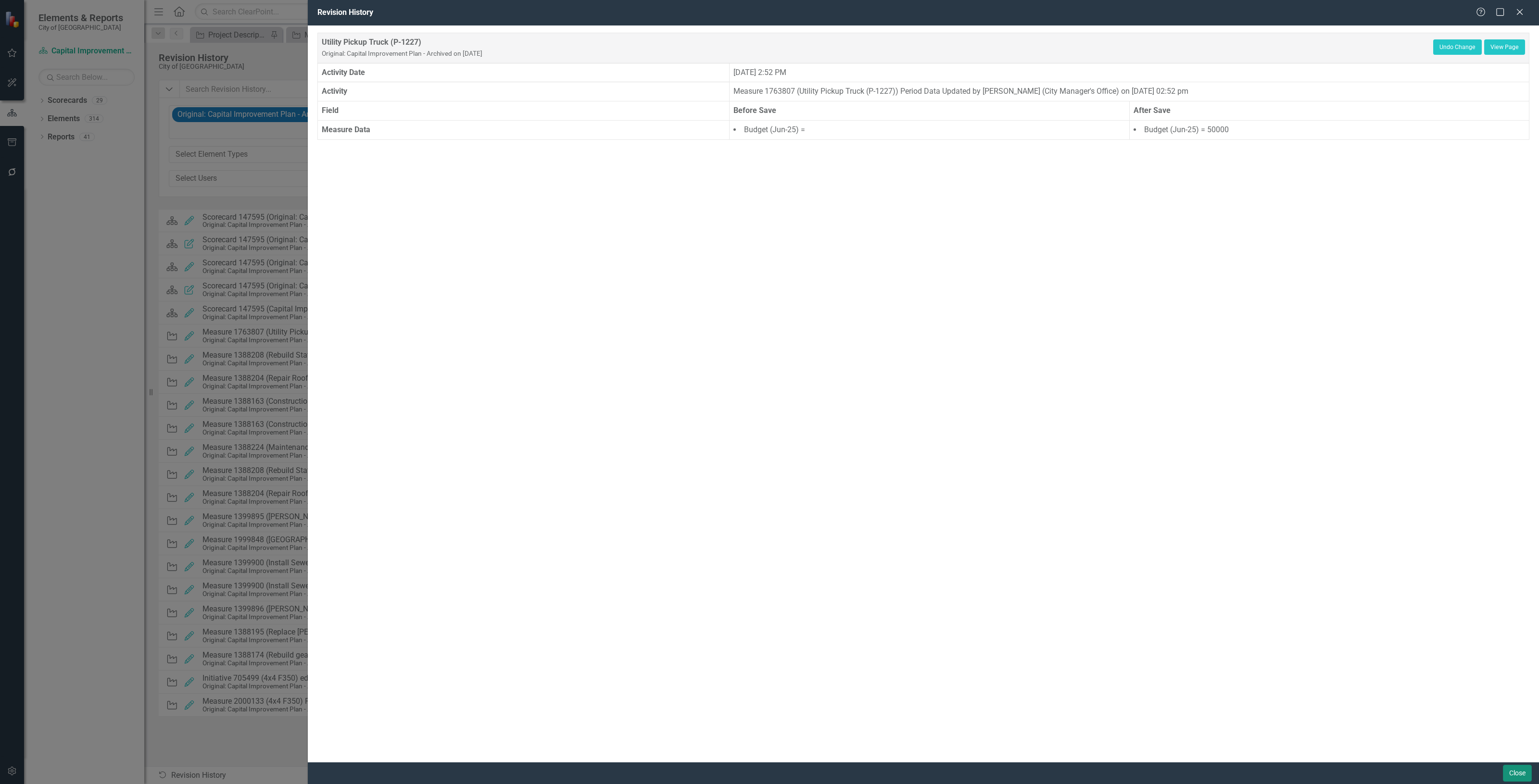
click at [1520, 771] on button "Close" at bounding box center [1517, 773] width 29 height 17
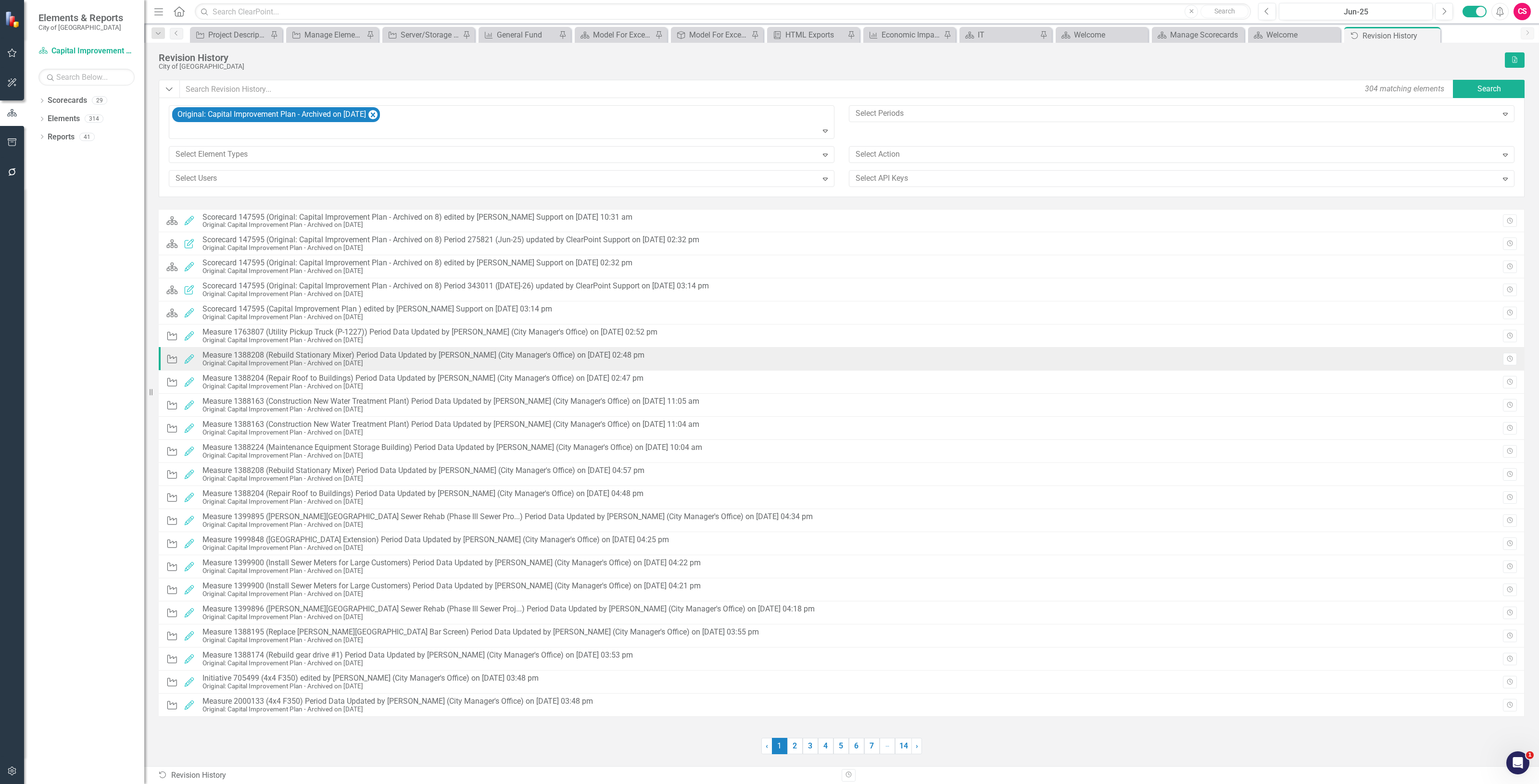
click at [489, 366] on div "Original: Capital Improvement Plan - Archived on [DATE]" at bounding box center [424, 363] width 442 height 7
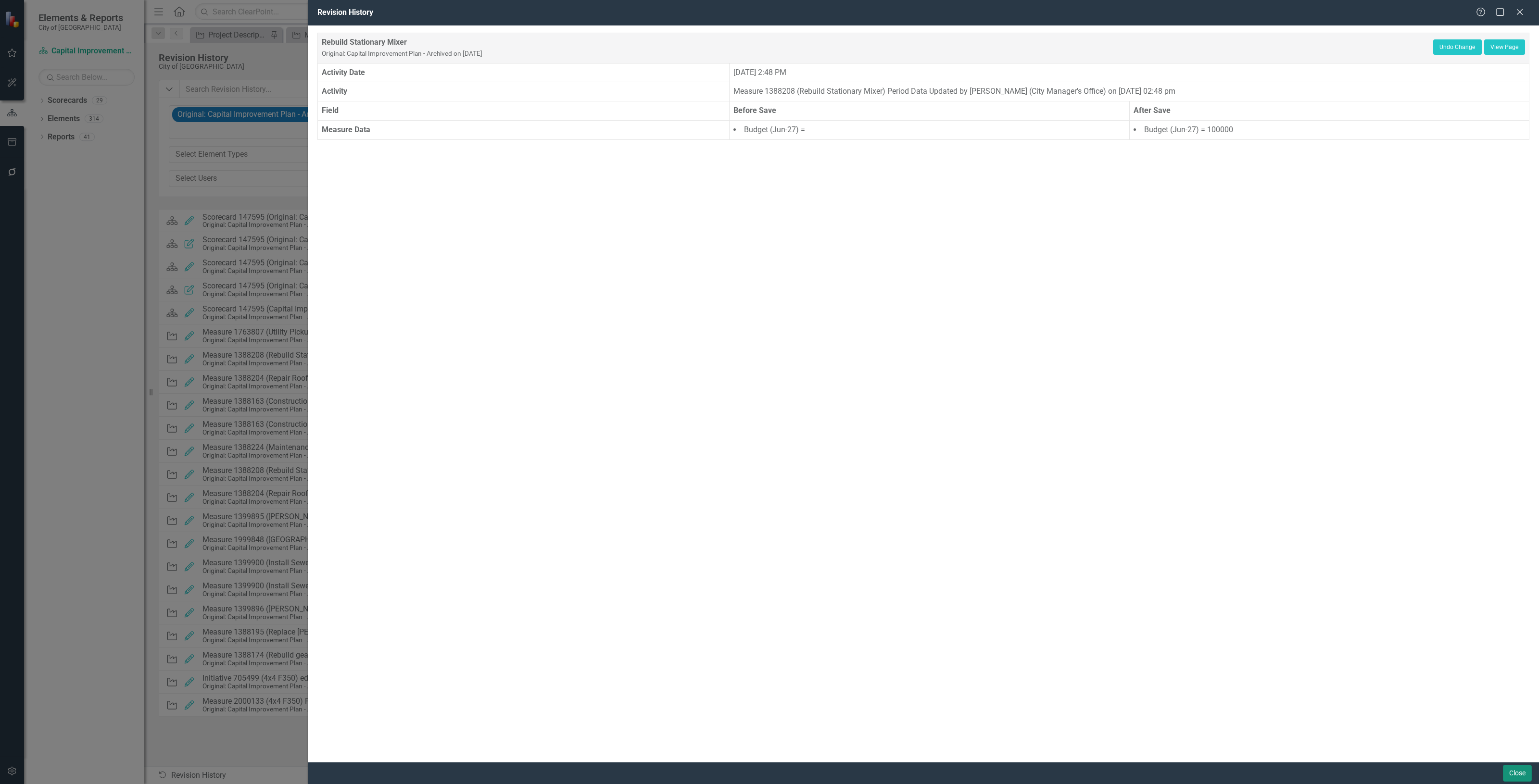
click at [1509, 776] on button "Close" at bounding box center [1517, 773] width 29 height 17
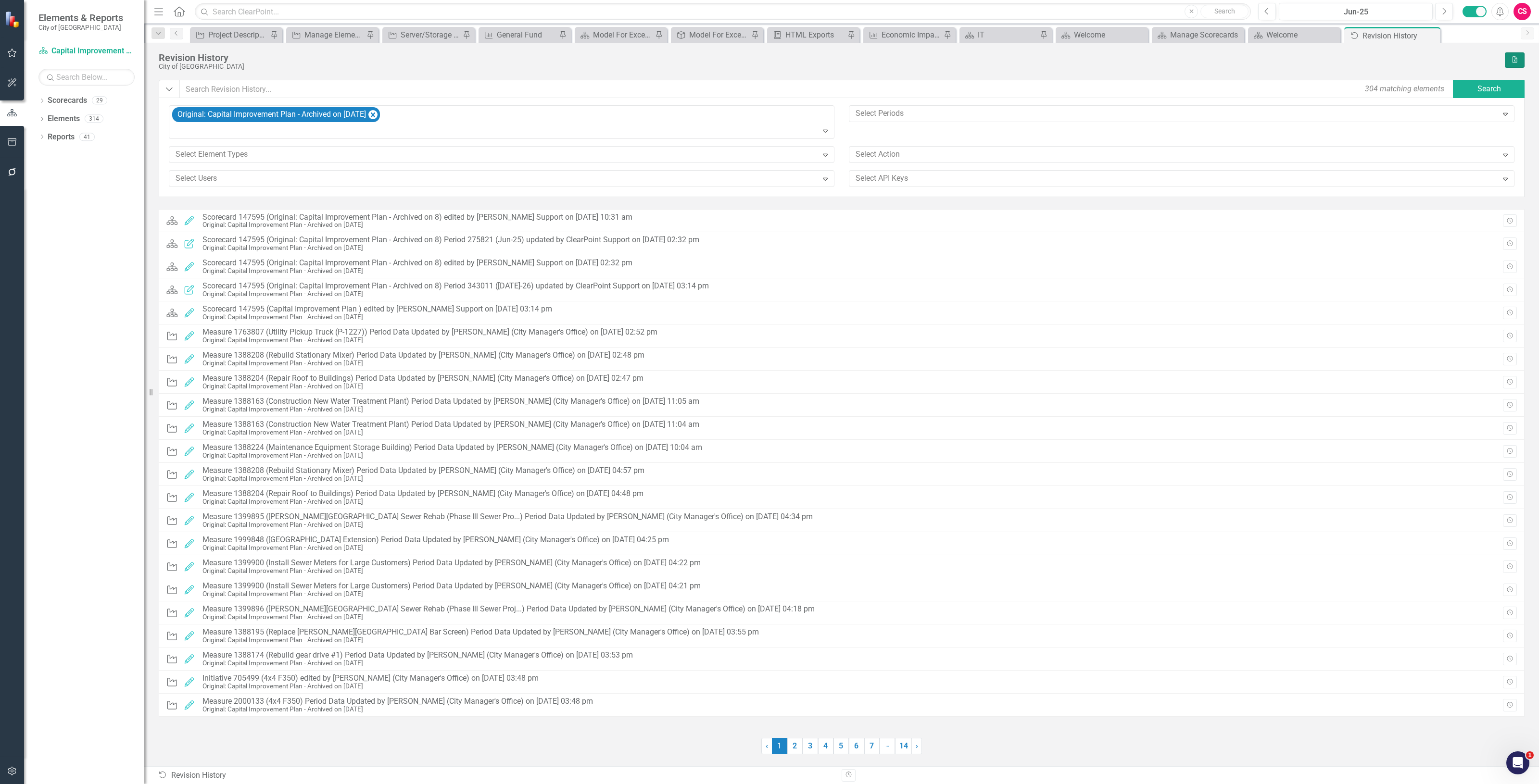
click at [1508, 53] on button "Excel" at bounding box center [1515, 60] width 20 height 16
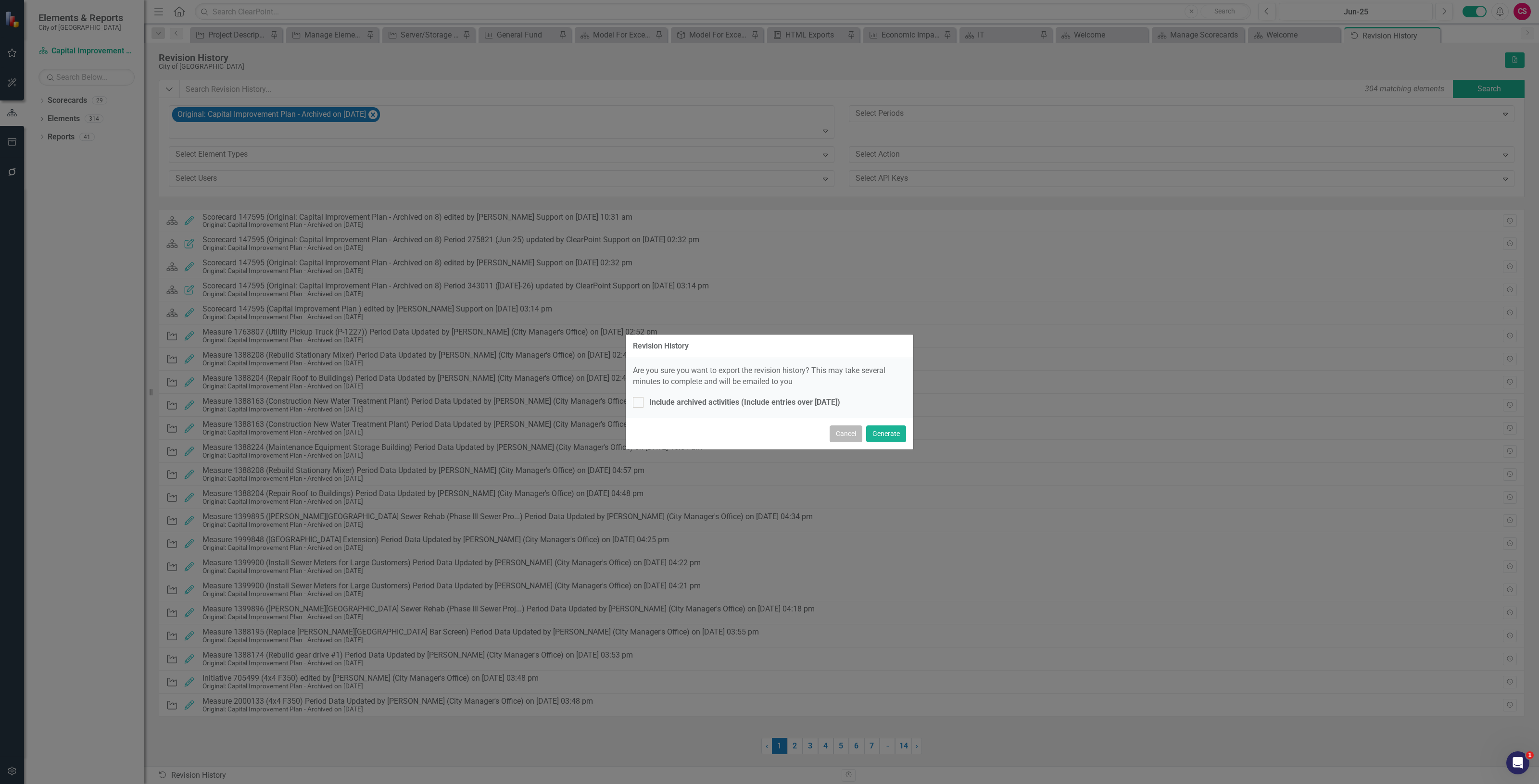
click at [845, 431] on button "Cancel" at bounding box center [846, 433] width 33 height 17
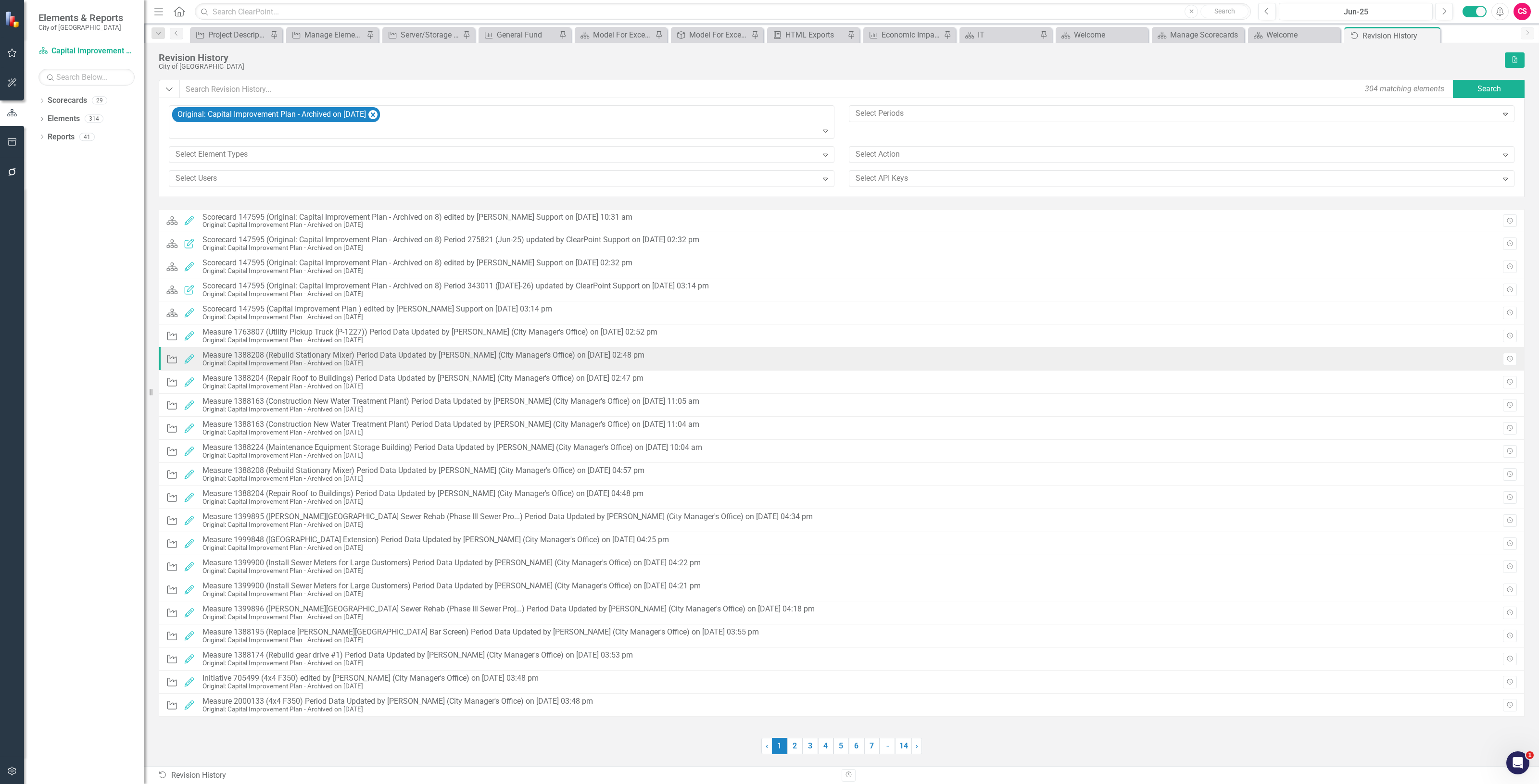
click at [621, 368] on div "Initiative Edited Measure 1388208 (Rebuild Stationary Mixer) Period Data Update…" at bounding box center [407, 359] width 483 height 21
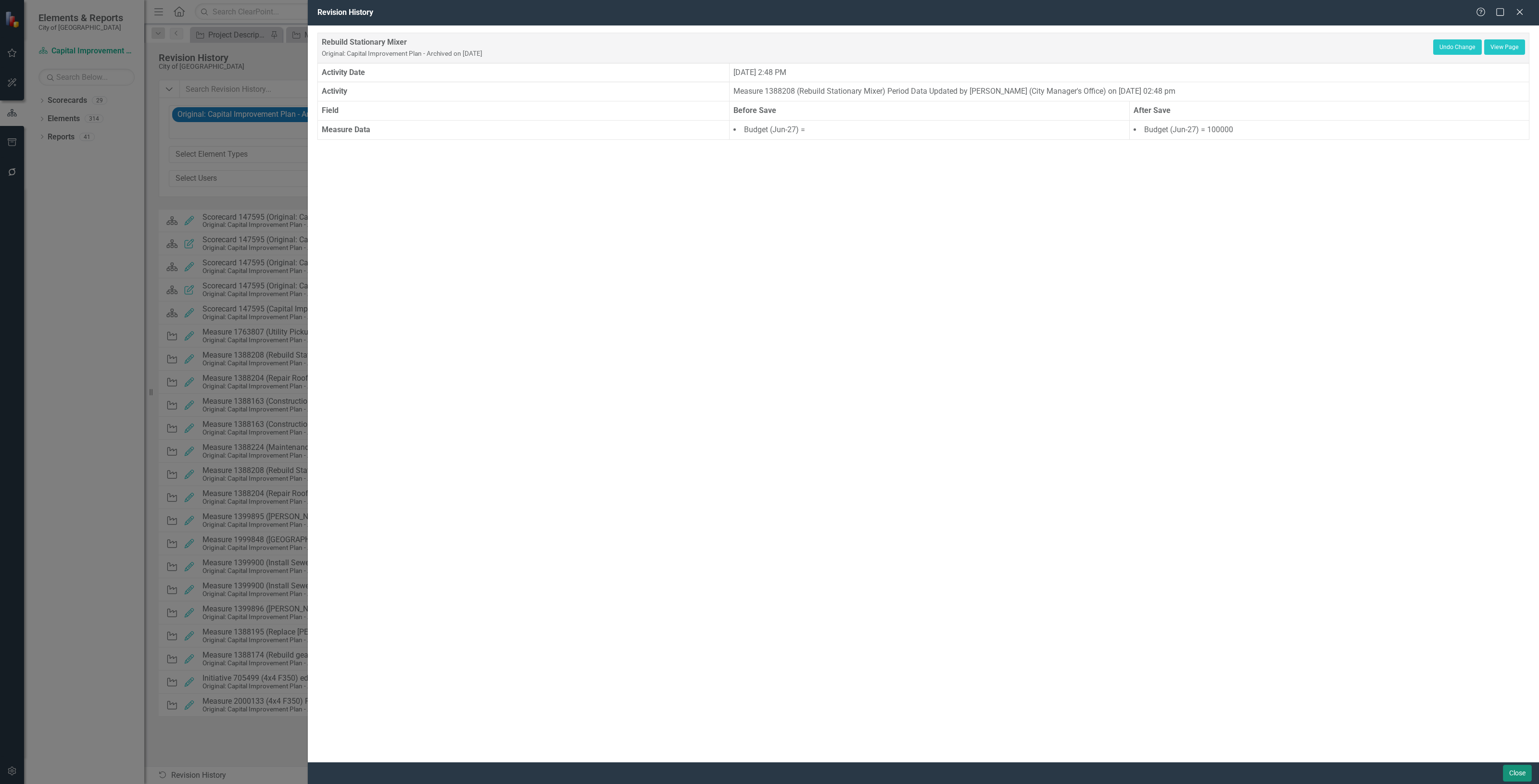
click at [1525, 768] on button "Close" at bounding box center [1517, 773] width 29 height 17
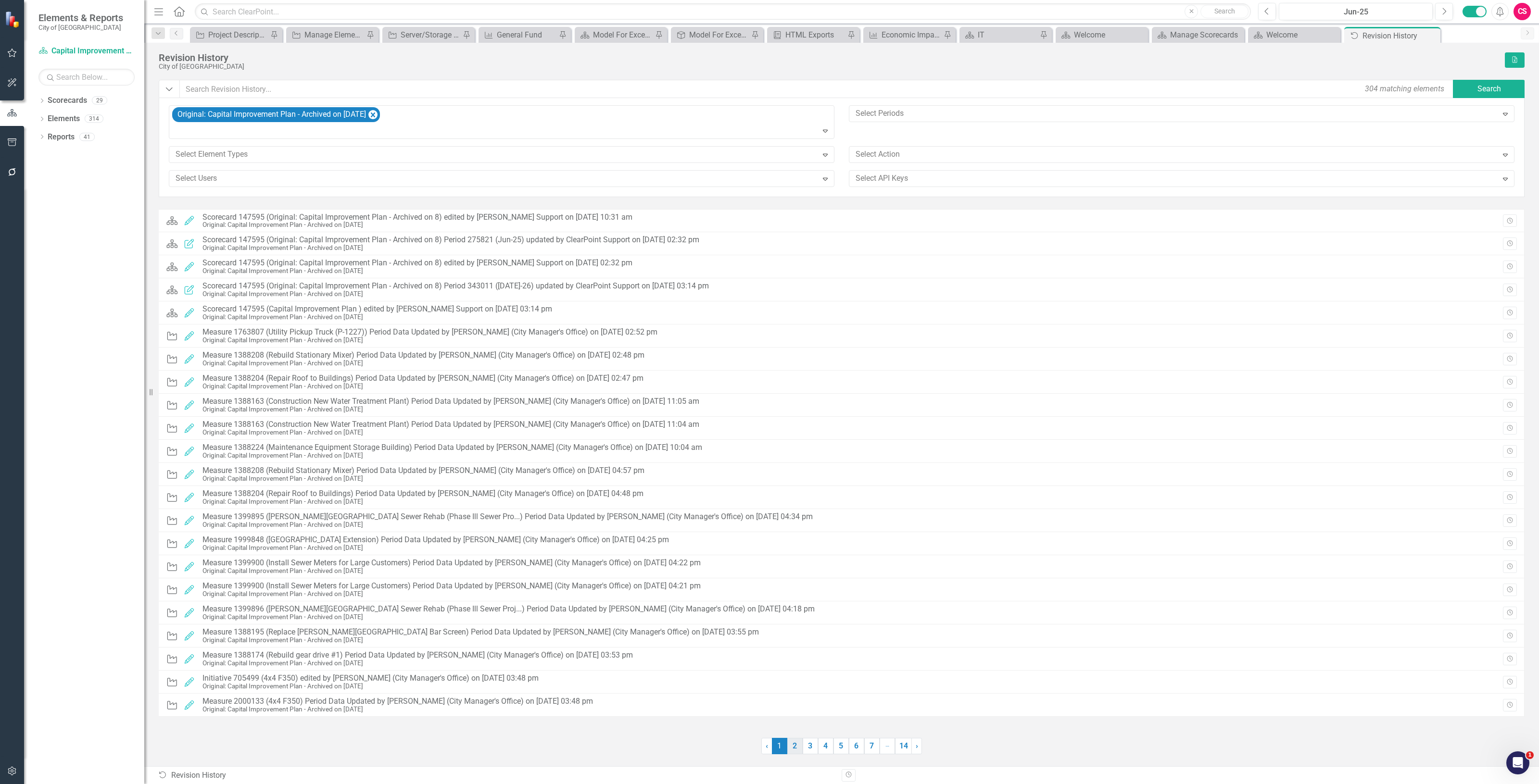
click at [795, 748] on link "2" at bounding box center [795, 746] width 16 height 16
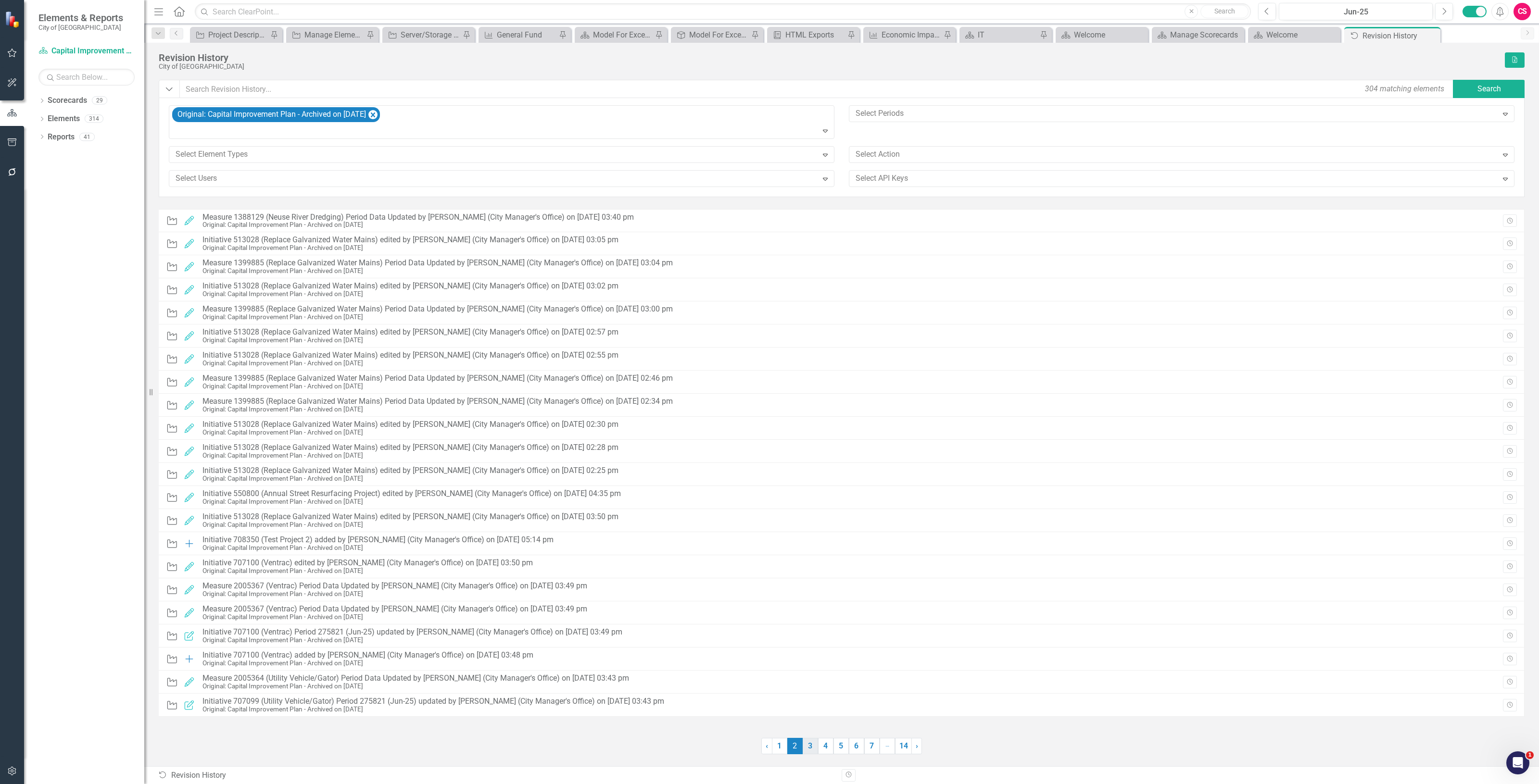
click at [807, 743] on link "3" at bounding box center [811, 746] width 16 height 16
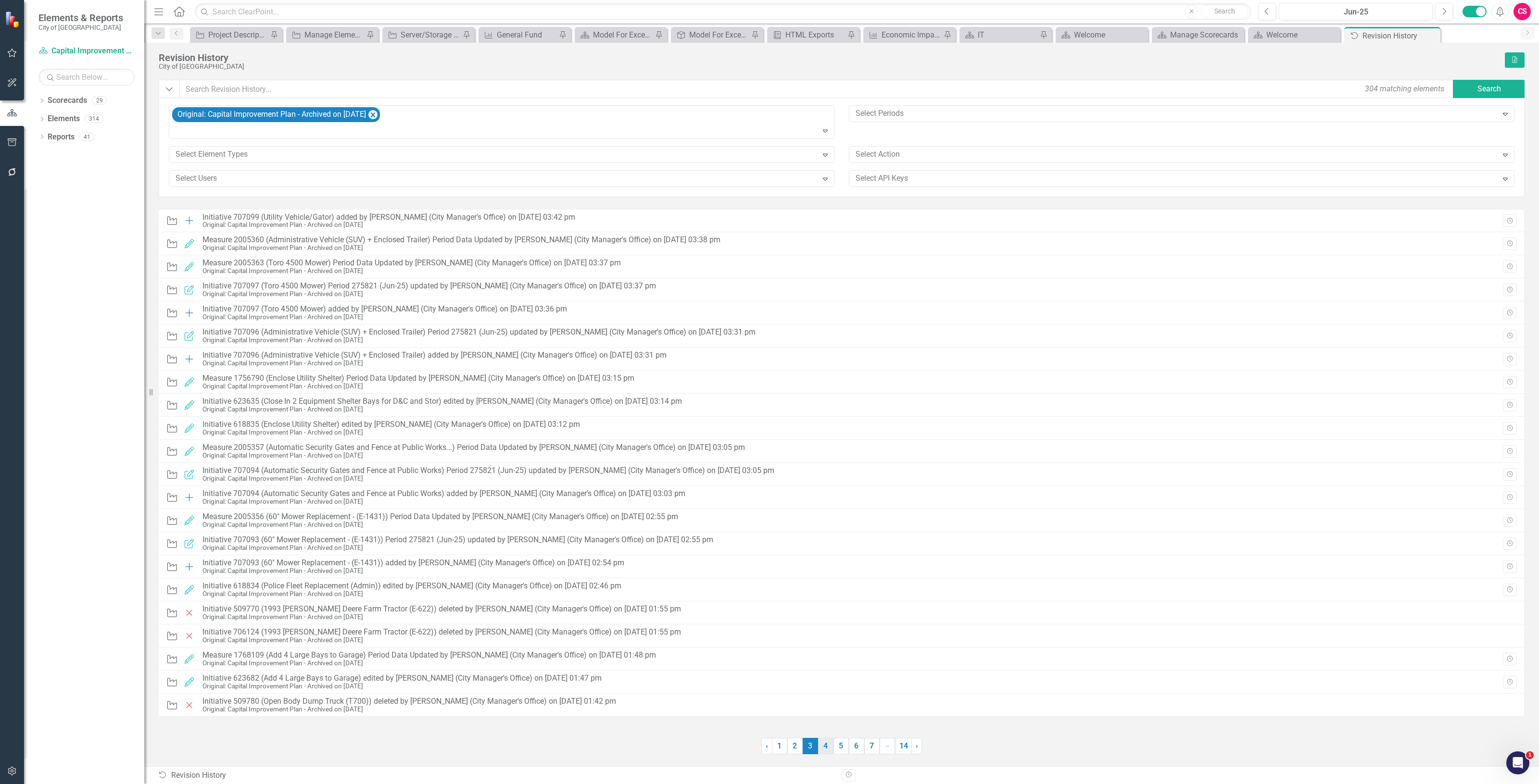
click at [821, 752] on link "4" at bounding box center [826, 746] width 16 height 16
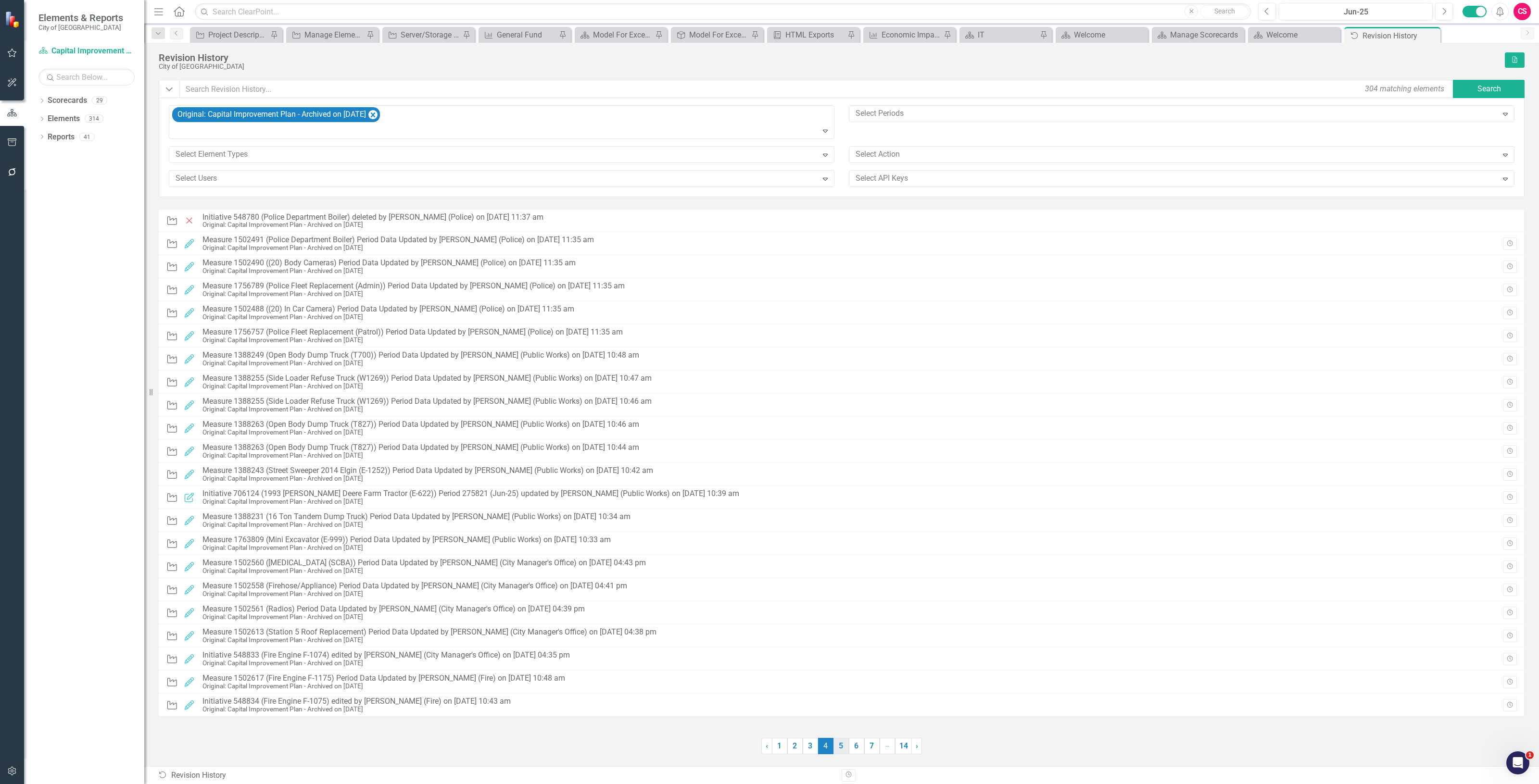
click at [838, 749] on link "5" at bounding box center [841, 746] width 16 height 16
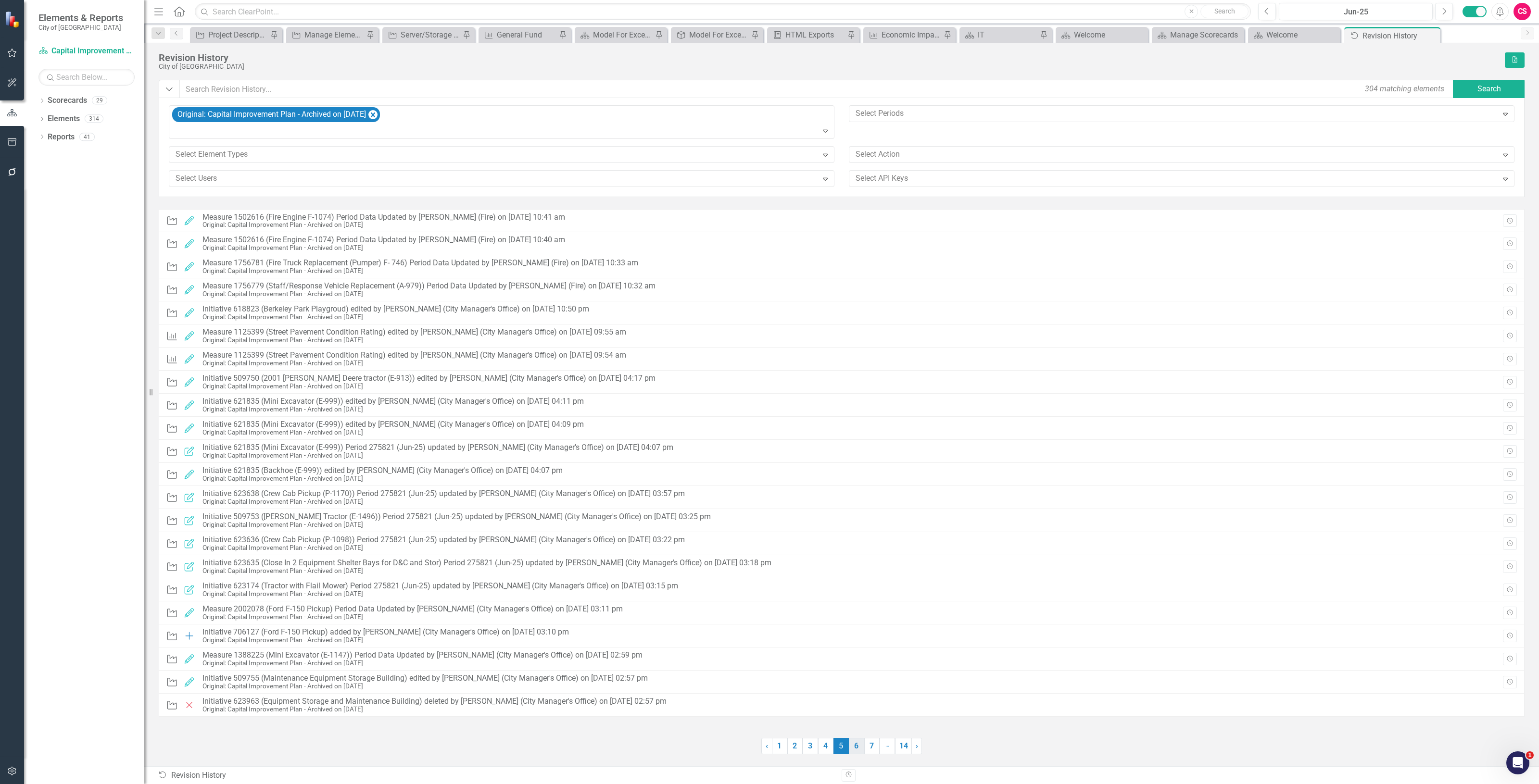
click at [862, 746] on link "6" at bounding box center [857, 746] width 16 height 16
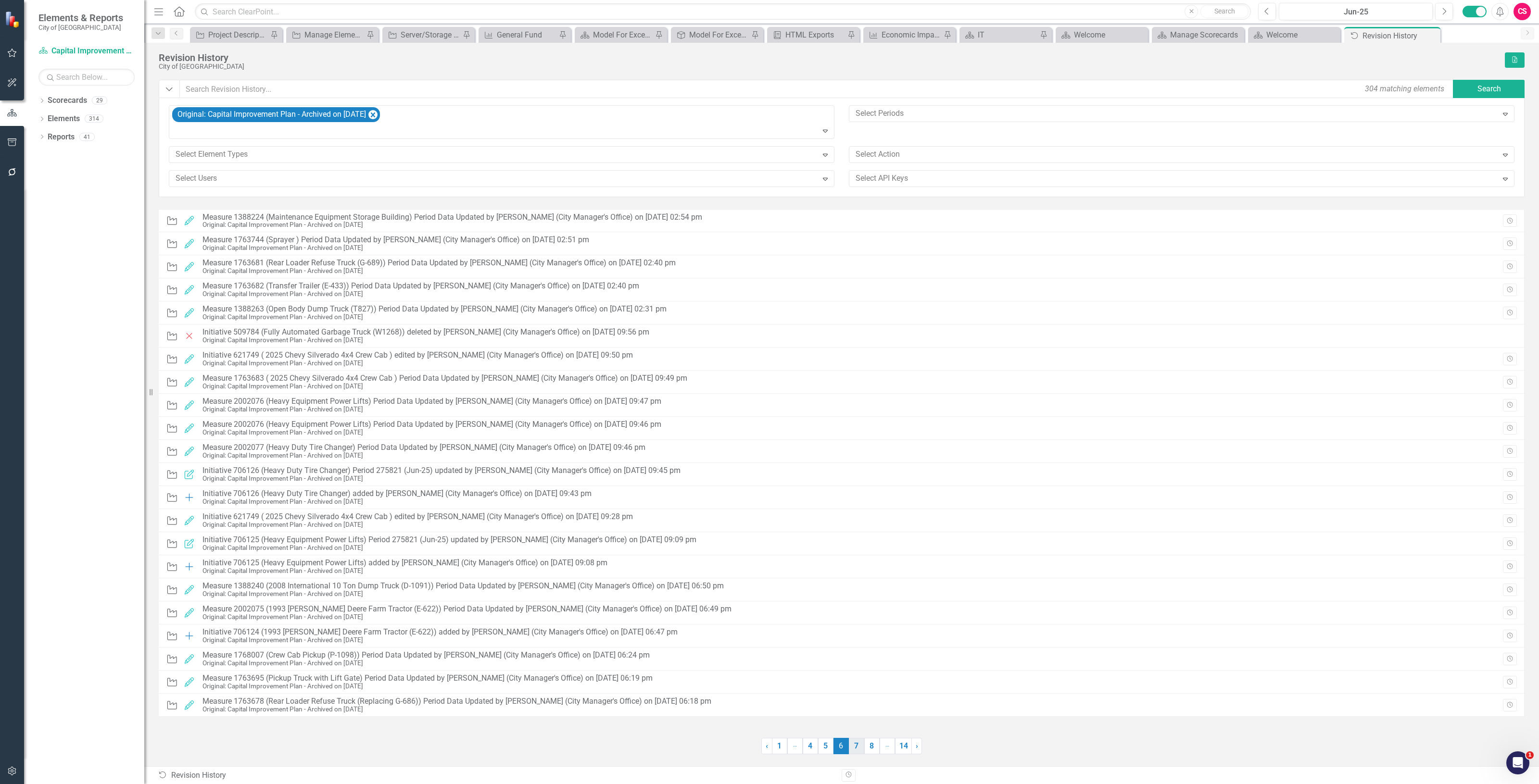
click at [850, 739] on link "7" at bounding box center [857, 746] width 16 height 16
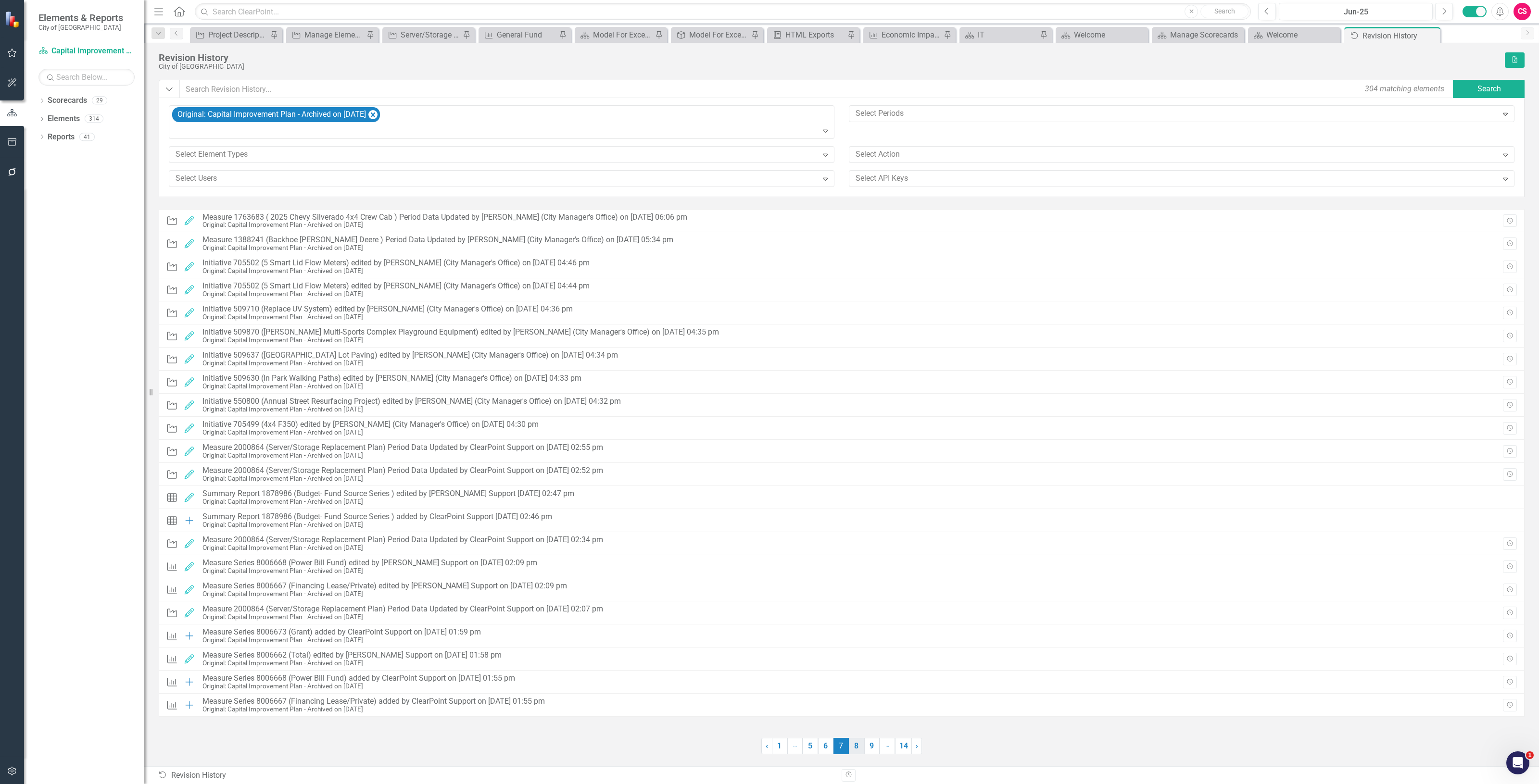
click at [854, 744] on link "8" at bounding box center [857, 746] width 16 height 16
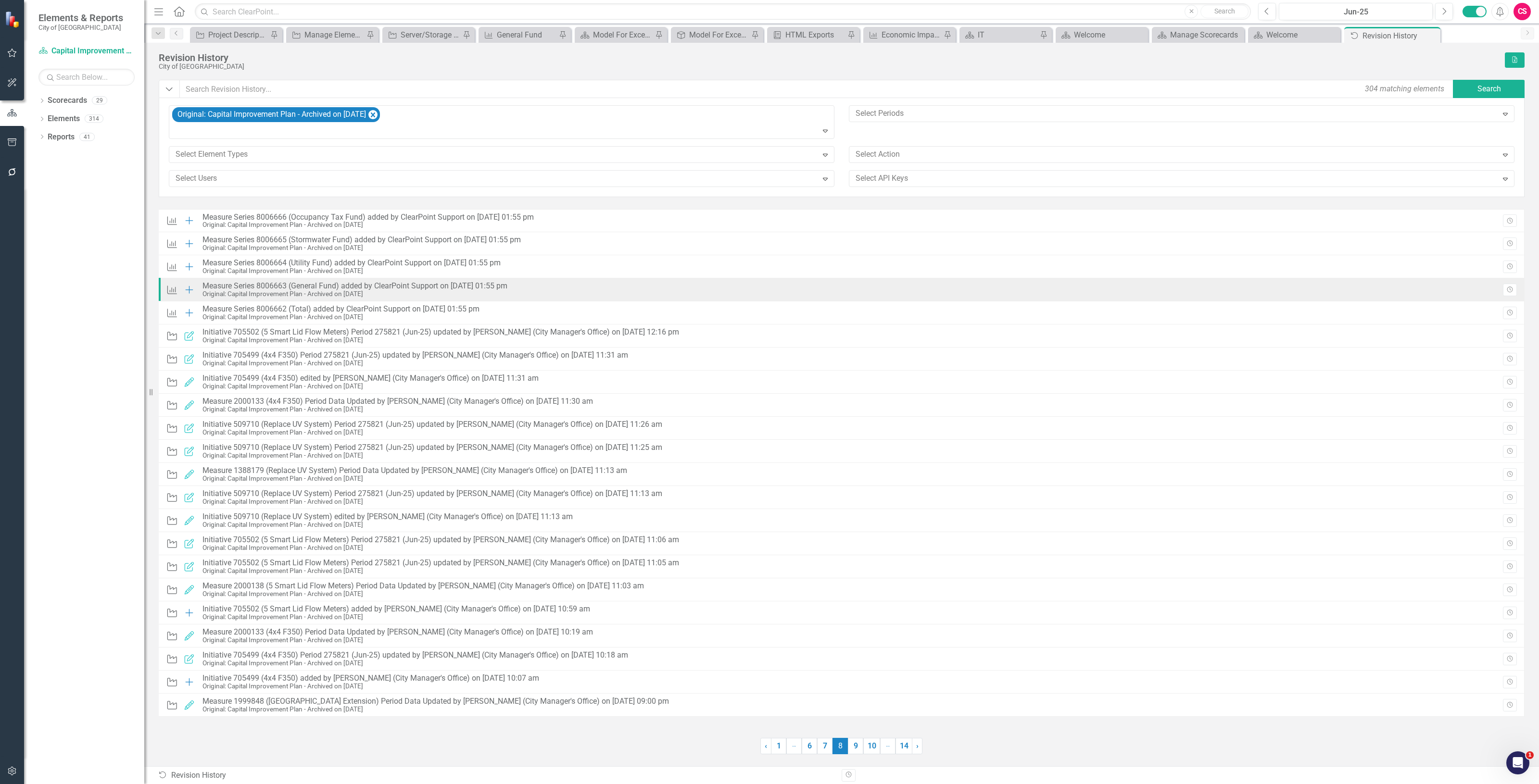
click at [458, 288] on div "Measure Series 8006663 (General Fund) added by ClearPoint Support on [DATE] 01:…" at bounding box center [355, 286] width 305 height 8
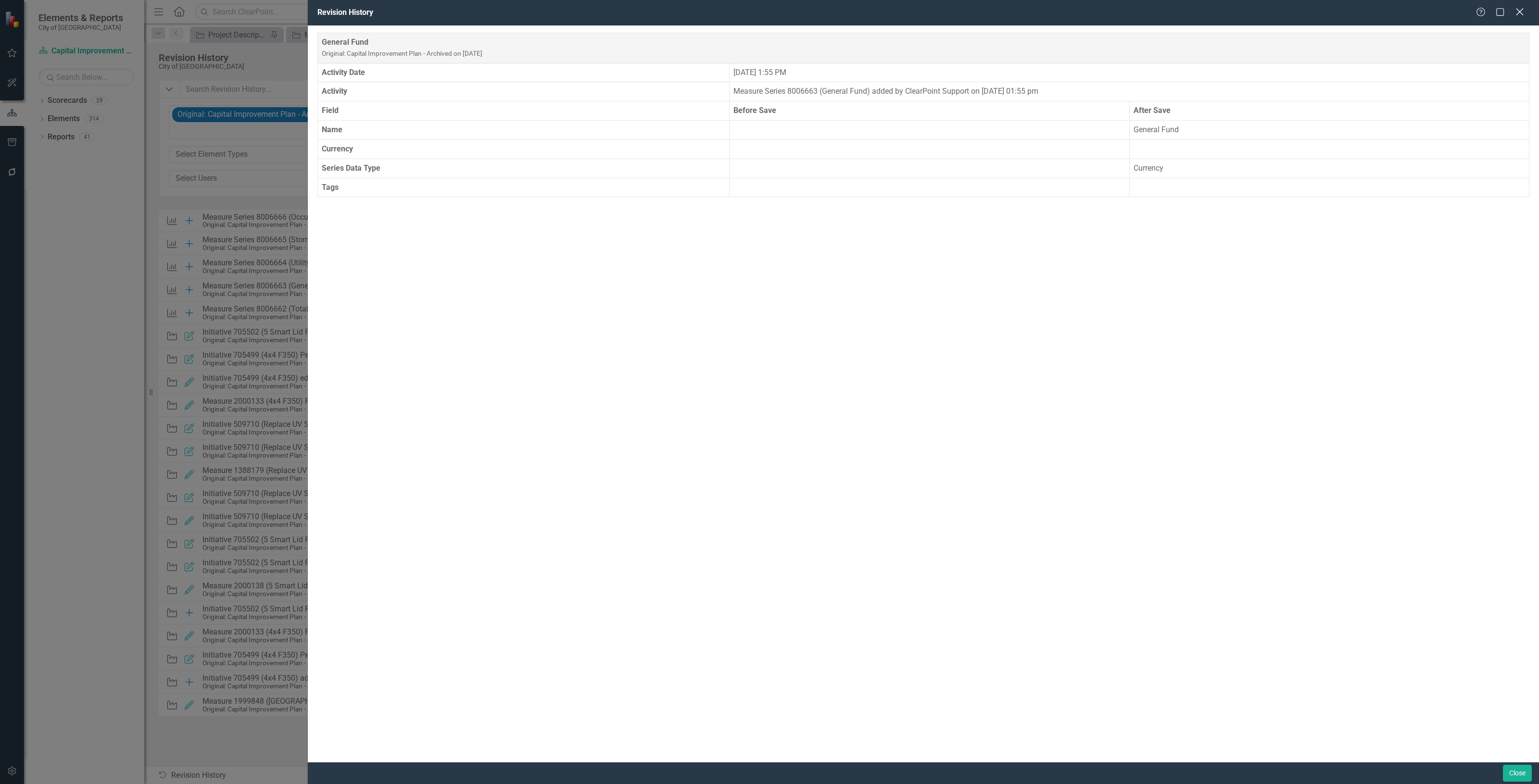
click at [1518, 10] on icon at bounding box center [1519, 12] width 7 height 7
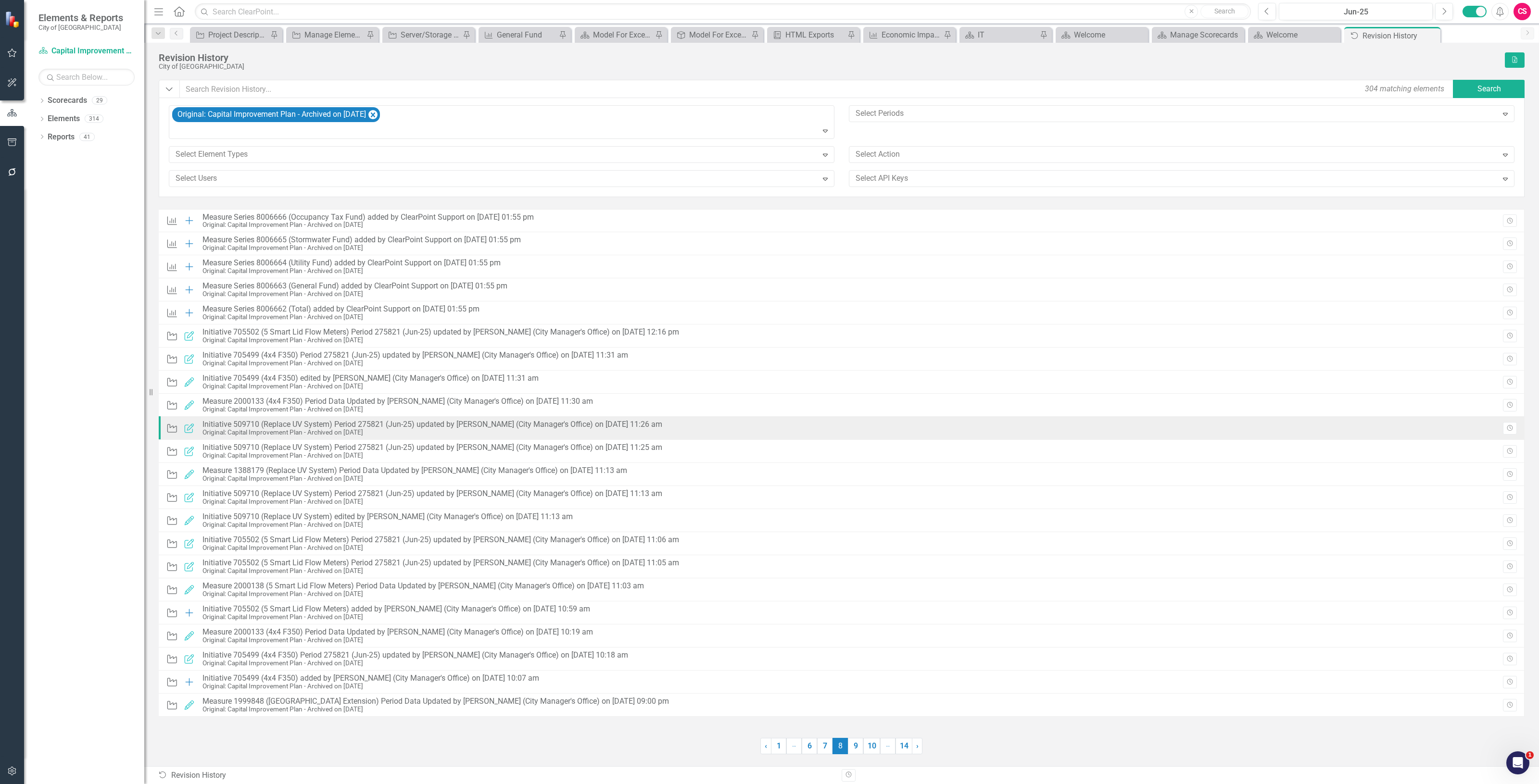
click at [381, 421] on div "Initiative 509710 (Replace UV System) Period 275821 (Jun-25) updated by [PERSON…" at bounding box center [433, 425] width 460 height 8
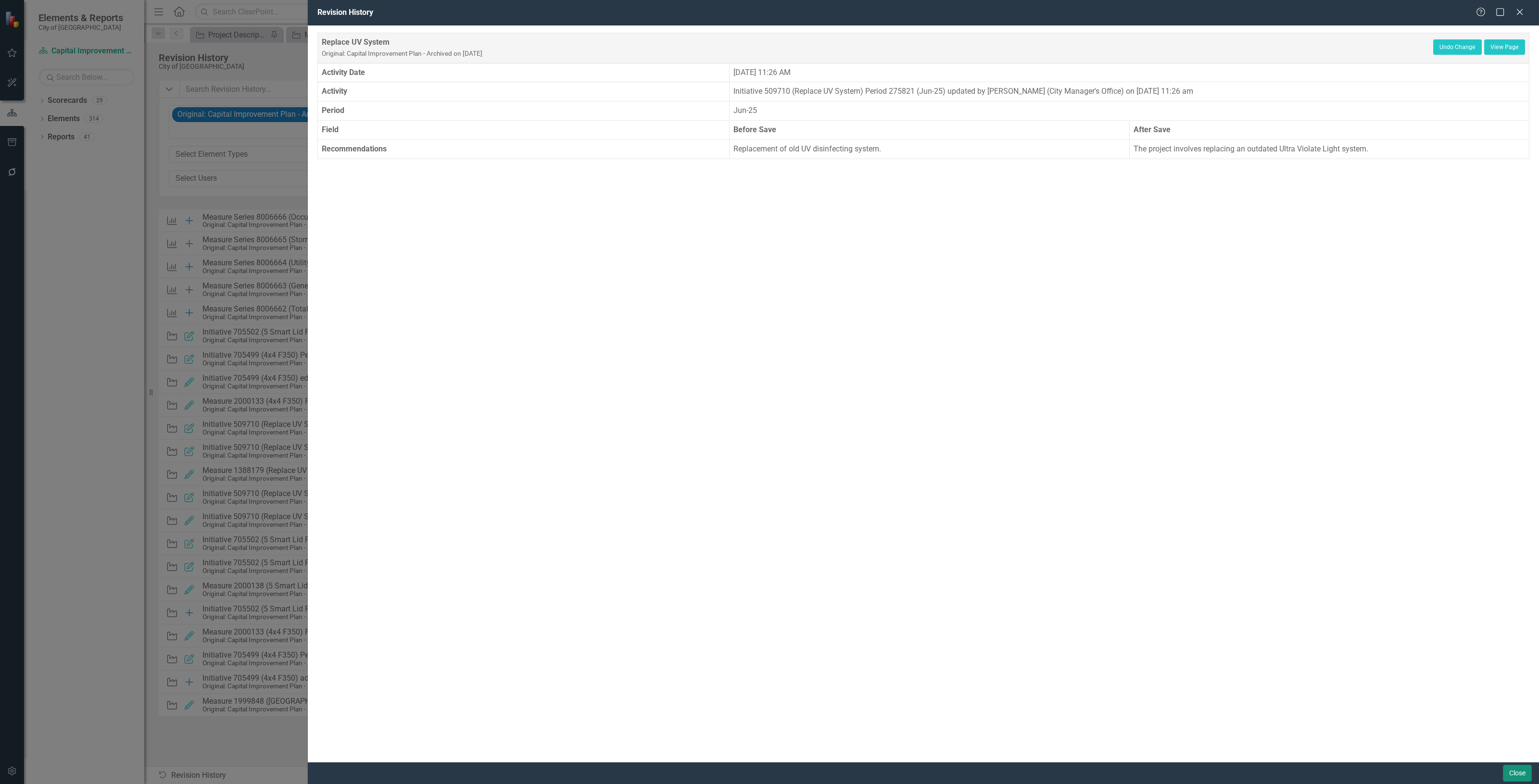
drag, startPoint x: 1519, startPoint y: 764, endPoint x: 14, endPoint y: 13, distance: 1682.0
click at [1520, 765] on button "Close" at bounding box center [1517, 773] width 29 height 17
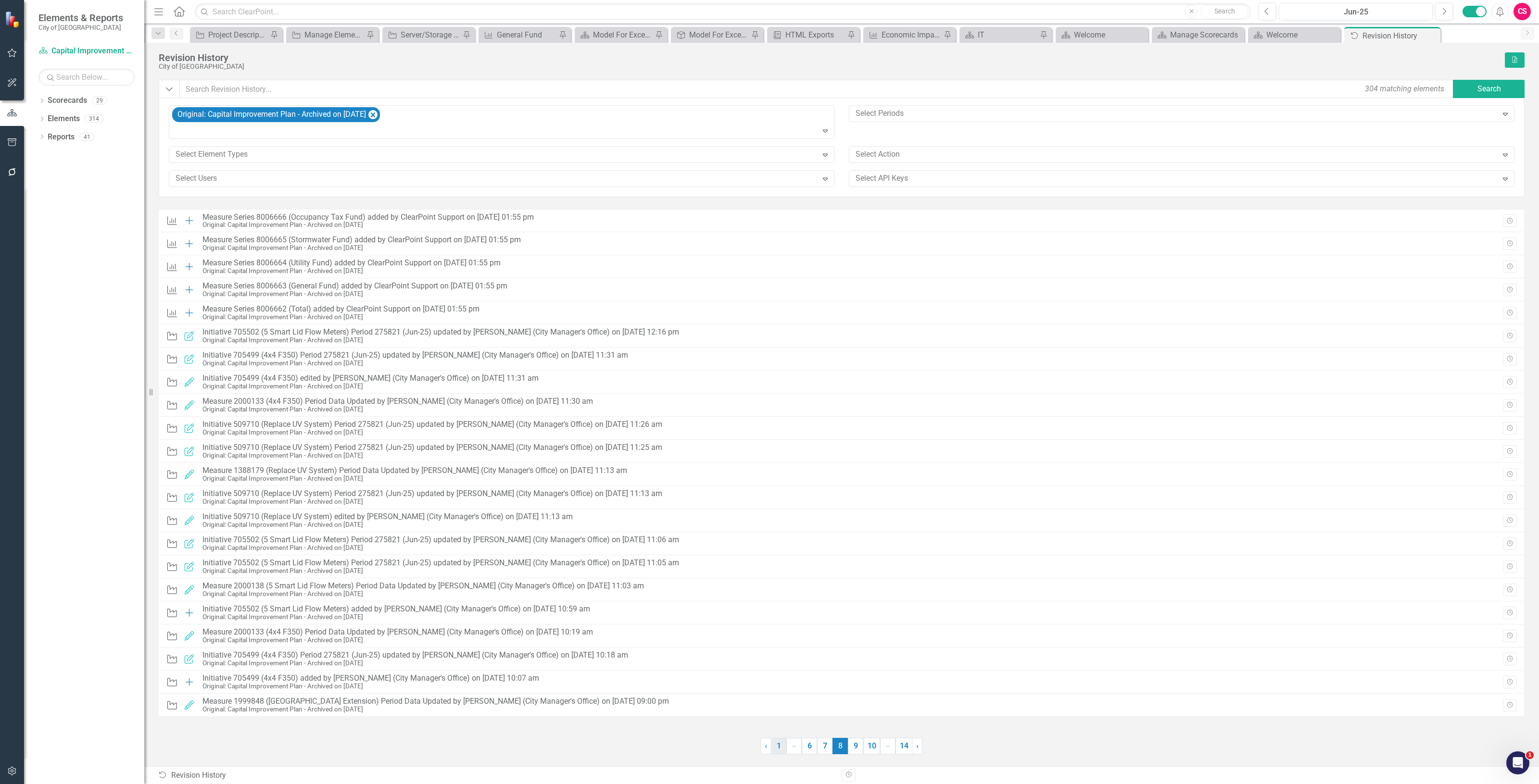
click at [775, 746] on link "1" at bounding box center [778, 746] width 16 height 16
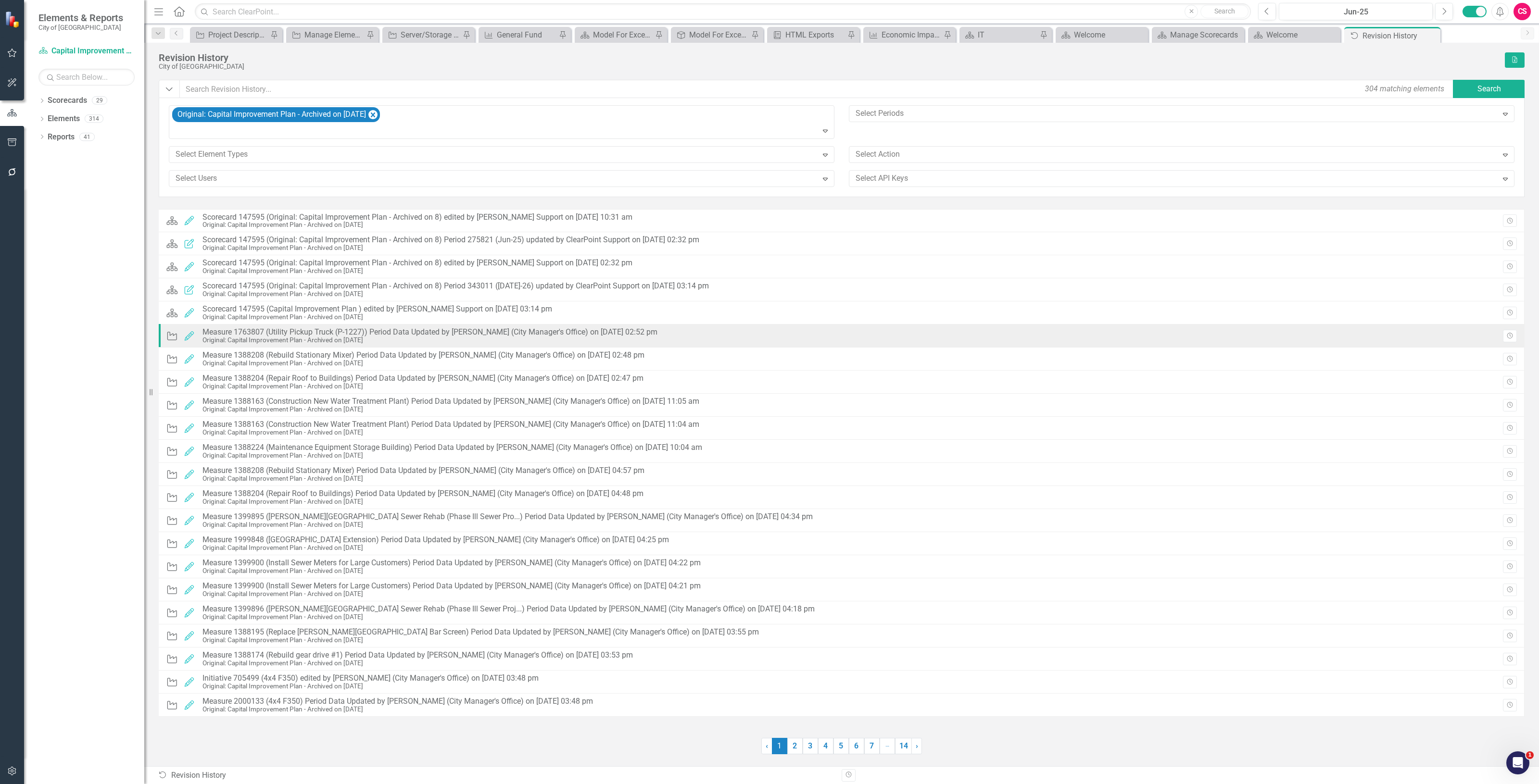
click at [571, 343] on div "Original: Capital Improvement Plan - Archived on [DATE]" at bounding box center [430, 340] width 455 height 7
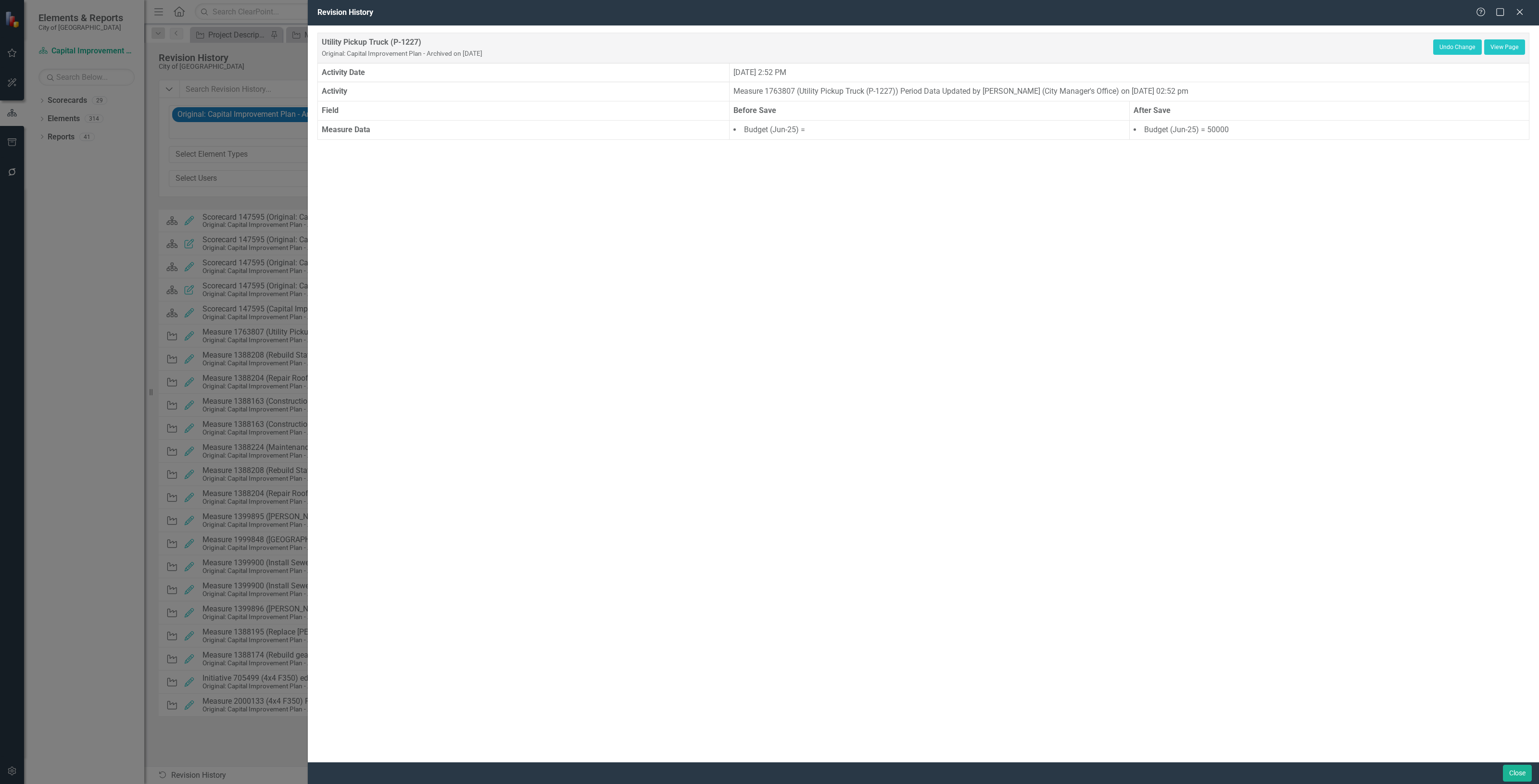
click at [1501, 767] on div "Close" at bounding box center [1516, 773] width 31 height 17
click at [1509, 774] on button "Close" at bounding box center [1517, 773] width 29 height 17
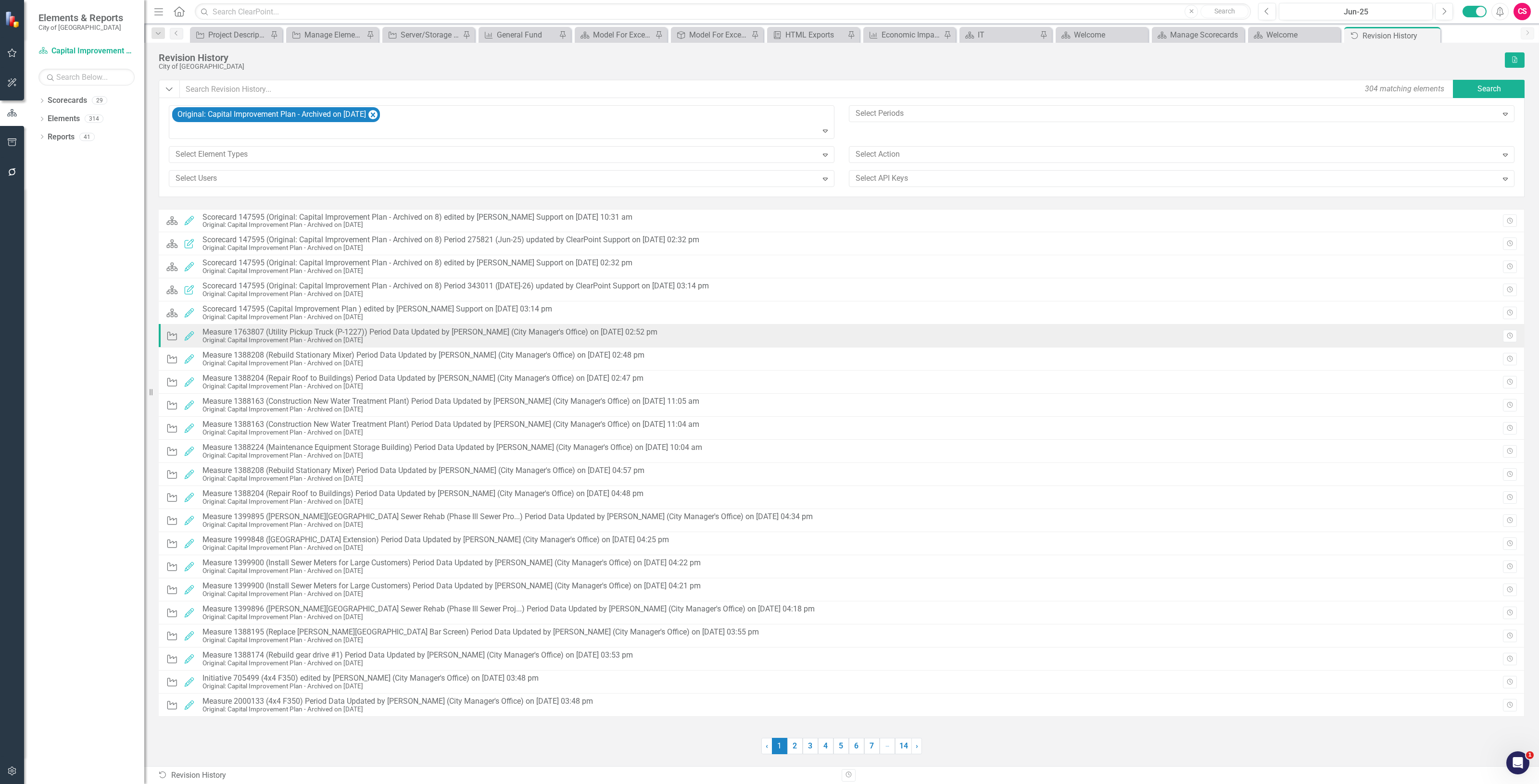
click at [351, 339] on div "Original: Capital Improvement Plan - Archived on [DATE]" at bounding box center [430, 340] width 455 height 7
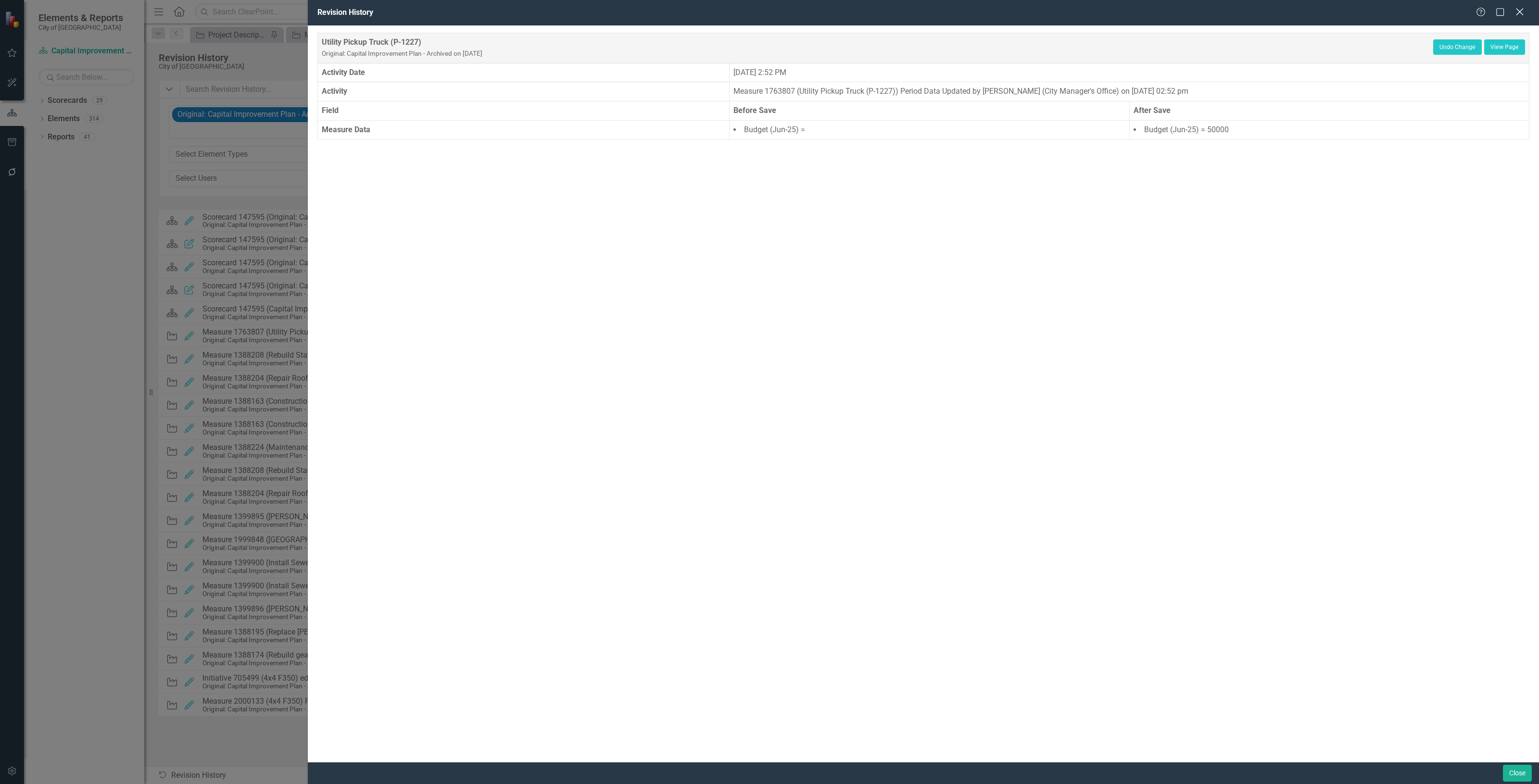
click at [1520, 10] on icon "Close" at bounding box center [1519, 11] width 12 height 9
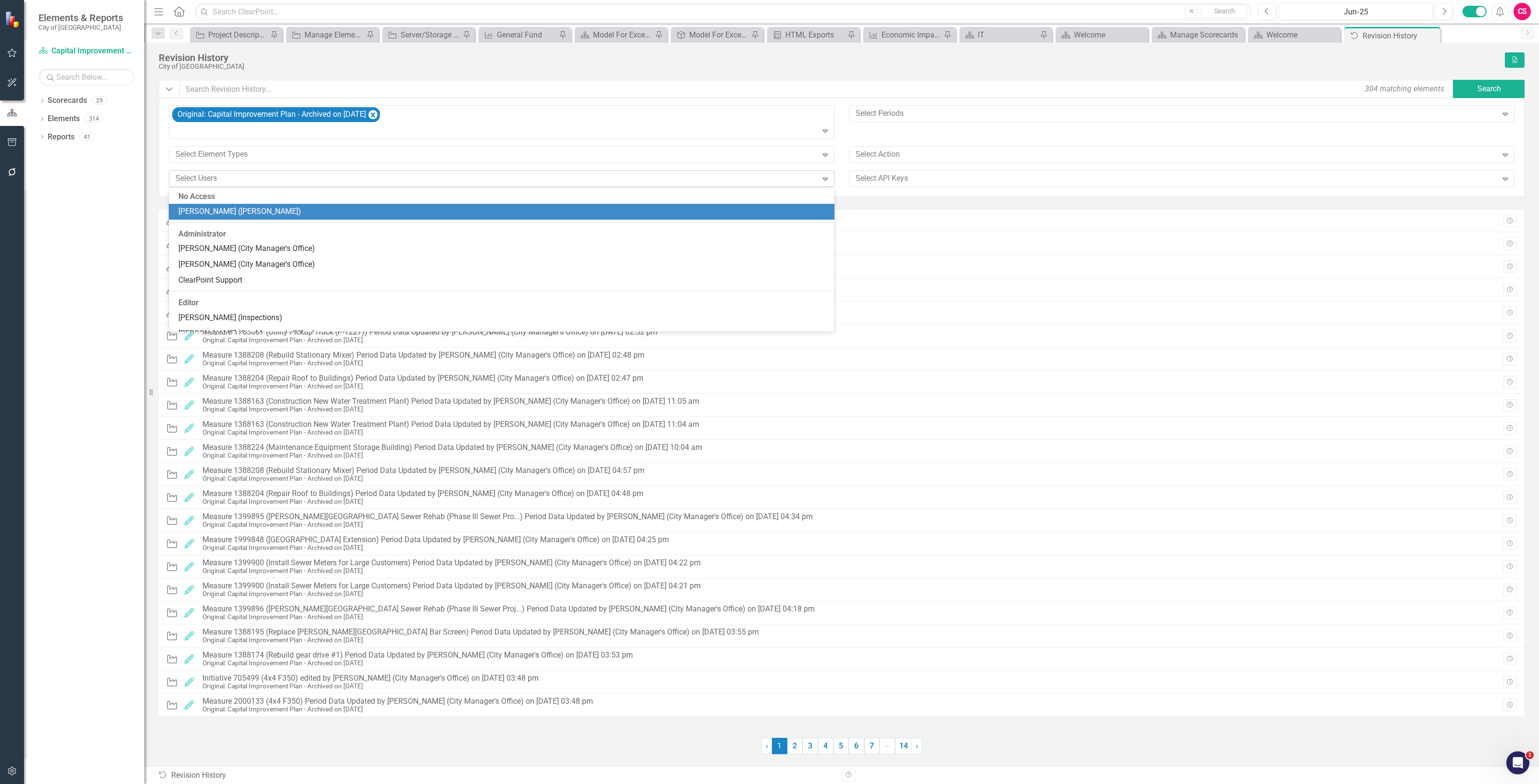
click at [811, 183] on div at bounding box center [494, 179] width 646 height 13
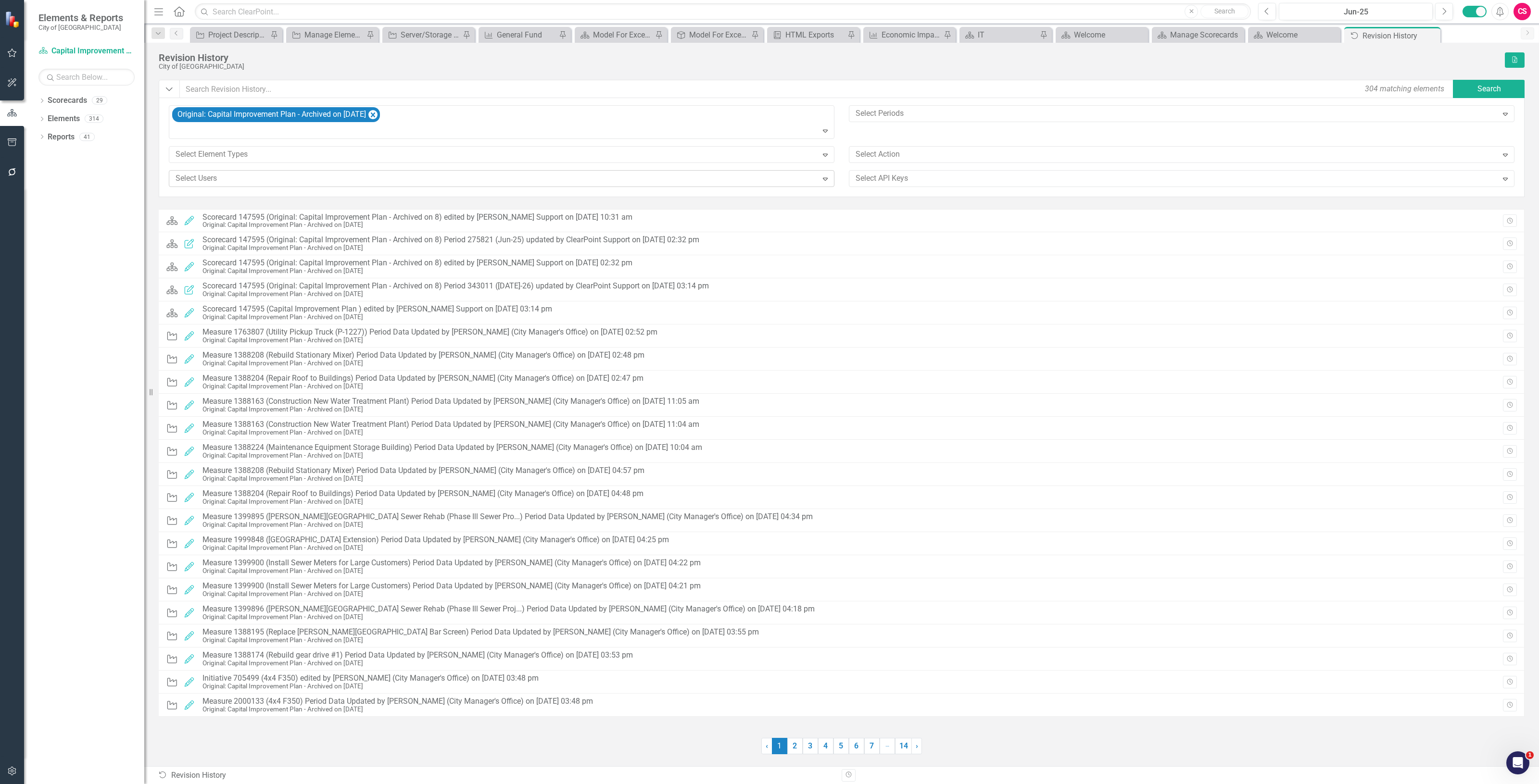
click at [825, 180] on icon "Expand" at bounding box center [825, 179] width 10 height 8
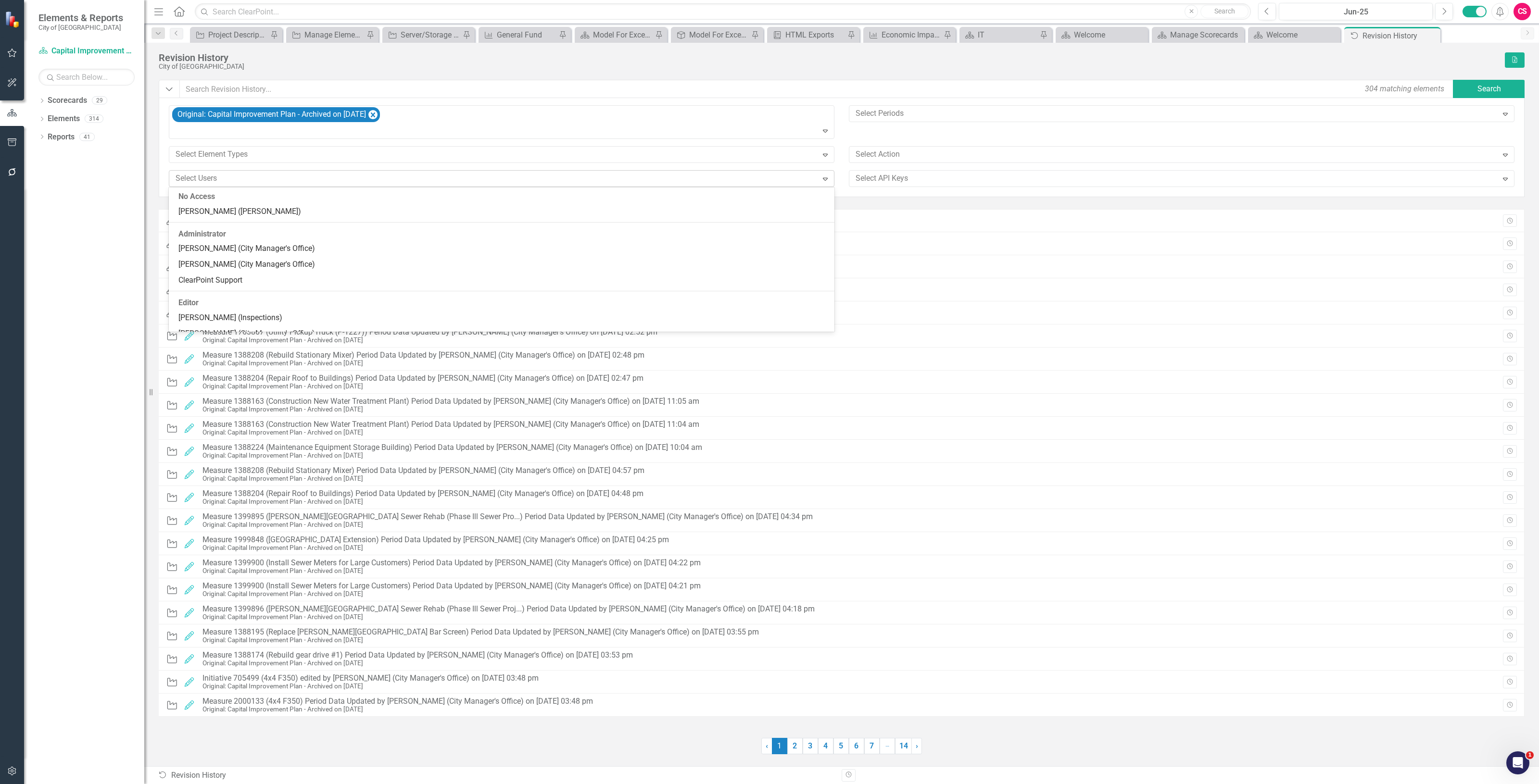
click at [825, 180] on icon "Expand" at bounding box center [825, 179] width 10 height 8
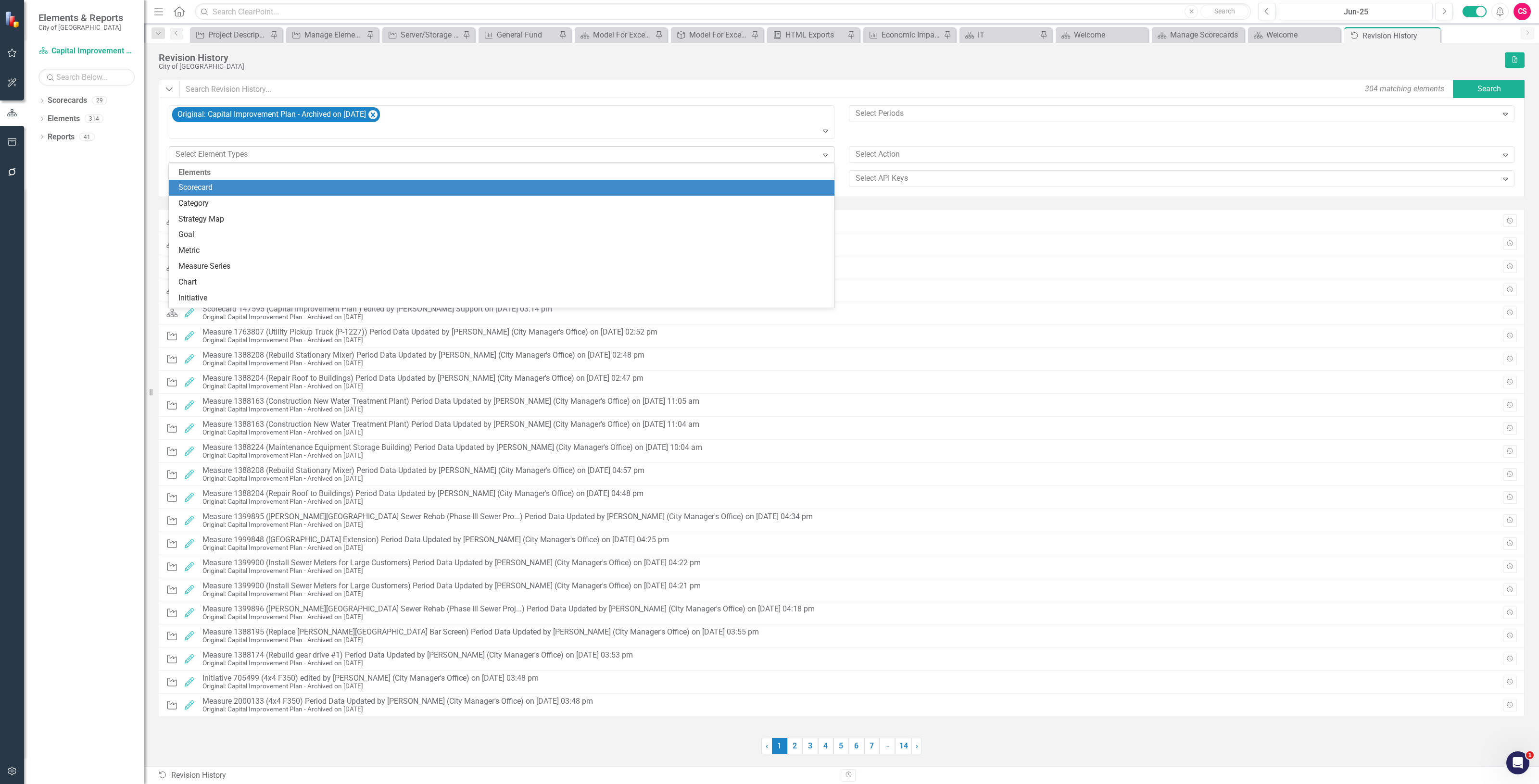
click at [826, 155] on icon "Expand" at bounding box center [825, 155] width 10 height 8
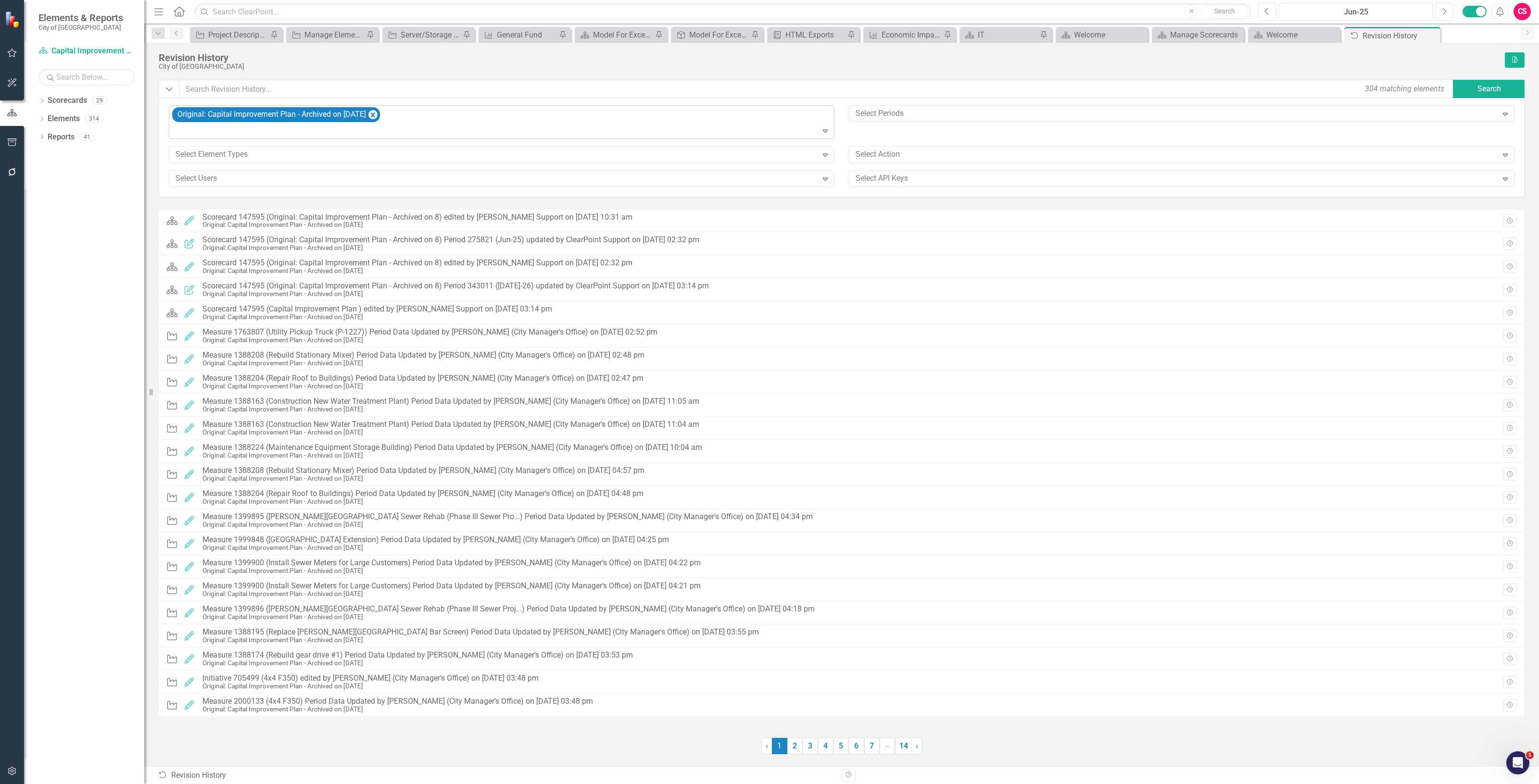
click at [824, 127] on icon "Expand" at bounding box center [825, 131] width 10 height 8
